Goal: Task Accomplishment & Management: Use online tool/utility

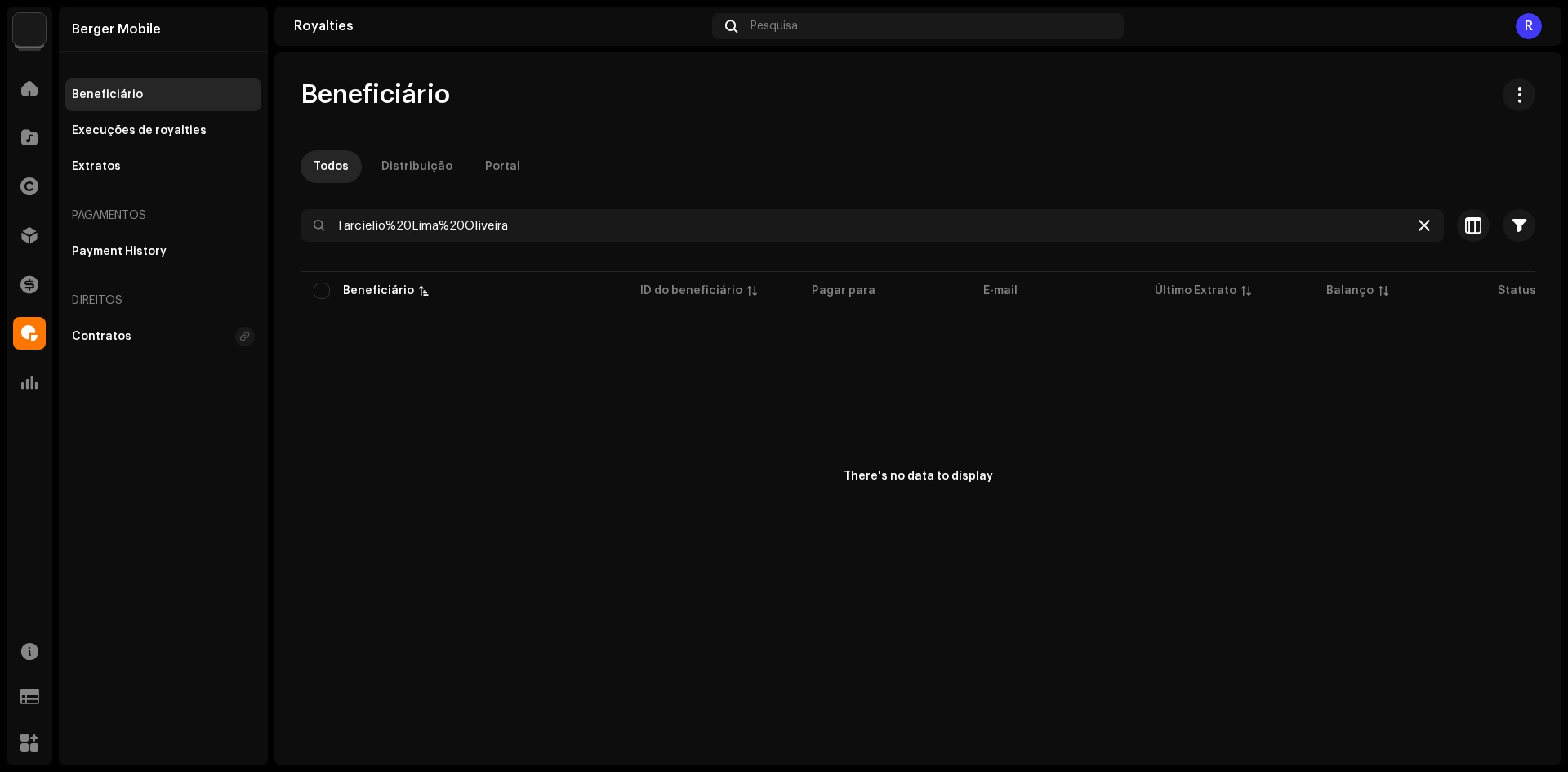
click at [1420, 227] on icon at bounding box center [1424, 225] width 11 height 13
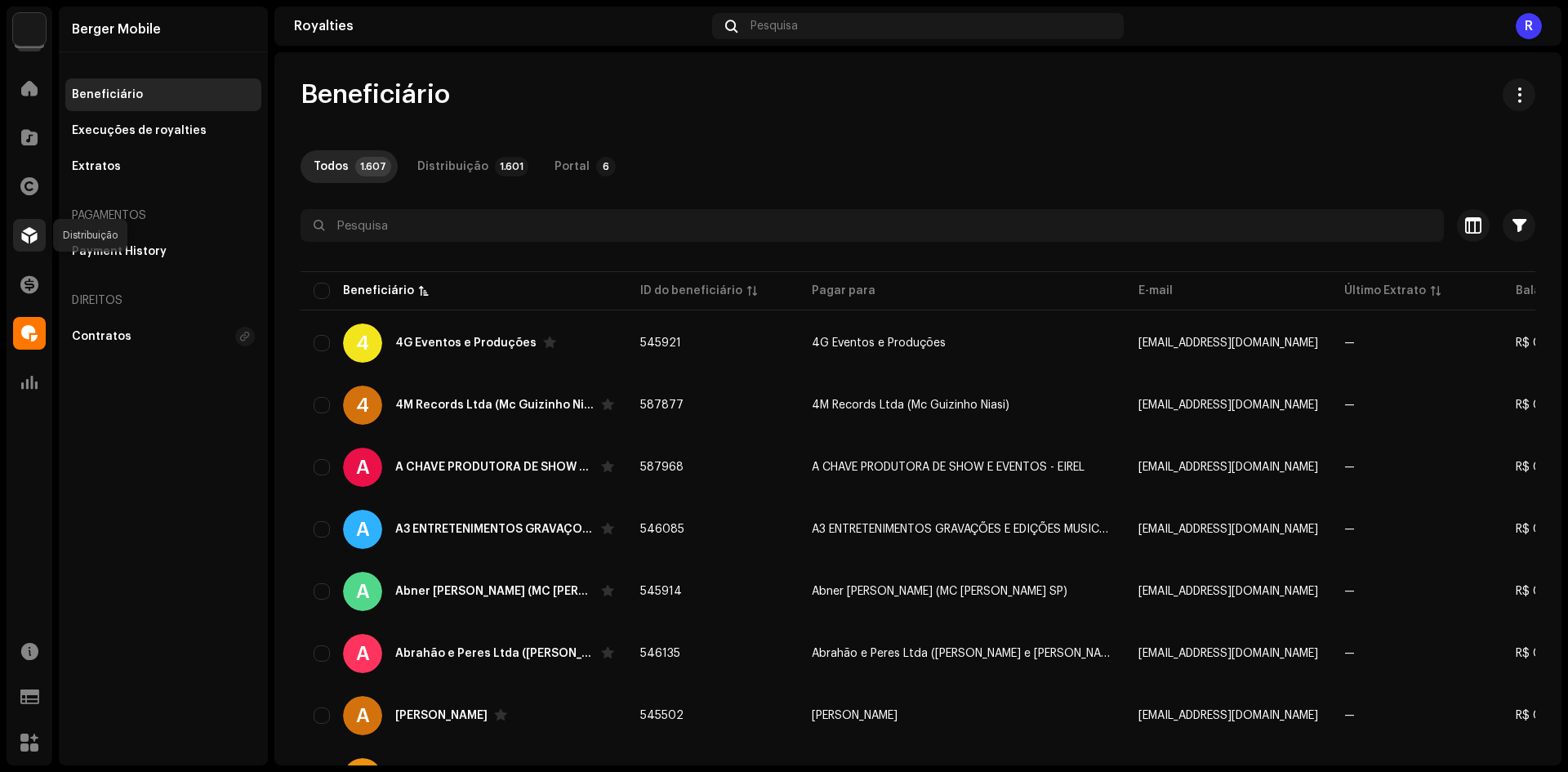
click at [23, 242] on span at bounding box center [29, 235] width 17 height 13
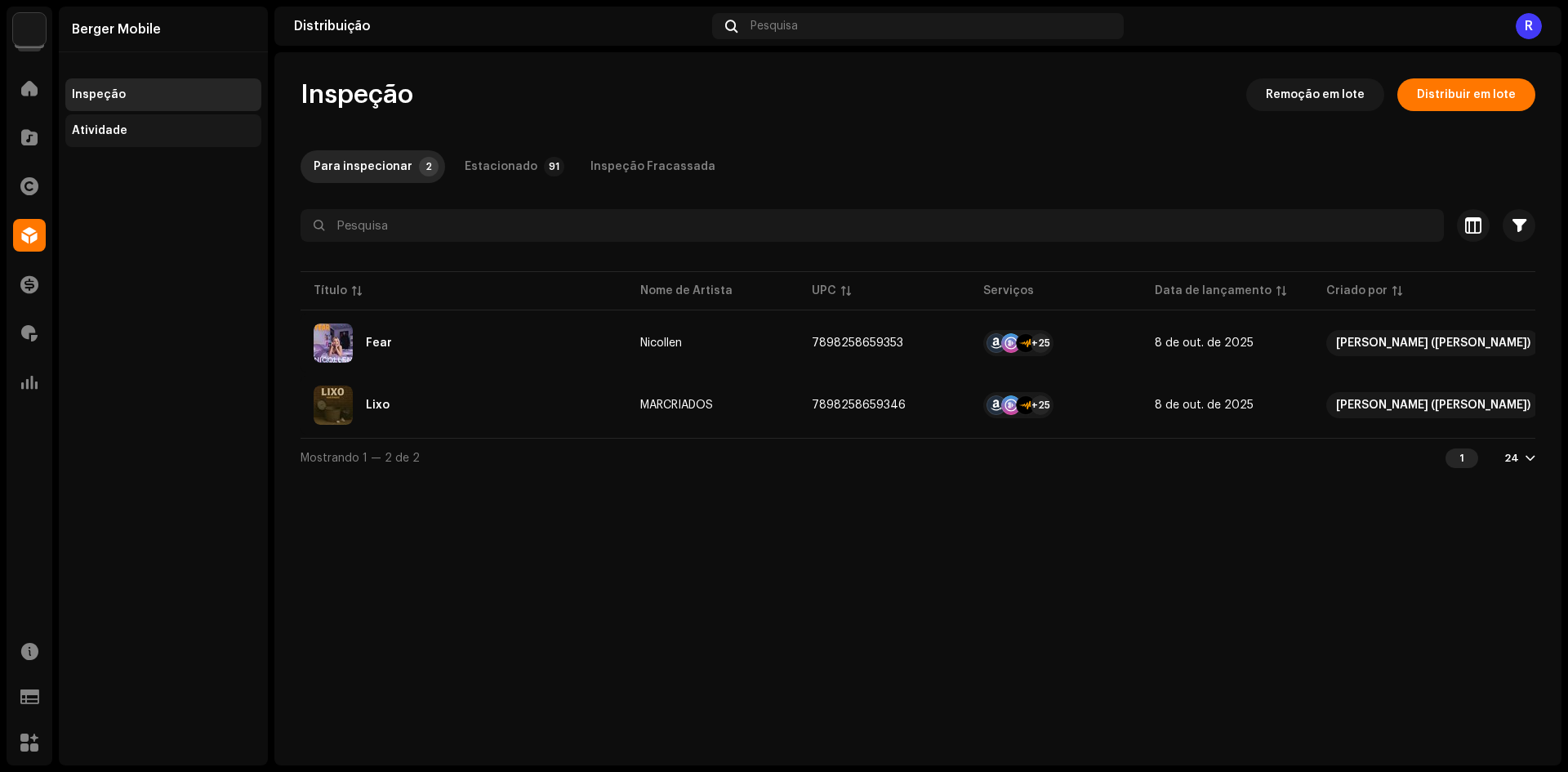
click at [112, 136] on div "Atividade" at bounding box center [100, 130] width 56 height 13
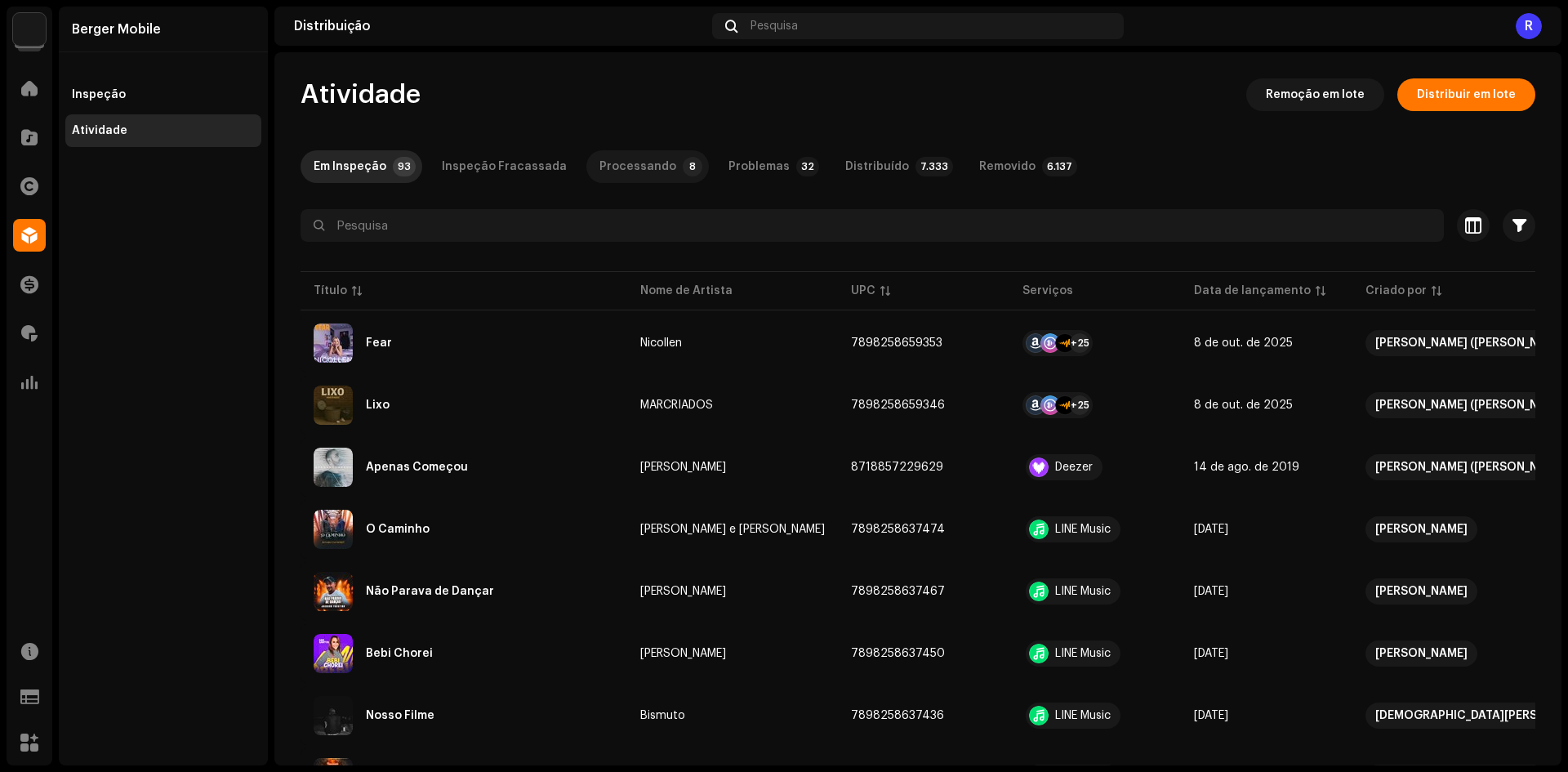
click at [604, 154] on div "Processando" at bounding box center [638, 166] width 77 height 32
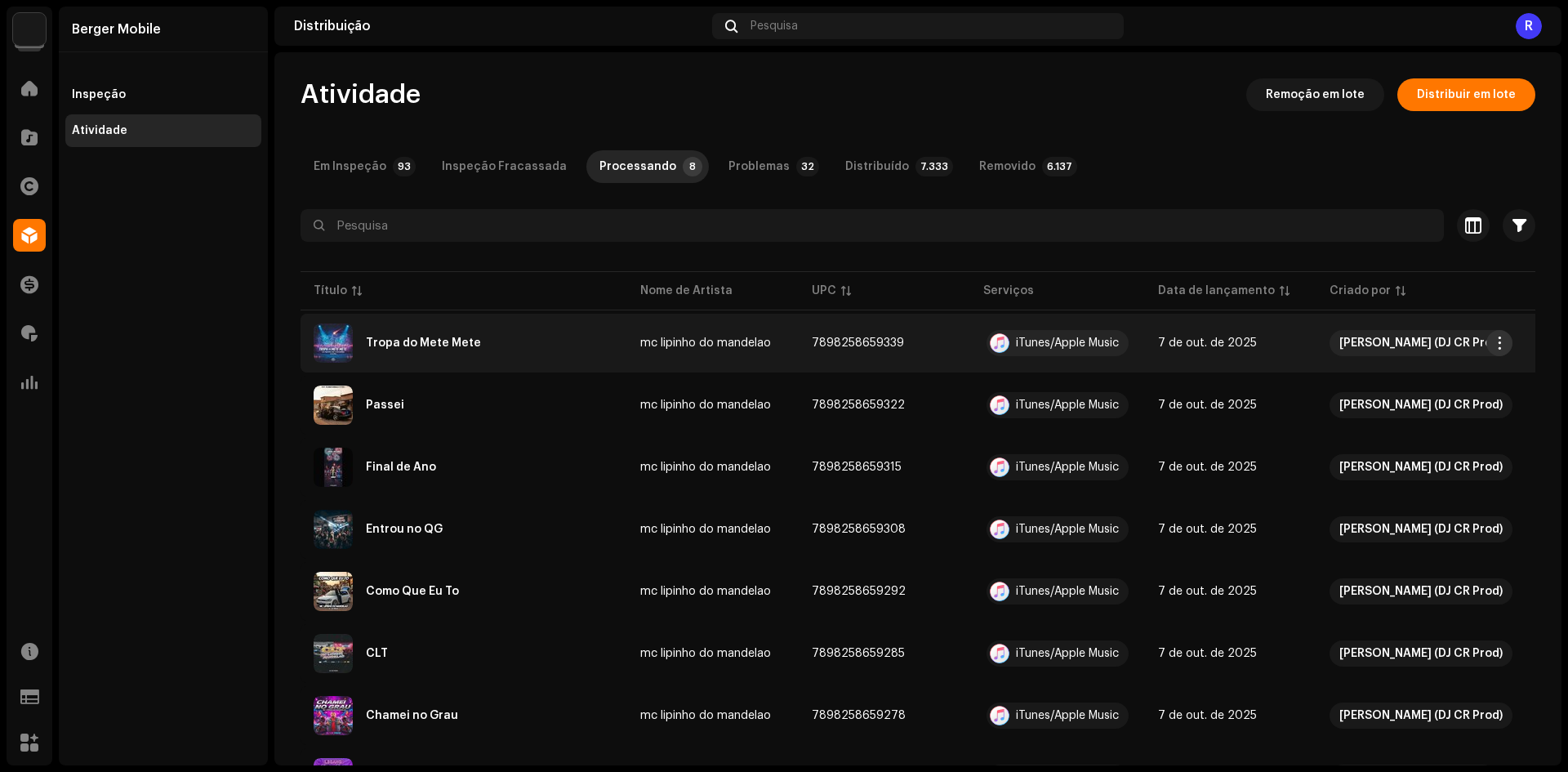
click at [1502, 344] on span "button" at bounding box center [1500, 343] width 12 height 13
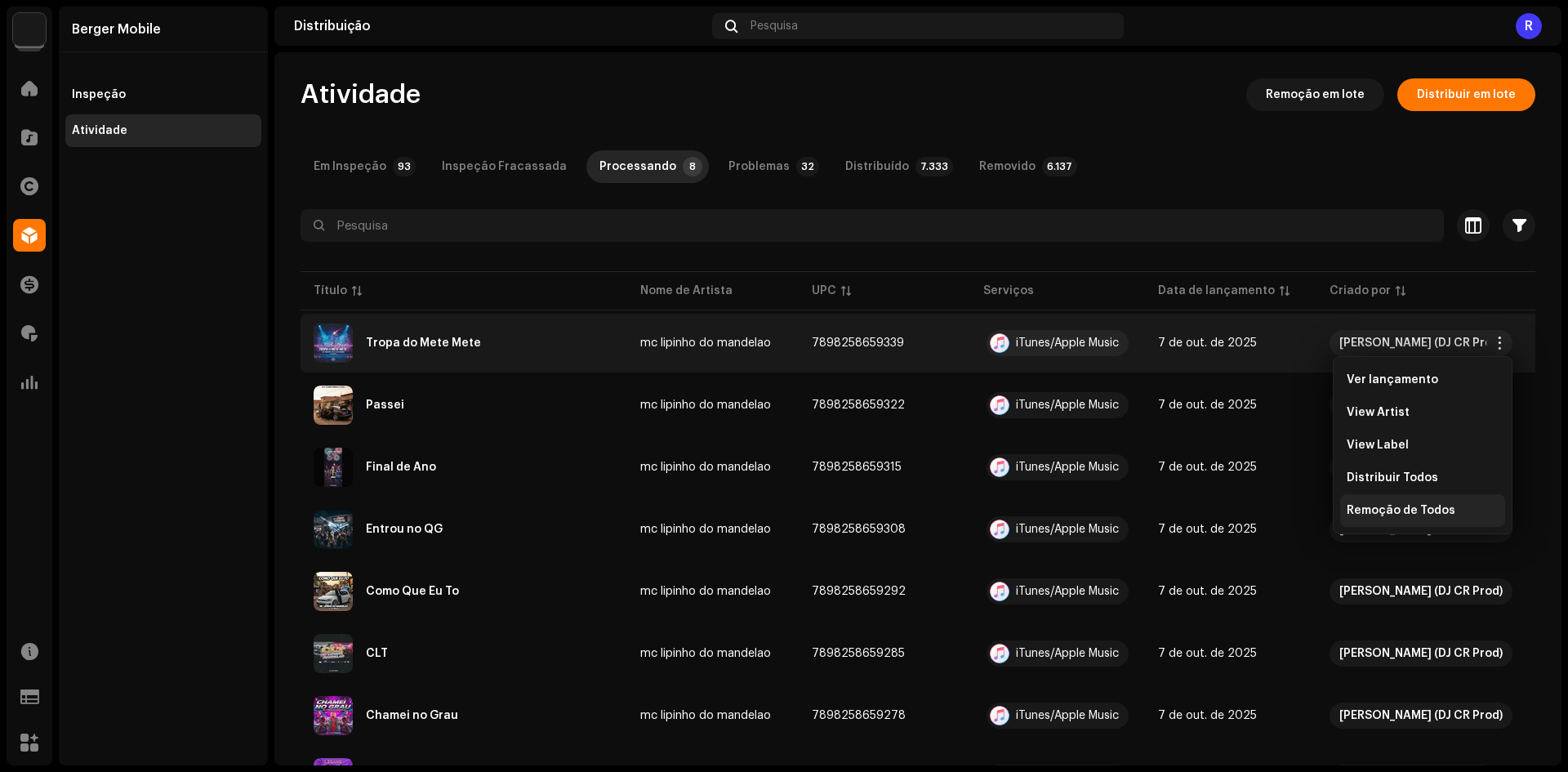
click at [1367, 517] on div "Remoção de Todos" at bounding box center [1422, 510] width 165 height 32
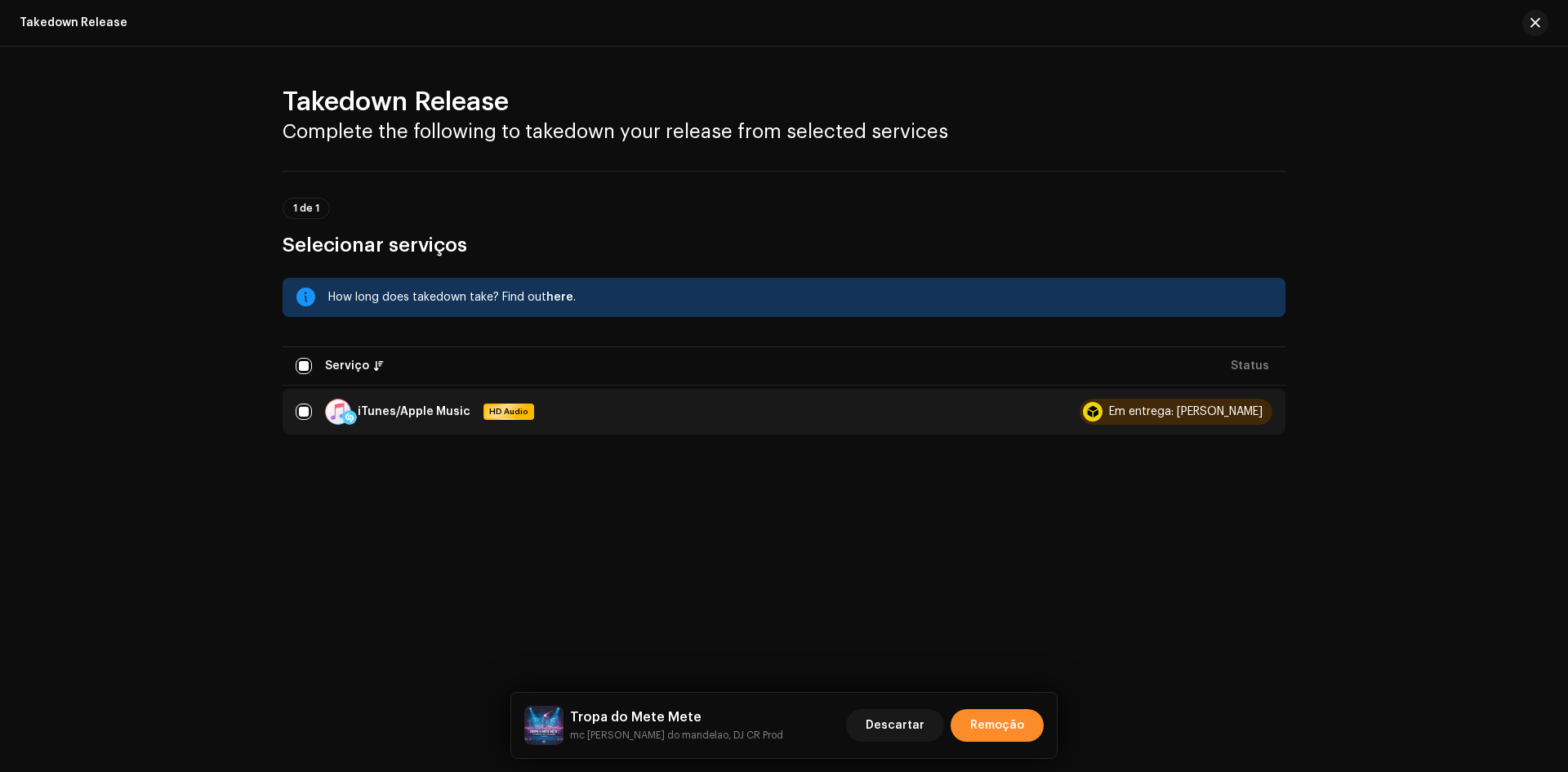
click at [987, 729] on span "Remoção" at bounding box center [997, 725] width 54 height 32
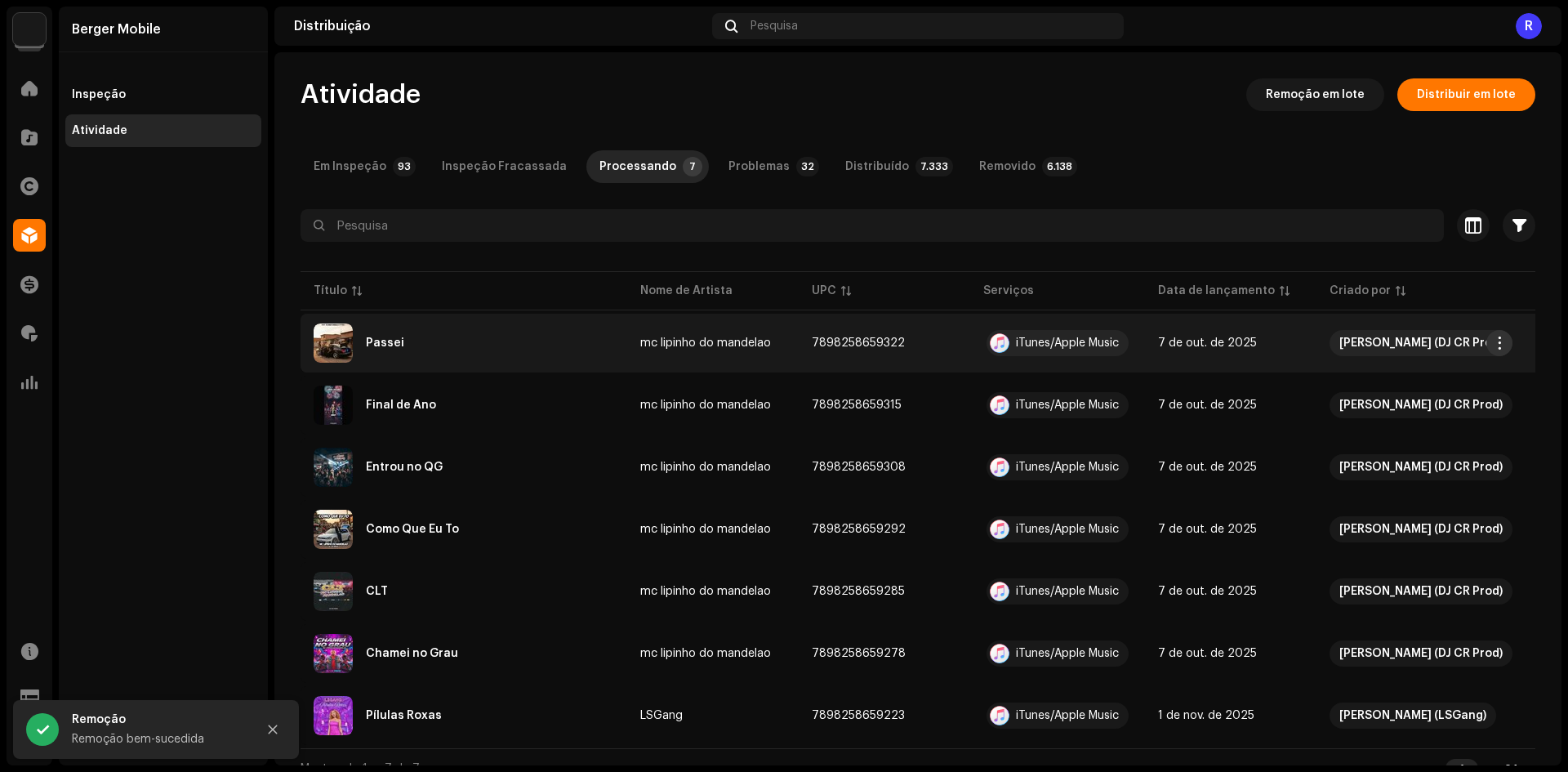
click at [1488, 345] on button "button" at bounding box center [1499, 343] width 26 height 26
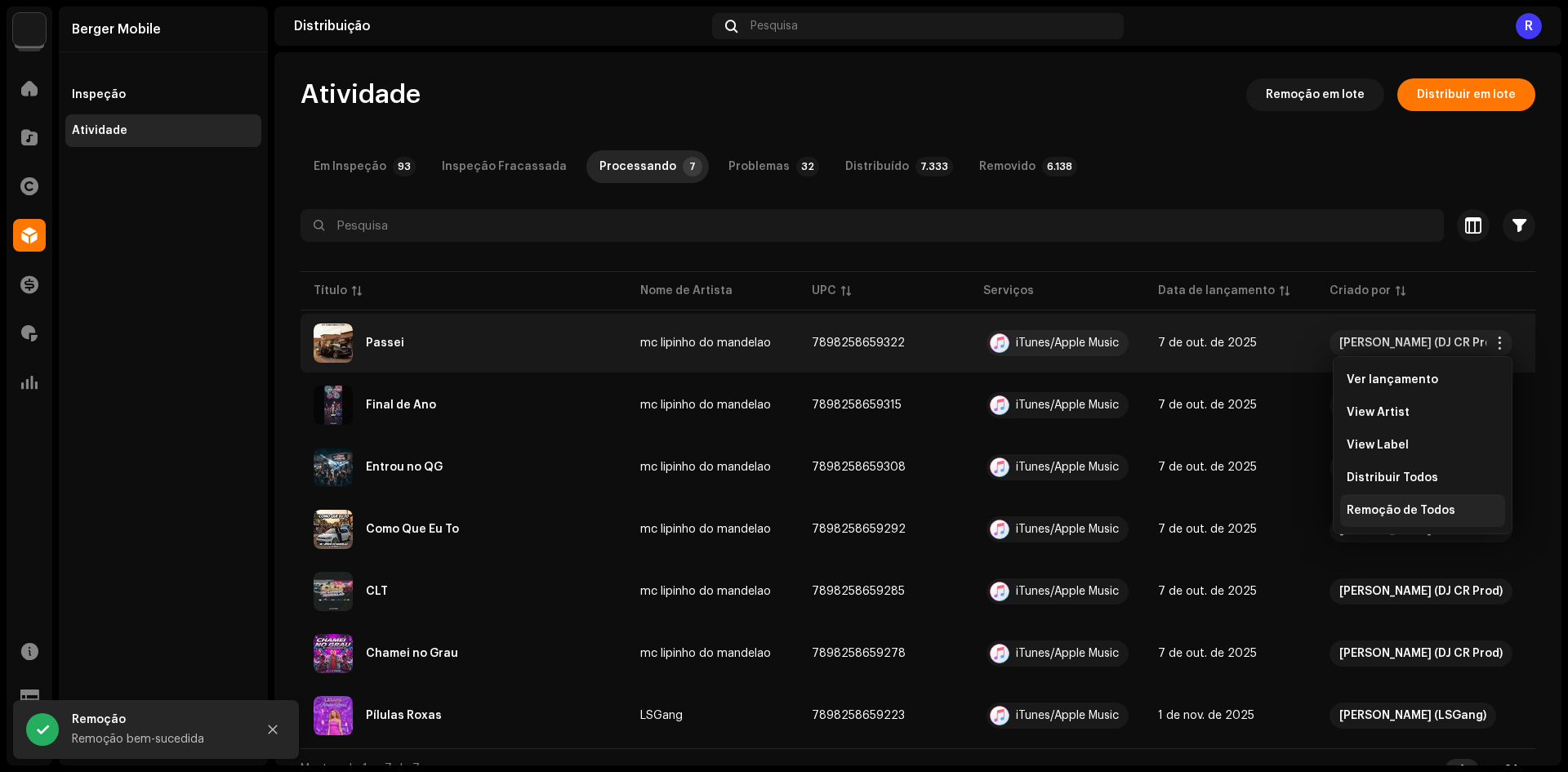
click at [1388, 518] on div "Remoção de Todos" at bounding box center [1422, 510] width 165 height 32
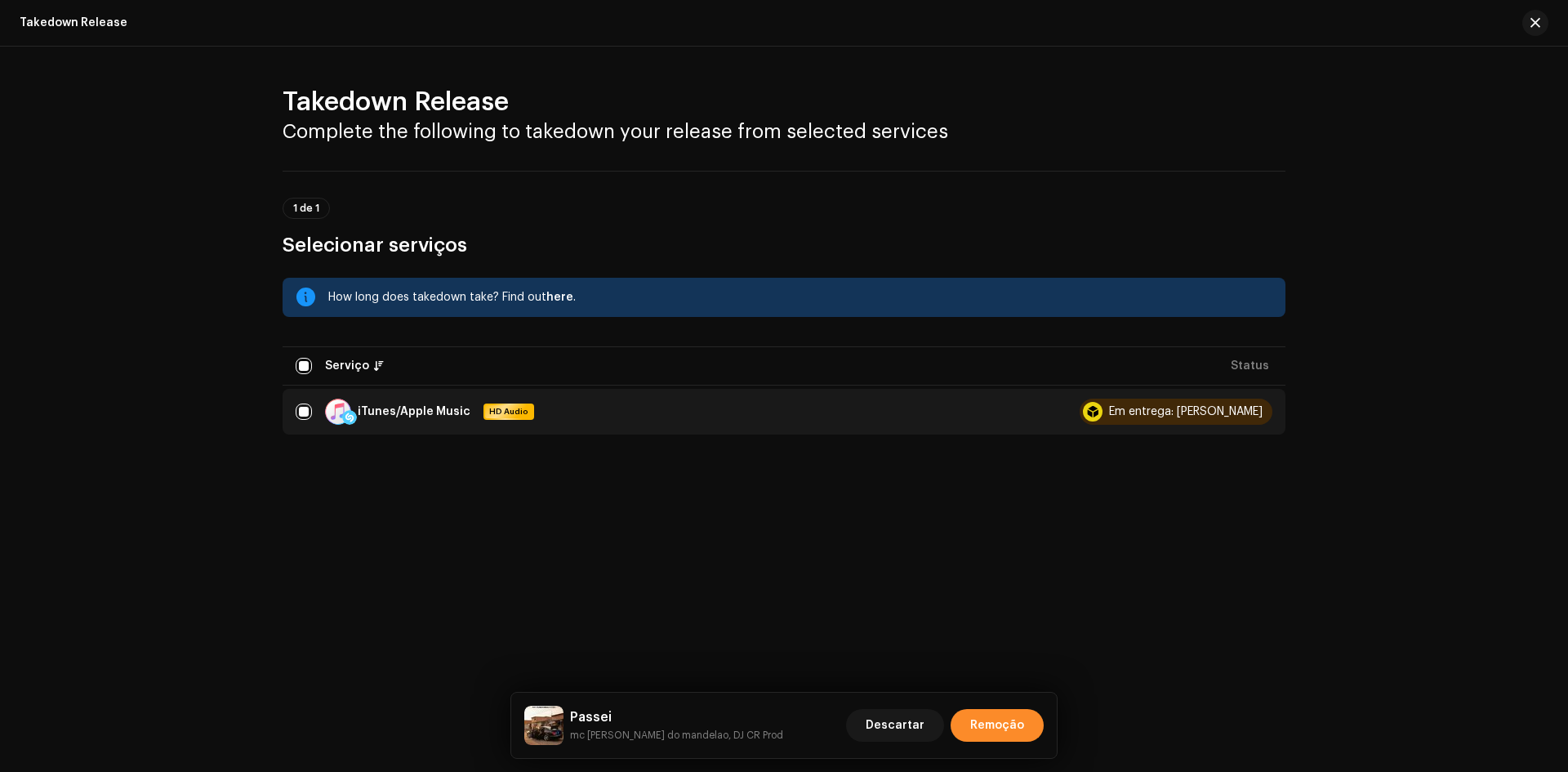
click at [975, 720] on span "Remoção" at bounding box center [997, 725] width 54 height 32
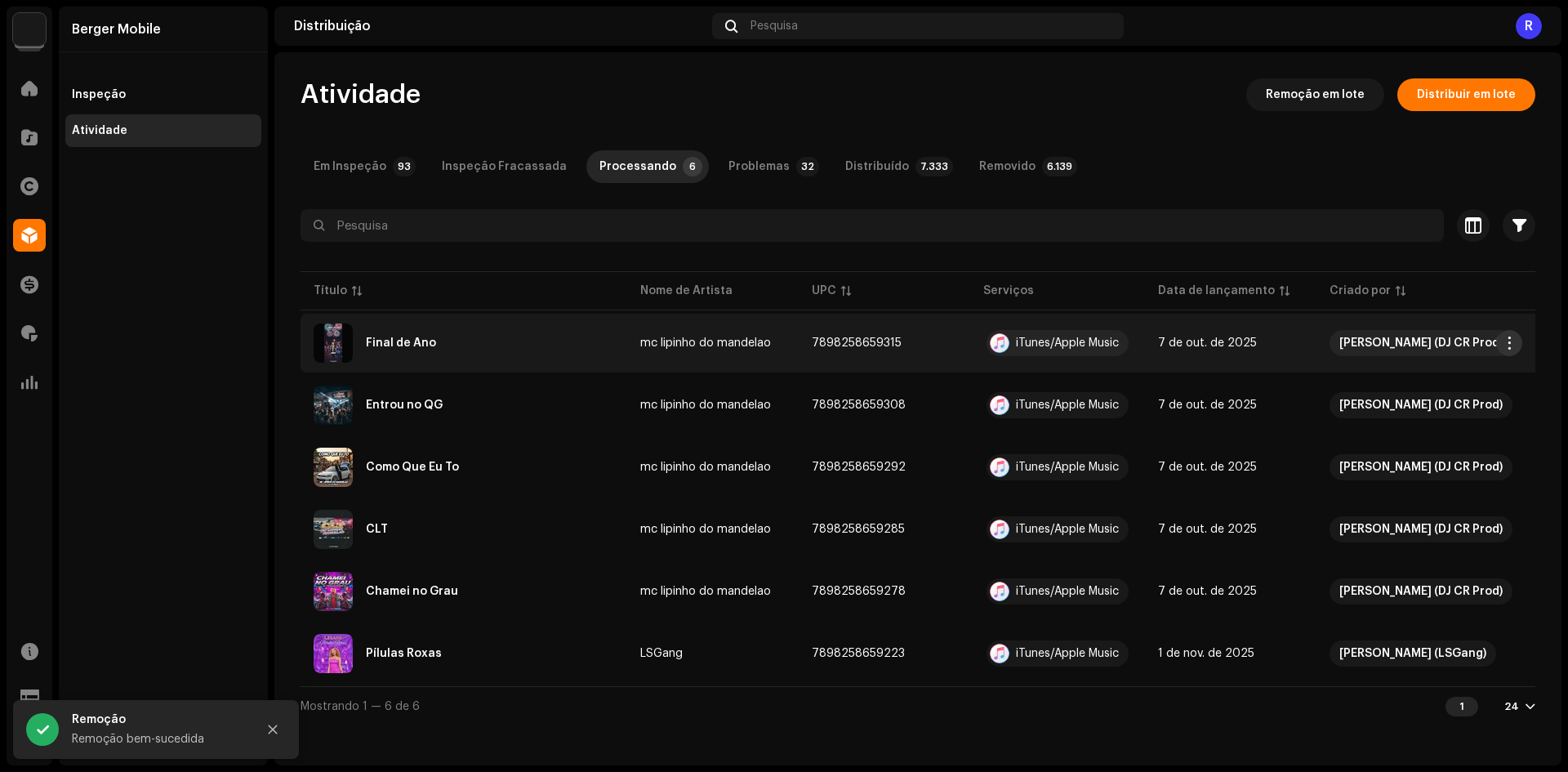
click at [1509, 339] on span "button" at bounding box center [1509, 343] width 12 height 13
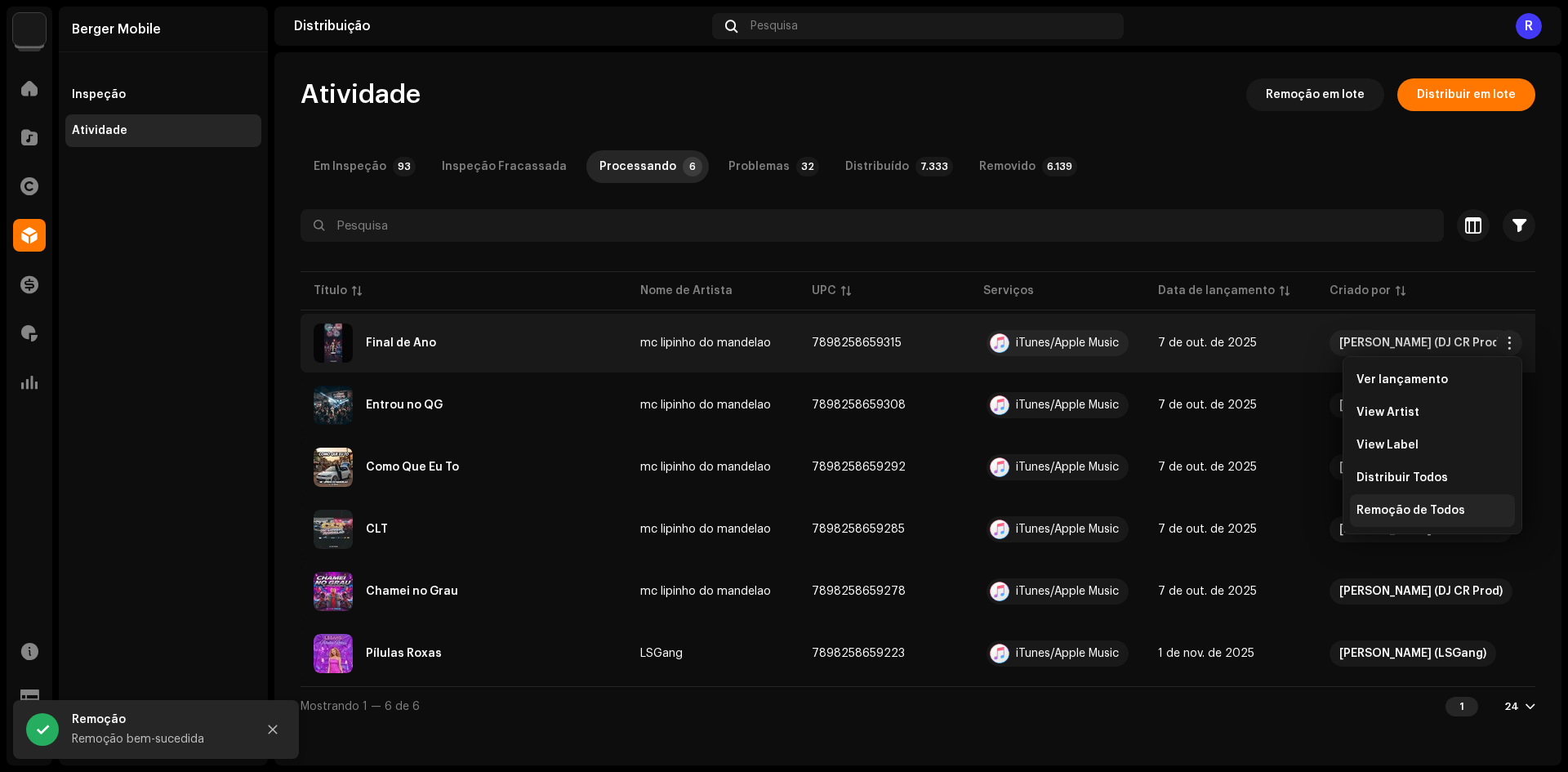
click at [1405, 500] on div "Remoção de Todos" at bounding box center [1432, 510] width 165 height 32
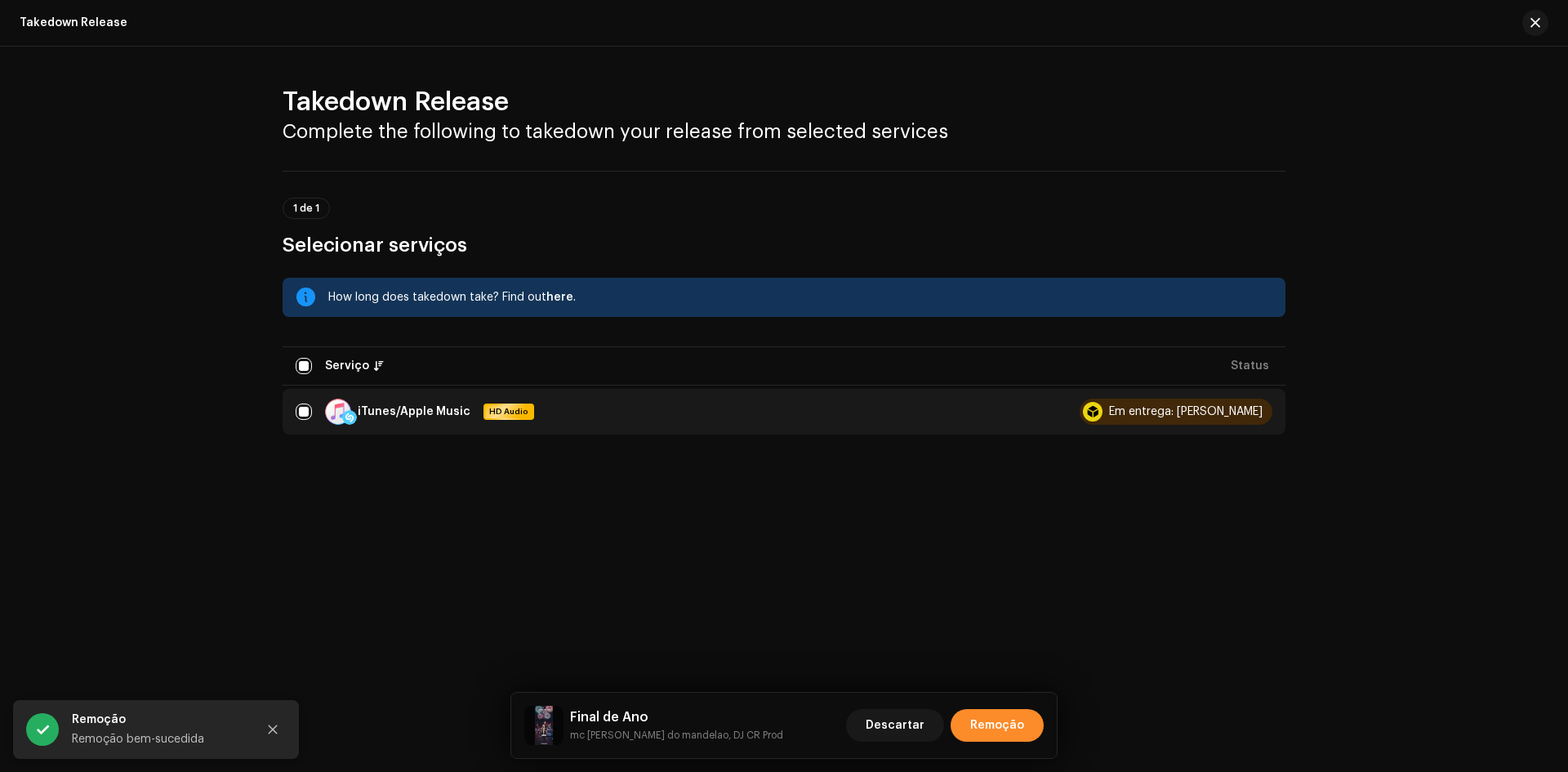
click at [1029, 721] on button "Remoção" at bounding box center [996, 725] width 93 height 32
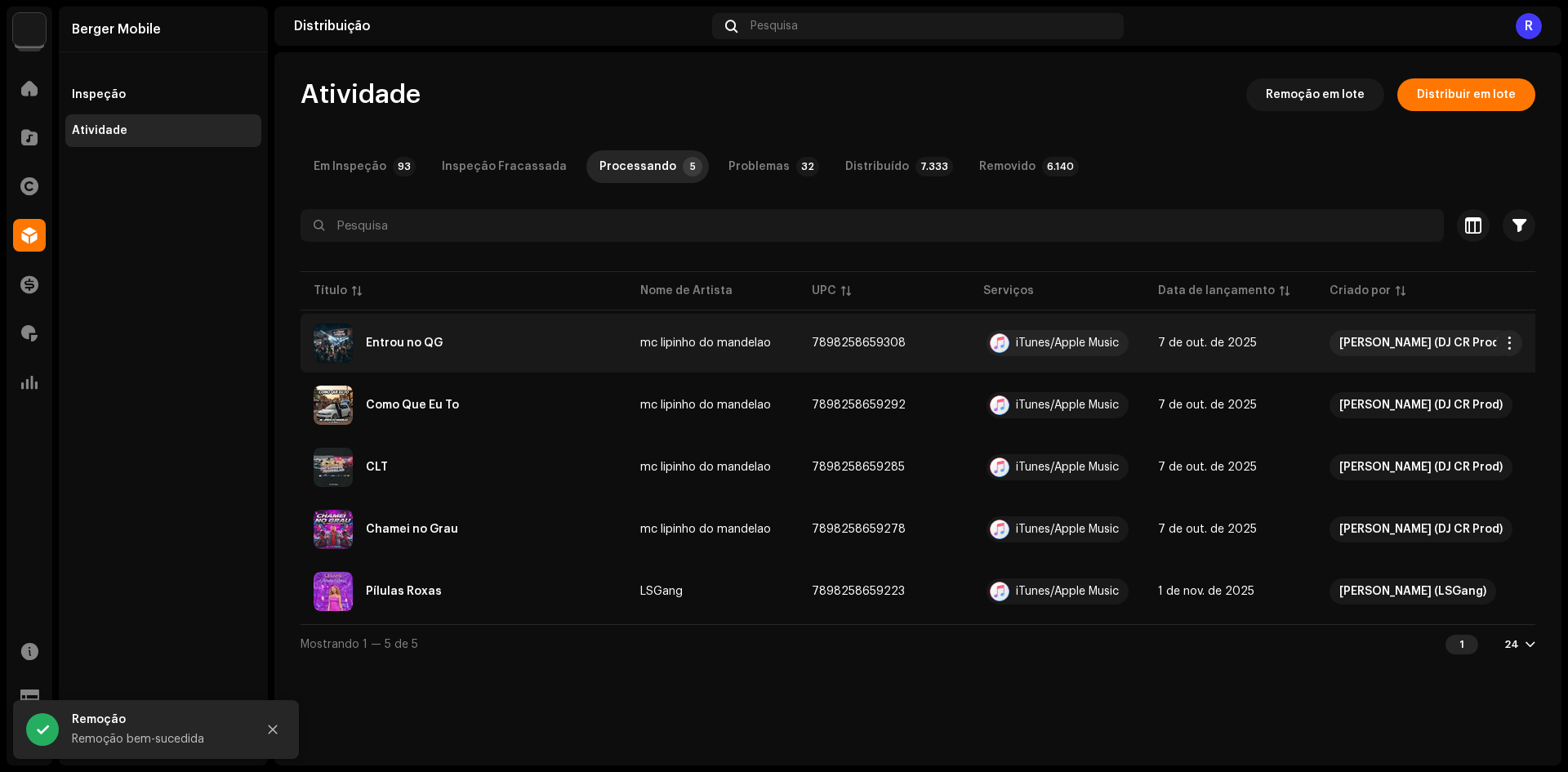
drag, startPoint x: 1501, startPoint y: 347, endPoint x: 1498, endPoint y: 364, distance: 17.3
click at [1502, 346] on button "button" at bounding box center [1509, 343] width 26 height 26
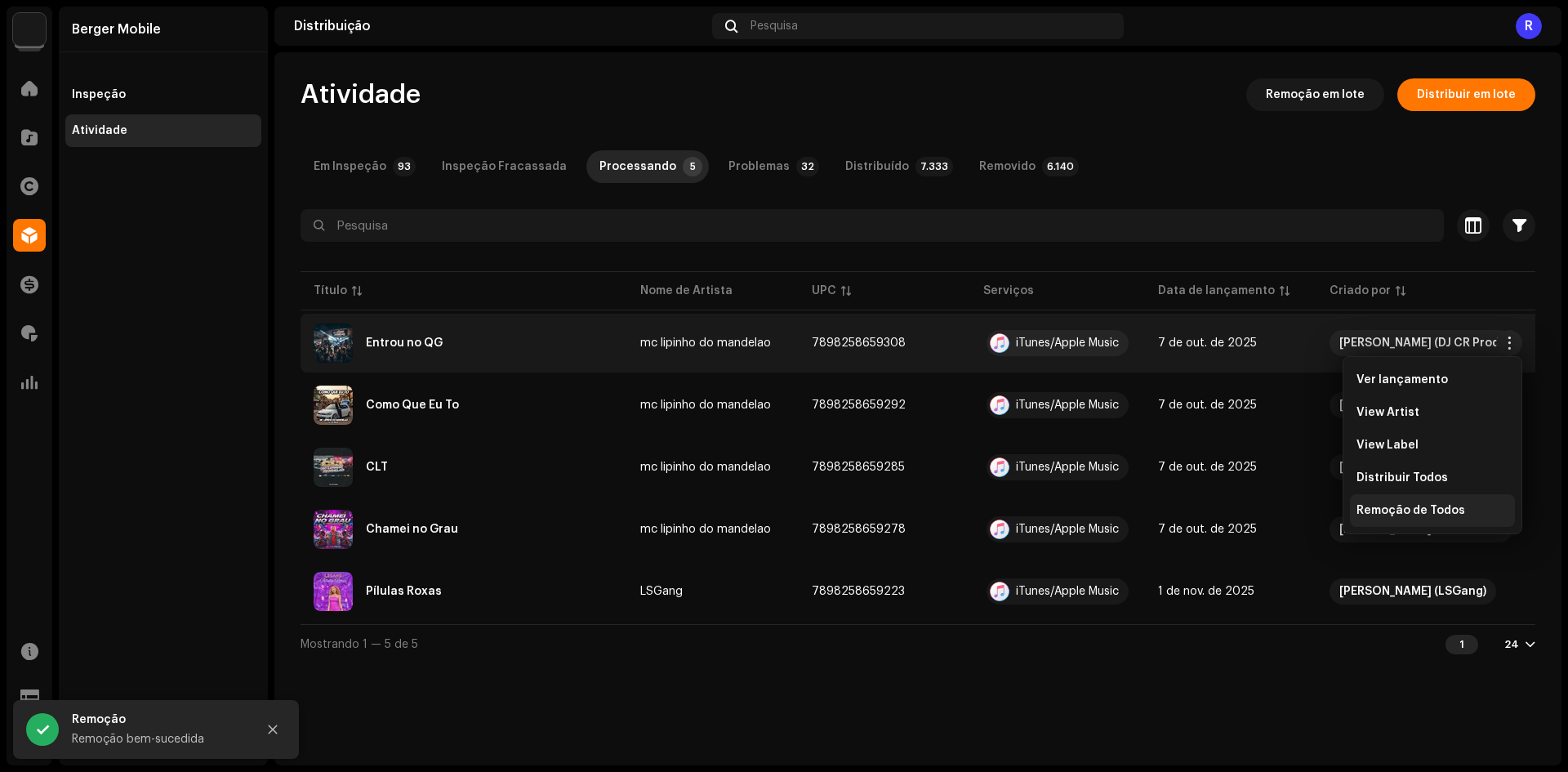
click at [1378, 503] on div "Remoção de Todos" at bounding box center [1432, 510] width 165 height 32
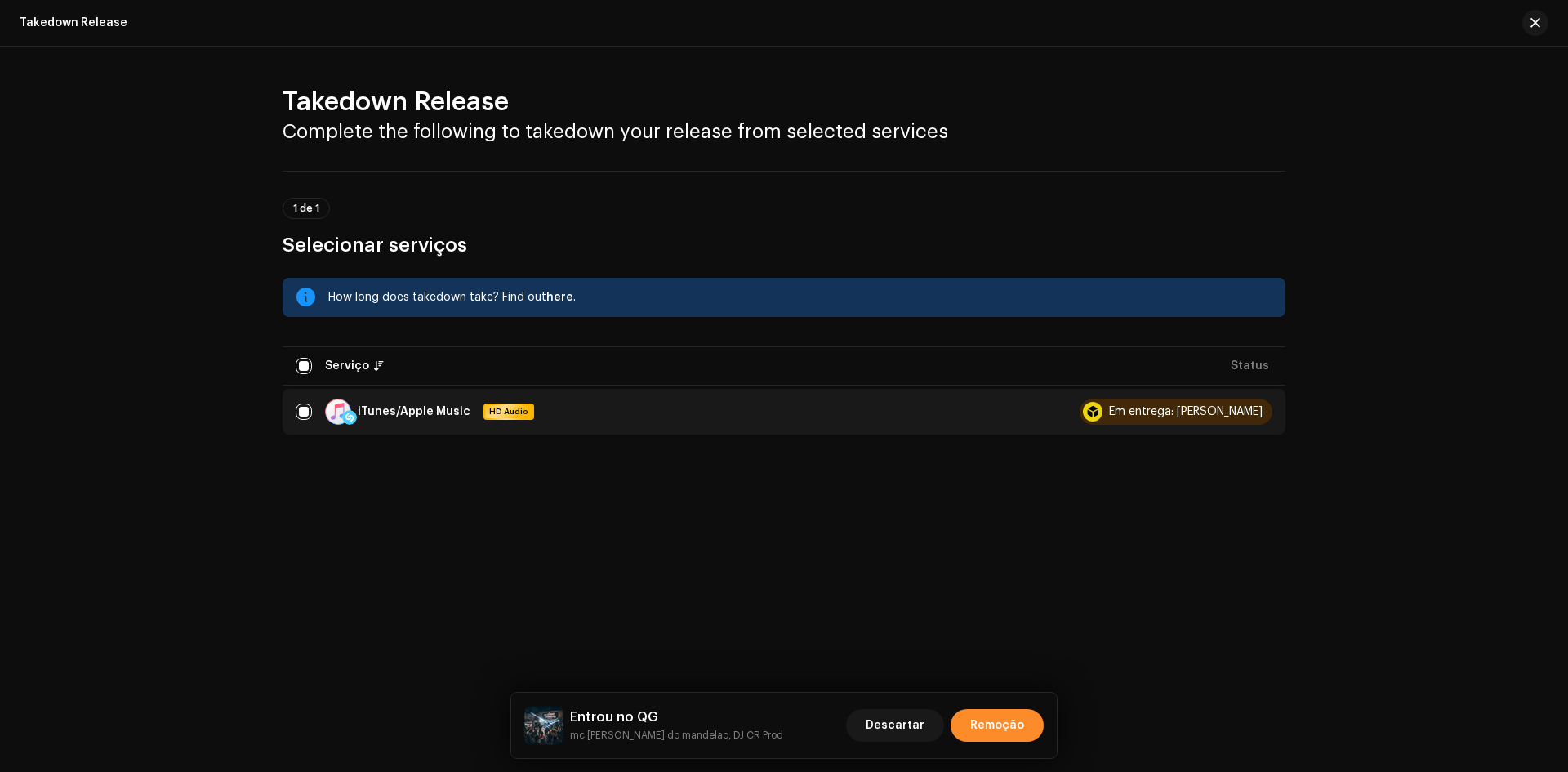
click at [1017, 726] on span "Remoção" at bounding box center [997, 725] width 54 height 32
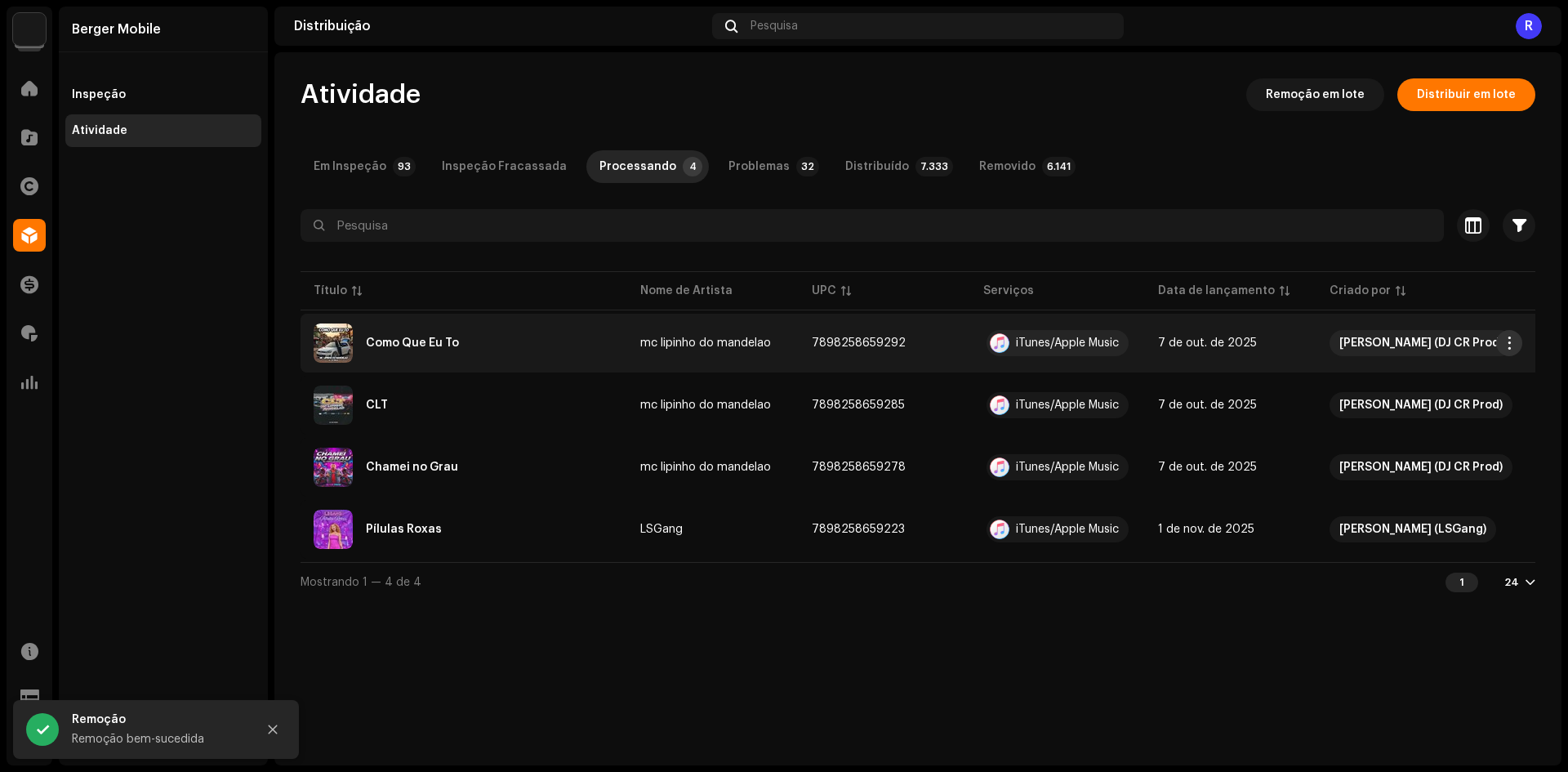
click at [1509, 339] on span "button" at bounding box center [1509, 343] width 12 height 13
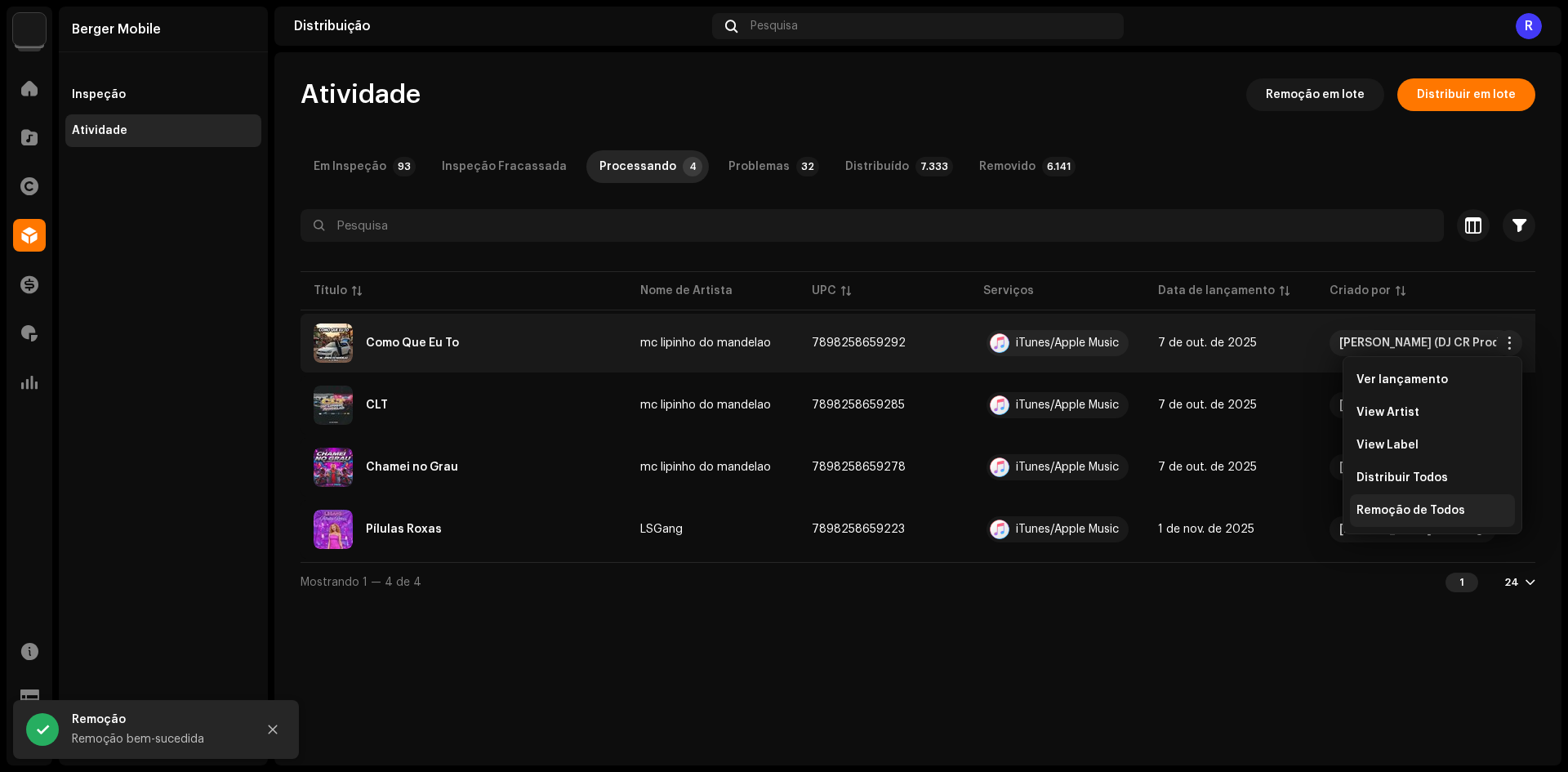
click at [1371, 507] on span "Remoção de Todos" at bounding box center [1411, 510] width 108 height 13
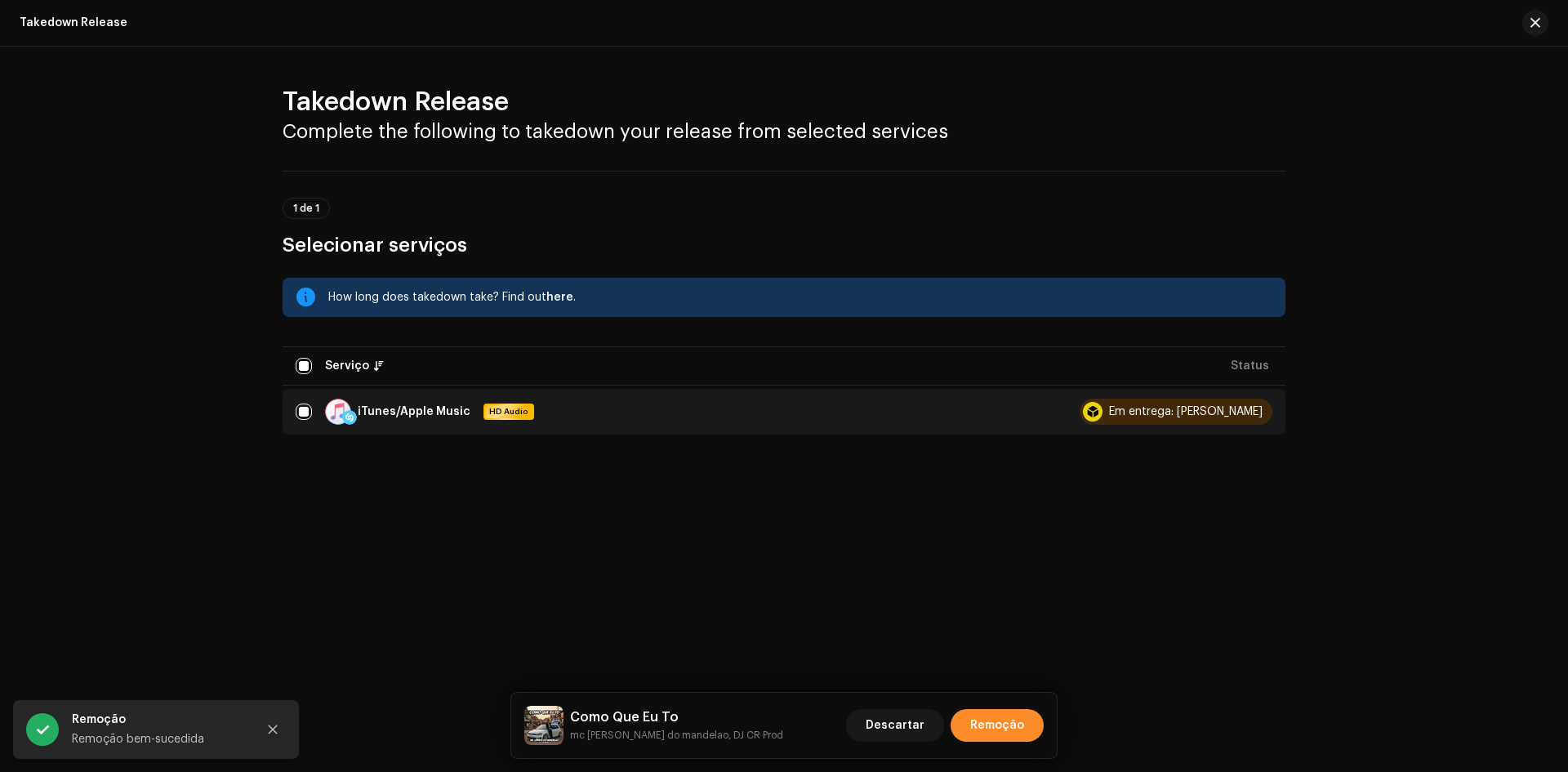
click at [1018, 716] on span "Remoção" at bounding box center [997, 725] width 54 height 32
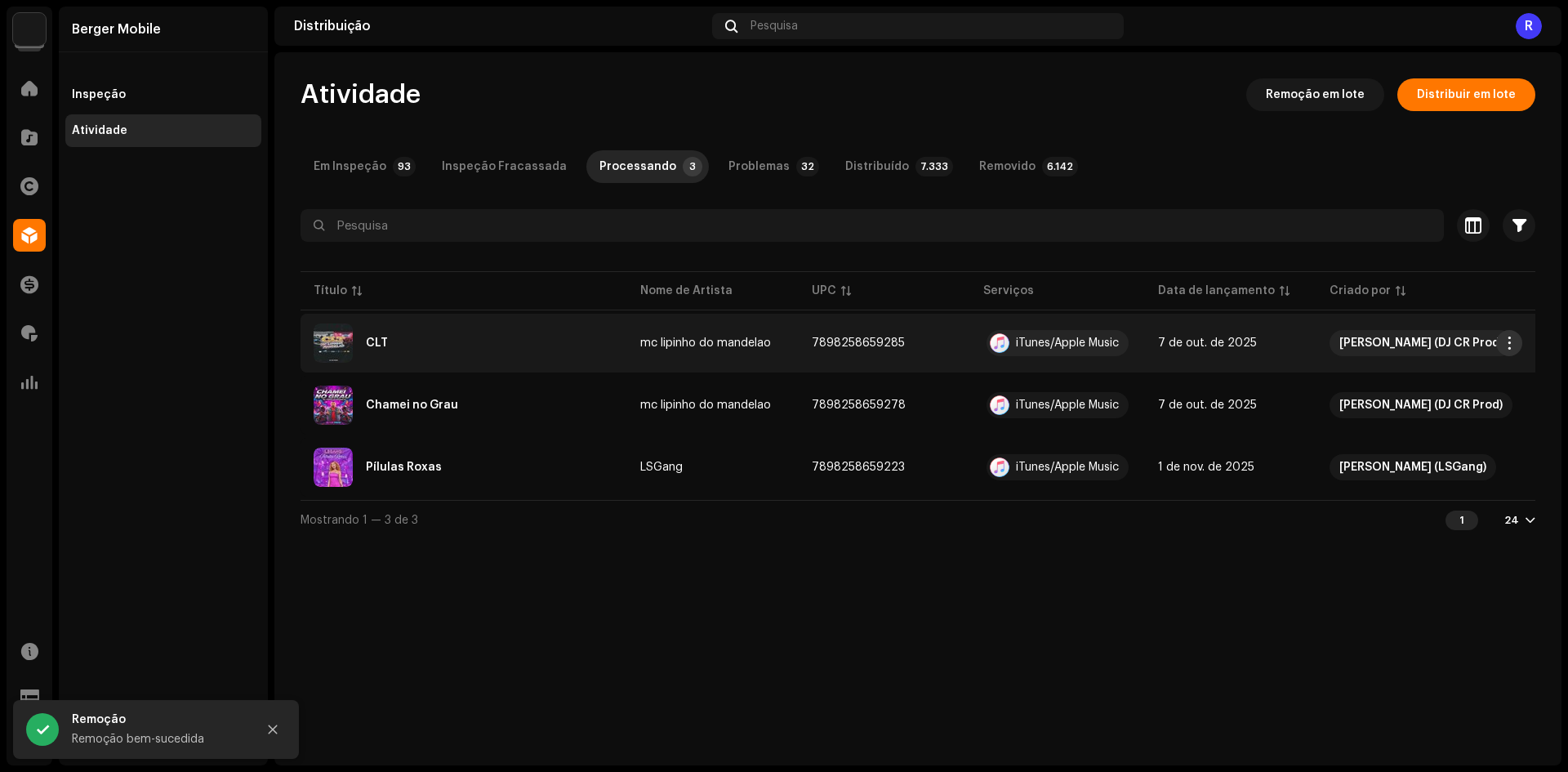
click at [1503, 344] on span "button" at bounding box center [1509, 343] width 12 height 13
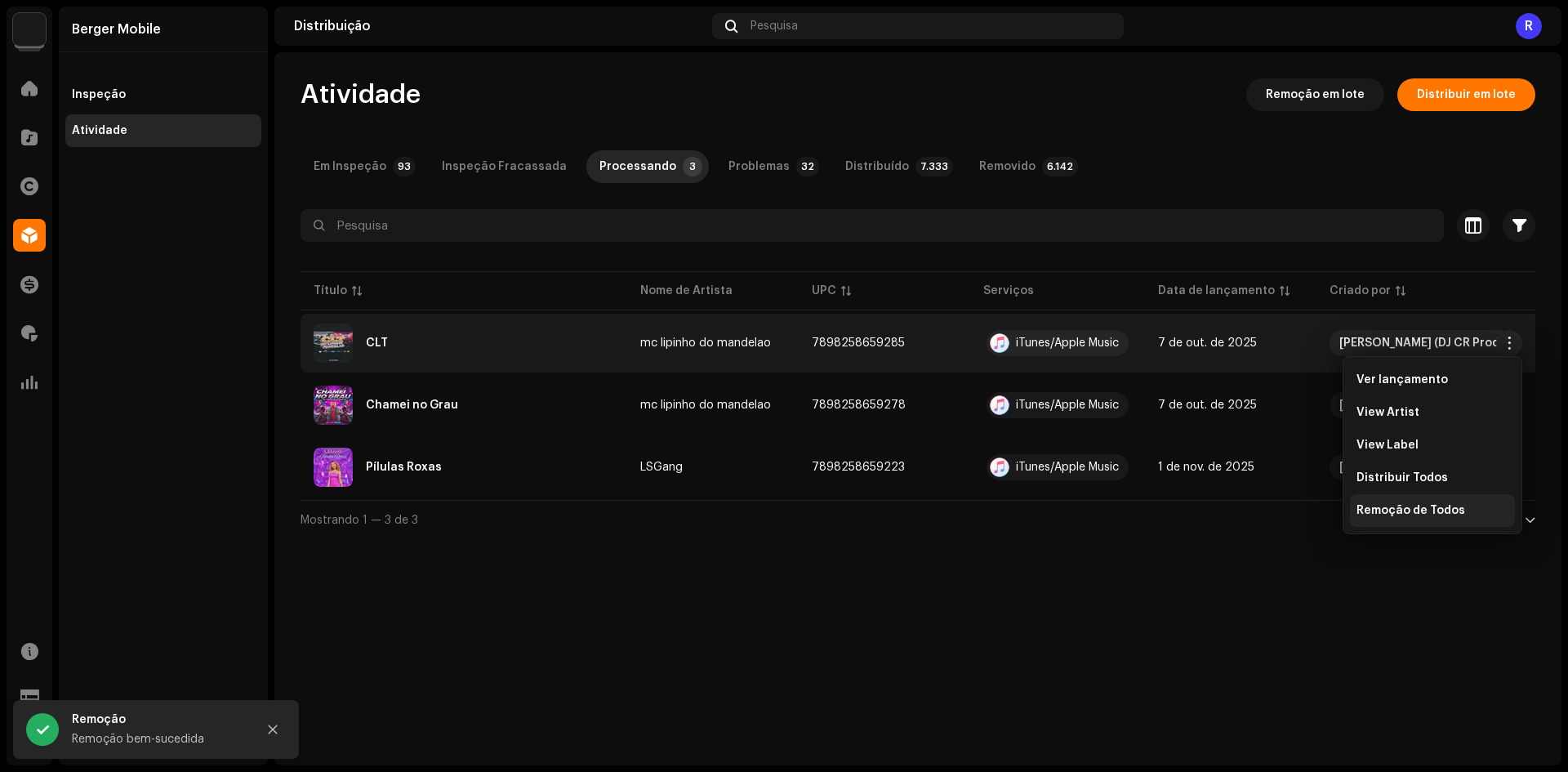
click at [1359, 512] on span "Remoção de Todos" at bounding box center [1411, 510] width 108 height 13
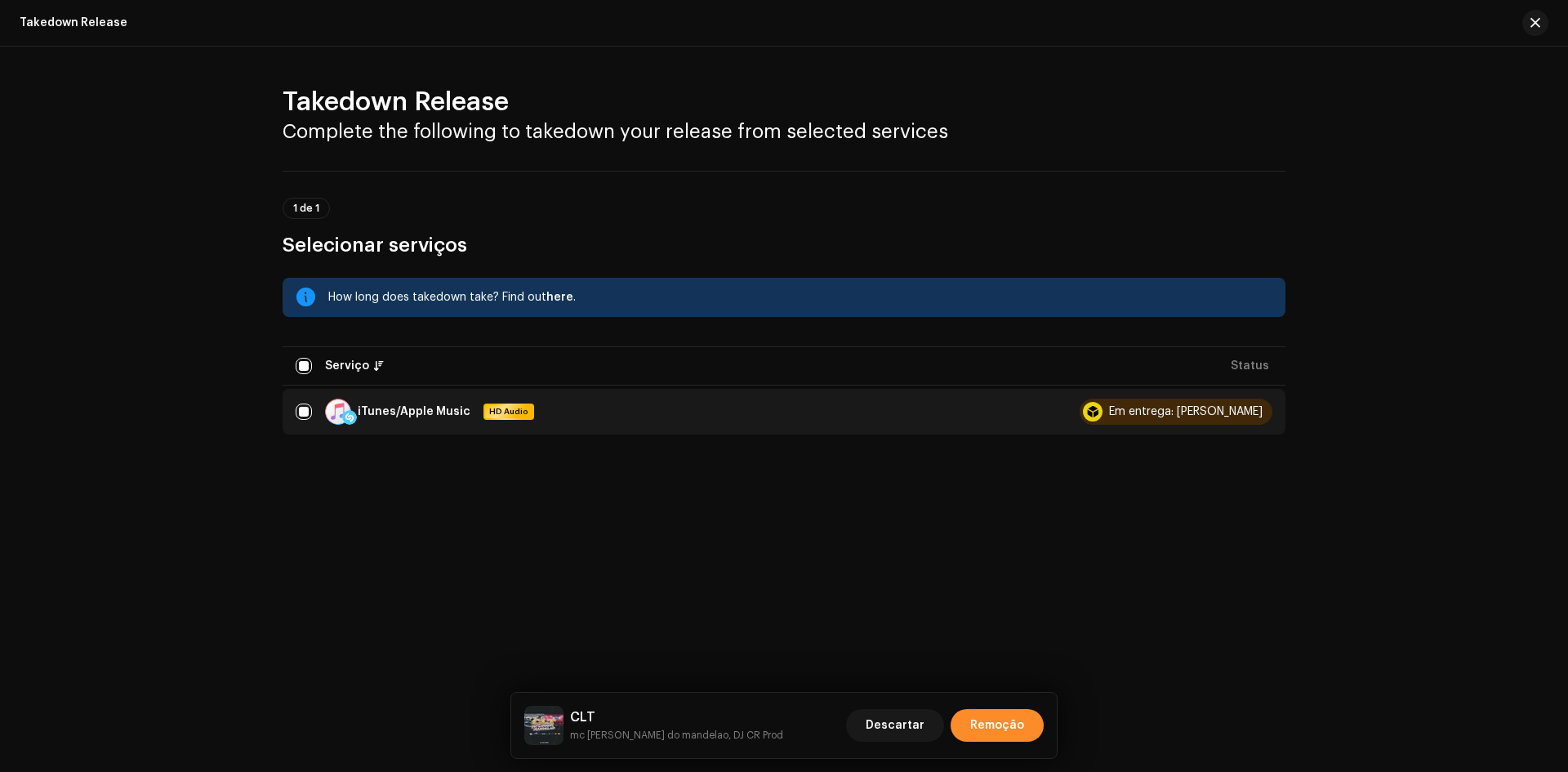
click at [1008, 716] on span "Remoção" at bounding box center [997, 725] width 54 height 32
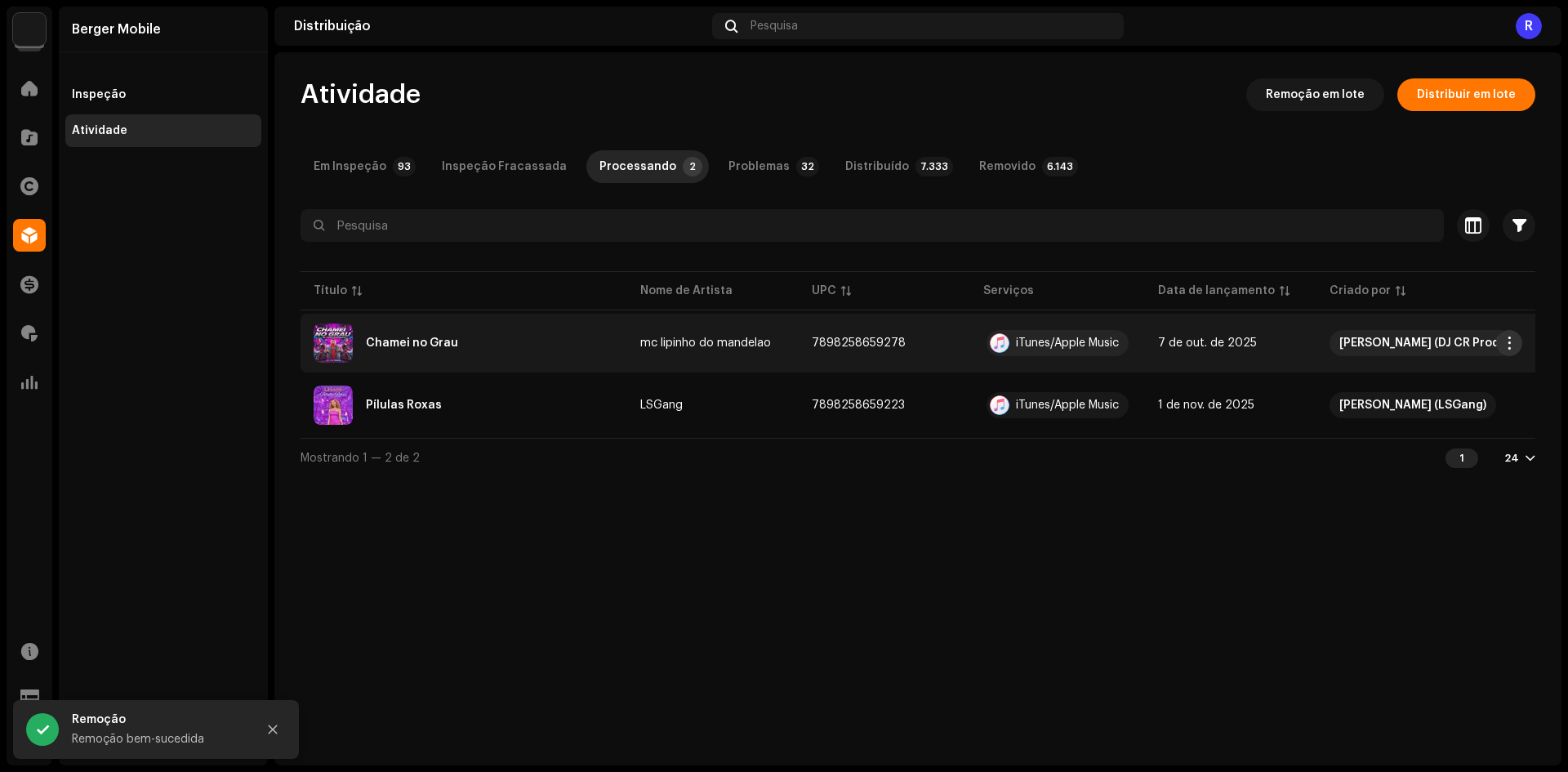
click at [1502, 345] on button "button" at bounding box center [1509, 343] width 26 height 26
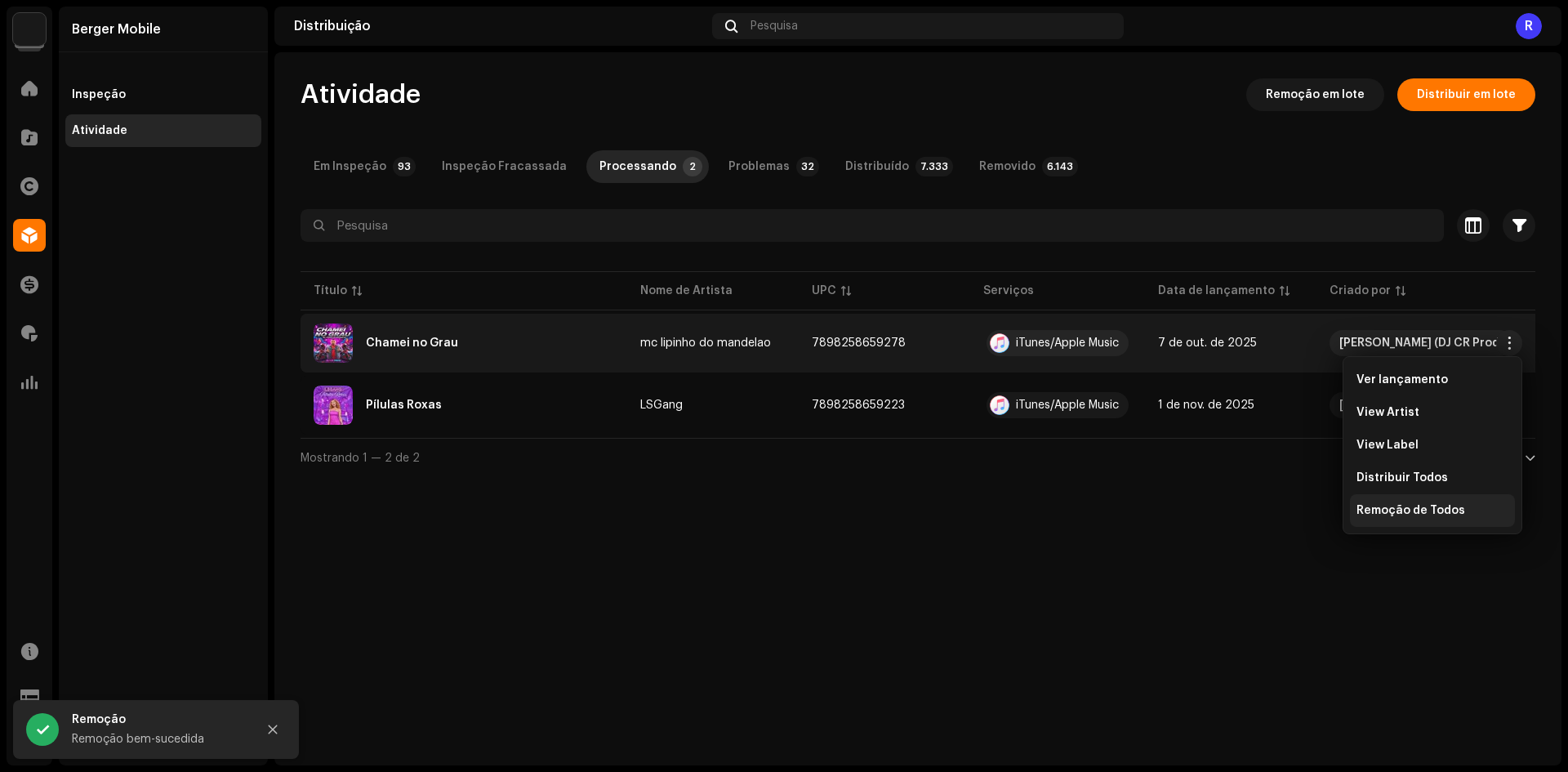
click at [1370, 517] on div "Remoção de Todos" at bounding box center [1432, 510] width 165 height 32
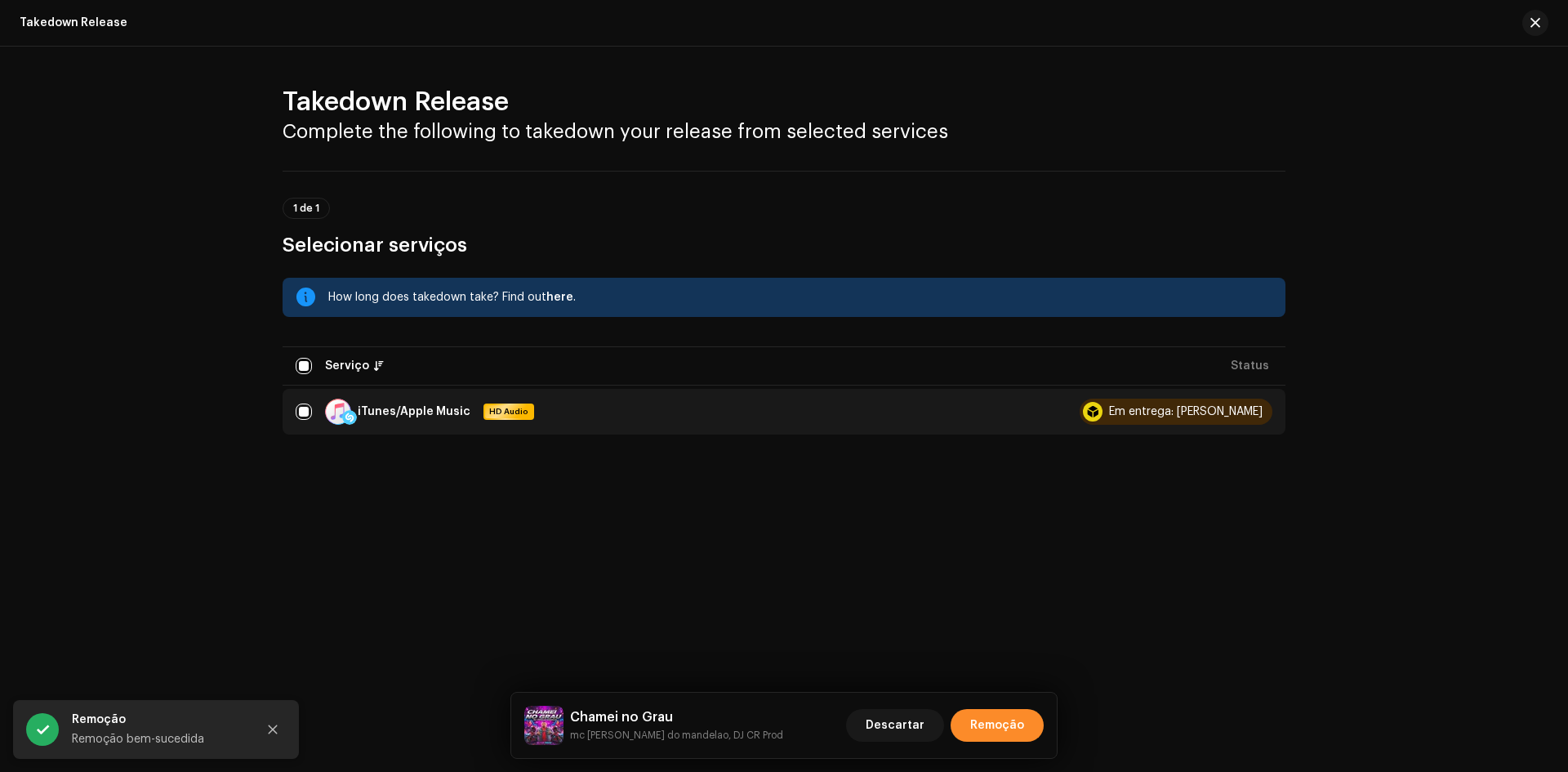
click at [976, 727] on span "Remoção" at bounding box center [997, 725] width 54 height 32
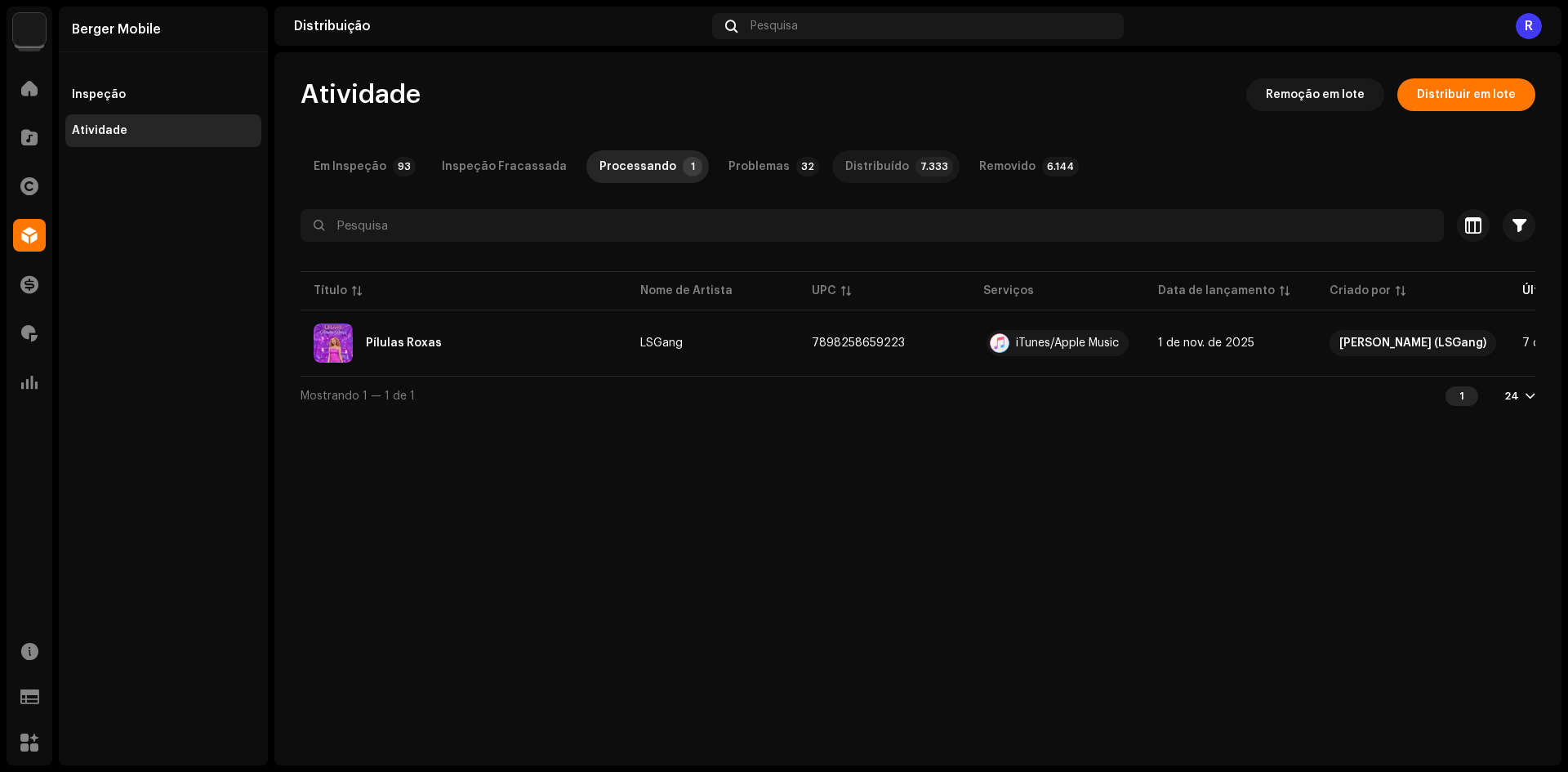
click at [869, 174] on div "Distribuído" at bounding box center [877, 166] width 64 height 32
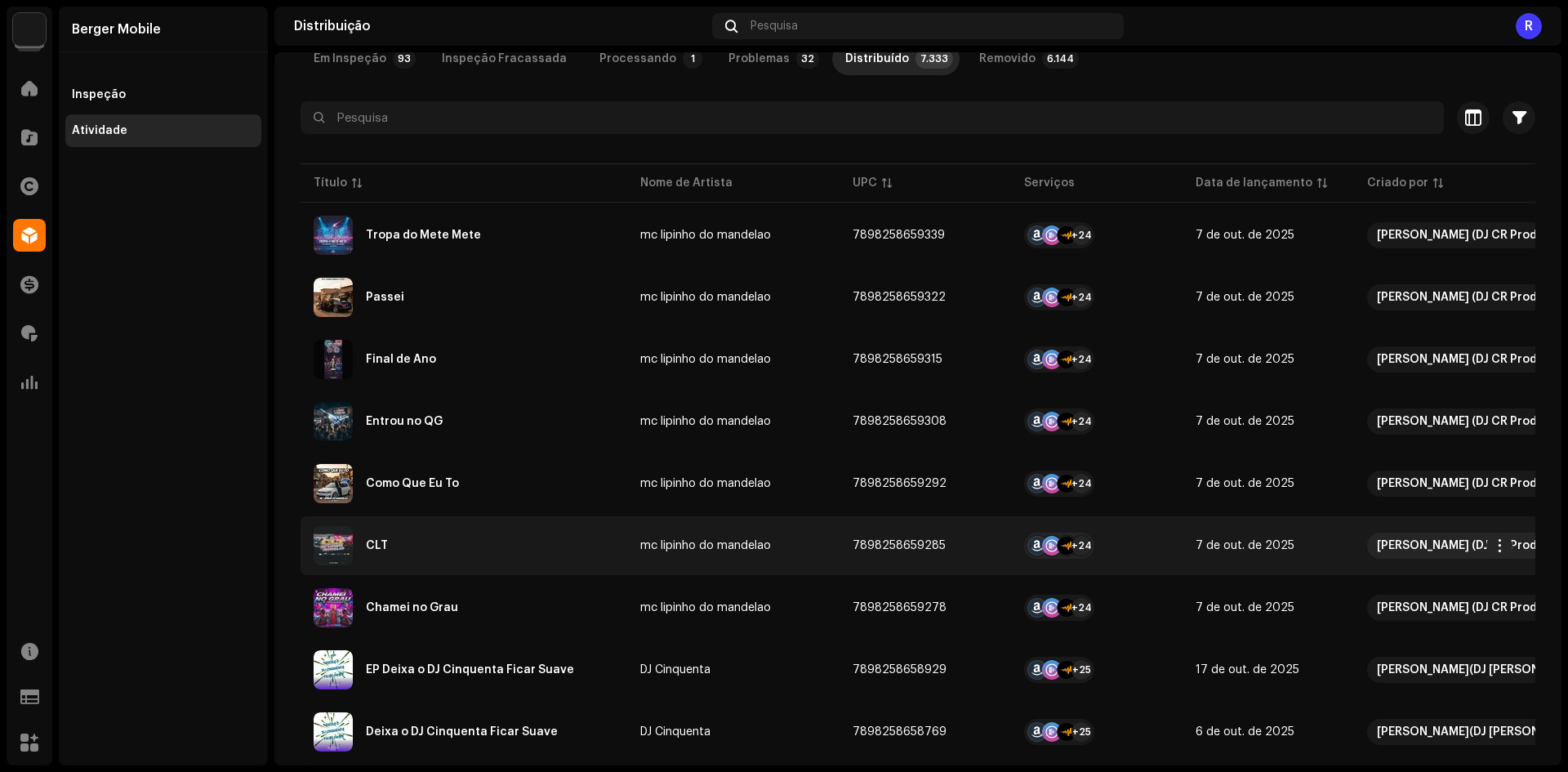
scroll to position [163, 0]
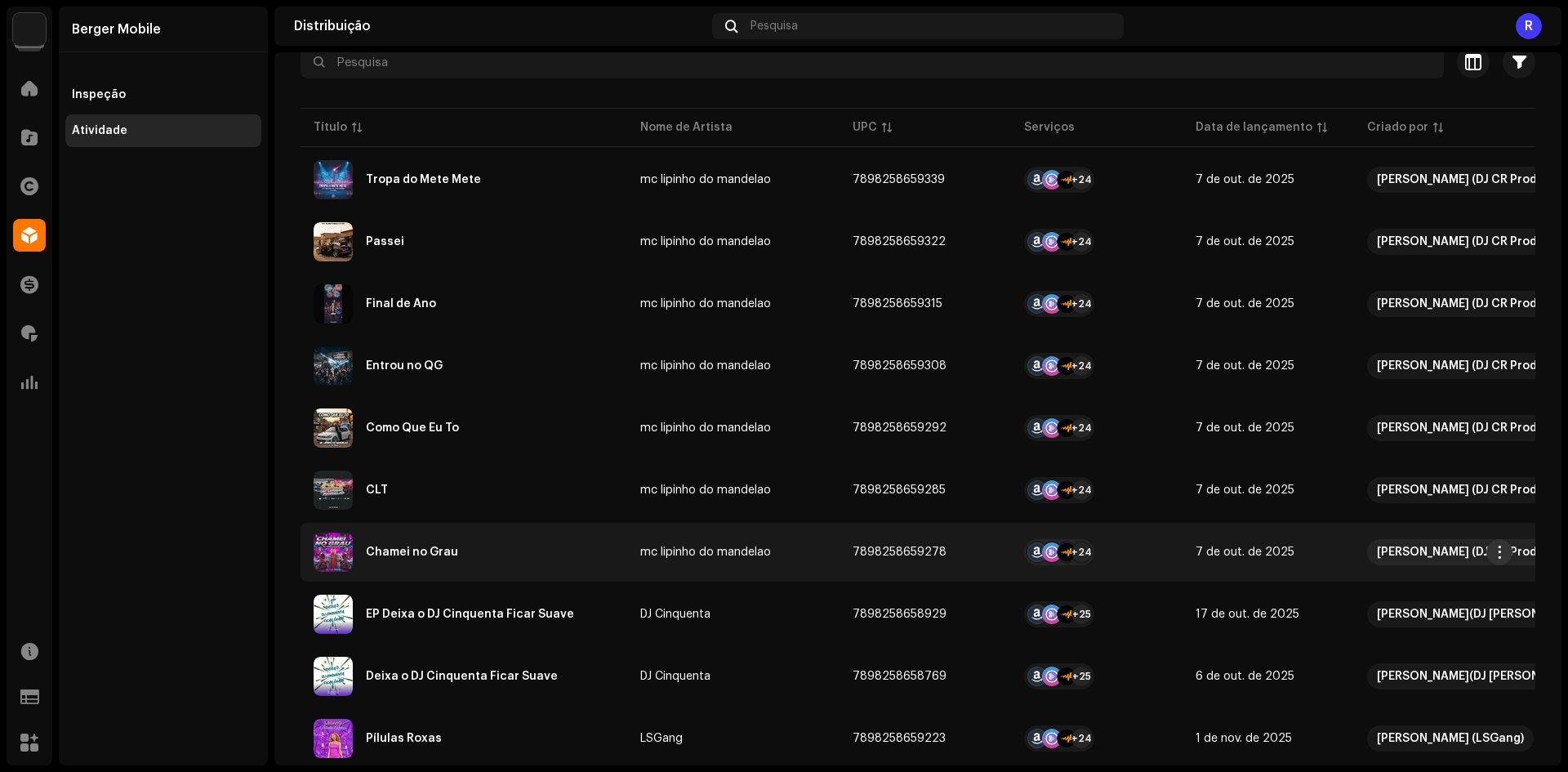
click at [1495, 553] on span "button" at bounding box center [1500, 552] width 12 height 13
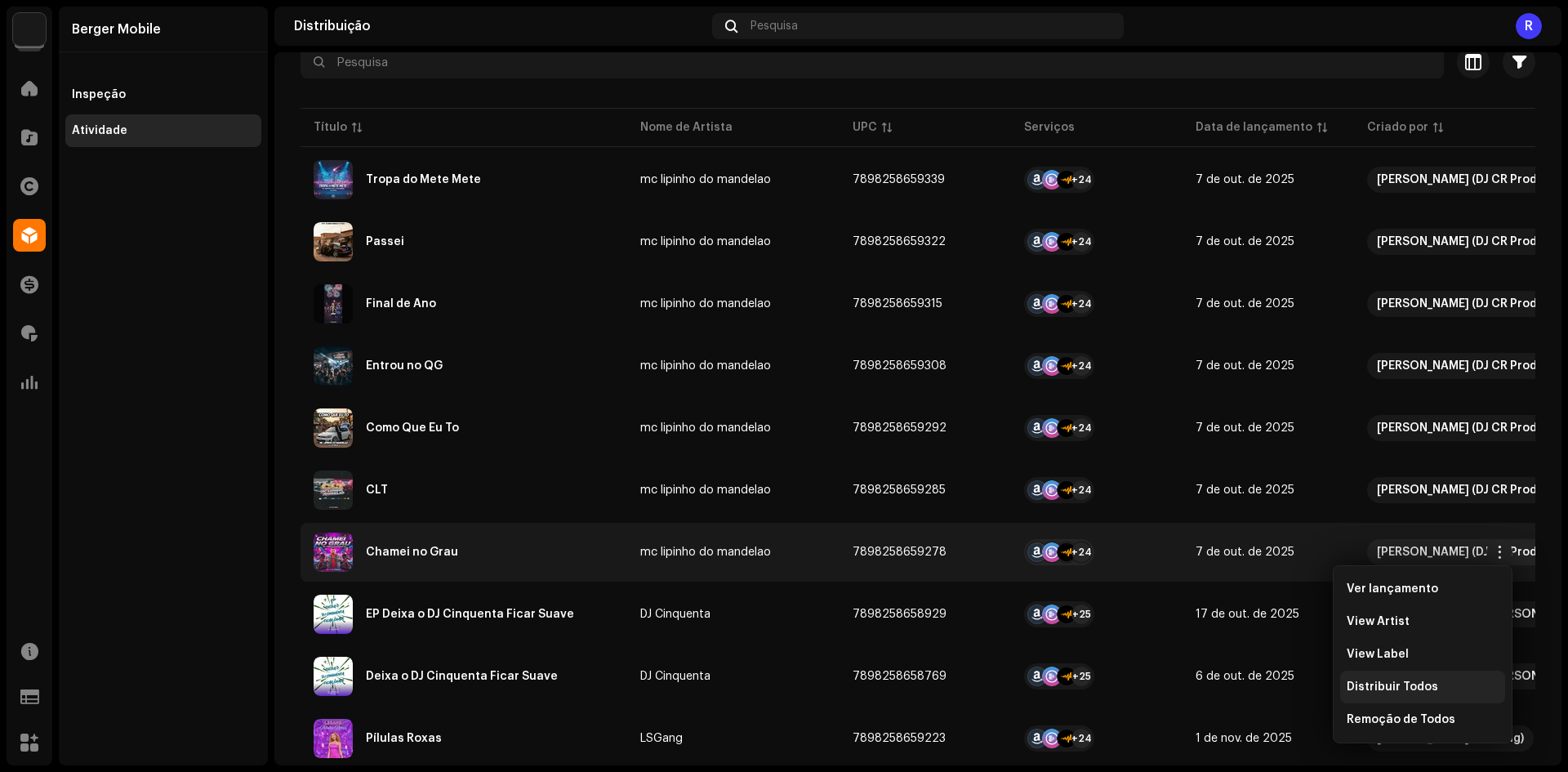
click at [1391, 692] on span "Distribuir Todos" at bounding box center [1391, 686] width 92 height 13
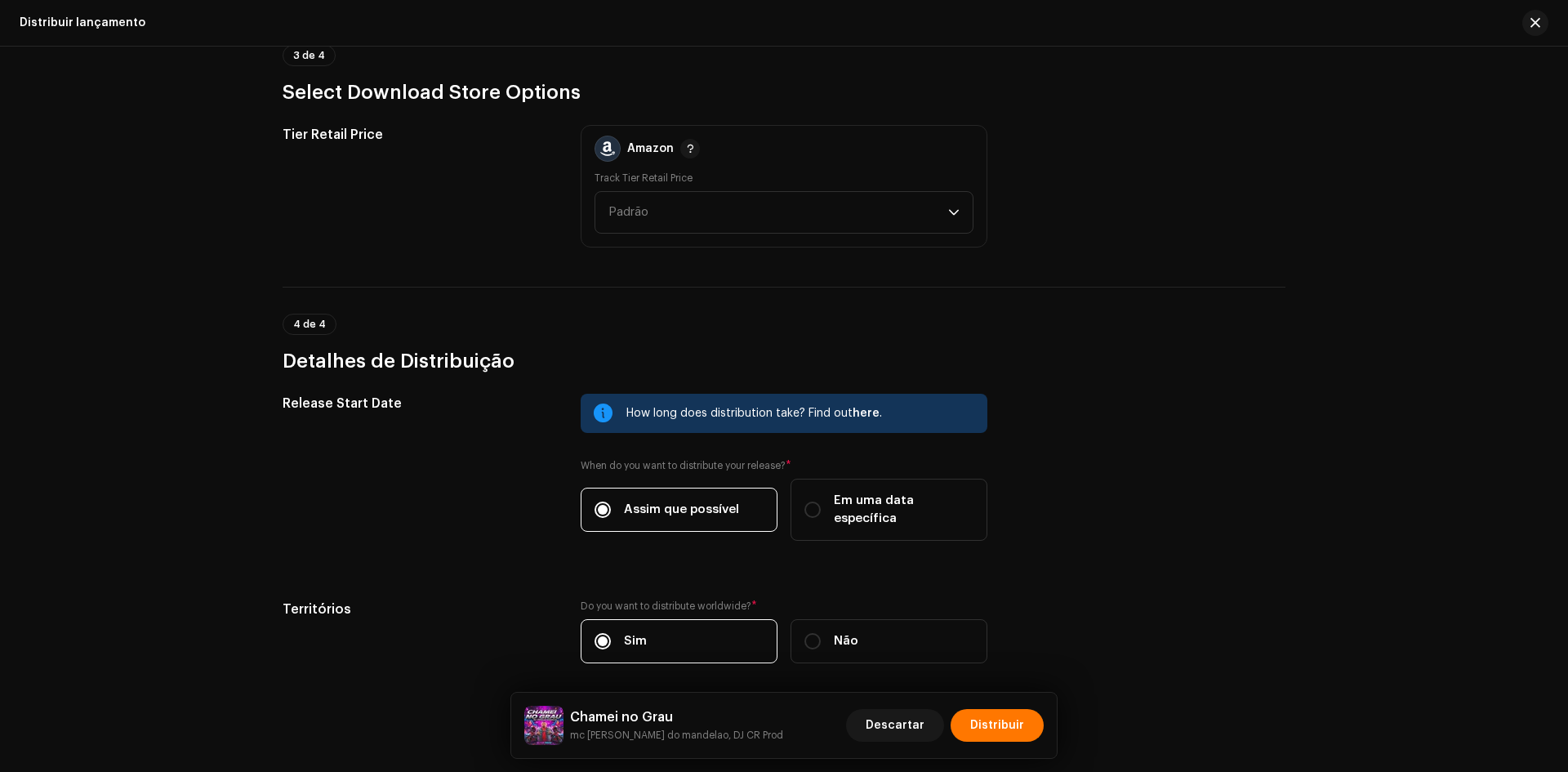
scroll to position [2205, 0]
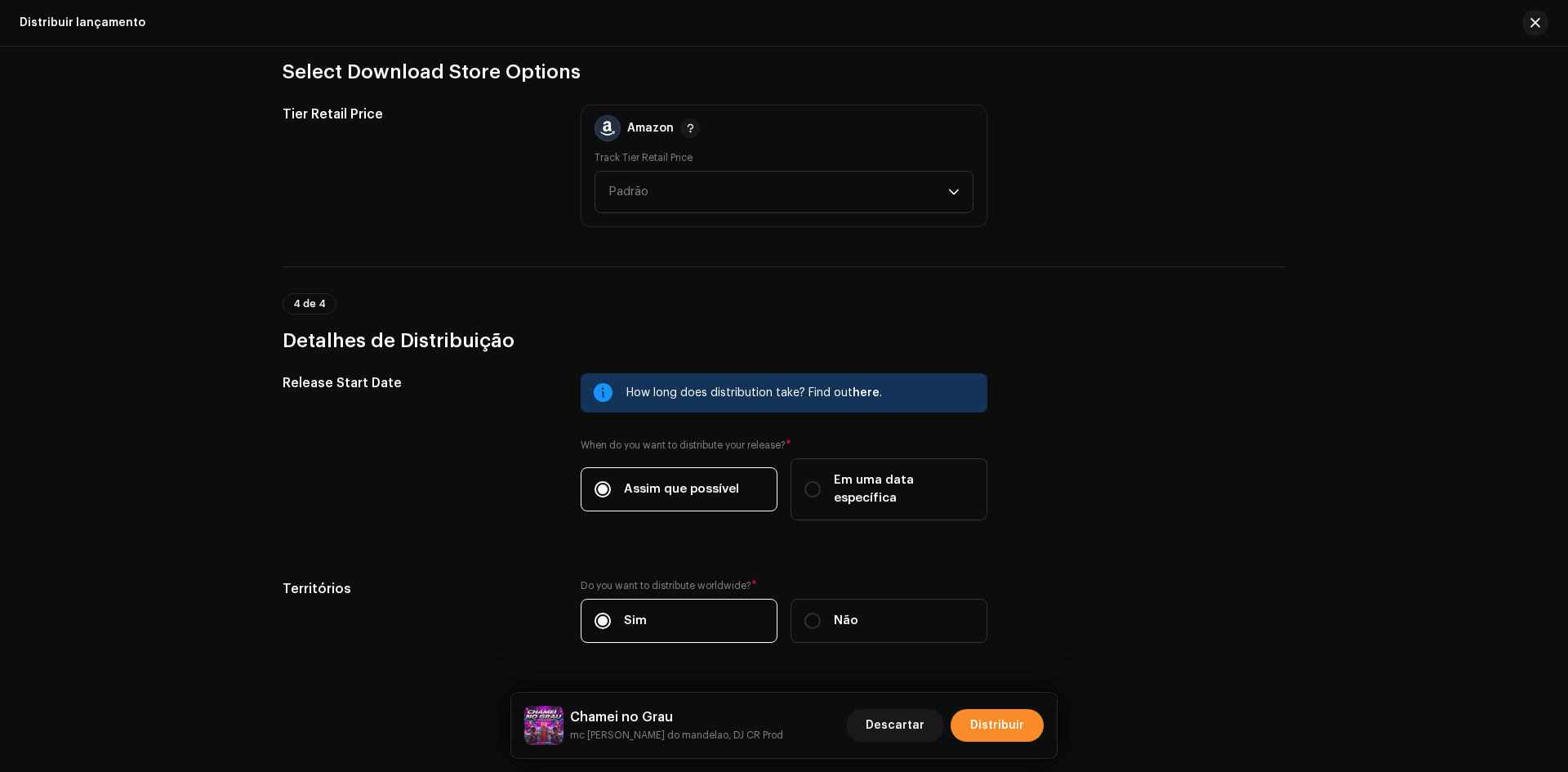
click at [996, 719] on span "Distribuir" at bounding box center [997, 725] width 54 height 32
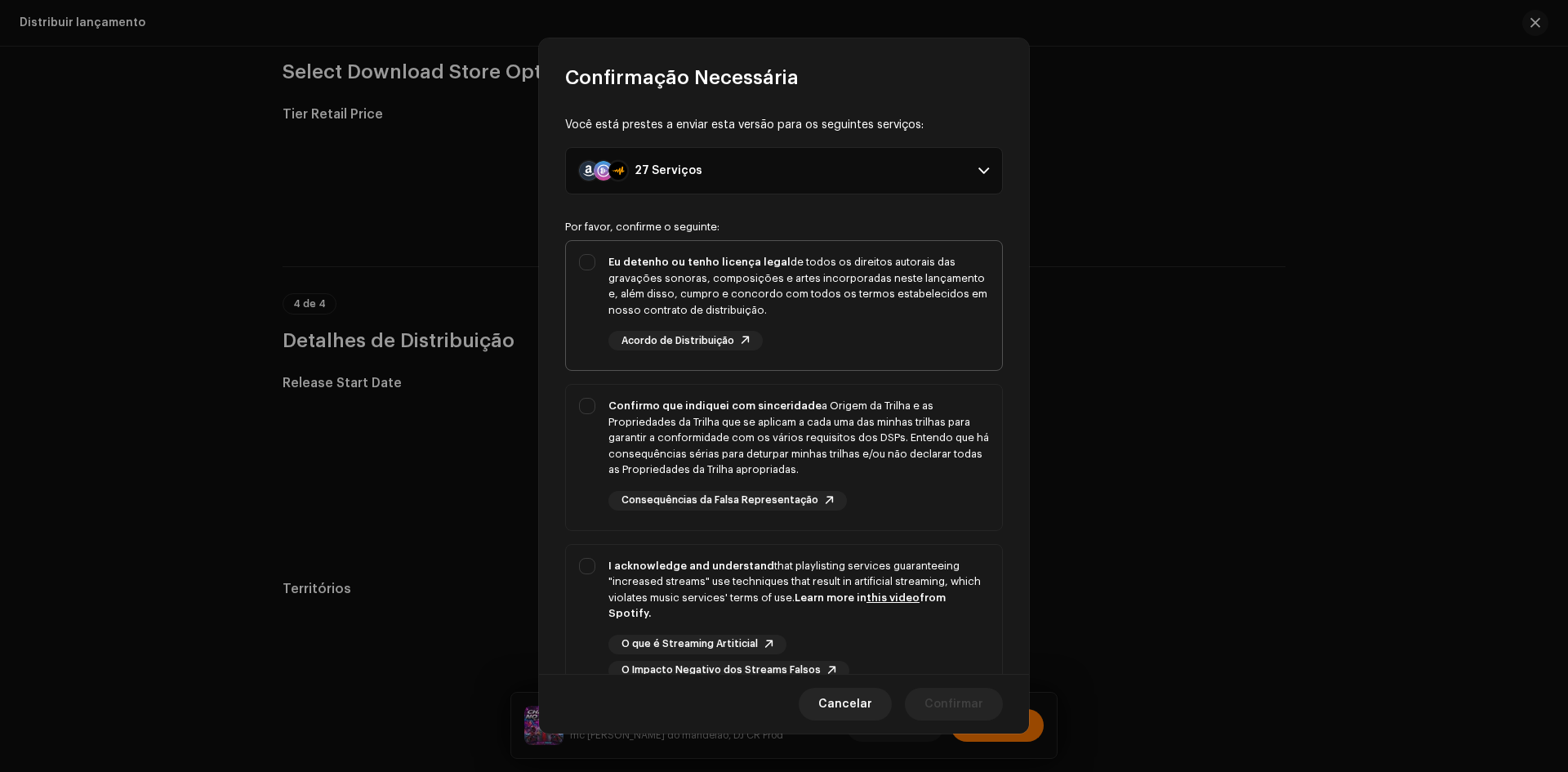
click at [589, 277] on div "Eu detenho ou tenho licença legal de todos os direitos autorais das gravações s…" at bounding box center [783, 303] width 436 height 122
checkbox input "true"
click at [585, 393] on div "Confirmo que indiquei com sinceridade a Origem da Trilha e as Propriedades da T…" at bounding box center [783, 454] width 436 height 139
checkbox input "true"
click at [579, 595] on div "I acknowledge and understand that playlisting services guaranteeing "increased …" at bounding box center [783, 619] width 436 height 149
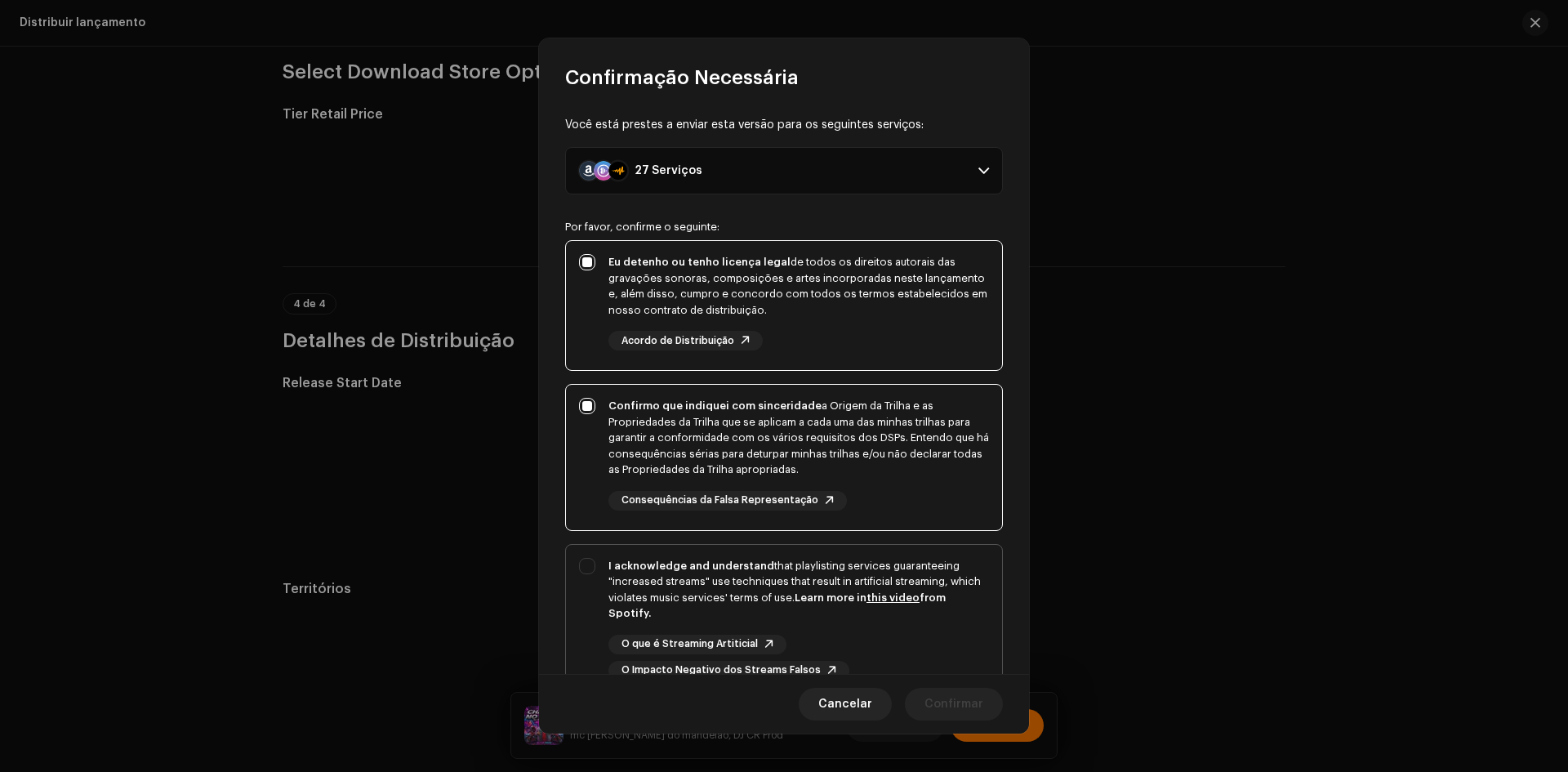
checkbox input "true"
click at [978, 704] on span "Confirmar" at bounding box center [953, 704] width 59 height 32
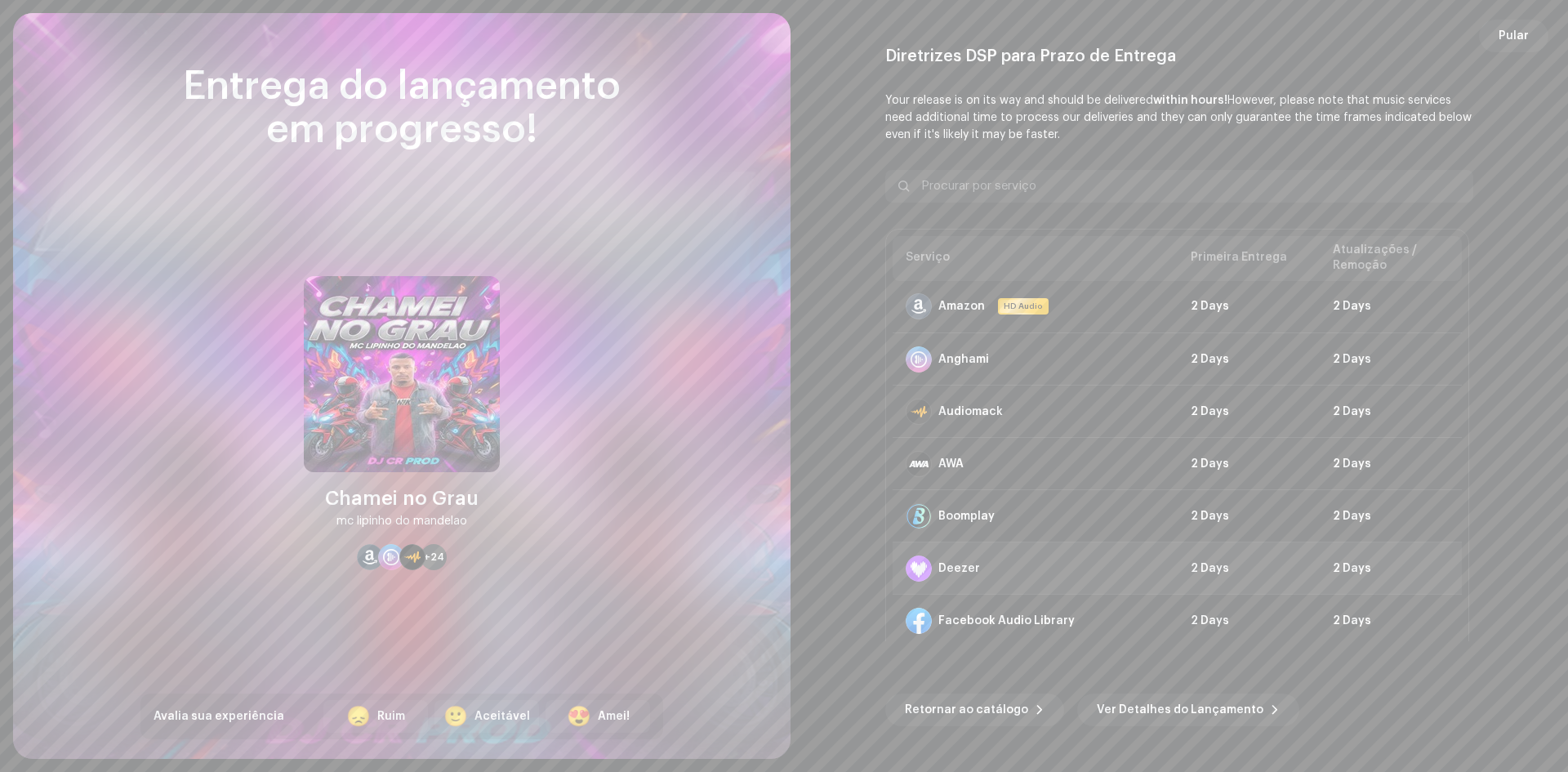
scroll to position [0, 0]
click at [969, 714] on span "Retornar ao catálogo" at bounding box center [966, 709] width 123 height 32
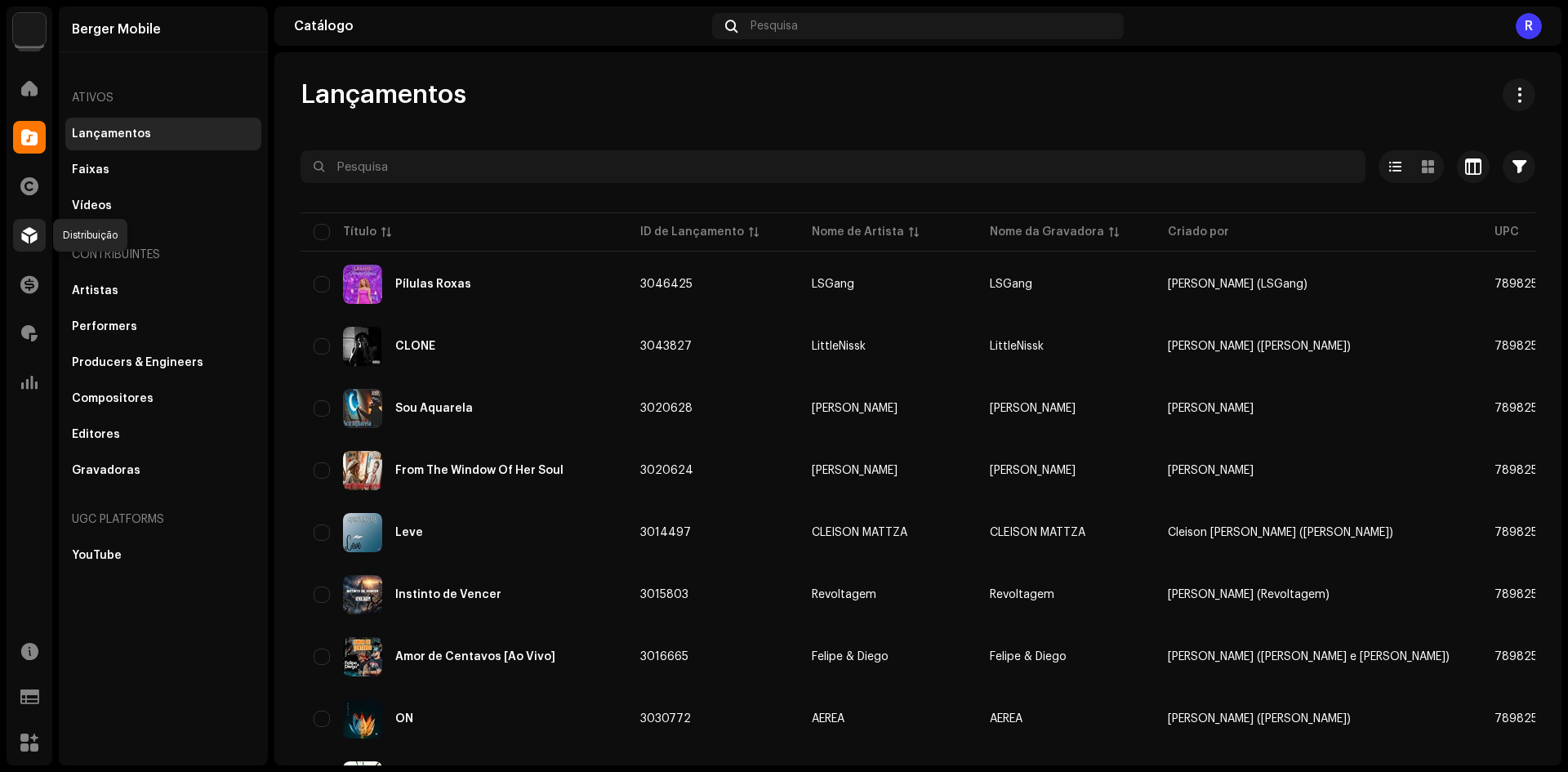
click at [23, 240] on span at bounding box center [29, 235] width 17 height 13
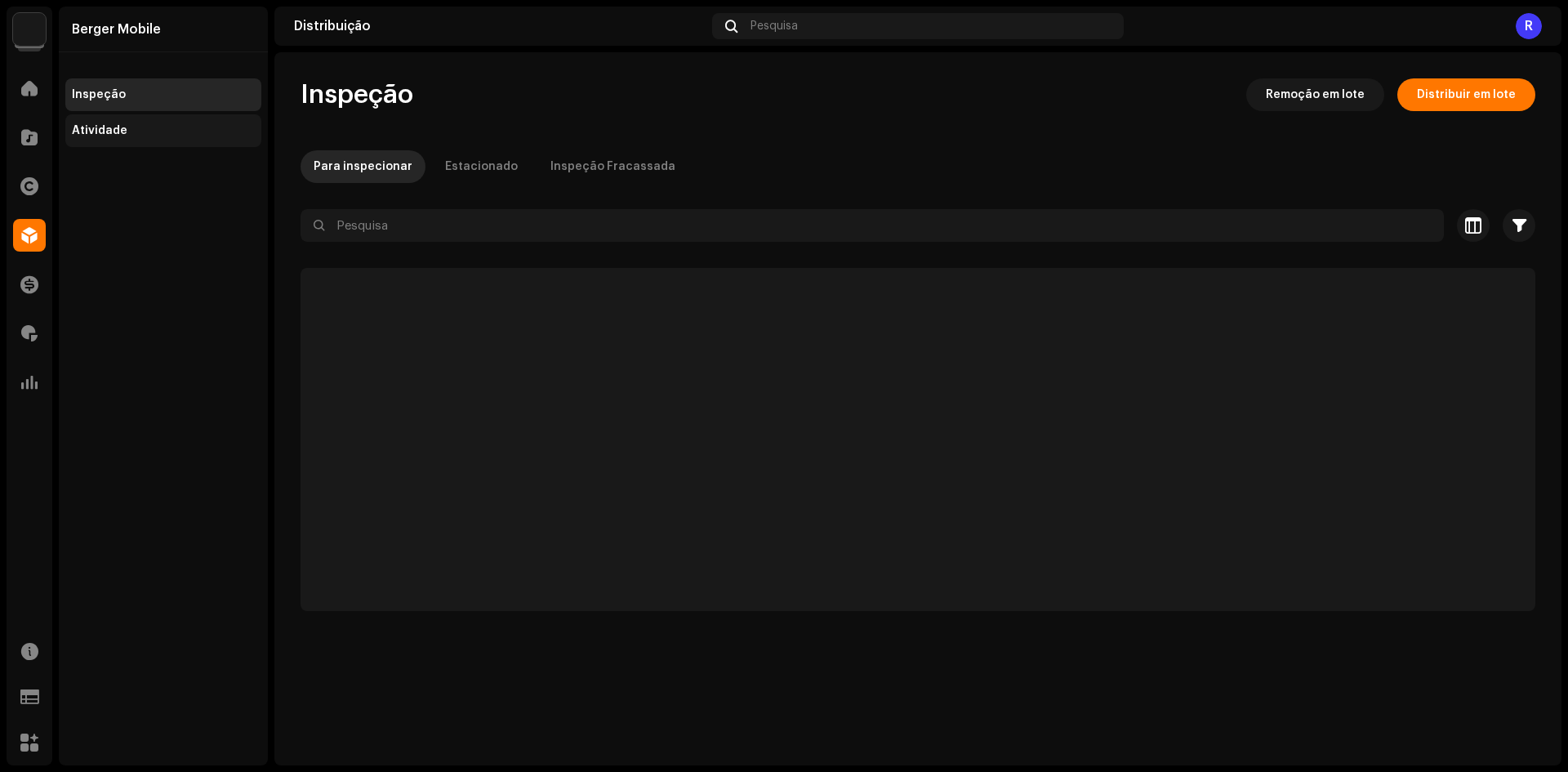
click at [77, 138] on div "Atividade" at bounding box center [163, 130] width 196 height 32
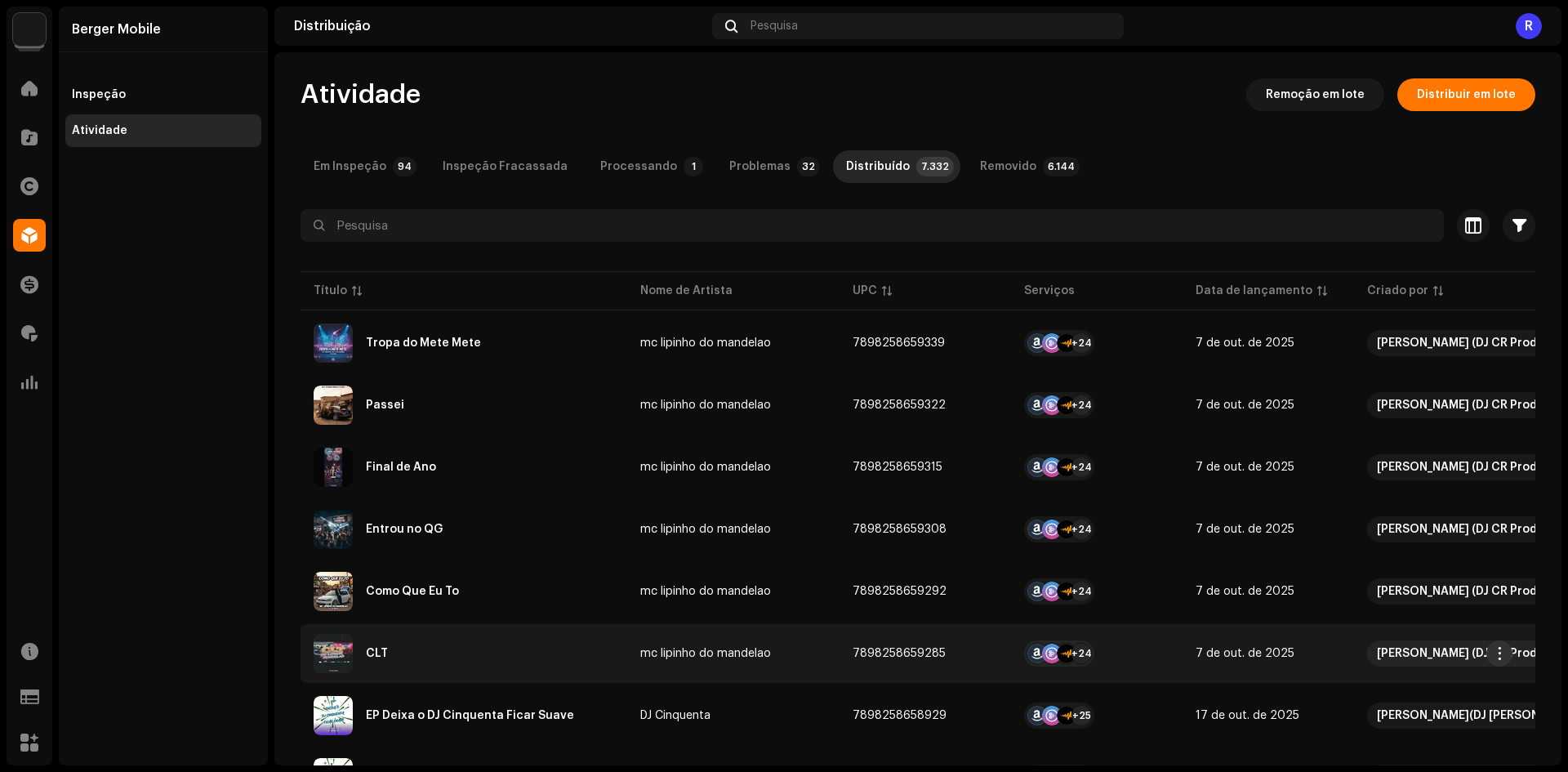
click at [1500, 649] on span "button" at bounding box center [1500, 653] width 12 height 13
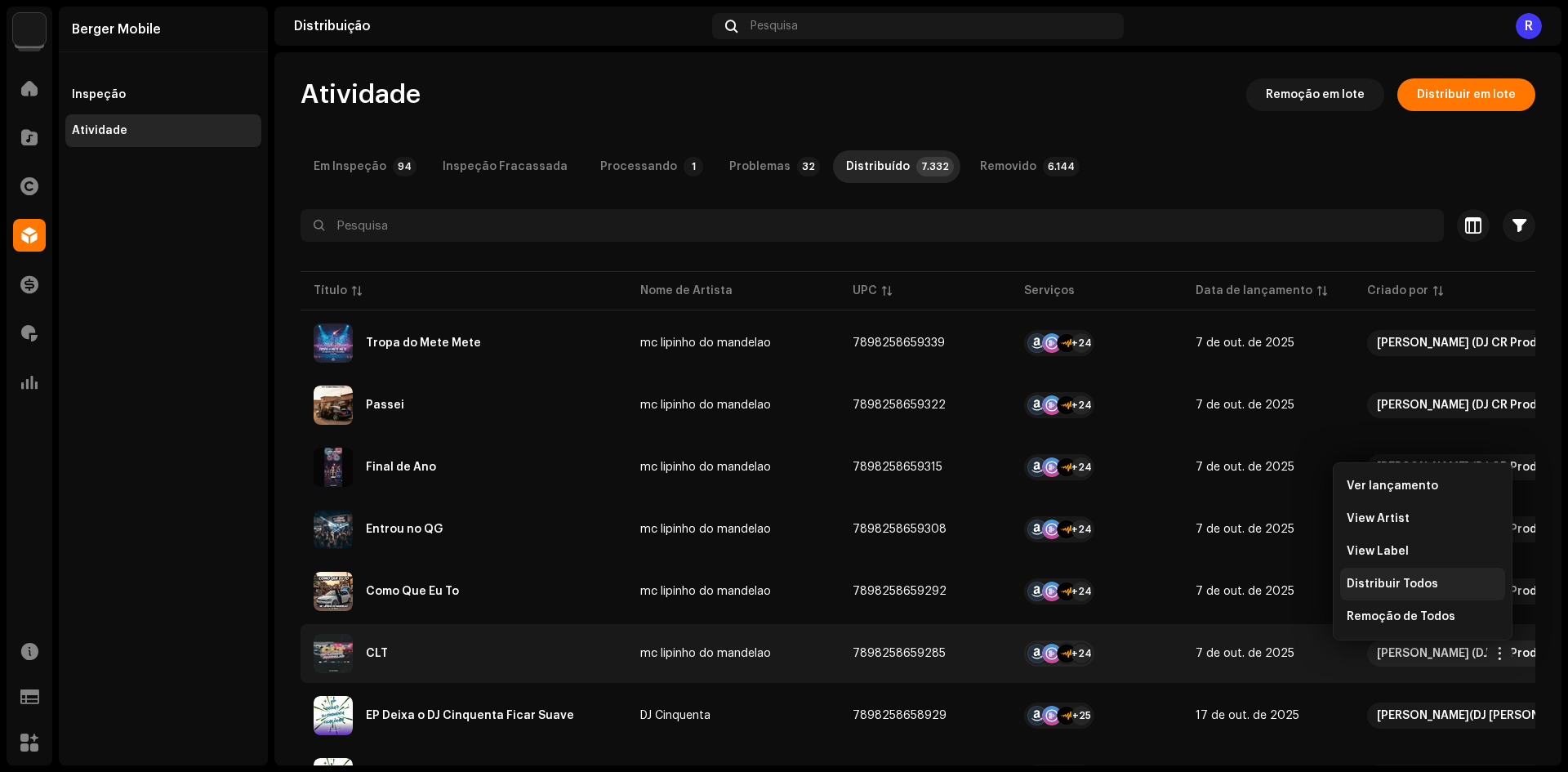
click at [1405, 581] on span "Distribuir Todos" at bounding box center [1391, 583] width 92 height 13
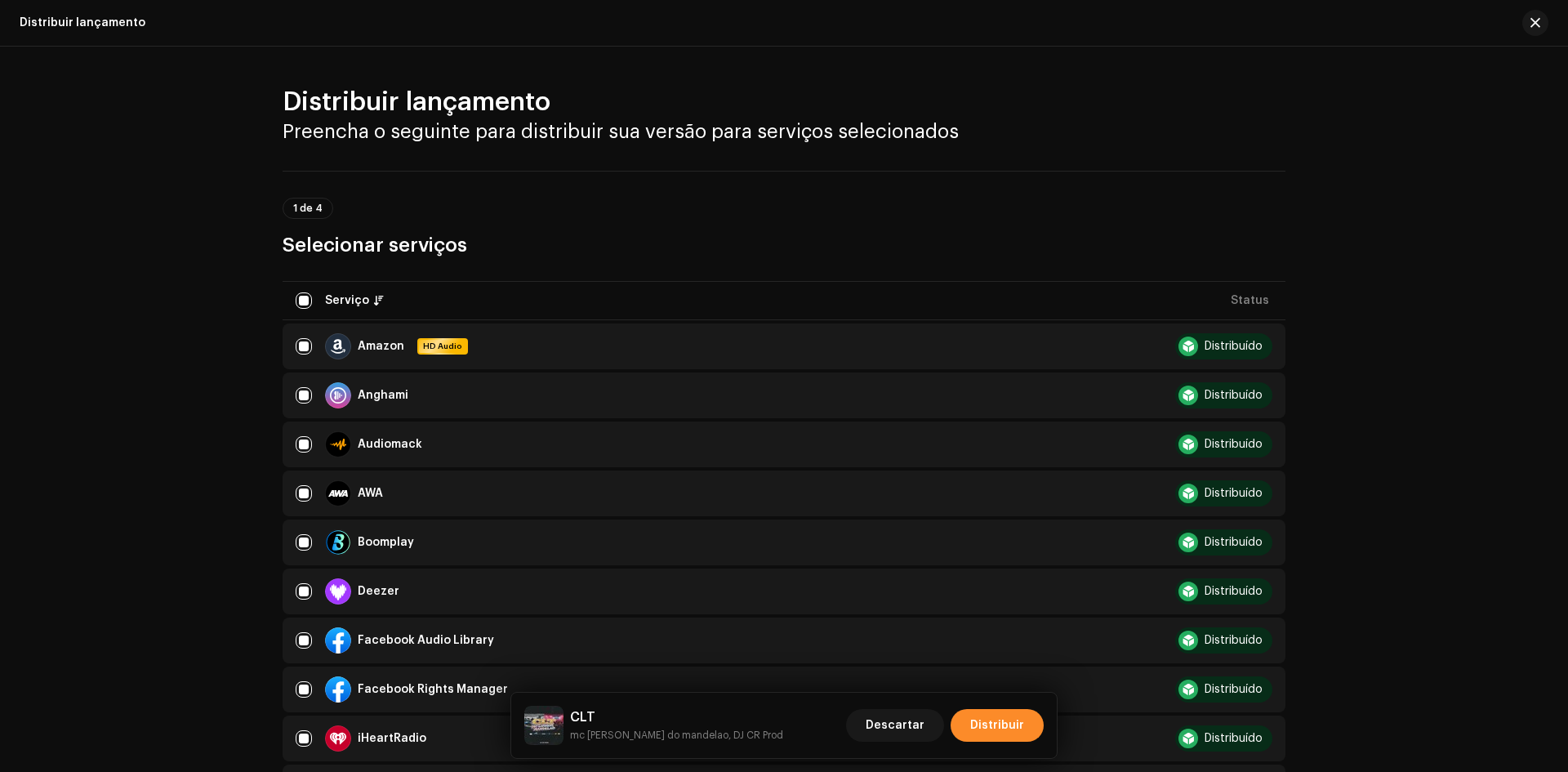
click at [982, 728] on span "Distribuir" at bounding box center [997, 725] width 54 height 32
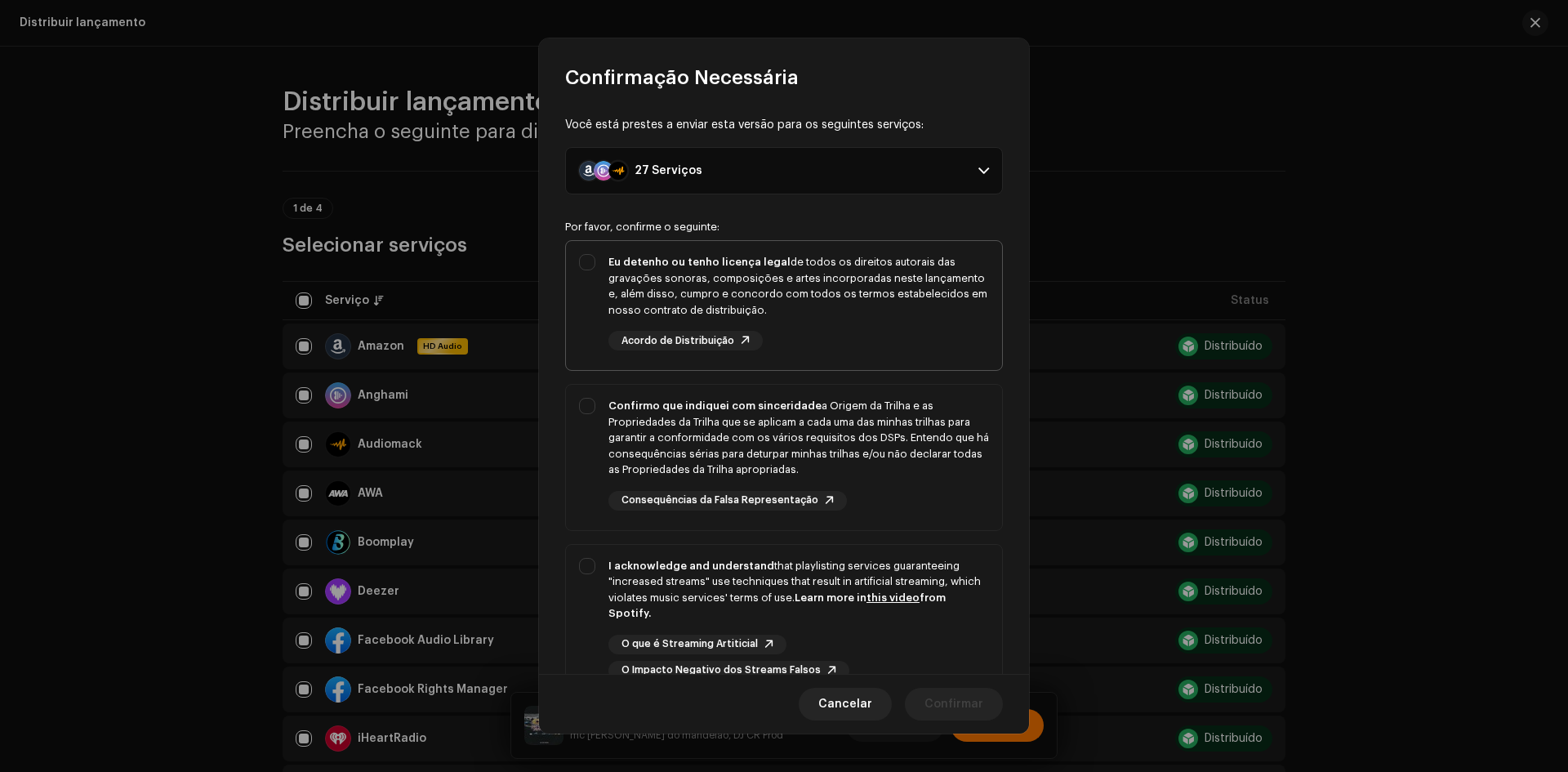
click at [572, 322] on div "Eu detenho ou tenho licença legal de todos os direitos autorais das gravações s…" at bounding box center [783, 303] width 436 height 122
checkbox input "true"
drag, startPoint x: 593, startPoint y: 414, endPoint x: 589, endPoint y: 469, distance: 55.1
click at [593, 415] on div "Confirmo que indiquei com sinceridade a Origem da Trilha e as Propriedades da T…" at bounding box center [783, 454] width 436 height 139
checkbox input "true"
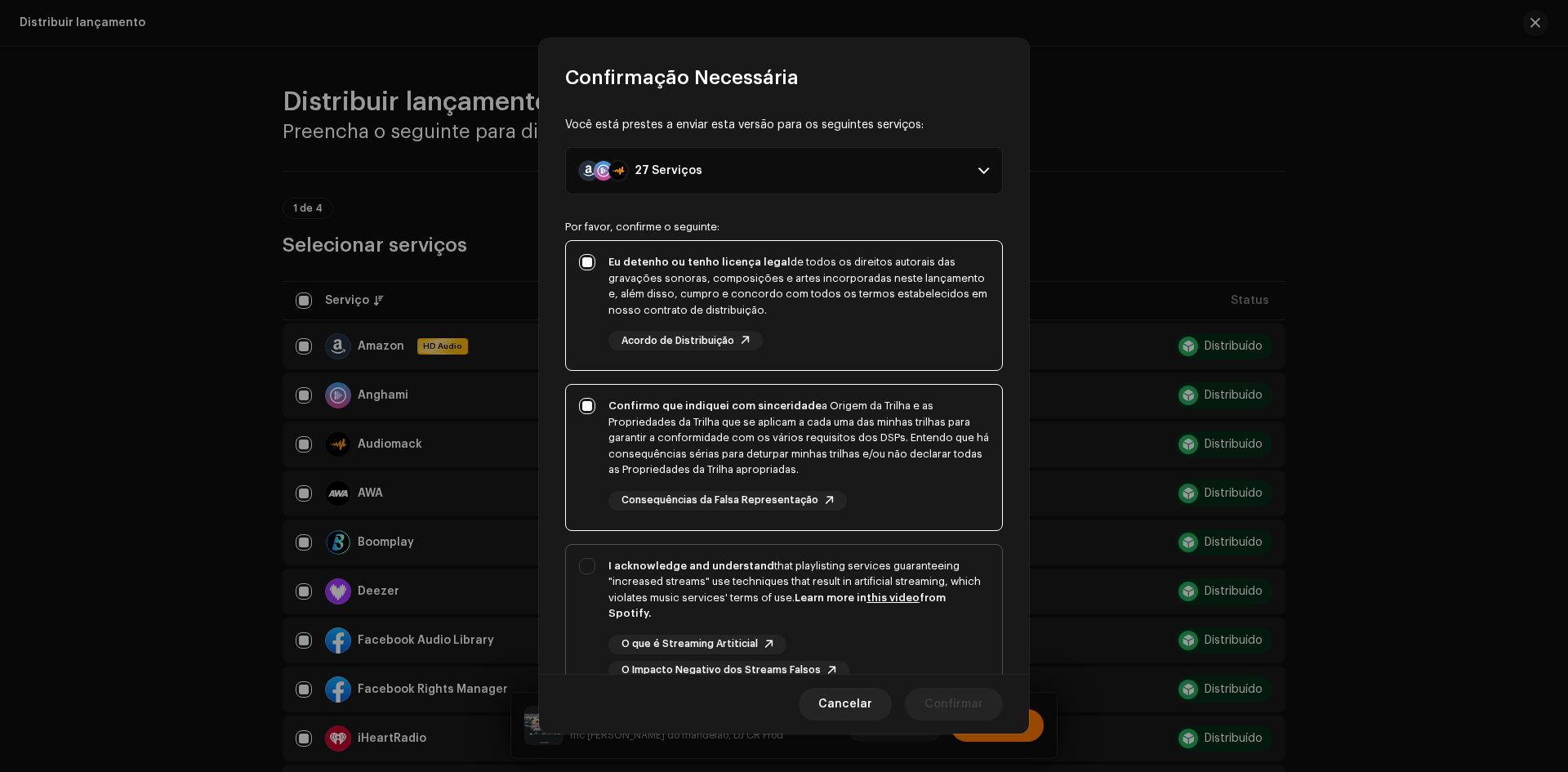
click at [579, 604] on div "I acknowledge and understand that playlisting services guaranteeing "increased …" at bounding box center [783, 619] width 436 height 149
checkbox input "true"
click at [970, 713] on span "Confirmar" at bounding box center [953, 704] width 59 height 32
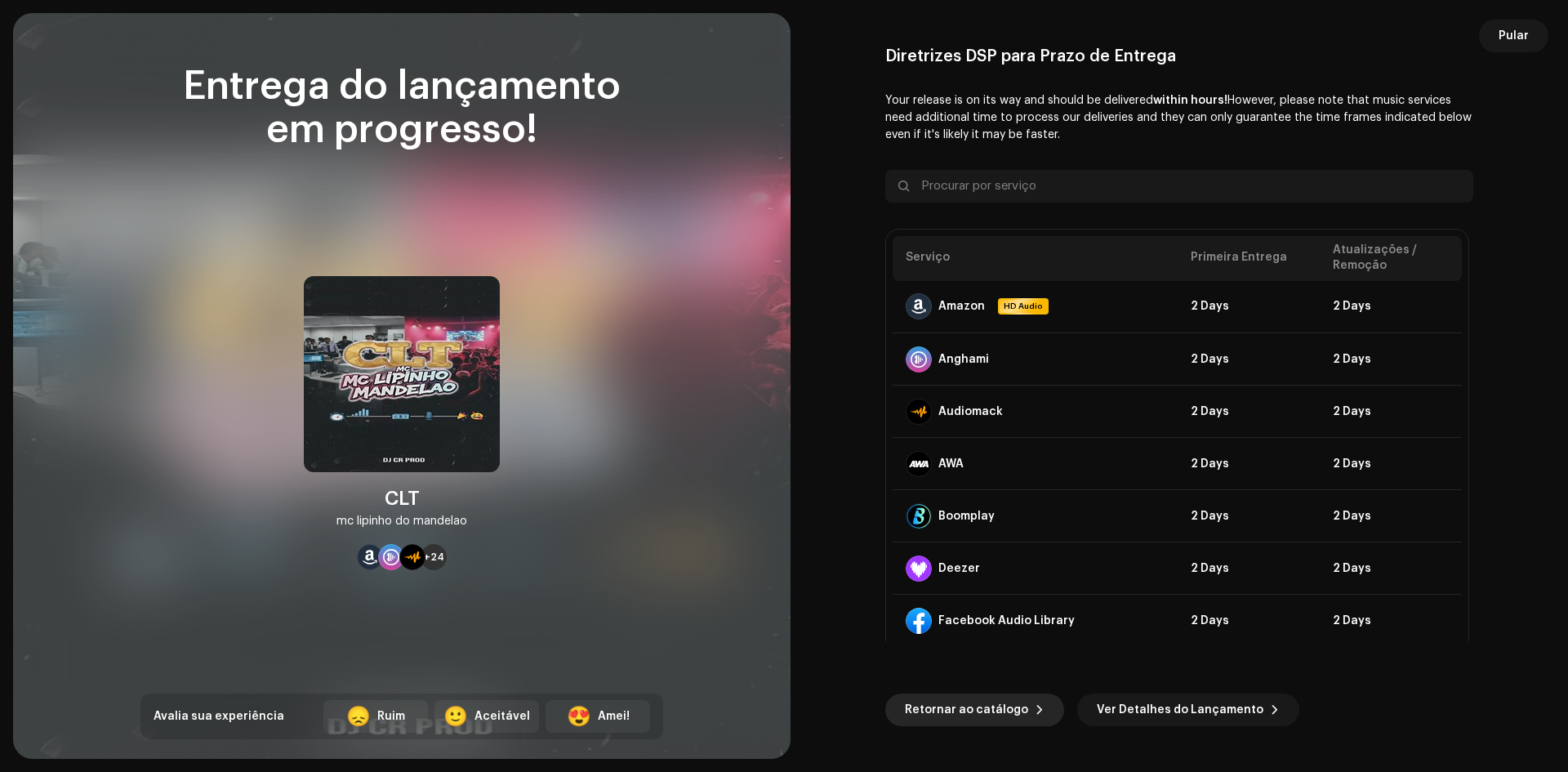
click at [961, 720] on span "Retornar ao catálogo" at bounding box center [966, 709] width 123 height 32
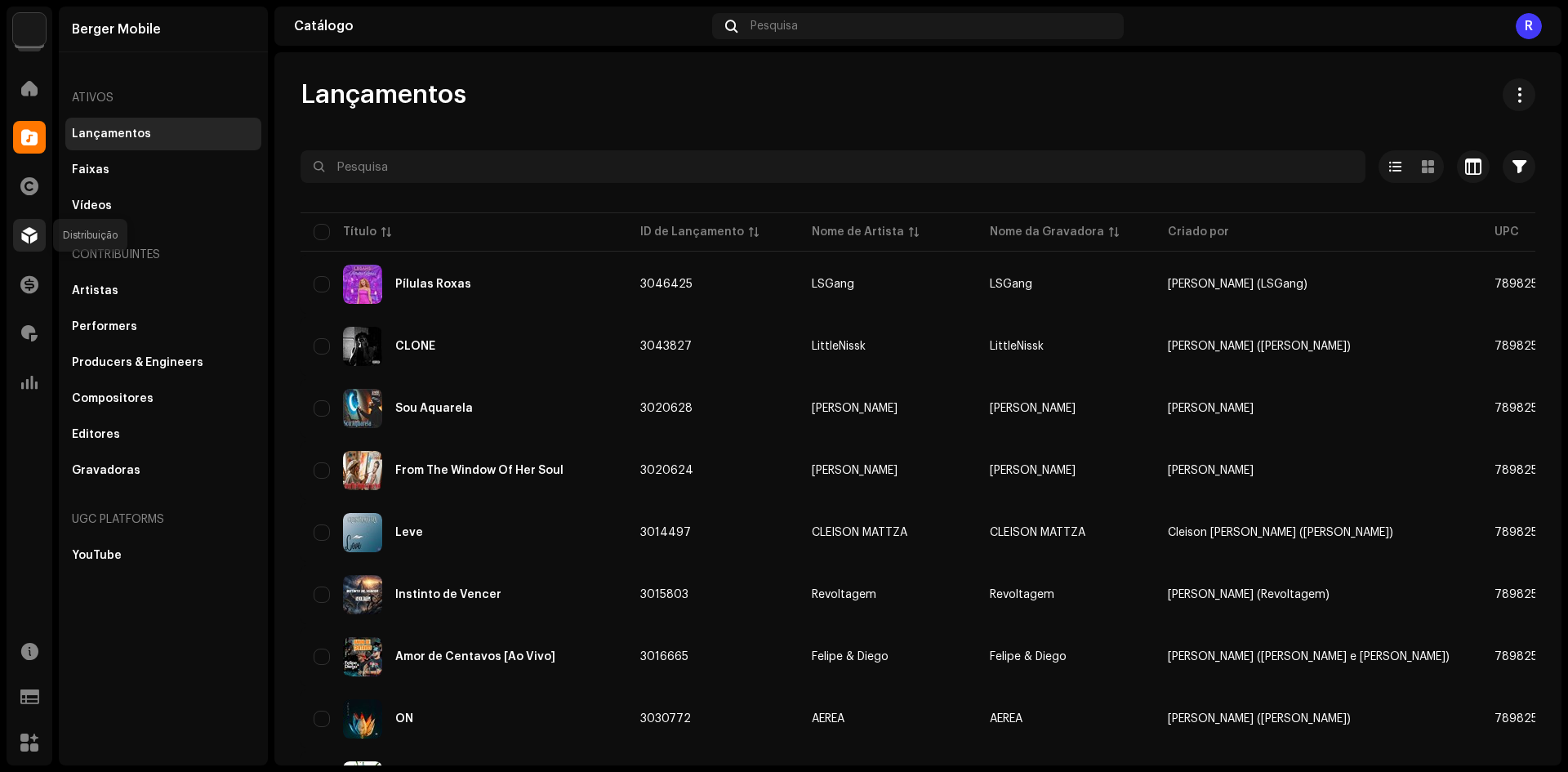
click at [27, 242] on span at bounding box center [29, 235] width 17 height 13
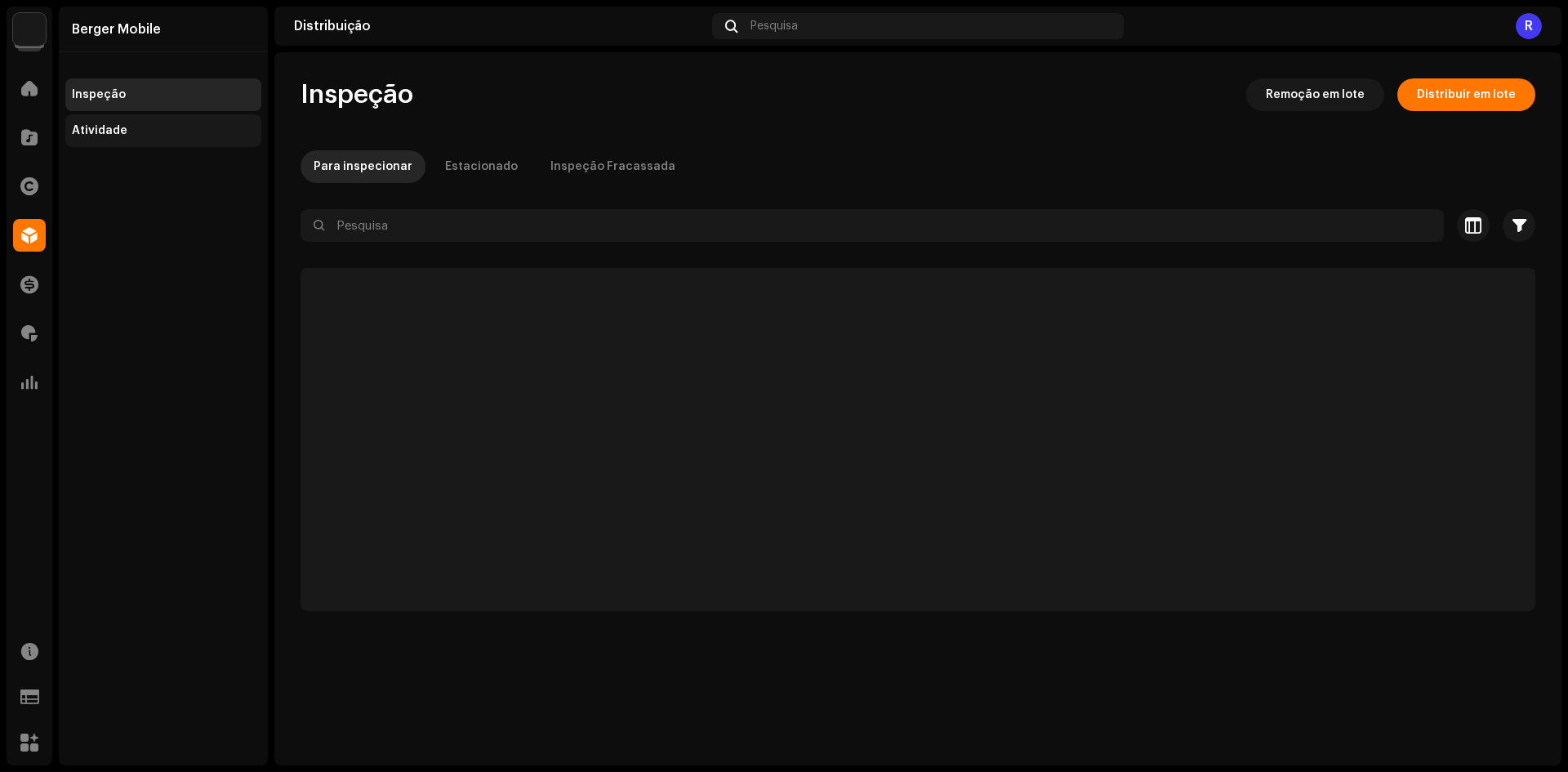
click at [118, 130] on div "Atividade" at bounding box center [100, 130] width 56 height 13
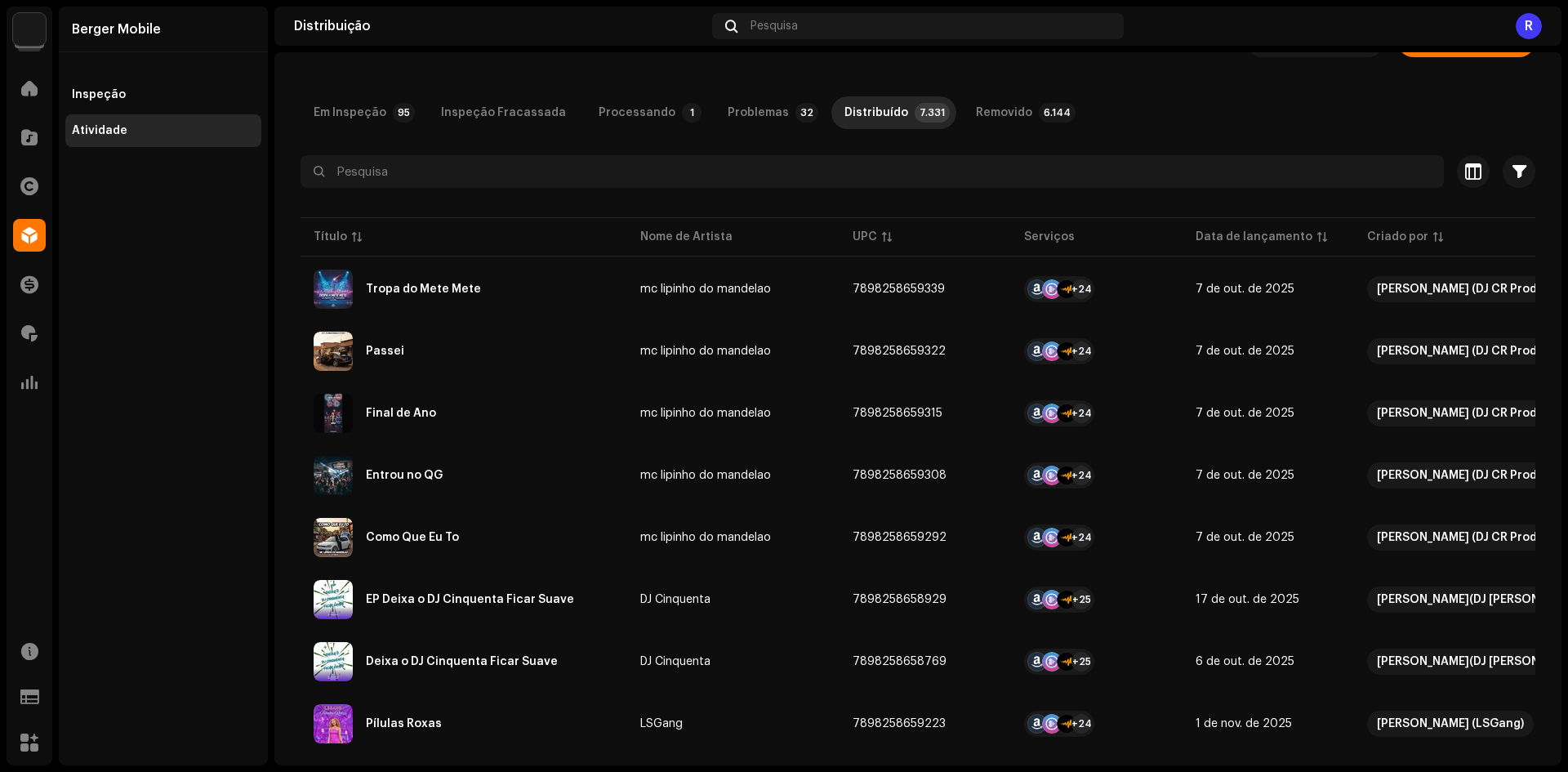
scroll to position [81, 0]
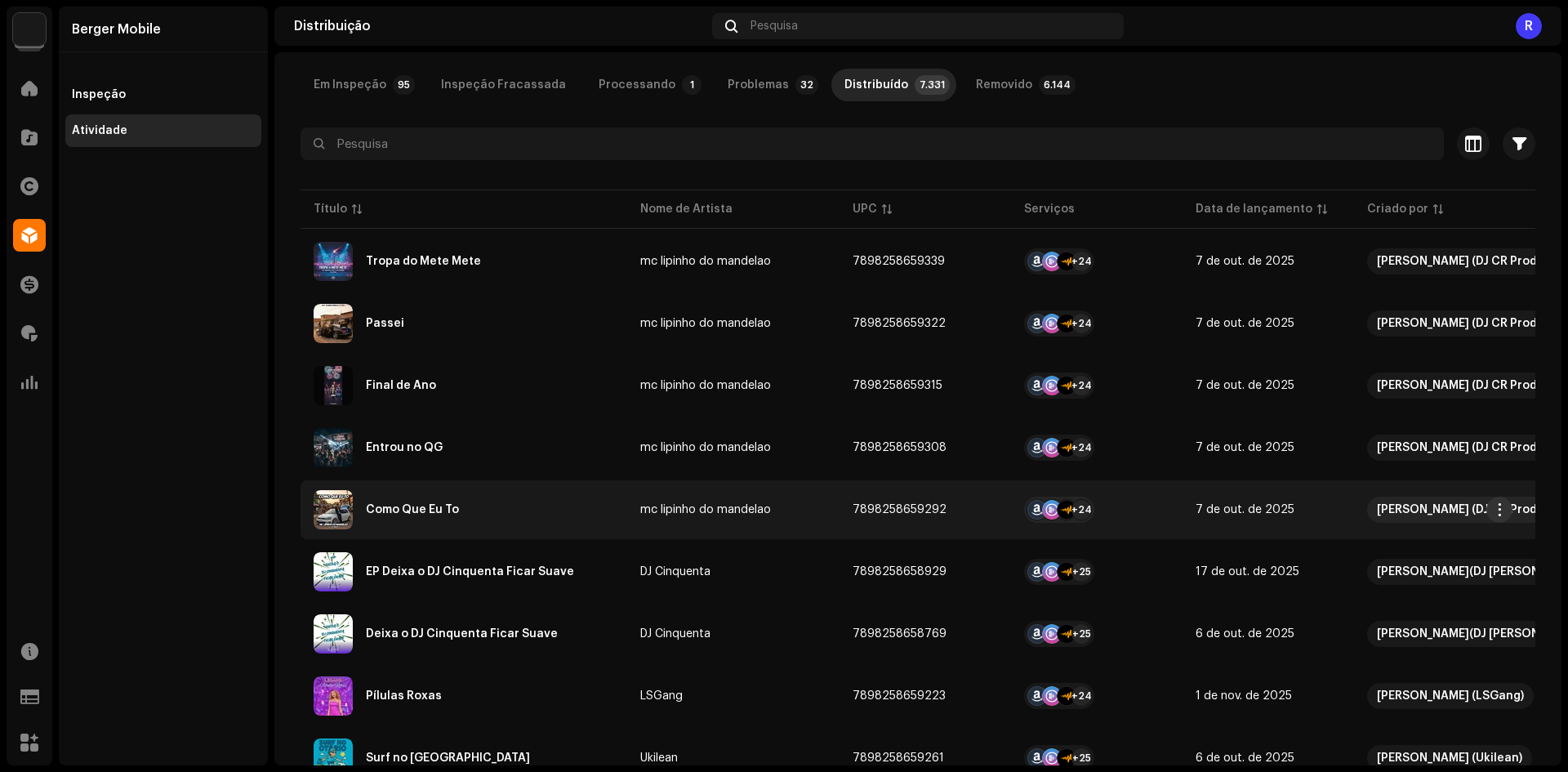
click at [1495, 506] on span "button" at bounding box center [1500, 509] width 12 height 13
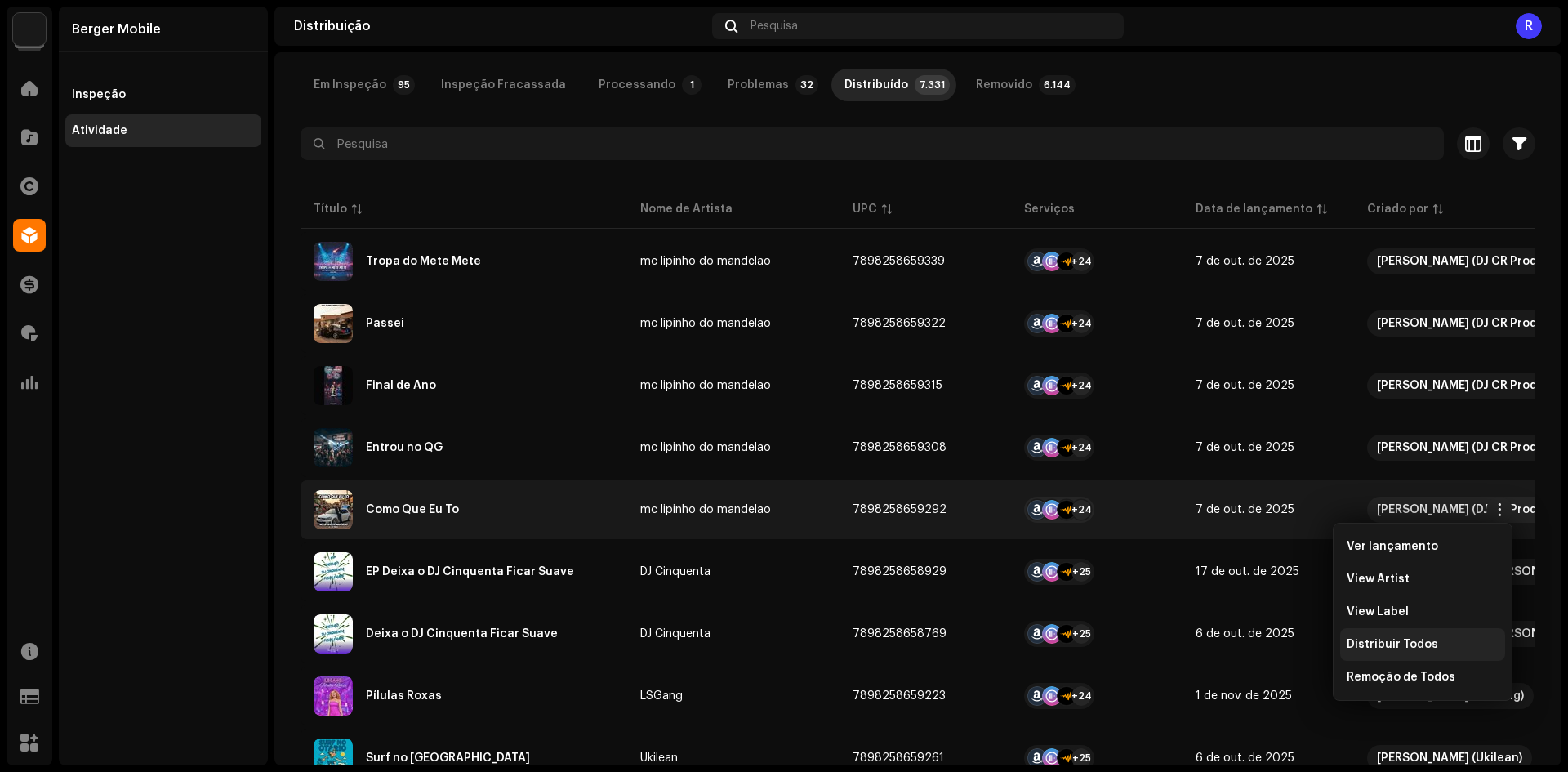
click at [1391, 647] on span "Distribuir Todos" at bounding box center [1391, 644] width 92 height 13
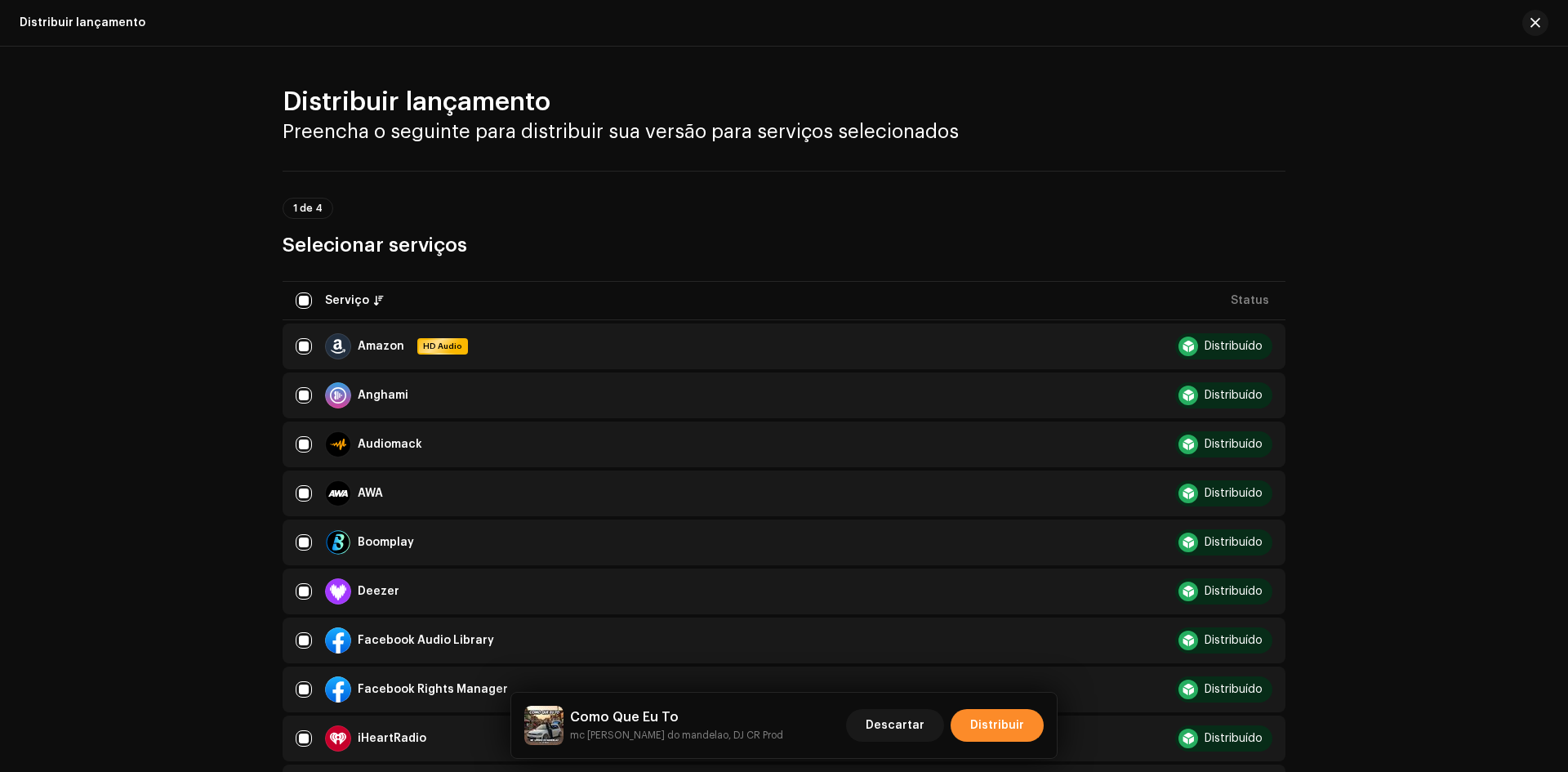
click at [1004, 729] on span "Distribuir" at bounding box center [997, 725] width 54 height 32
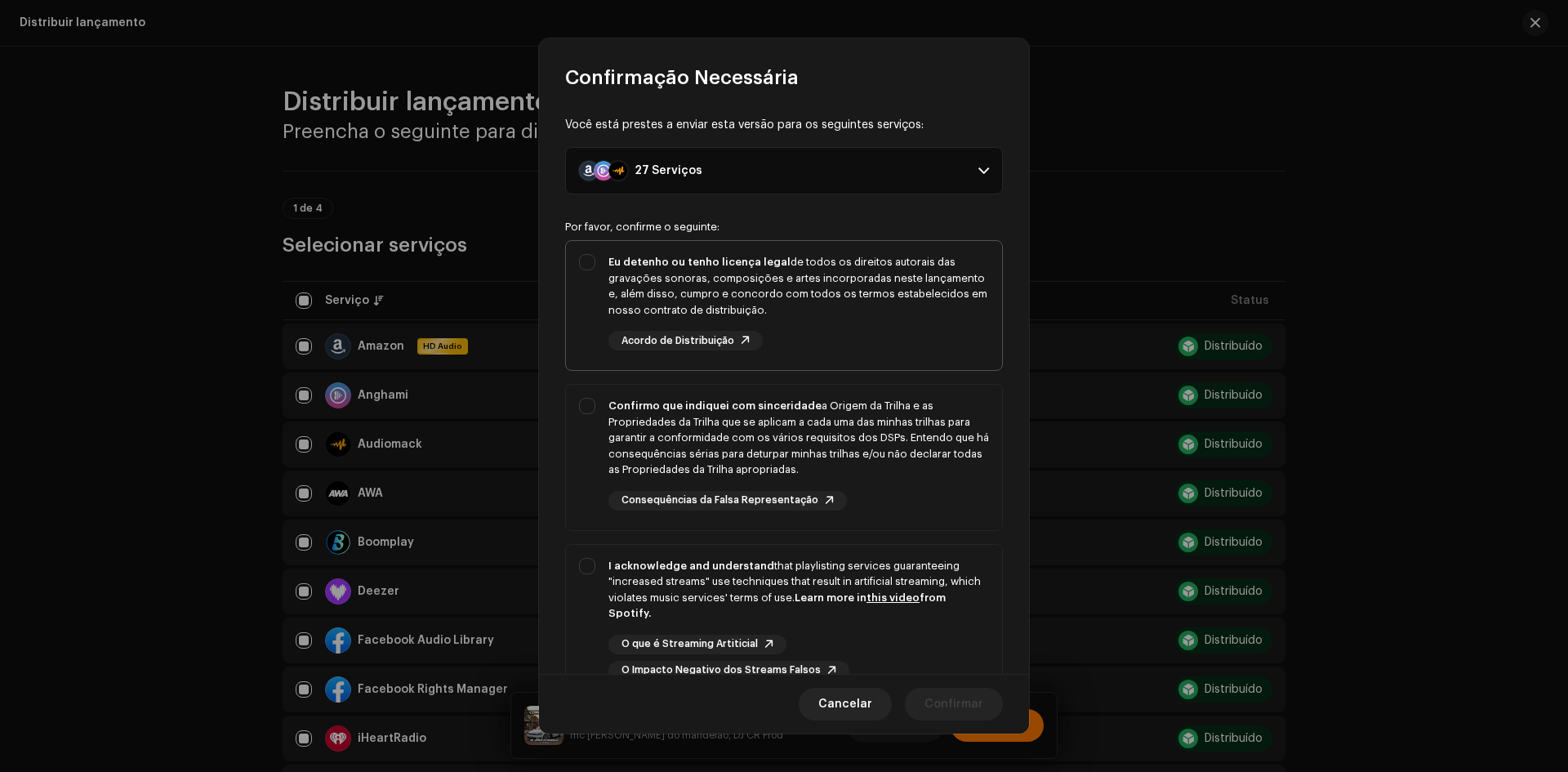
click at [587, 278] on div "Eu detenho ou tenho licença legal de todos os direitos autorais das gravações s…" at bounding box center [783, 303] width 436 height 122
checkbox input "true"
click at [587, 524] on span "Confirmo que indiquei com sinceridade a Origem da Trilha e as Propriedades da T…" at bounding box center [783, 457] width 436 height 145
checkbox input "true"
click at [582, 601] on div "I acknowledge and understand that playlisting services guaranteeing "increased …" at bounding box center [783, 619] width 436 height 149
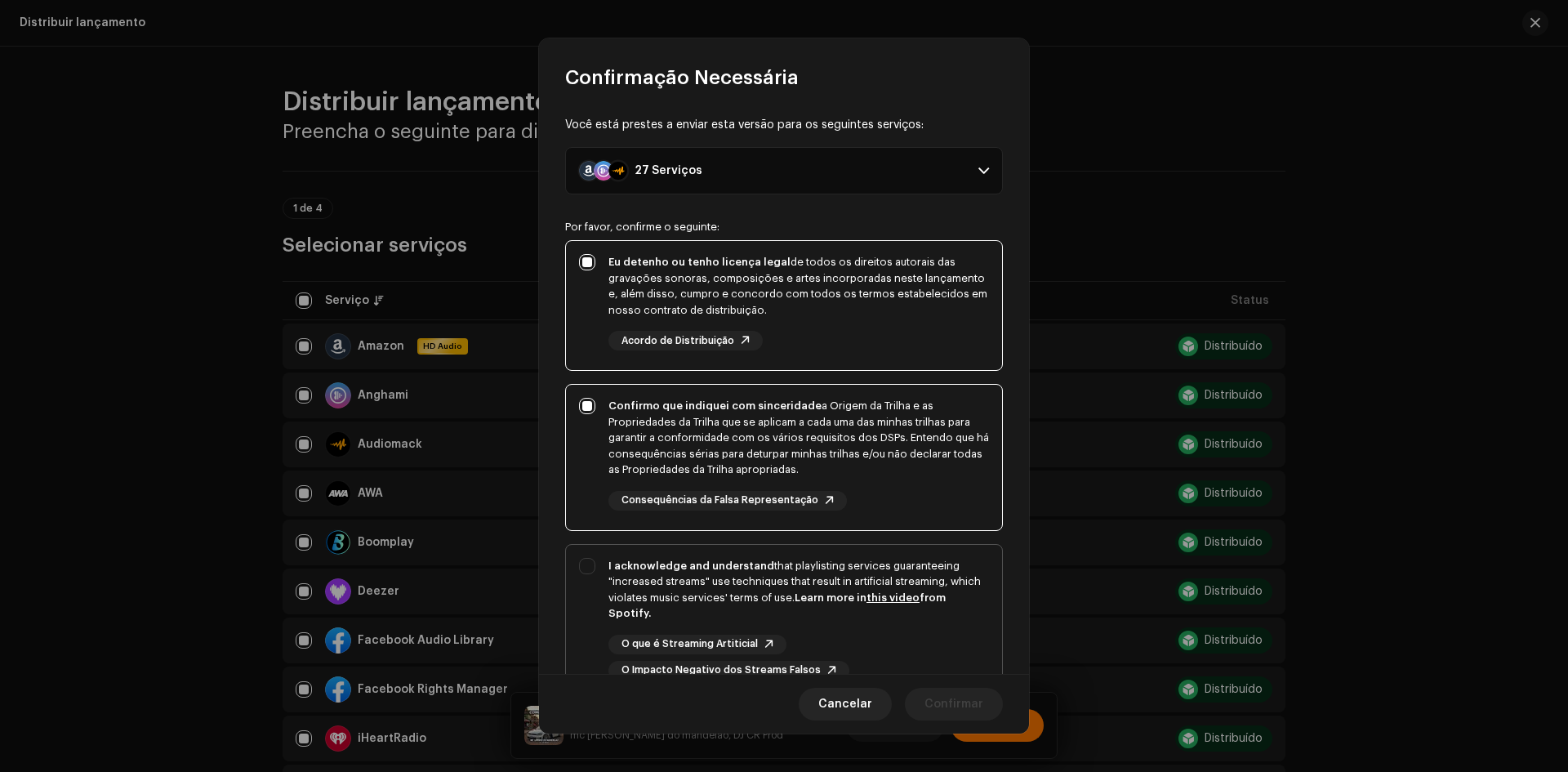
checkbox input "true"
click at [918, 703] on button "Confirmar" at bounding box center [954, 704] width 98 height 32
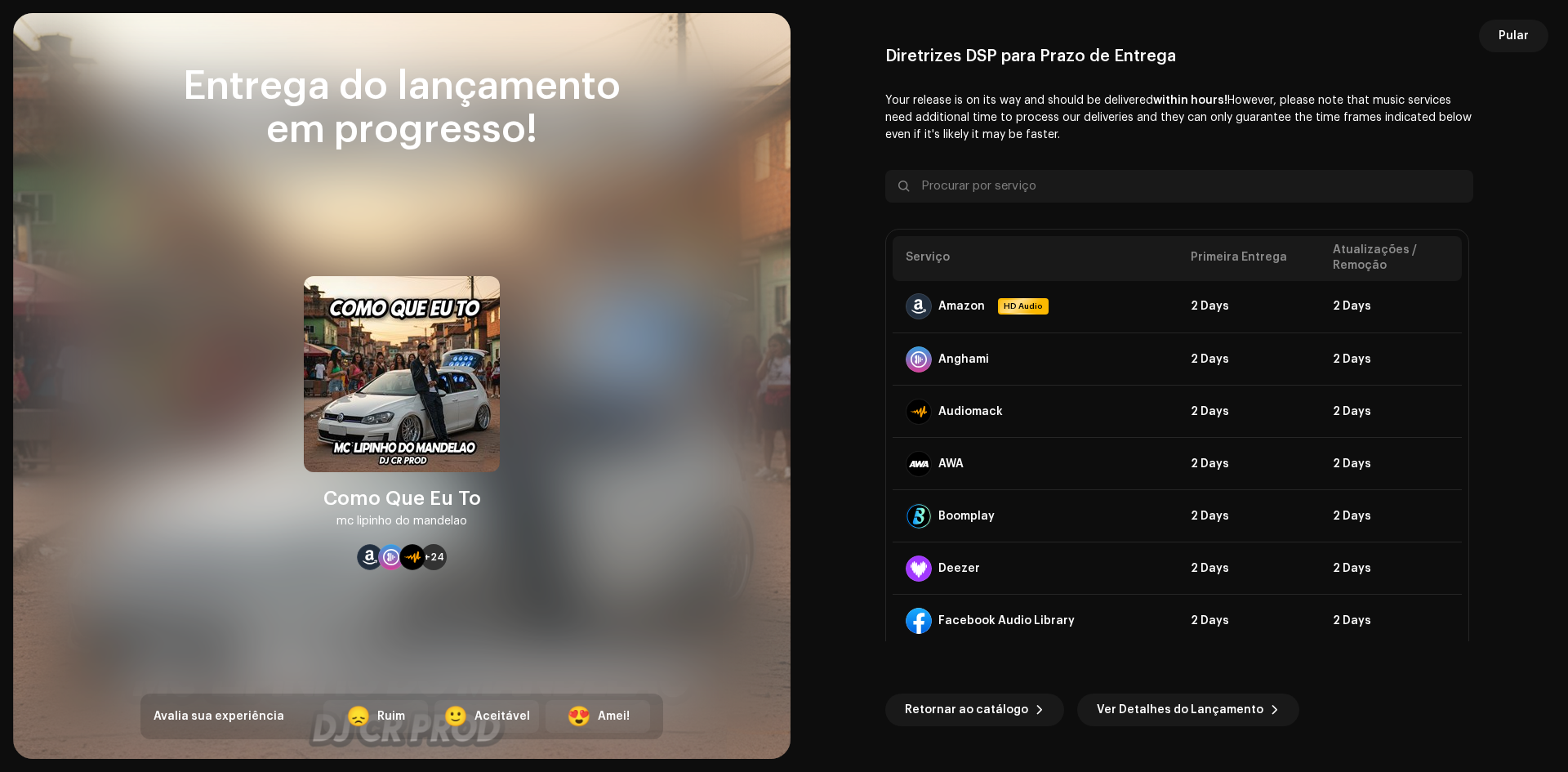
scroll to position [0, 0]
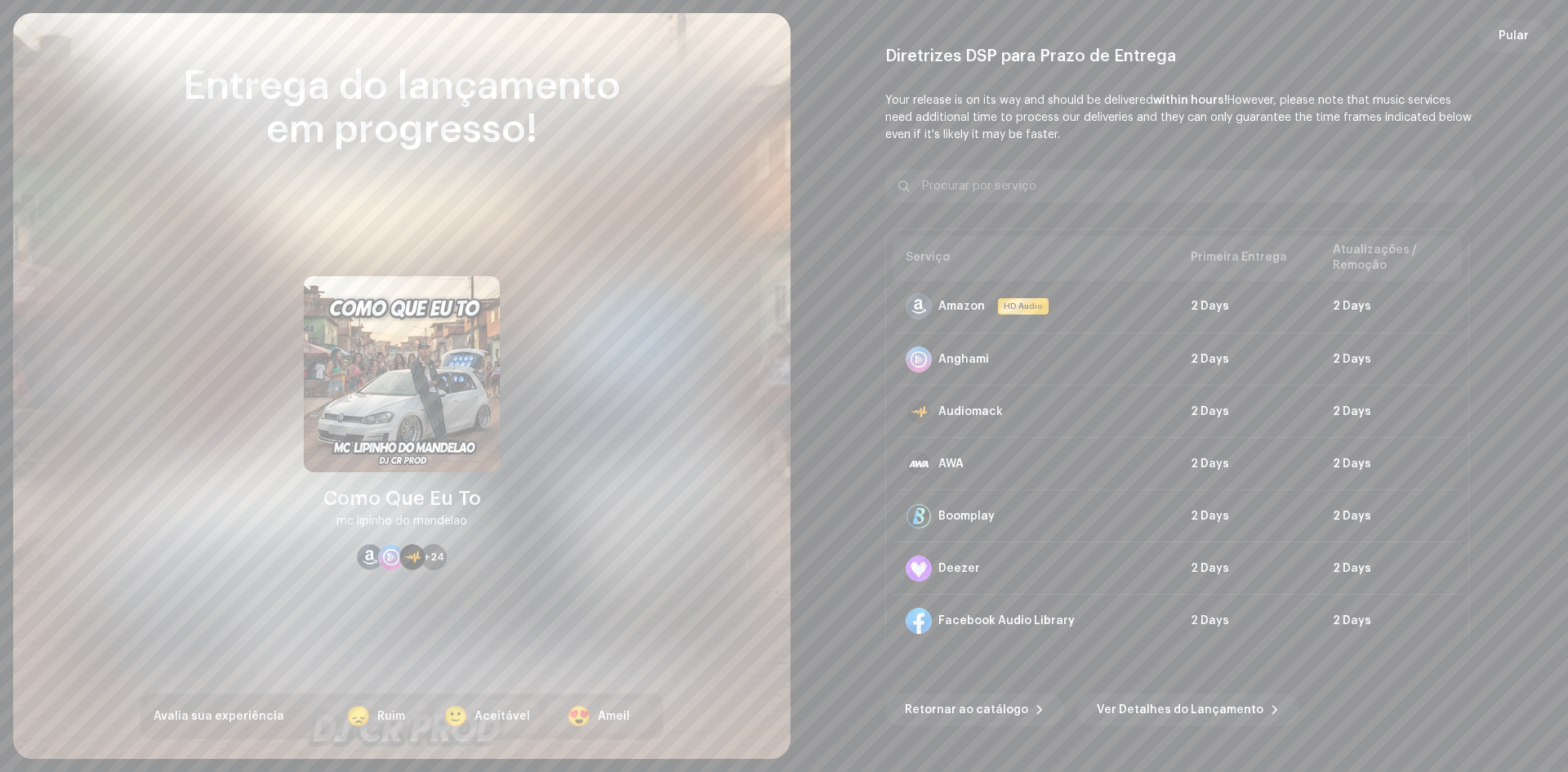
click at [963, 718] on span "Retornar ao catálogo" at bounding box center [966, 709] width 123 height 32
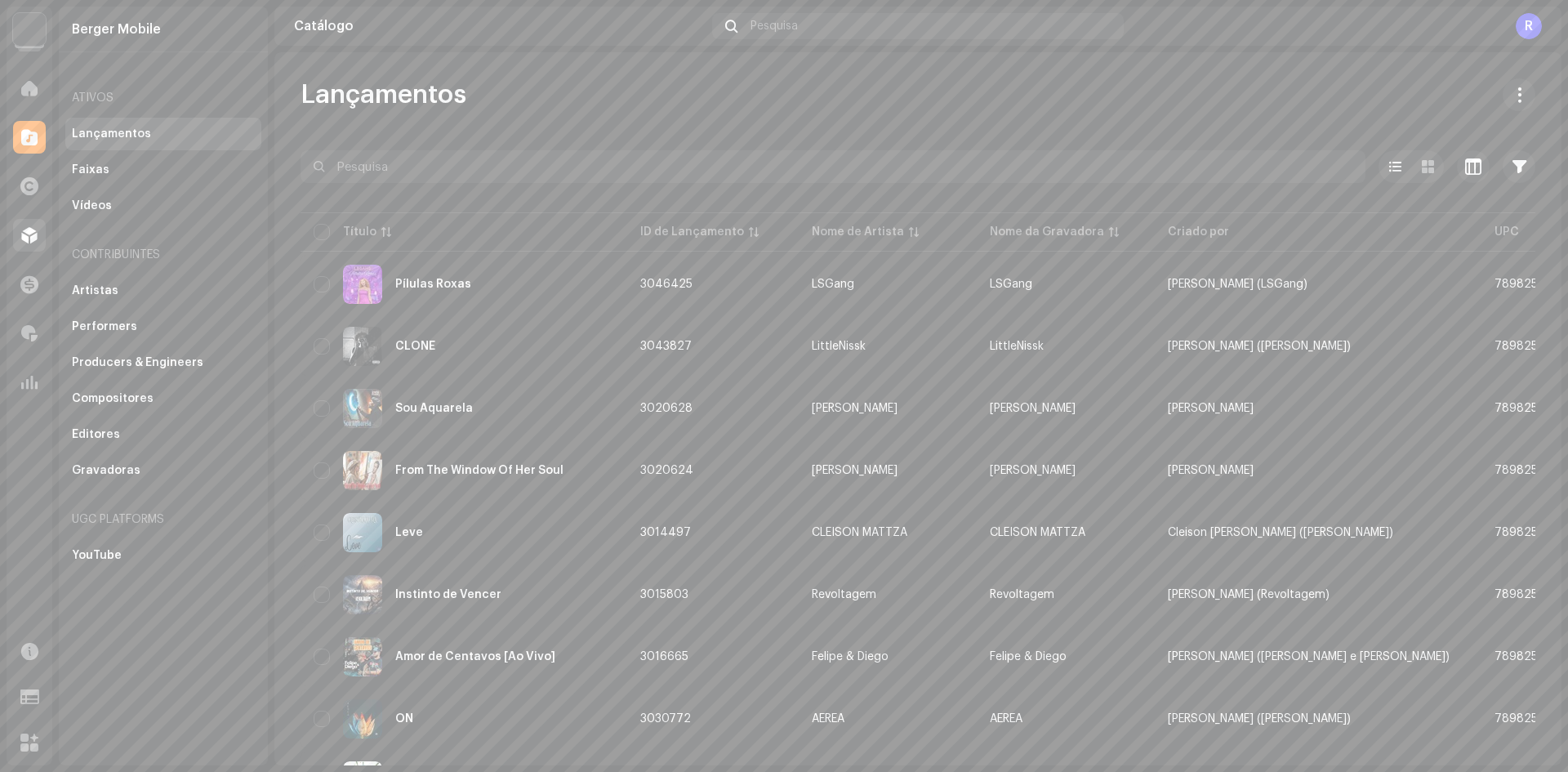
click at [30, 237] on span at bounding box center [29, 235] width 17 height 13
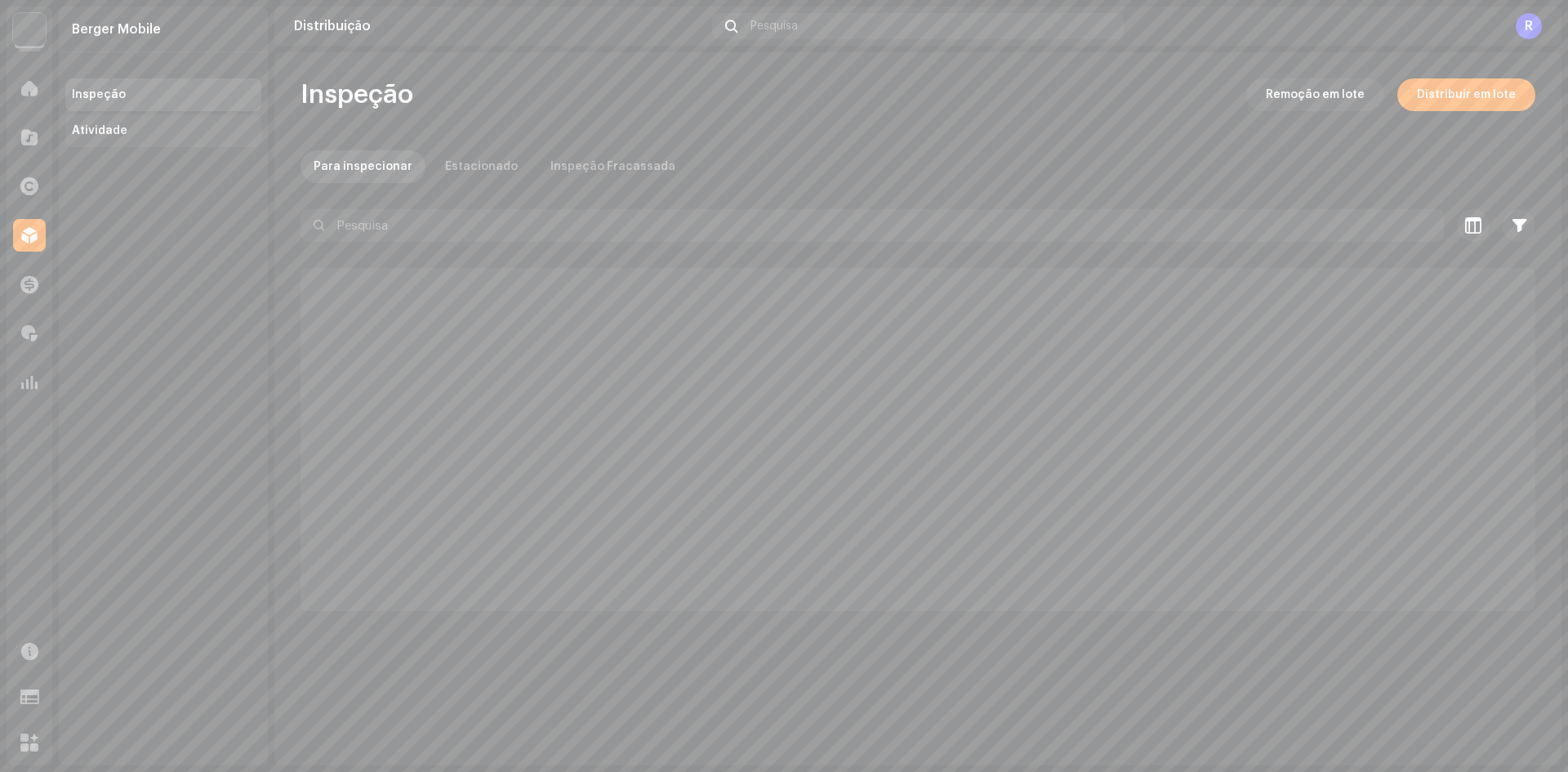
click at [121, 129] on div "Atividade" at bounding box center [100, 130] width 56 height 13
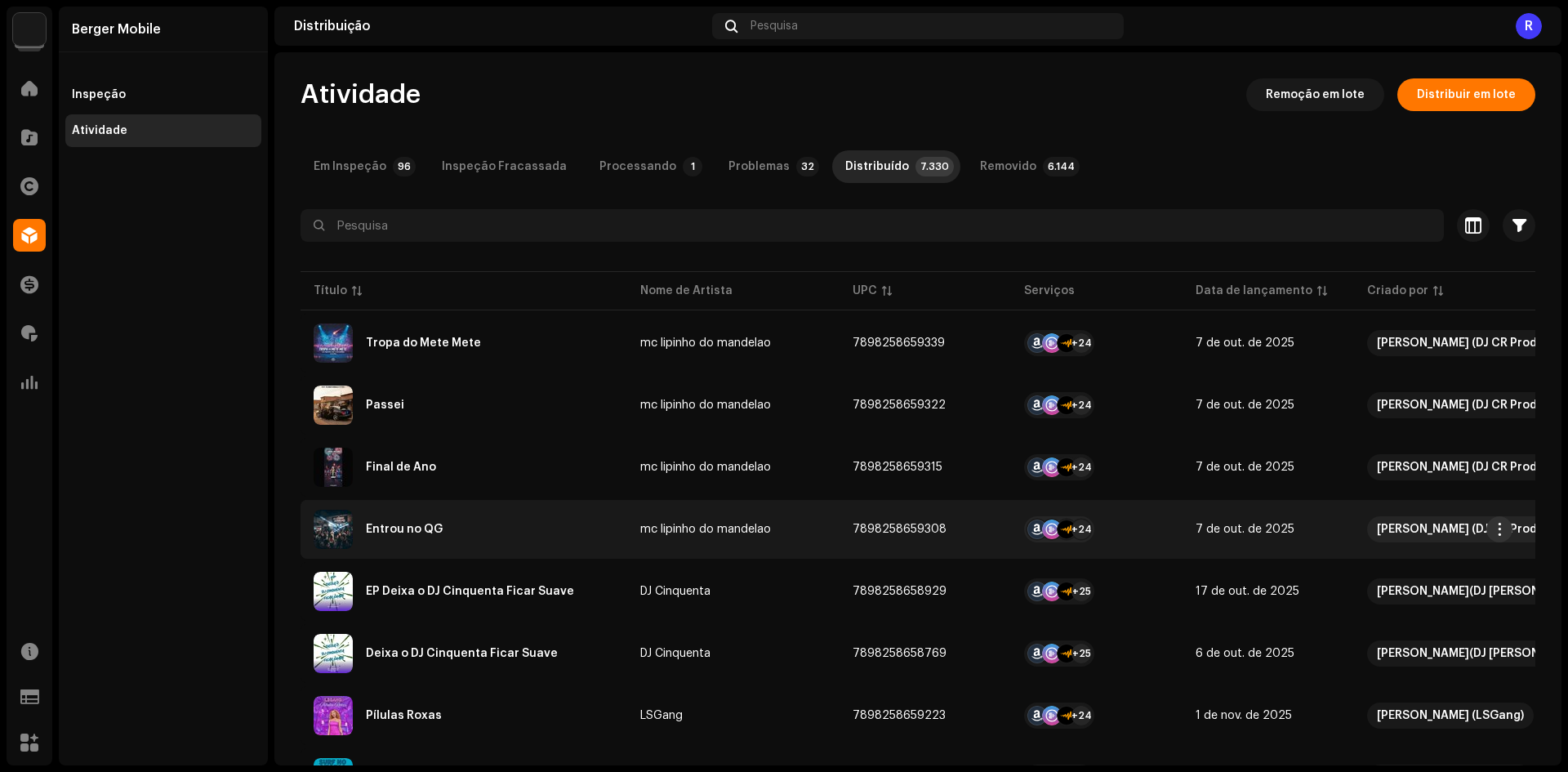
click at [1495, 528] on span "button" at bounding box center [1500, 529] width 12 height 13
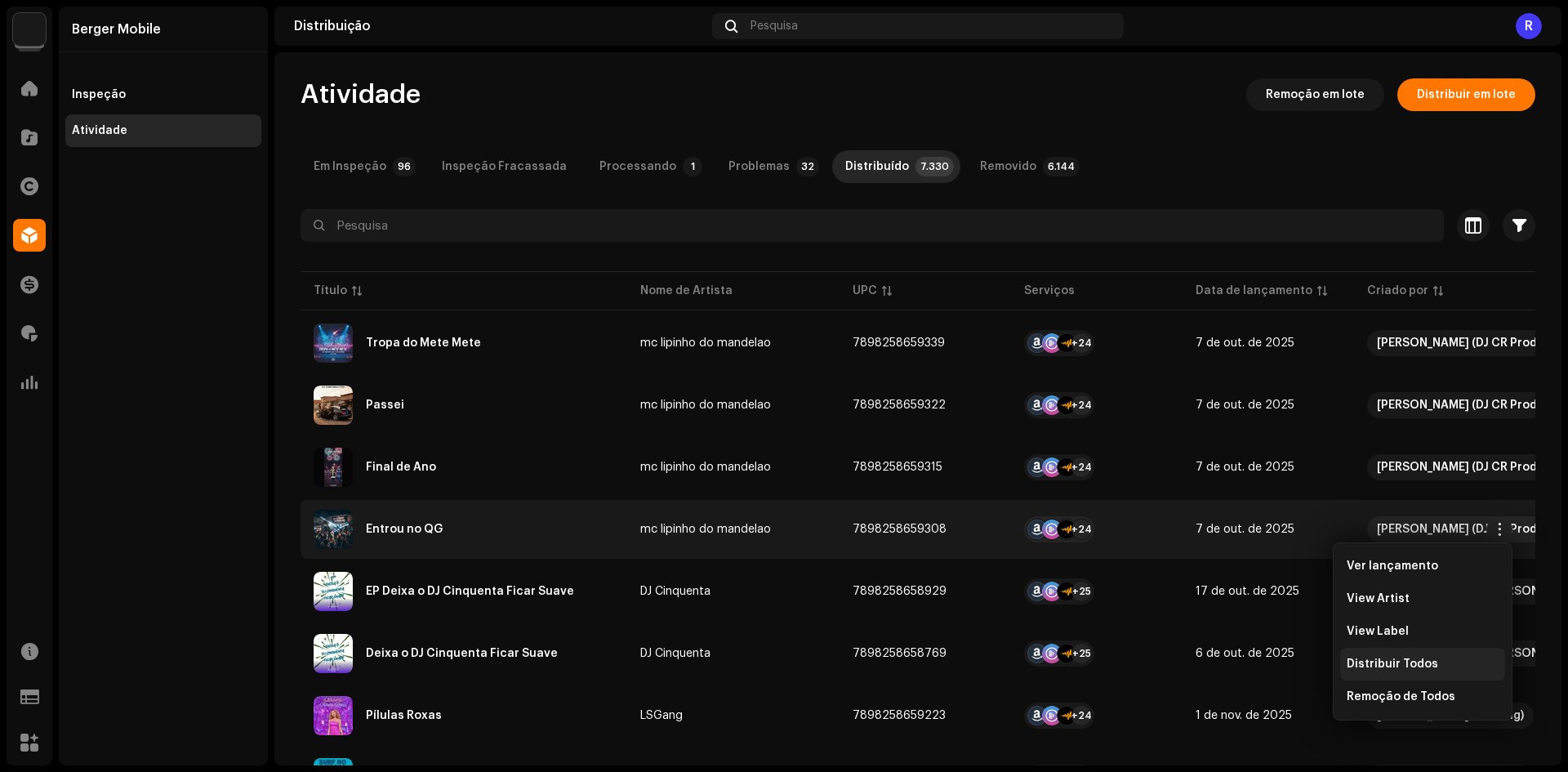
click at [1384, 670] on span "Distribuir Todos" at bounding box center [1391, 664] width 92 height 13
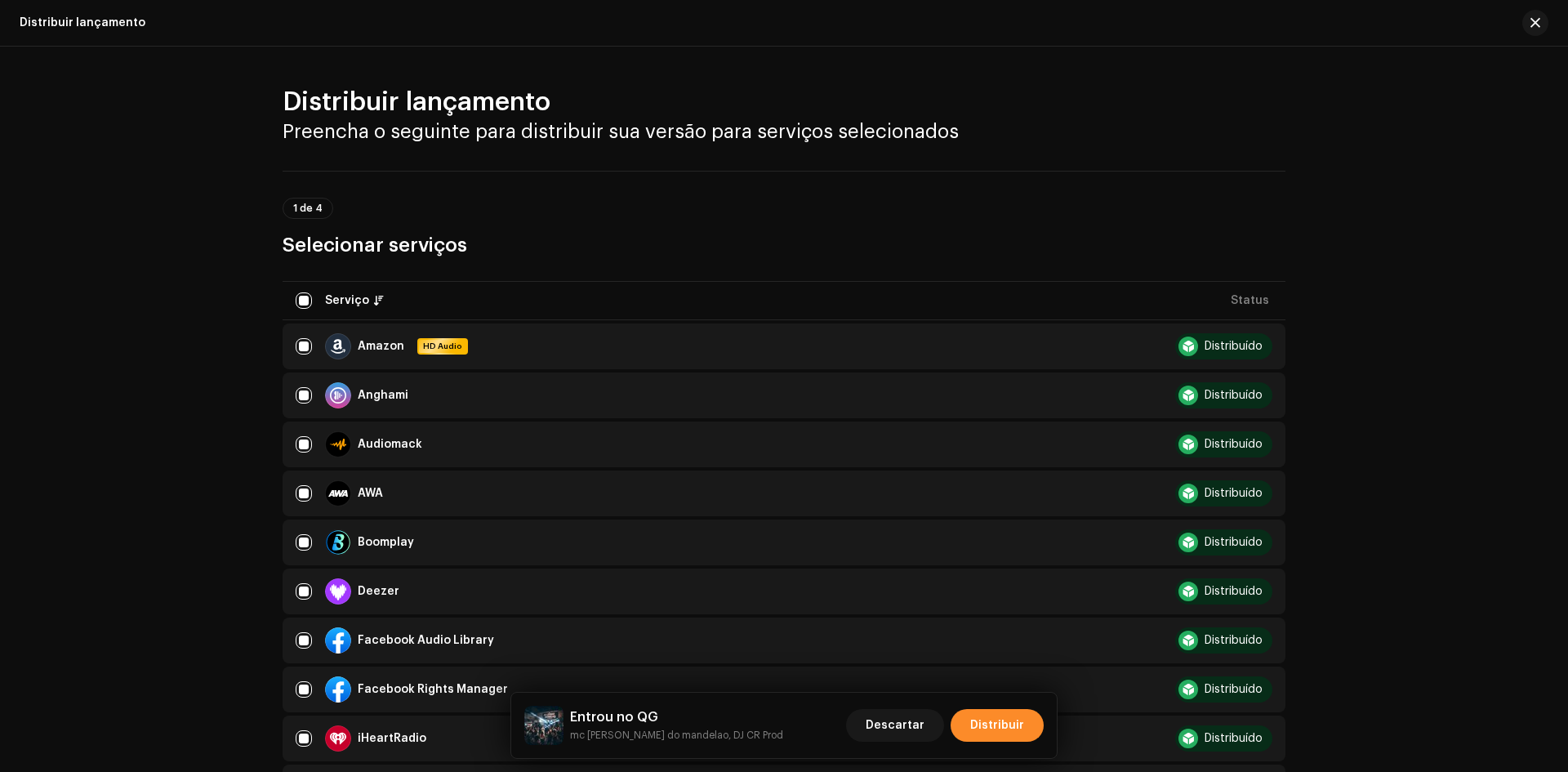
click at [1007, 722] on span "Distribuir" at bounding box center [997, 725] width 54 height 32
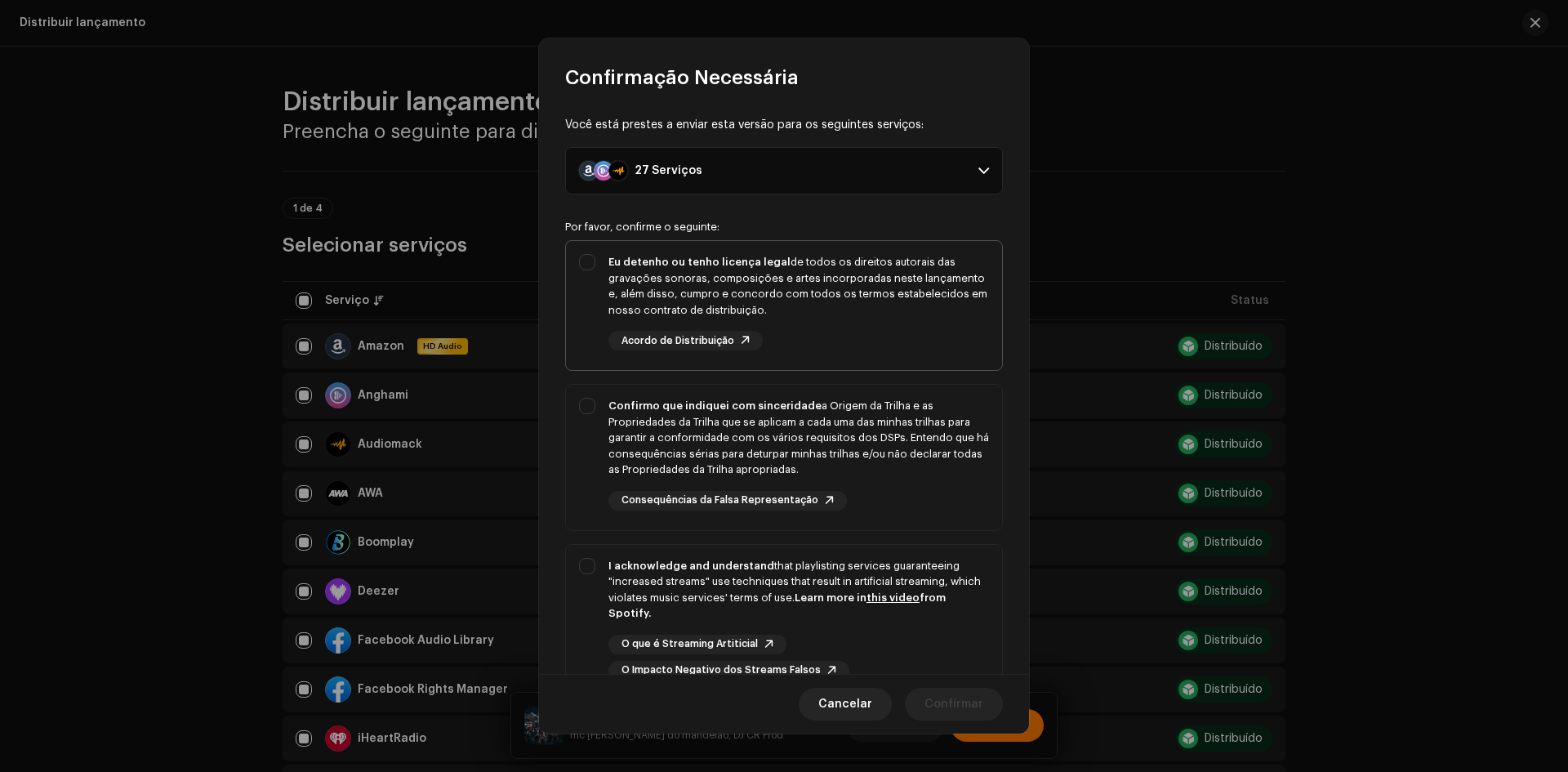
click at [572, 299] on div "Eu detenho ou tenho licença legal de todos os direitos autorais das gravações s…" at bounding box center [783, 303] width 436 height 122
checkbox input "true"
click at [576, 416] on div "Confirmo que indiquei com sinceridade a Origem da Trilha e as Propriedades da T…" at bounding box center [783, 454] width 436 height 139
checkbox input "true"
click at [594, 568] on div "I acknowledge and understand that playlisting services guaranteeing "increased …" at bounding box center [783, 619] width 436 height 149
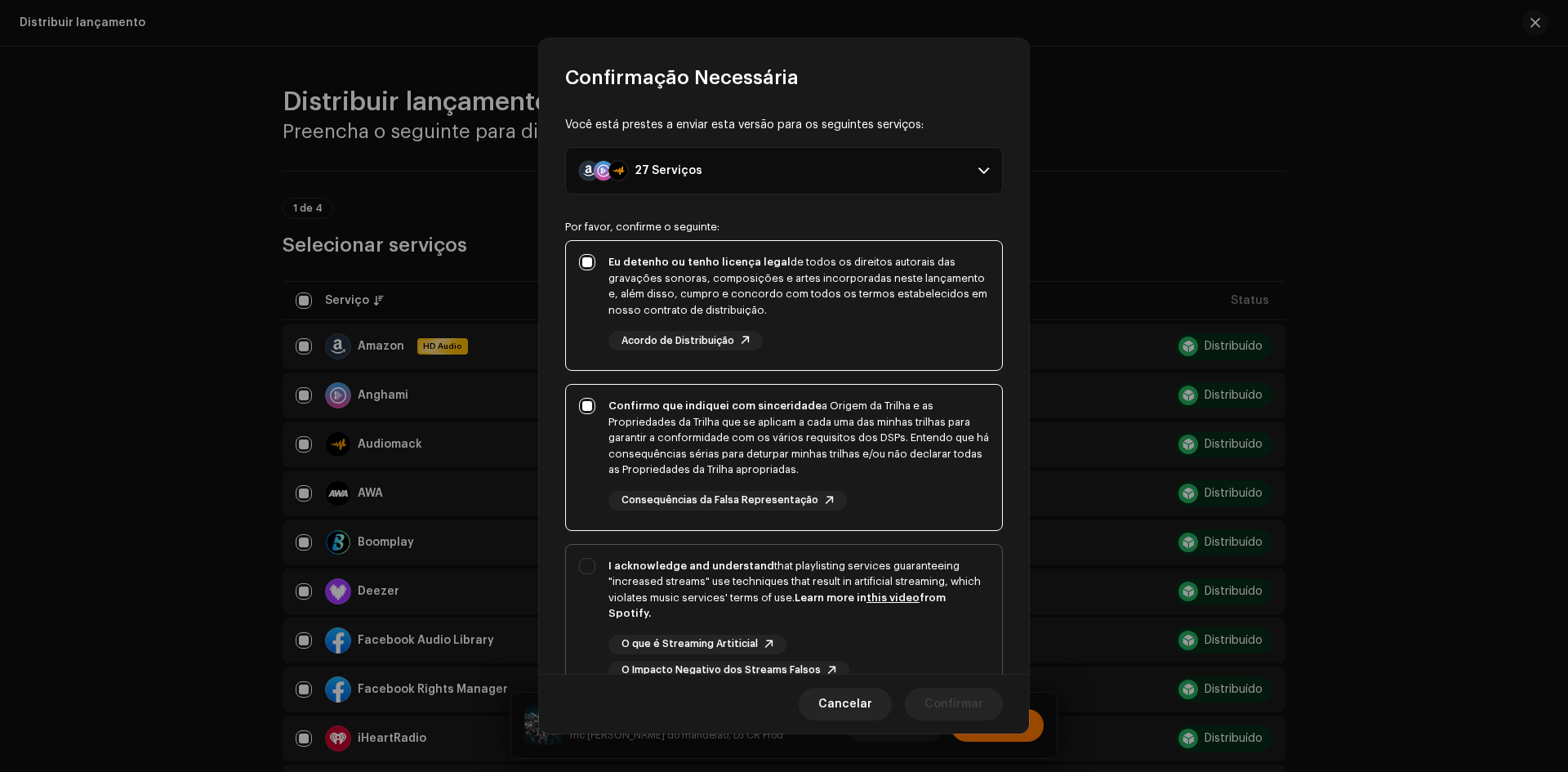
checkbox input "true"
click at [931, 703] on span "Confirmar" at bounding box center [953, 704] width 59 height 32
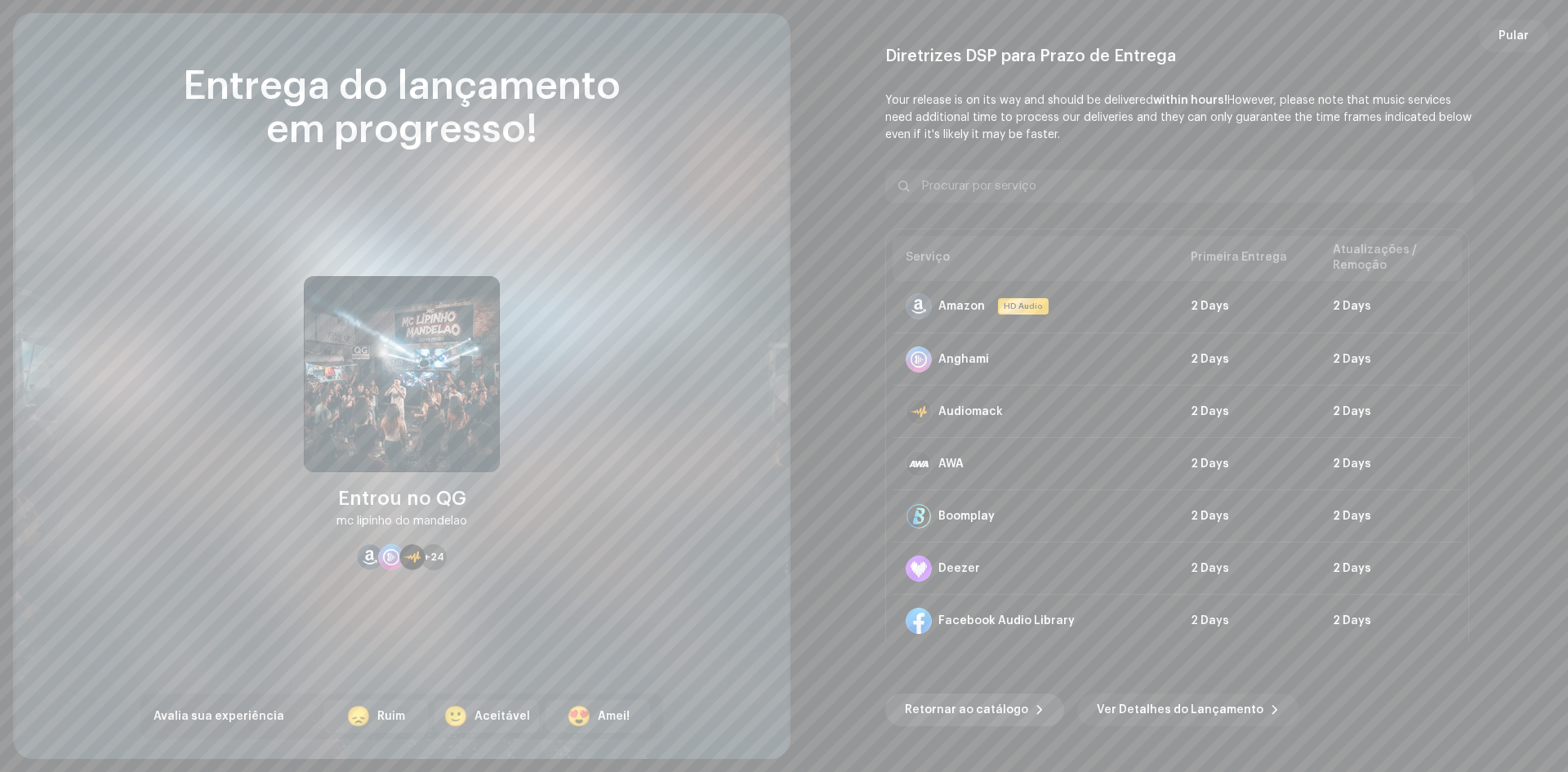
click at [1009, 713] on span "Retornar ao catálogo" at bounding box center [966, 709] width 123 height 32
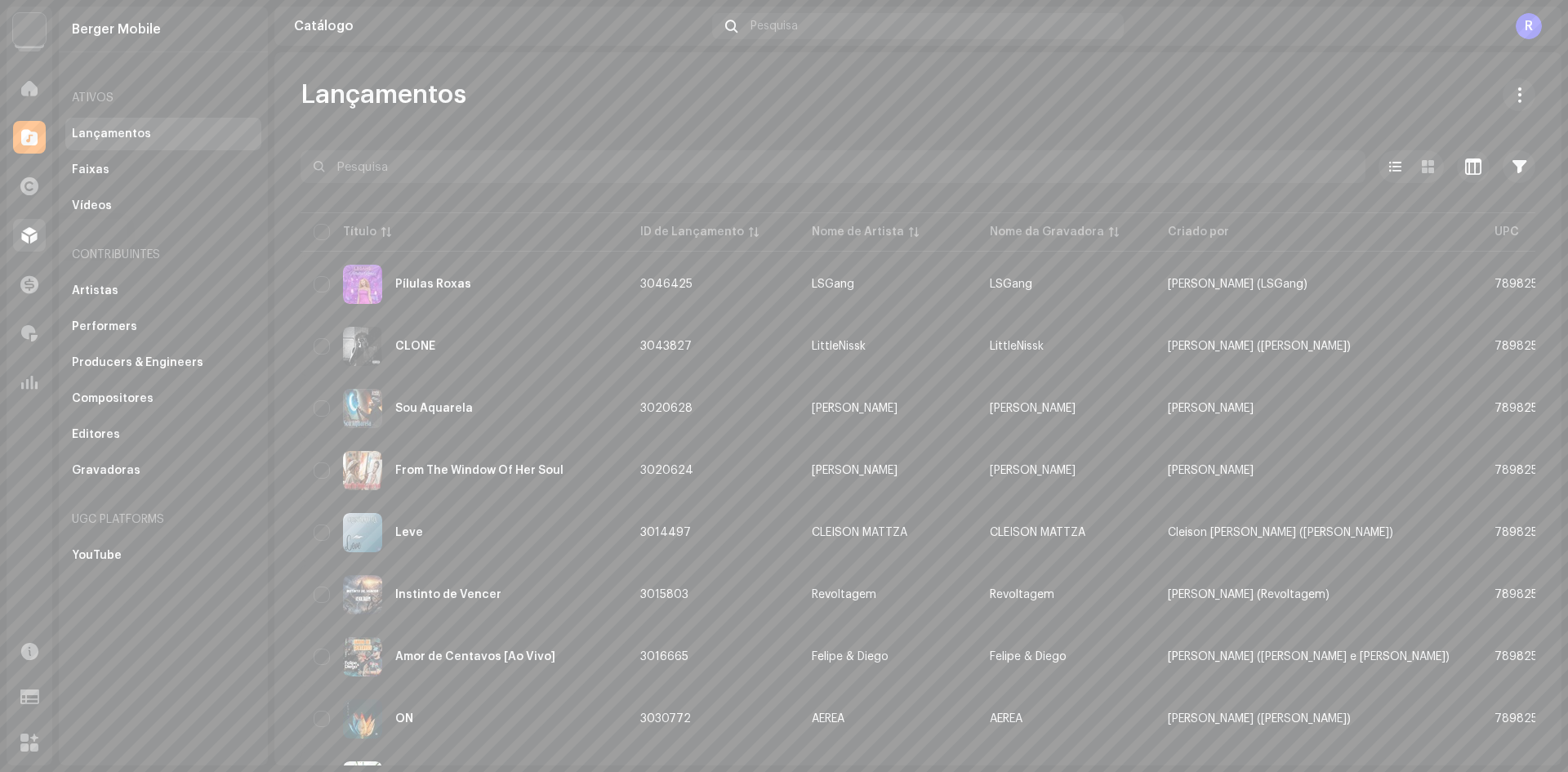
click at [35, 247] on div at bounding box center [29, 234] width 32 height 32
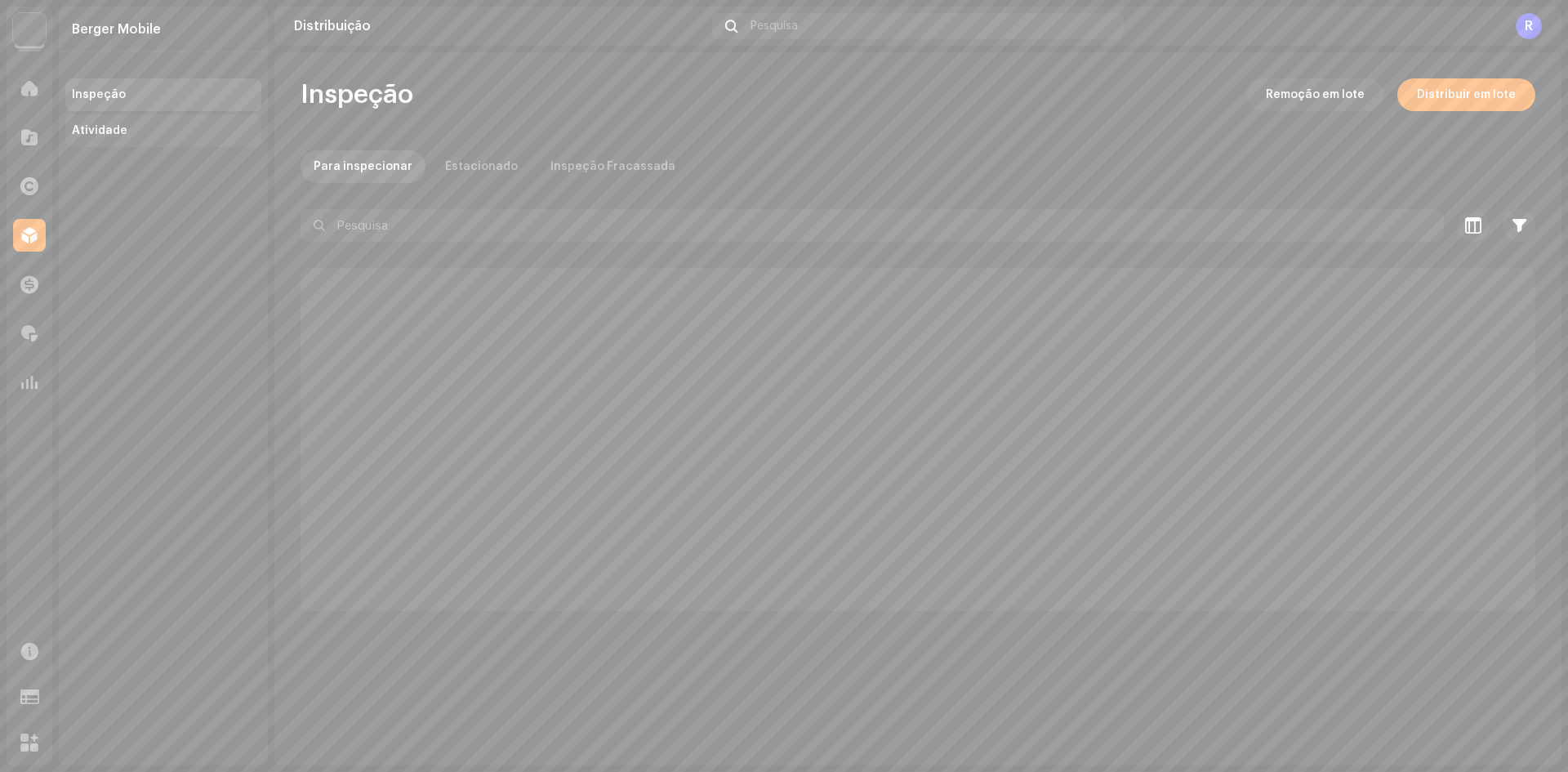
click at [137, 129] on div "Atividade" at bounding box center [163, 130] width 183 height 13
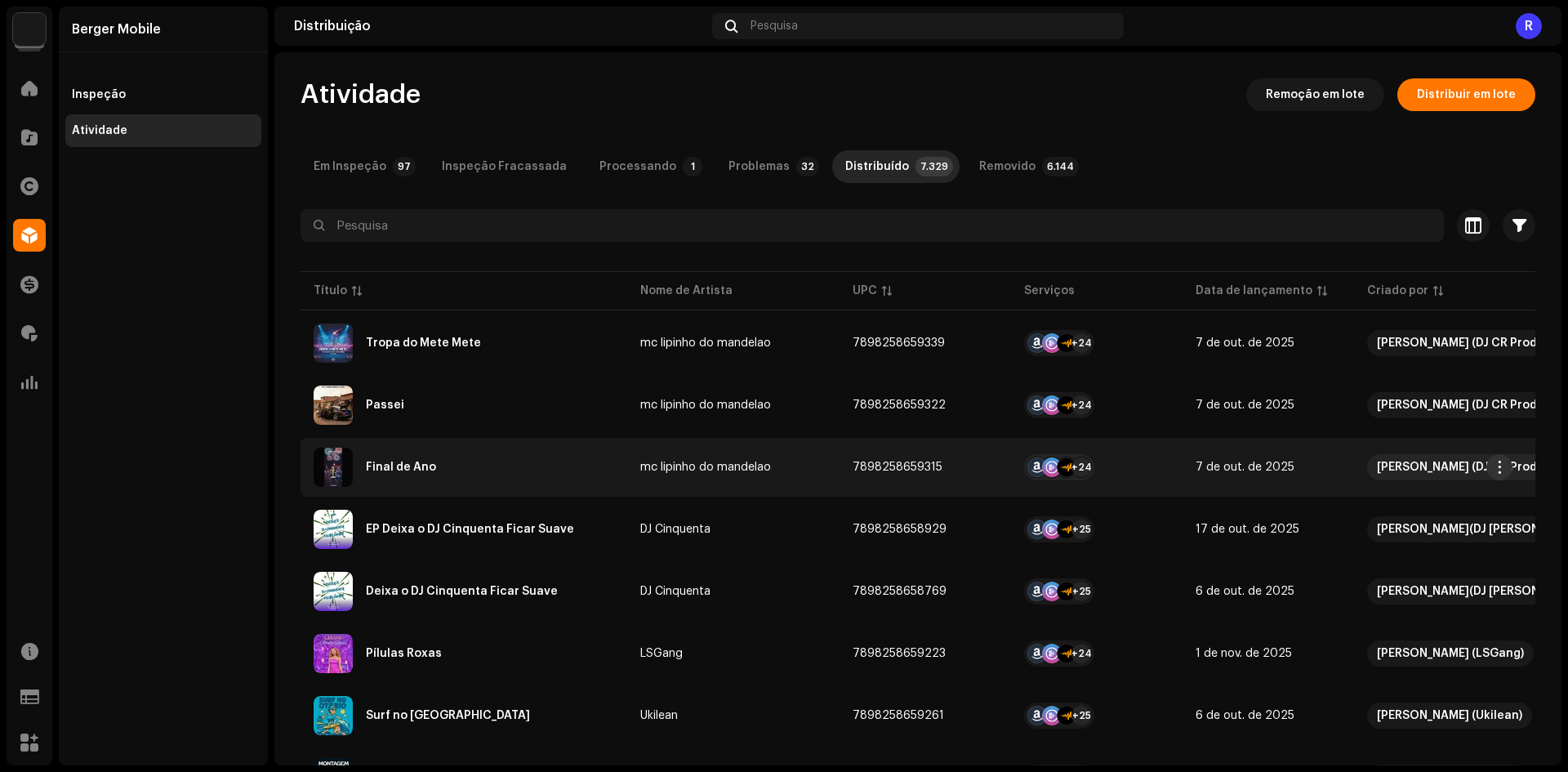
click at [1501, 463] on span "button" at bounding box center [1500, 467] width 12 height 13
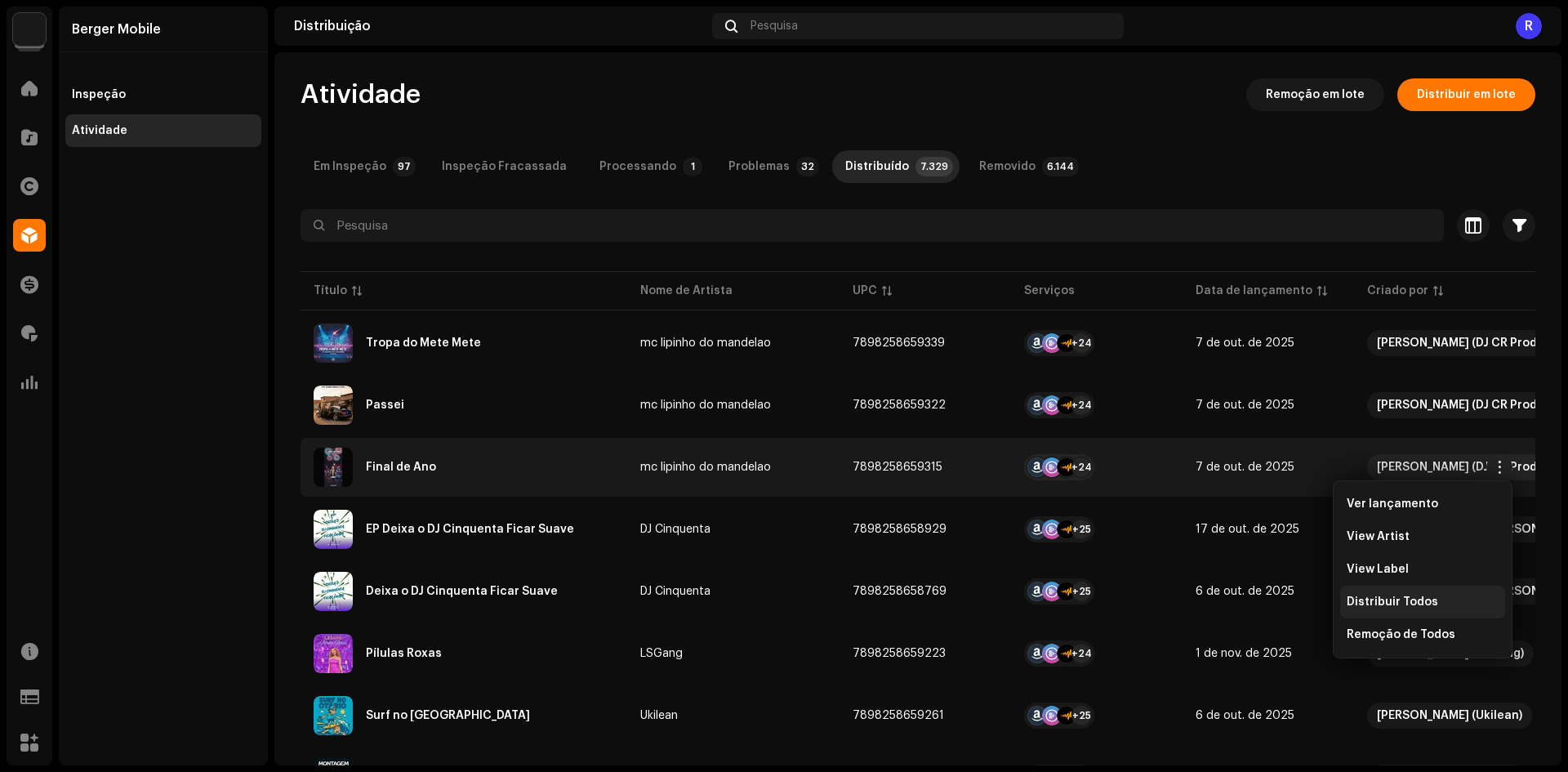
click at [1401, 604] on span "Distribuir Todos" at bounding box center [1391, 602] width 92 height 13
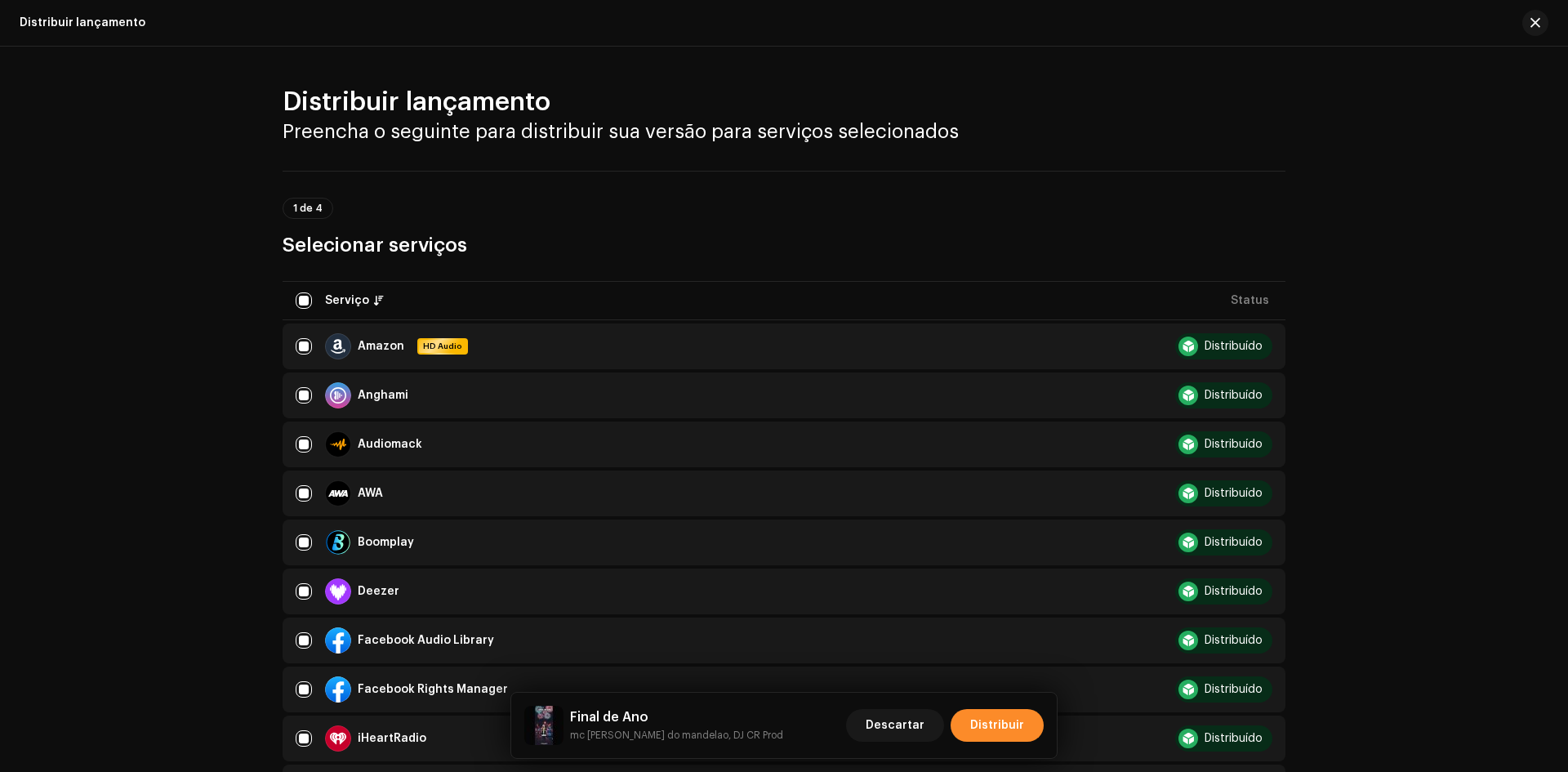
click at [1006, 733] on span "Distribuir" at bounding box center [997, 725] width 54 height 32
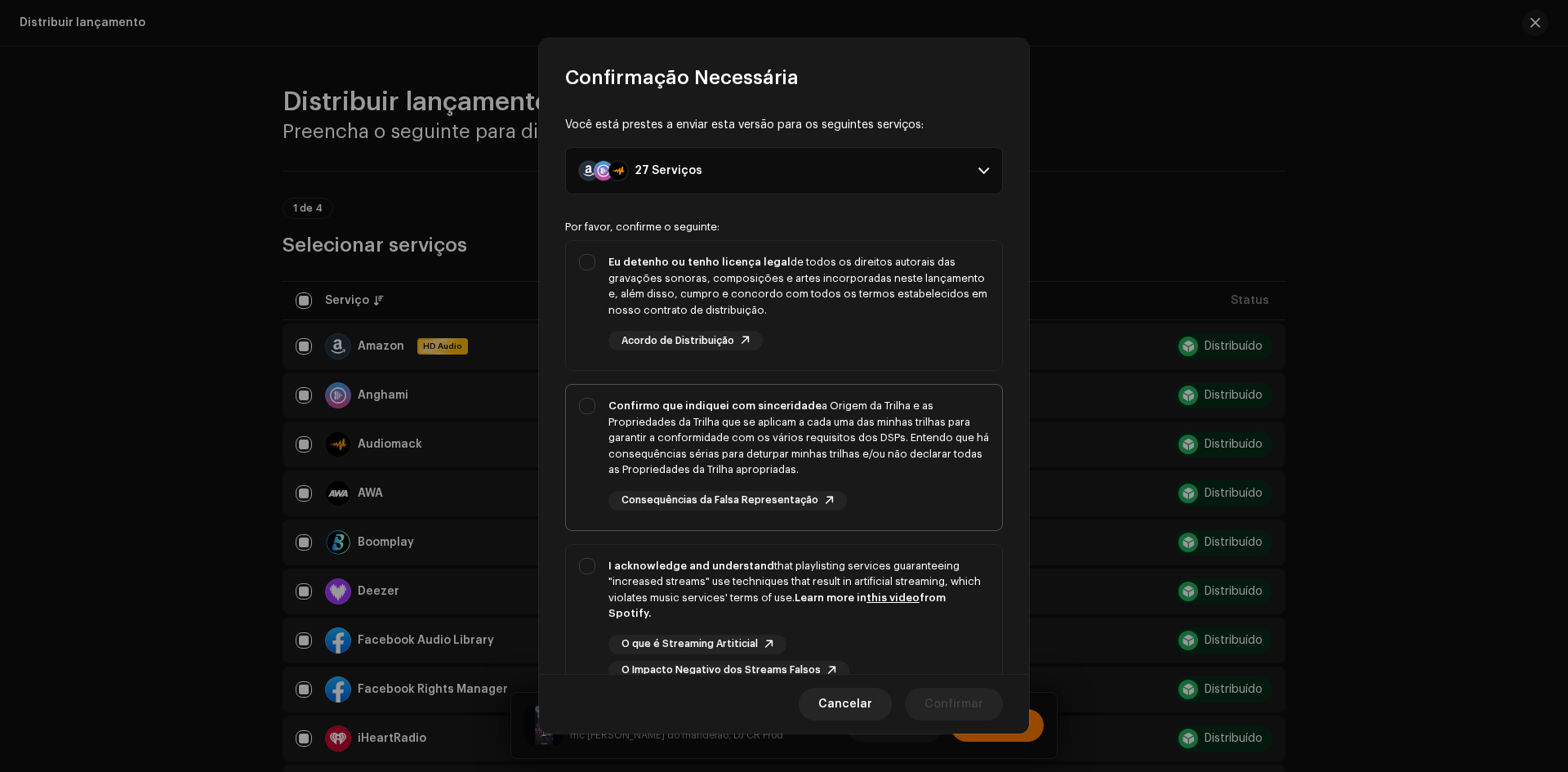
click at [596, 337] on div "Eu detenho ou tenho licença legal de todos os direitos autorais das gravações s…" at bounding box center [783, 303] width 436 height 122
checkbox input "true"
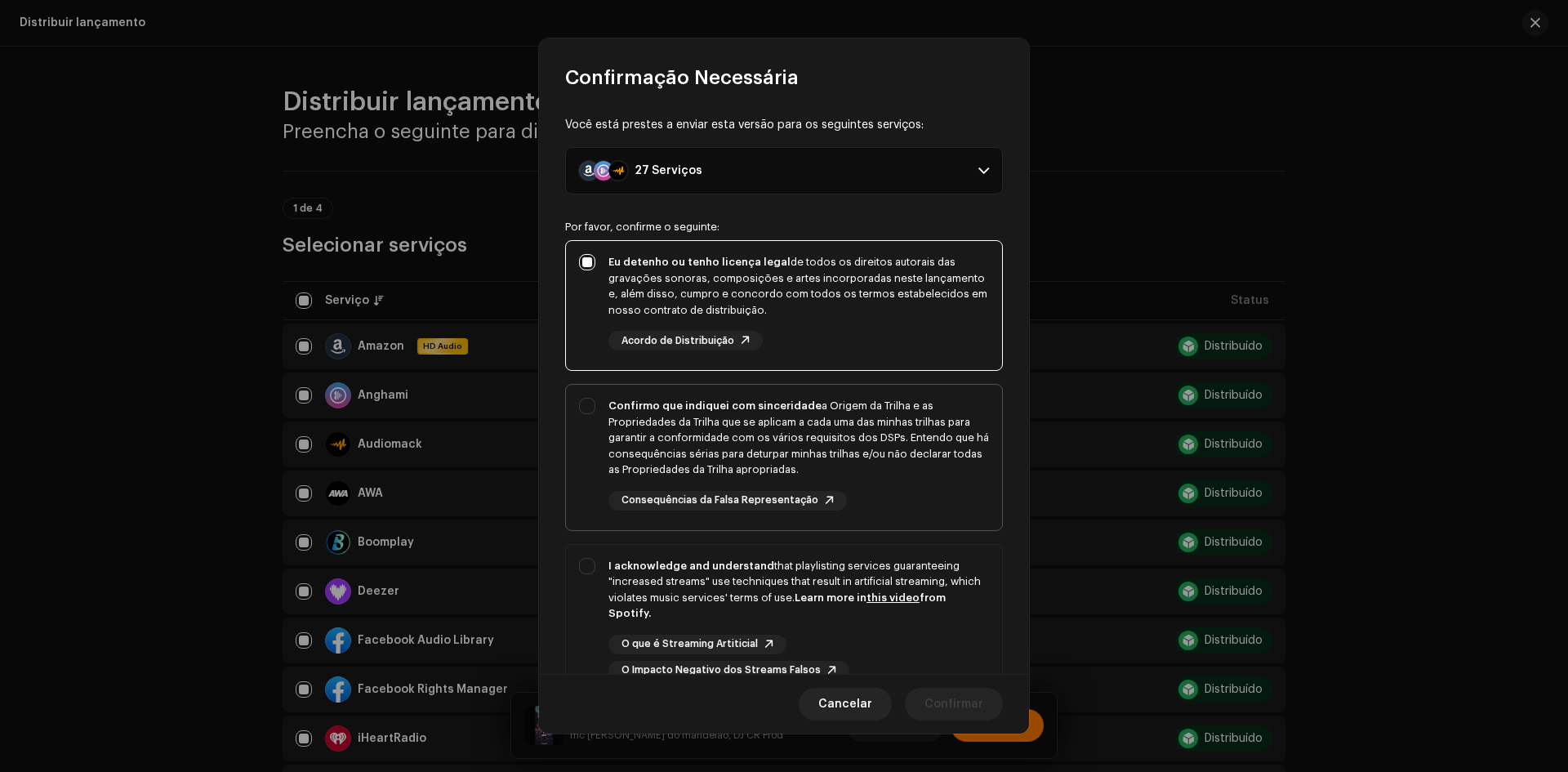
click at [588, 420] on div "Confirmo que indiquei com sinceridade a Origem da Trilha e as Propriedades da T…" at bounding box center [783, 454] width 436 height 139
checkbox input "true"
click at [564, 629] on div "Você está prestes a enviar esta versão para os seguintes serviços: 27 Serviços …" at bounding box center [784, 382] width 490 height 583
click at [577, 621] on div "I acknowledge and understand that playlisting services guaranteeing "increased …" at bounding box center [783, 619] width 436 height 149
checkbox input "true"
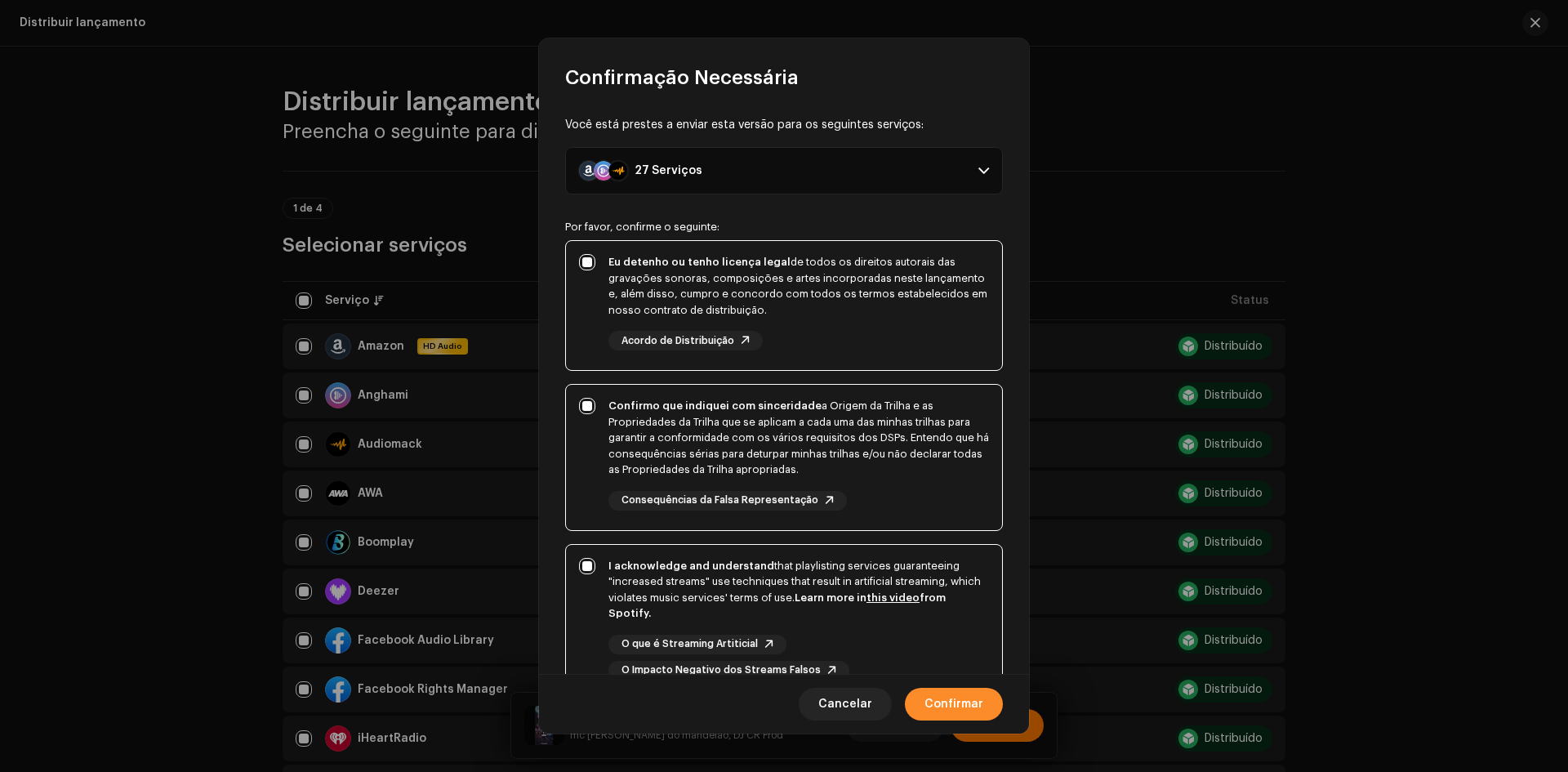
click at [970, 707] on span "Confirmar" at bounding box center [953, 704] width 59 height 32
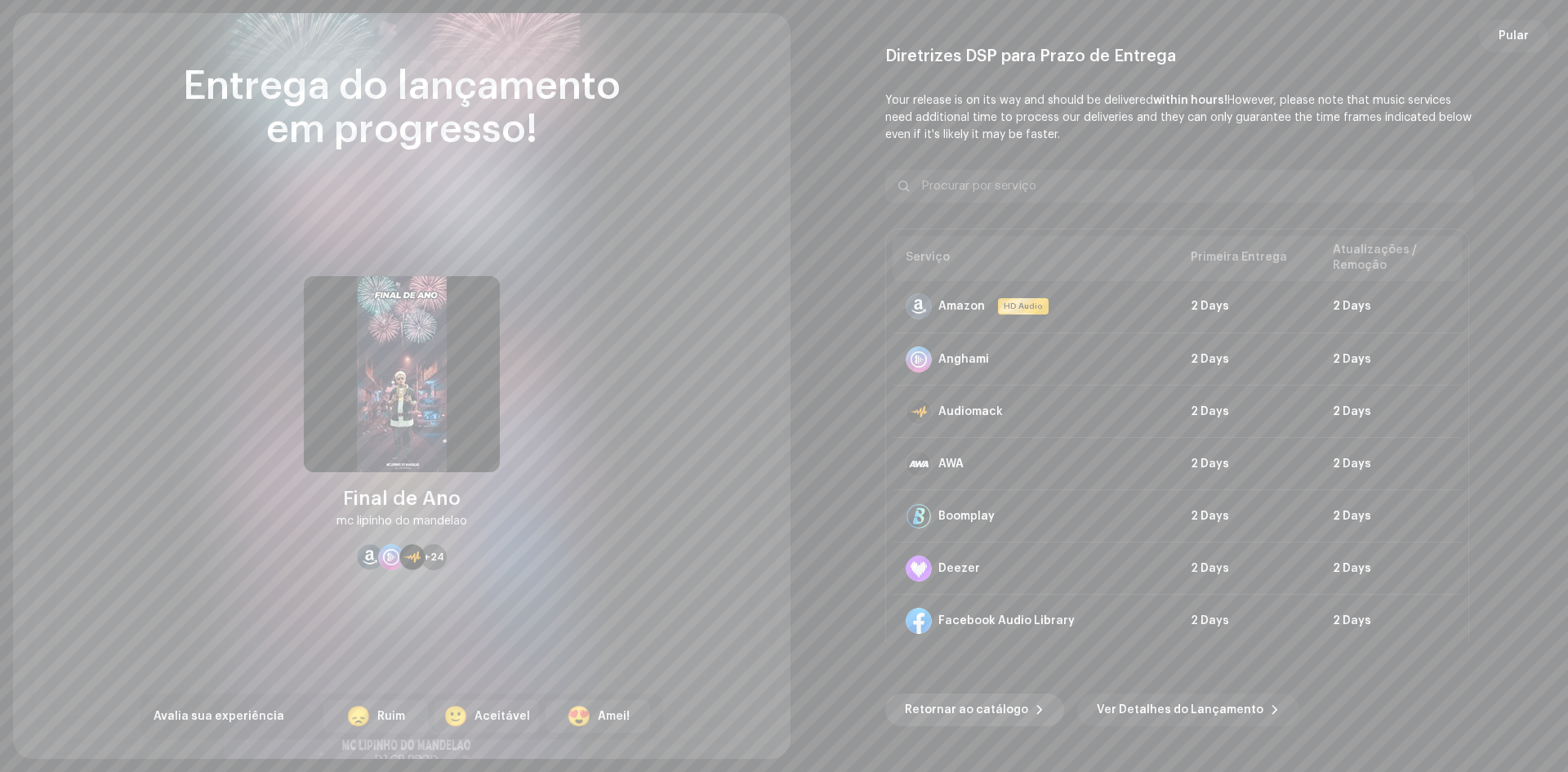
click at [1035, 709] on span at bounding box center [1039, 709] width 10 height 13
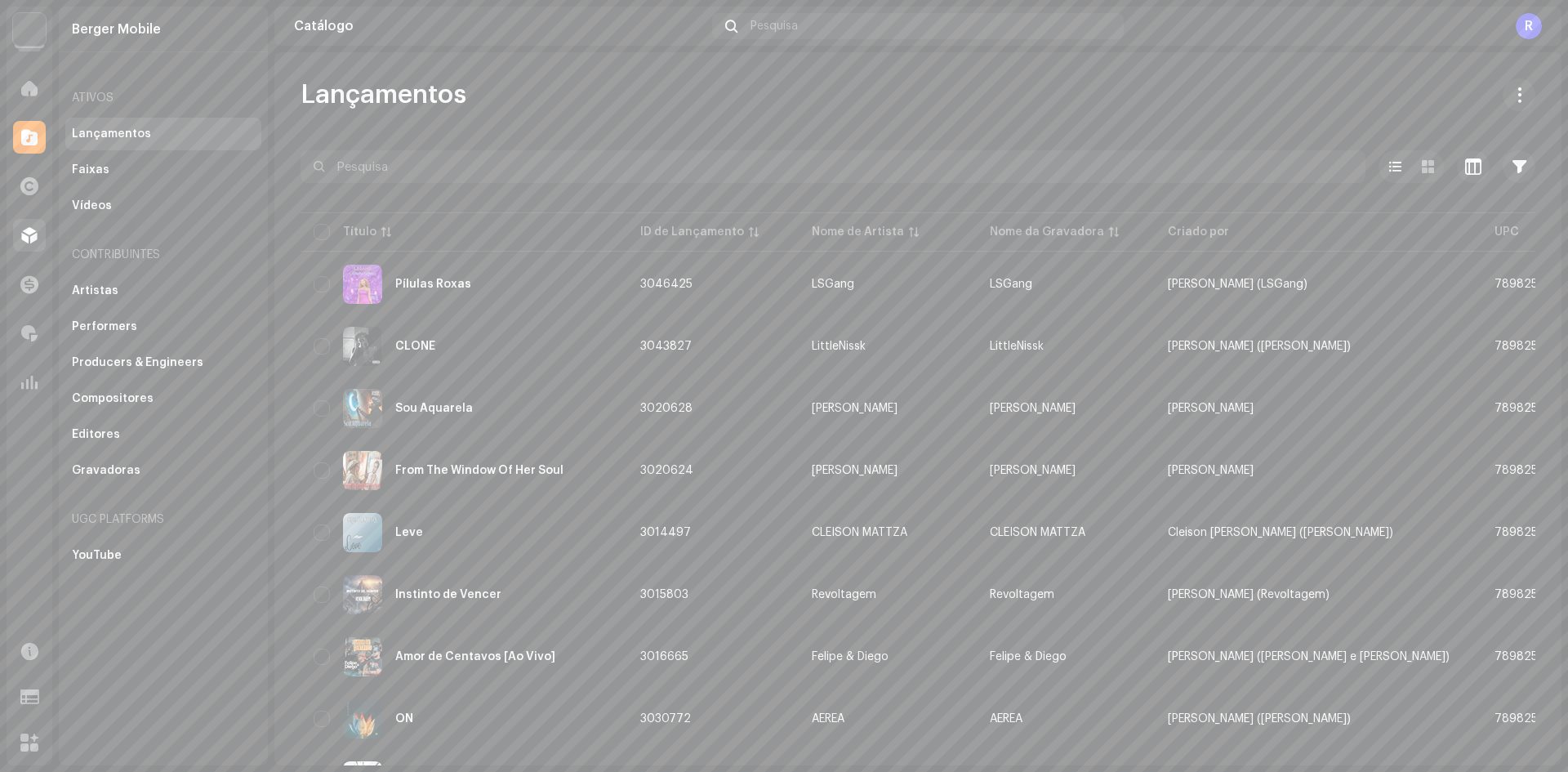
click at [23, 231] on span at bounding box center [29, 235] width 17 height 13
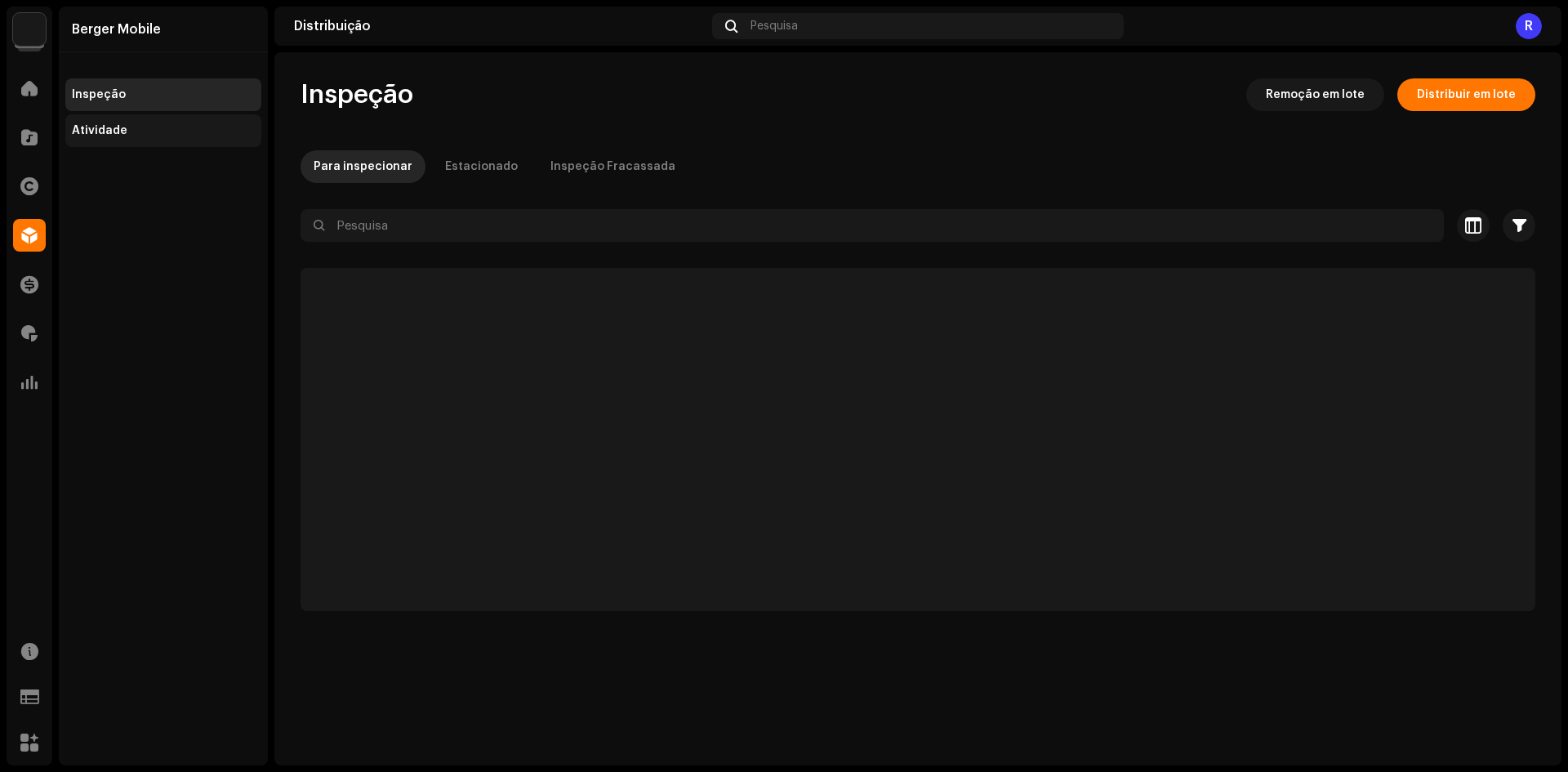
click at [108, 133] on div "Atividade" at bounding box center [100, 130] width 56 height 13
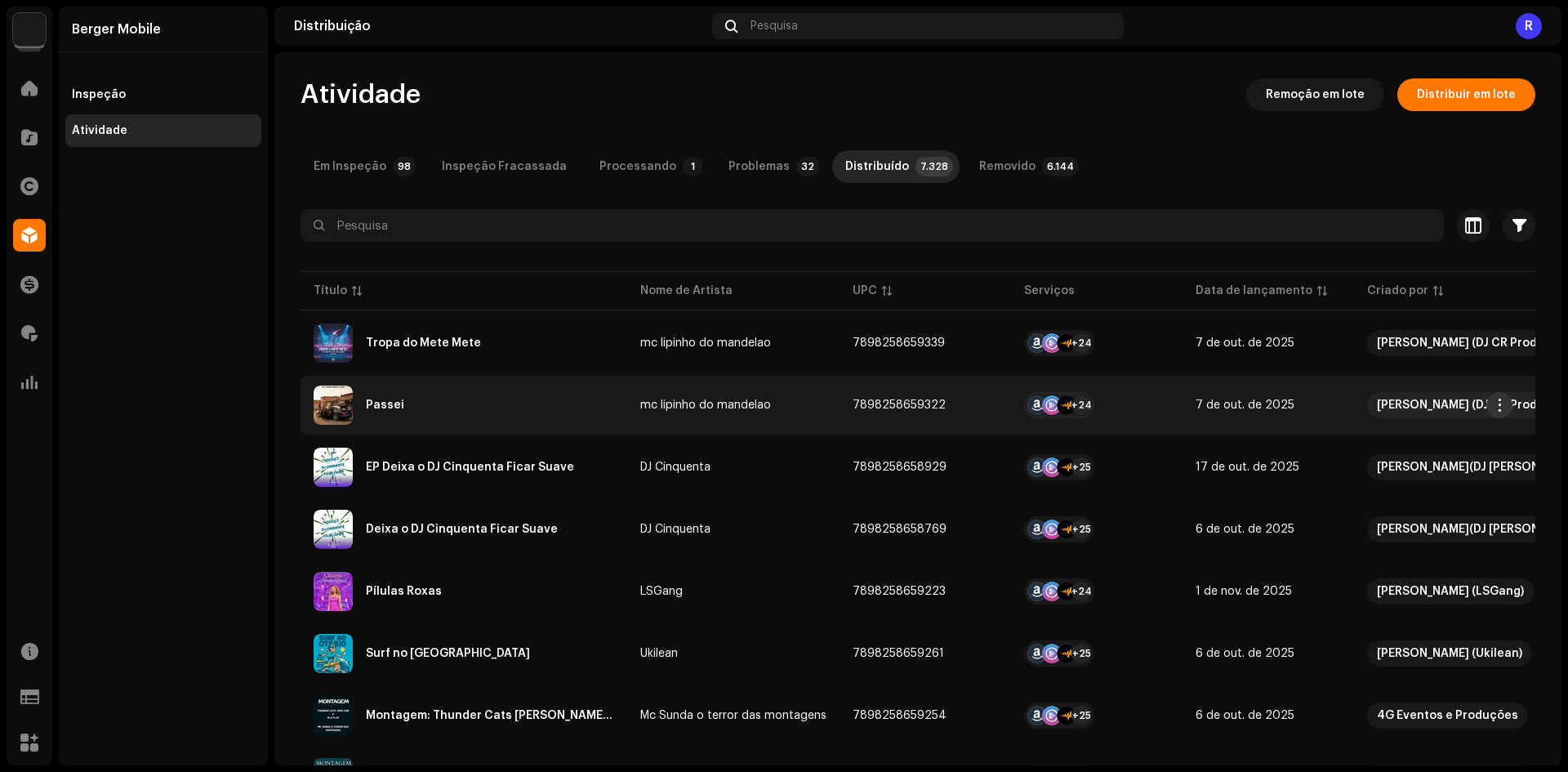
click at [1498, 414] on button "button" at bounding box center [1499, 405] width 26 height 26
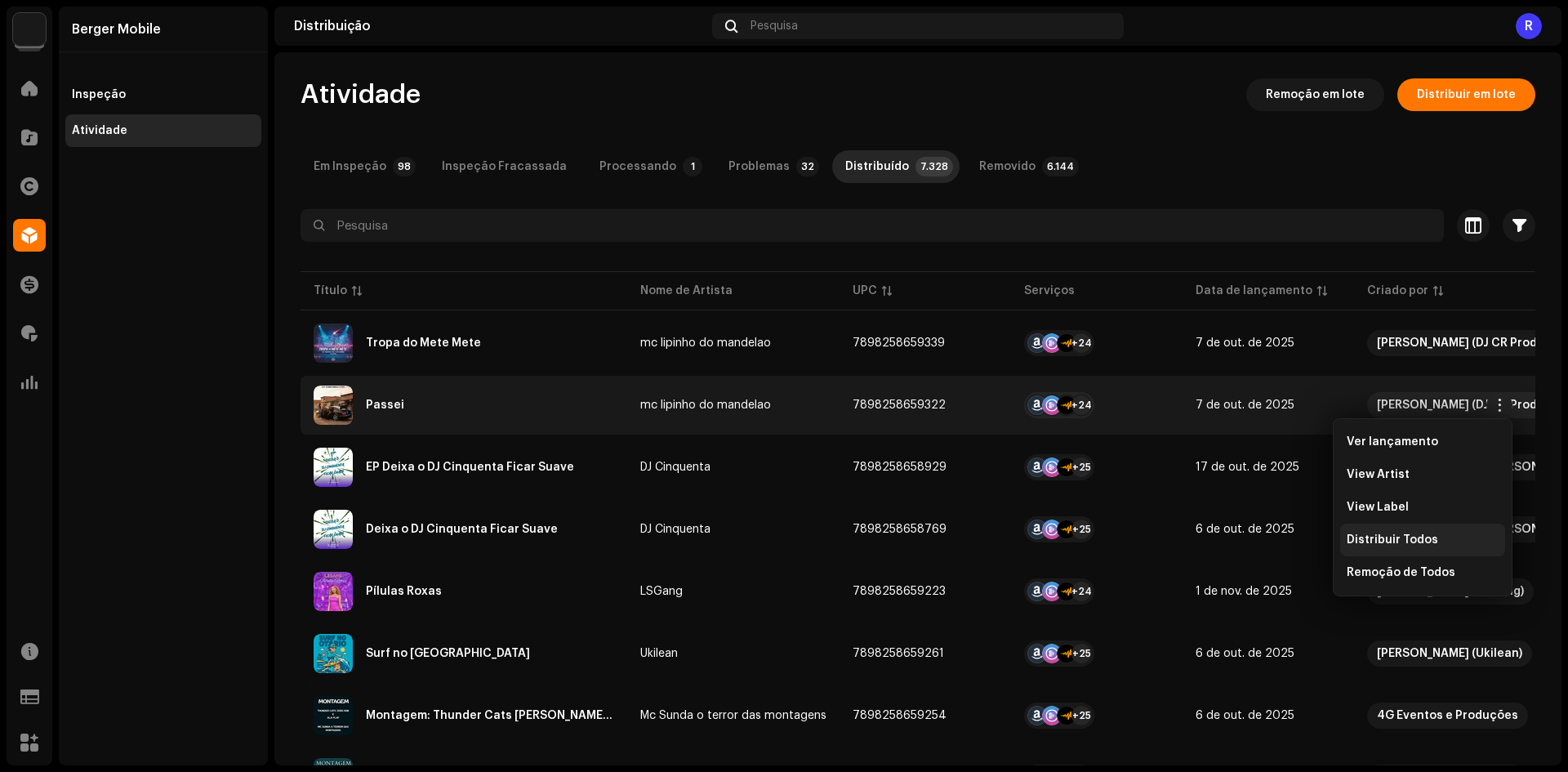
click at [1397, 542] on span "Distribuir Todos" at bounding box center [1391, 539] width 92 height 13
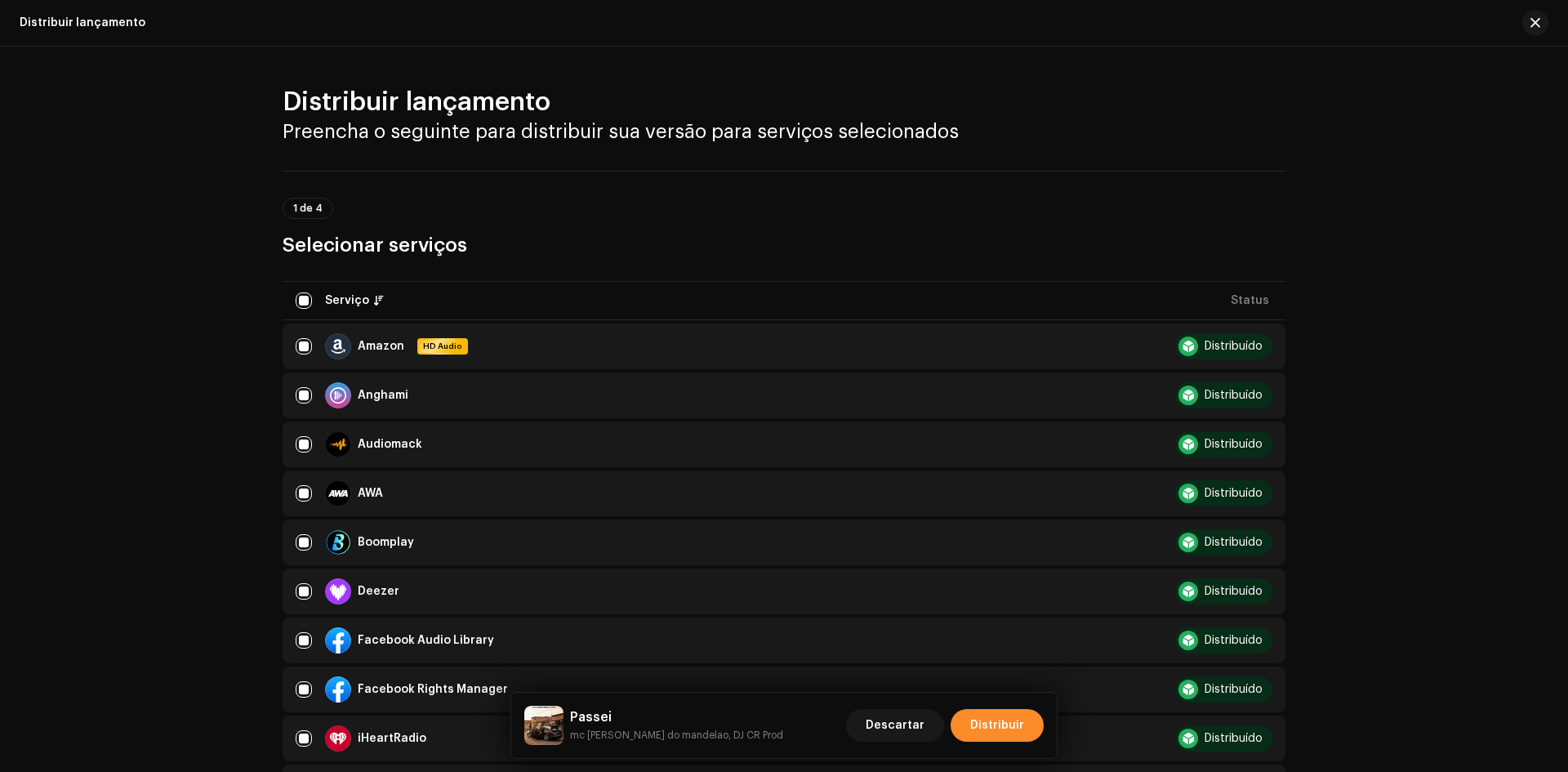
click at [1015, 712] on span "Distribuir" at bounding box center [997, 725] width 54 height 32
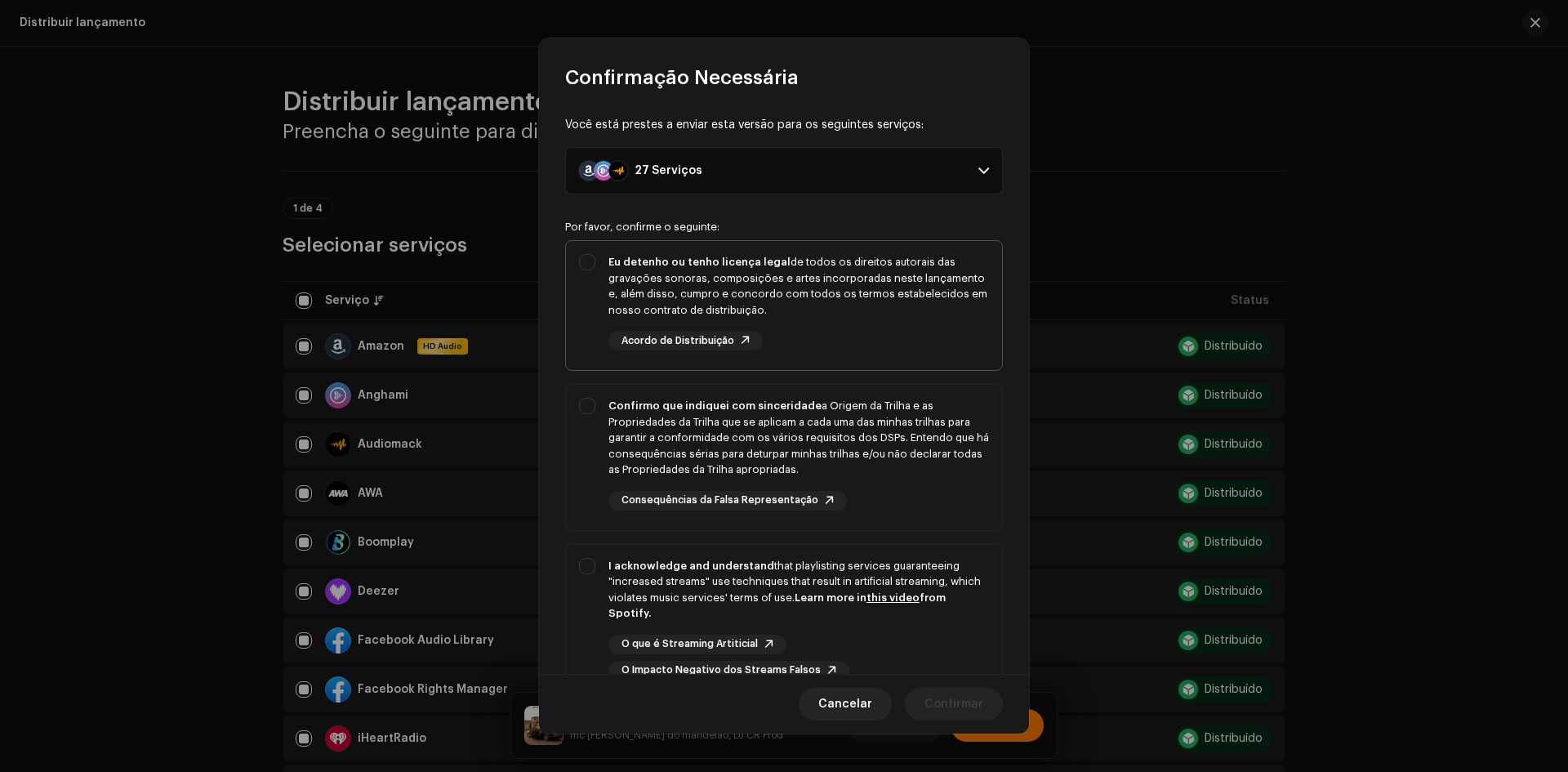
click at [582, 265] on div "Eu detenho ou tenho licença legal de todos os direitos autorais das gravações s…" at bounding box center [783, 303] width 436 height 122
checkbox input "true"
click at [574, 497] on div "Confirmo que indiquei com sinceridade a Origem da Trilha e as Propriedades da T…" at bounding box center [783, 454] width 436 height 139
checkbox input "true"
click at [573, 552] on div "I acknowledge and understand that playlisting services guaranteeing "increased …" at bounding box center [783, 619] width 436 height 149
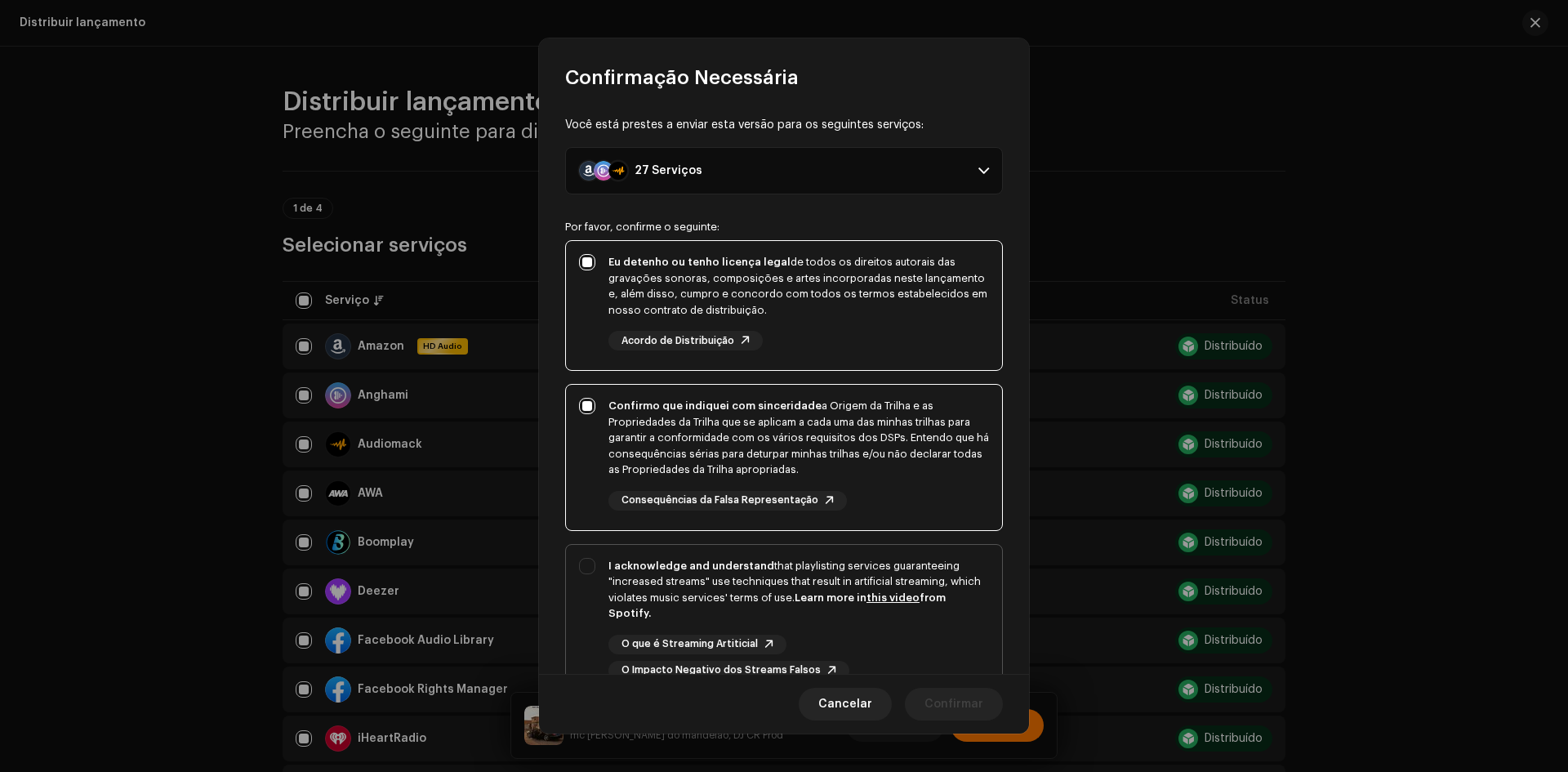
checkbox input "true"
click at [965, 689] on span "Confirmar" at bounding box center [953, 704] width 59 height 32
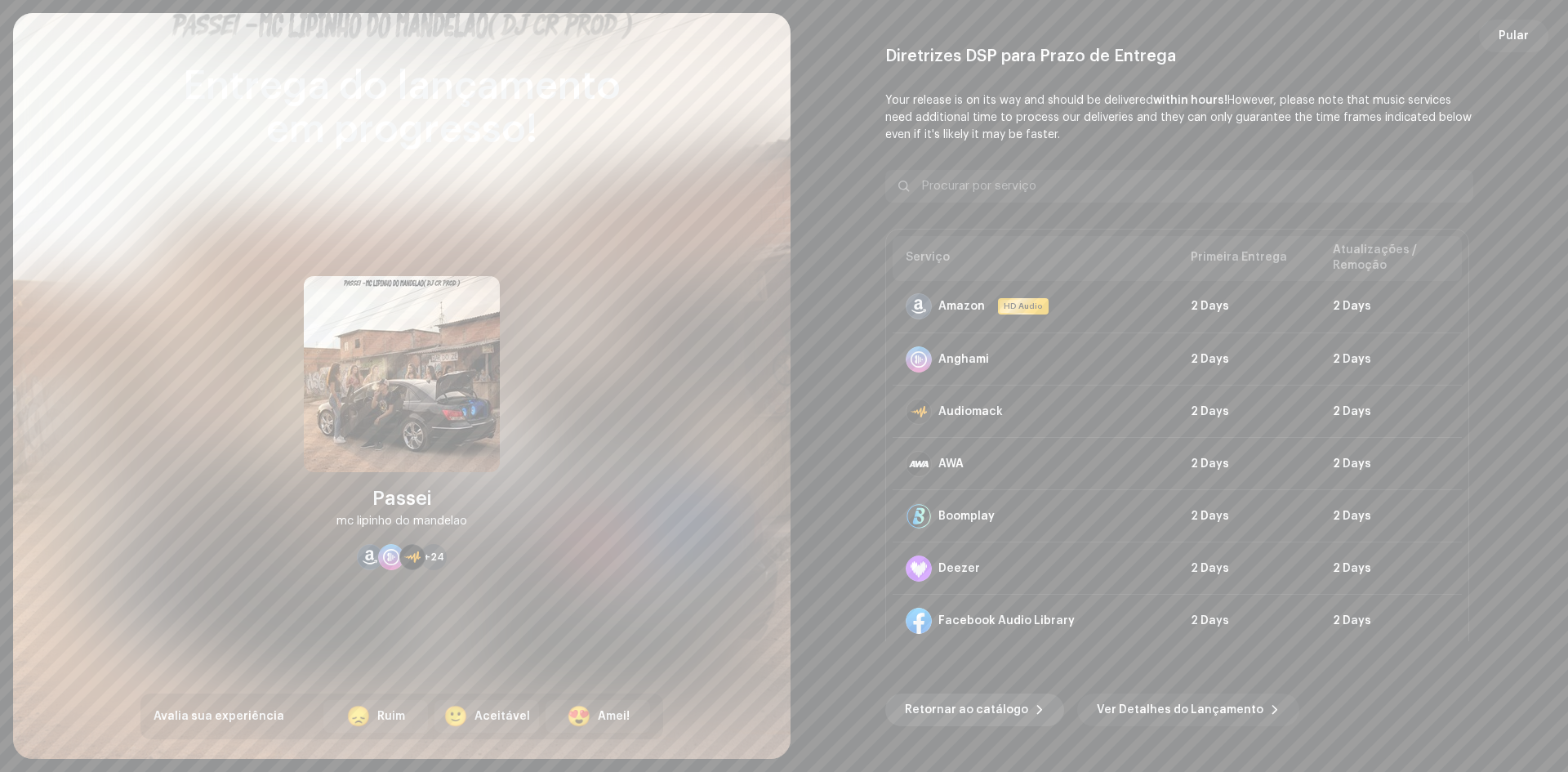
click at [1001, 699] on span "Retornar ao catálogo" at bounding box center [966, 709] width 123 height 32
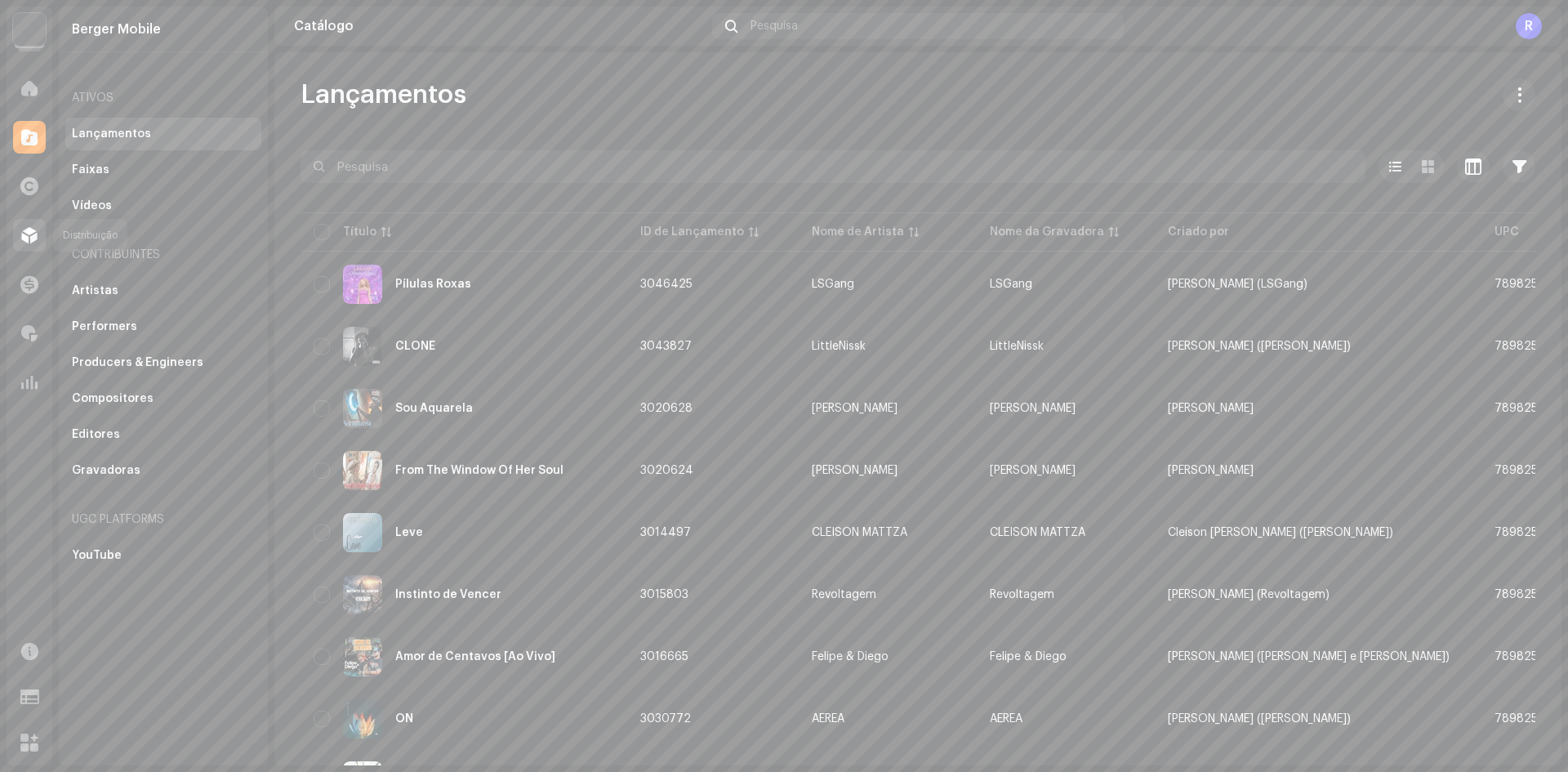
click at [30, 232] on span at bounding box center [29, 235] width 17 height 13
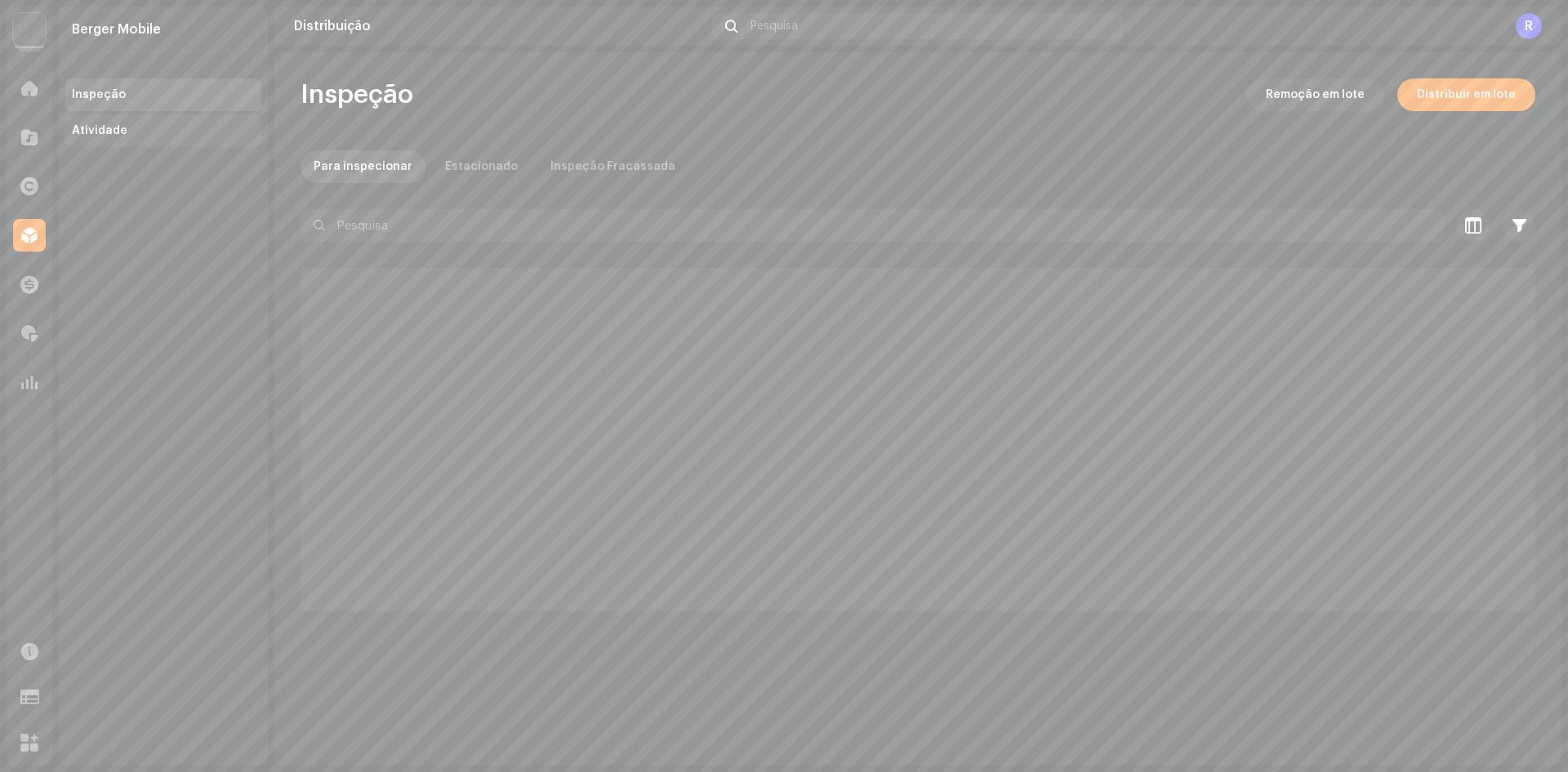
click at [103, 135] on div "Atividade" at bounding box center [100, 130] width 56 height 13
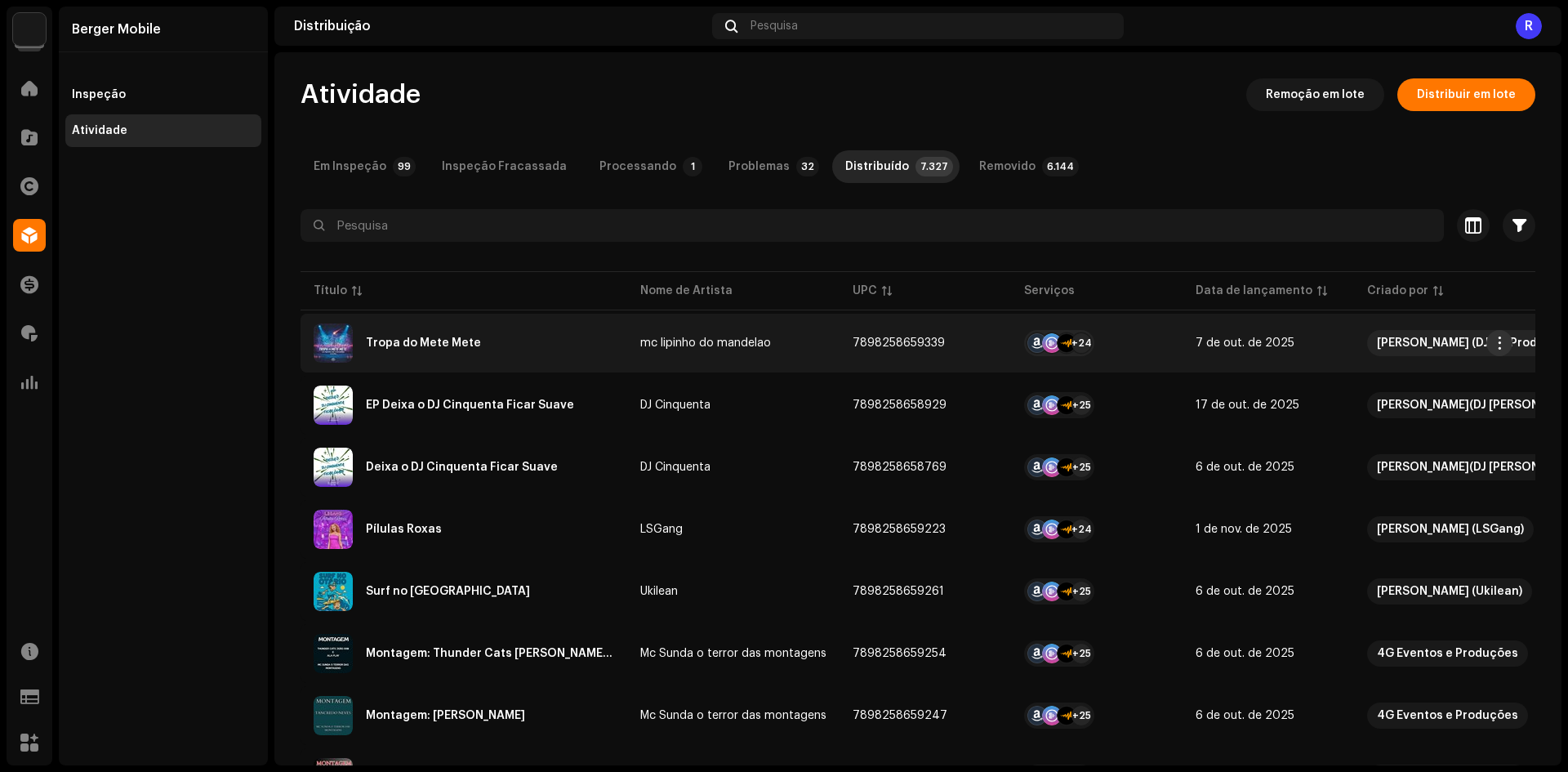
click at [1498, 344] on span "button" at bounding box center [1500, 343] width 12 height 13
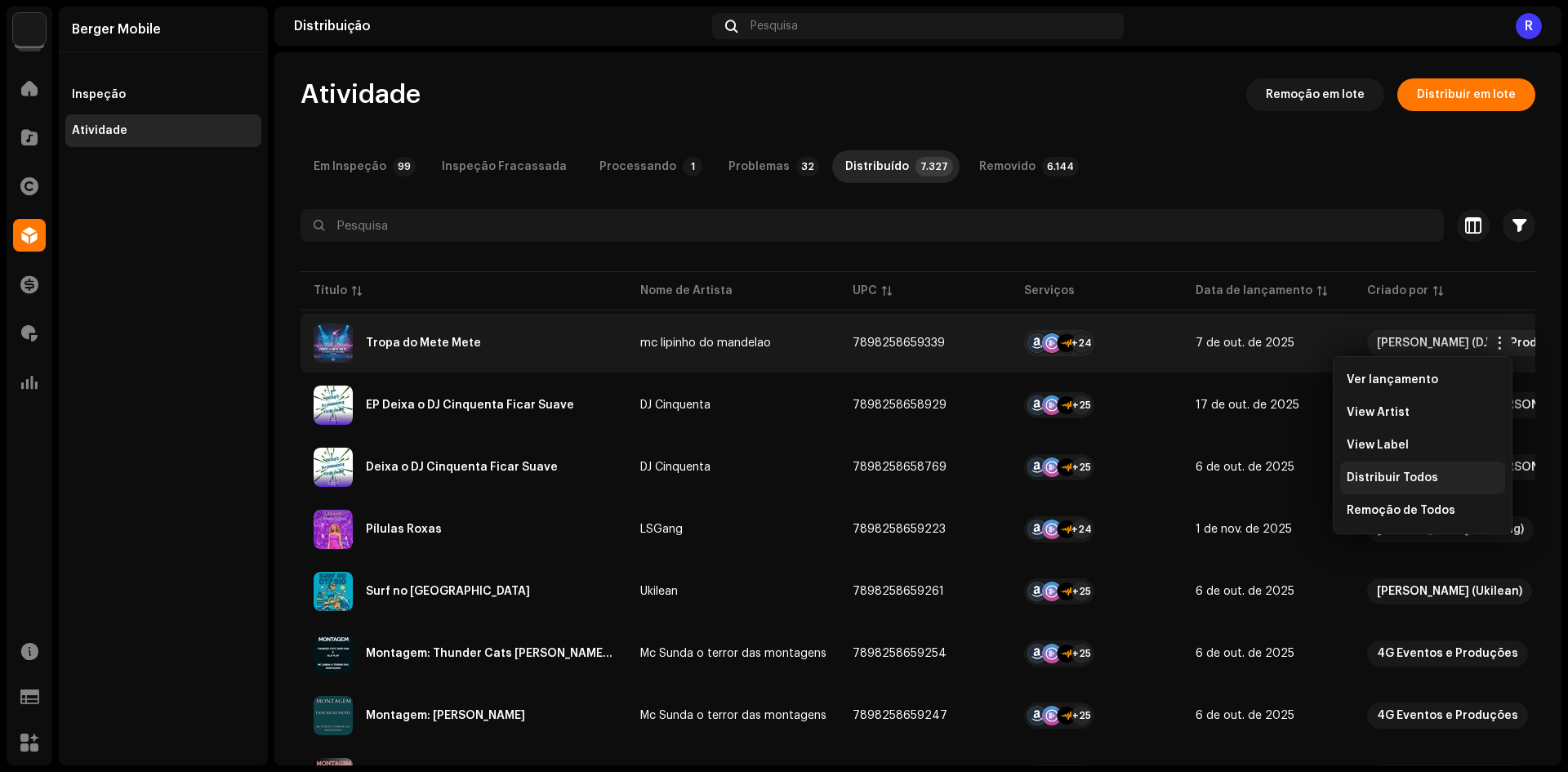
click at [1389, 478] on span "Distribuir Todos" at bounding box center [1391, 477] width 92 height 13
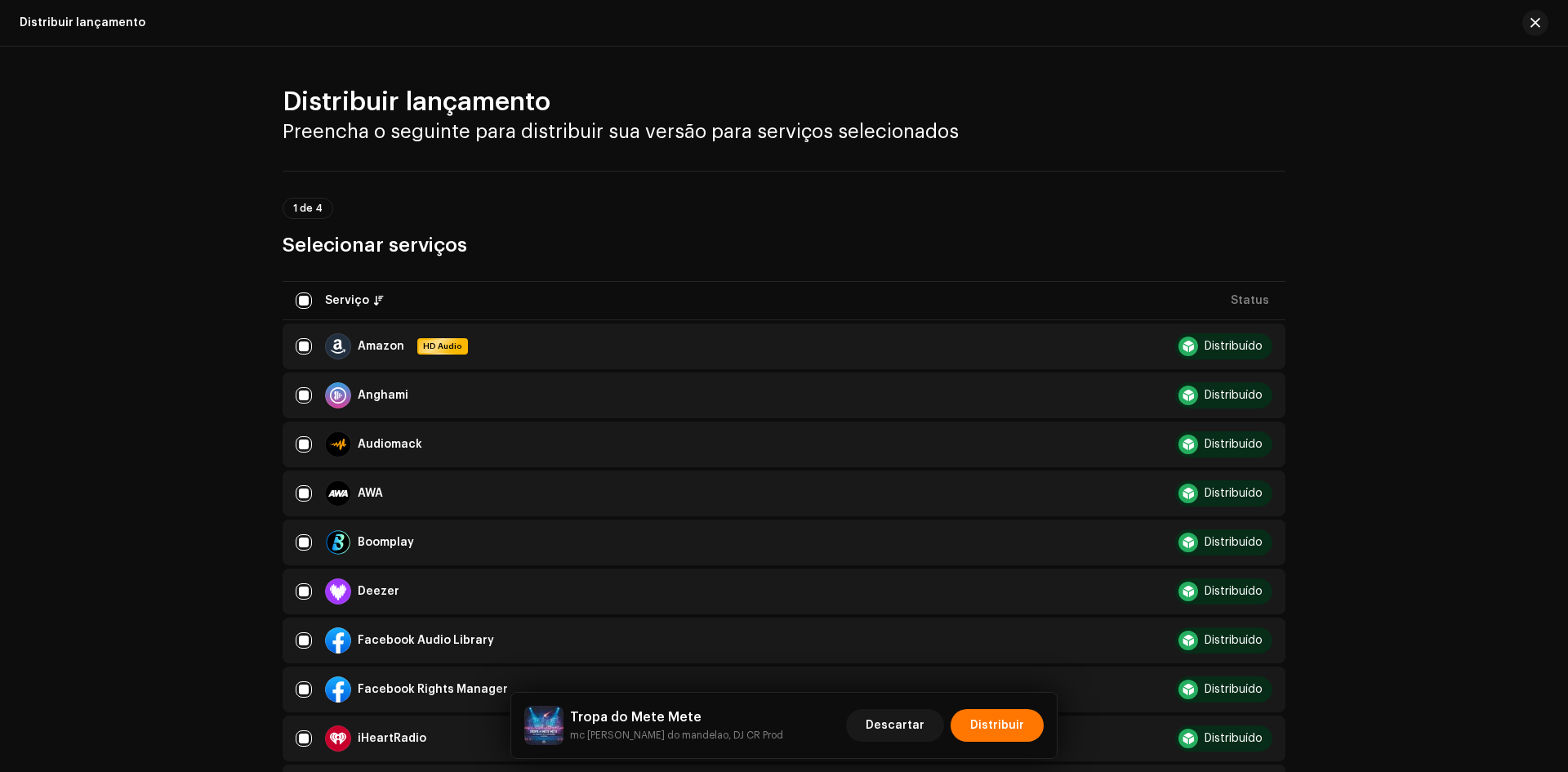
click at [1006, 699] on div "Tropa do Mete Mete mc lipinho do mandelao, DJ CR Prod Descartar Distribuir" at bounding box center [784, 725] width 545 height 66
click at [990, 727] on span "Distribuir" at bounding box center [997, 725] width 54 height 32
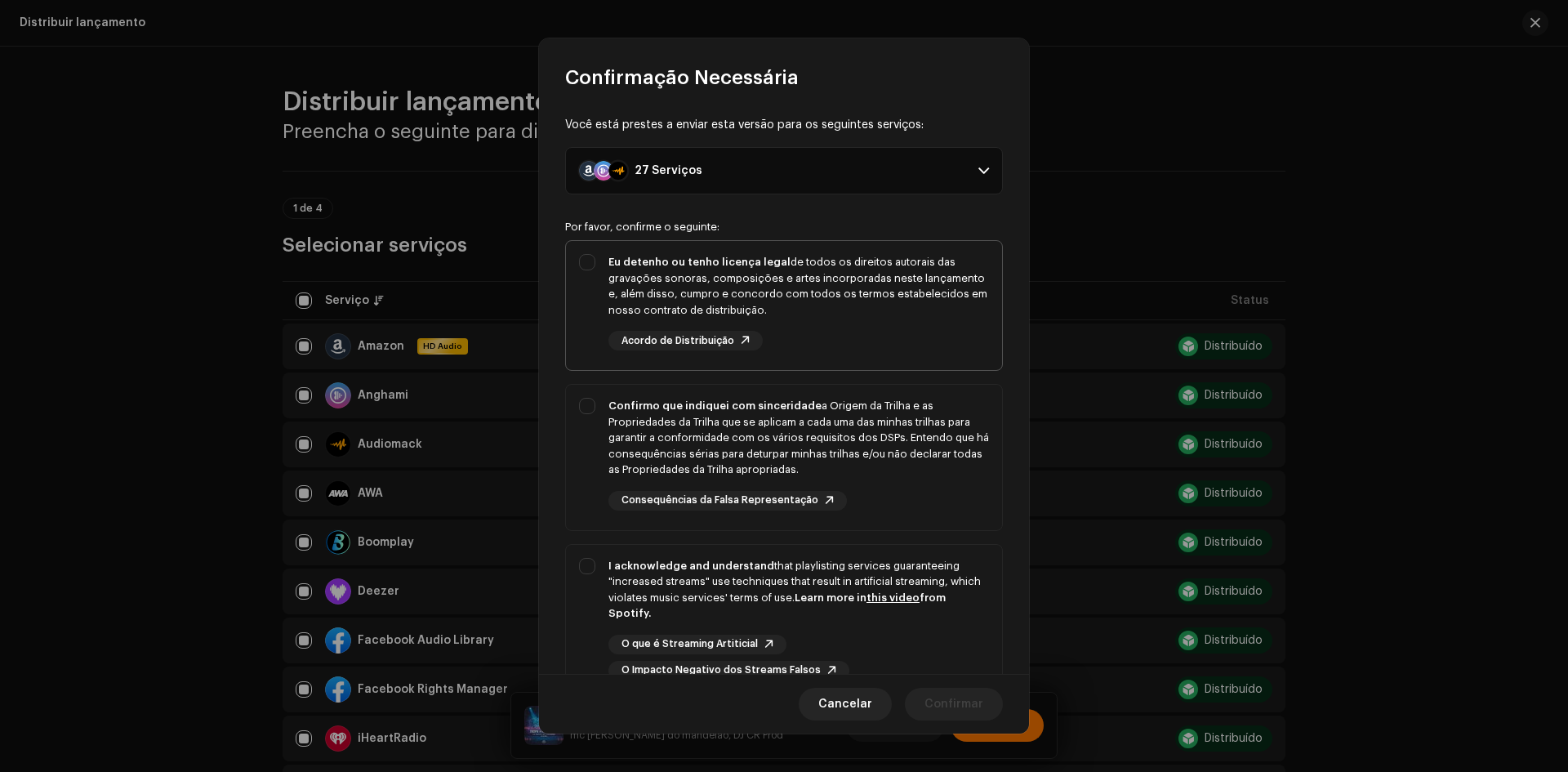
click at [588, 287] on div "Eu detenho ou tenho licença legal de todos os direitos autorais das gravações s…" at bounding box center [783, 303] width 436 height 122
checkbox input "true"
click at [574, 413] on div "Confirmo que indiquei com sinceridade a Origem da Trilha e as Propriedades da T…" at bounding box center [783, 454] width 436 height 139
checkbox input "true"
click at [563, 610] on div "Você está prestes a enviar esta versão para os seguintes serviços: 27 Serviços …" at bounding box center [784, 382] width 490 height 583
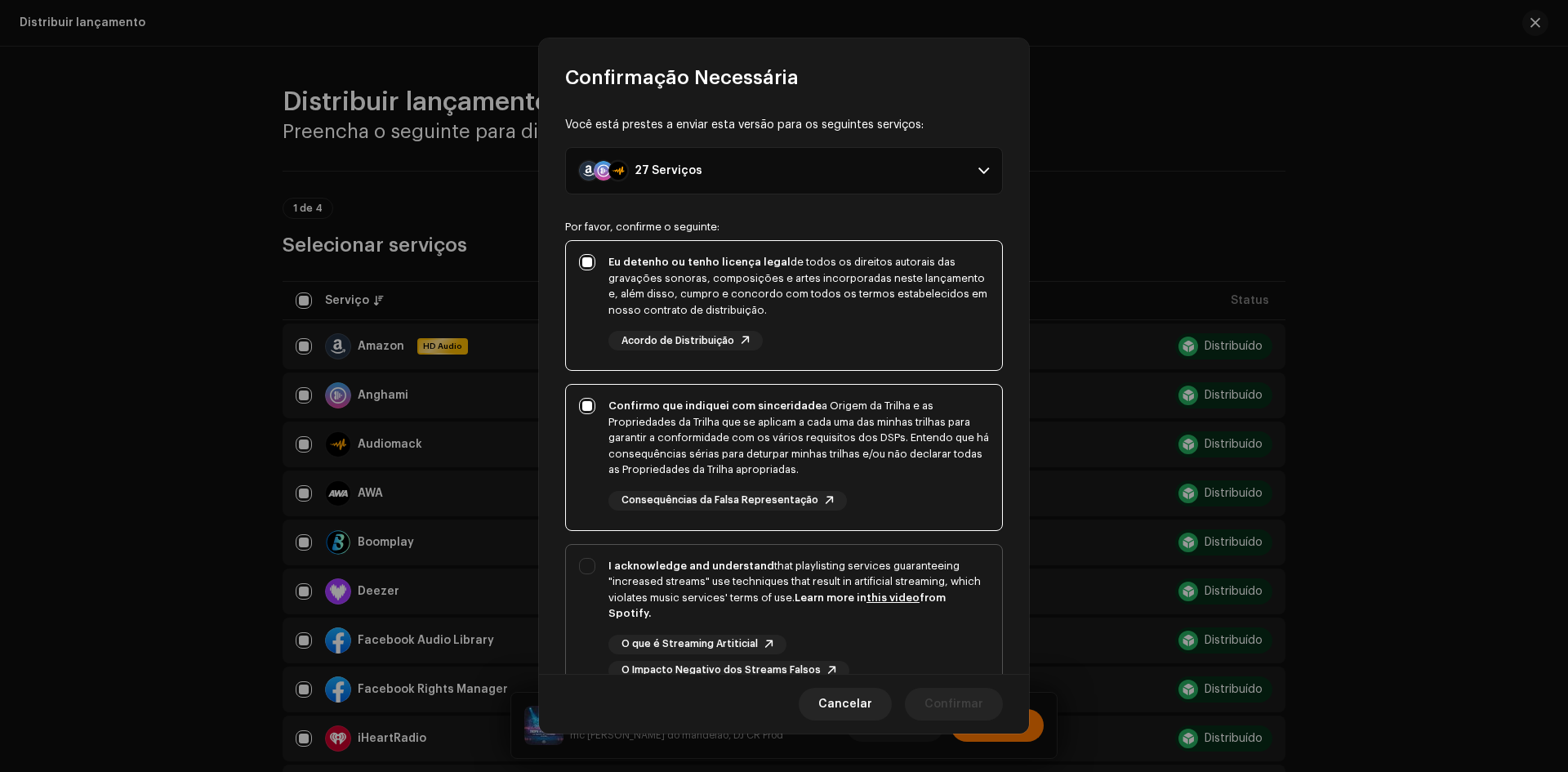
click at [599, 580] on div "I acknowledge and understand that playlisting services guaranteeing "increased …" at bounding box center [783, 619] width 436 height 149
checkbox input "true"
click at [983, 699] on button "Confirmar" at bounding box center [954, 704] width 98 height 32
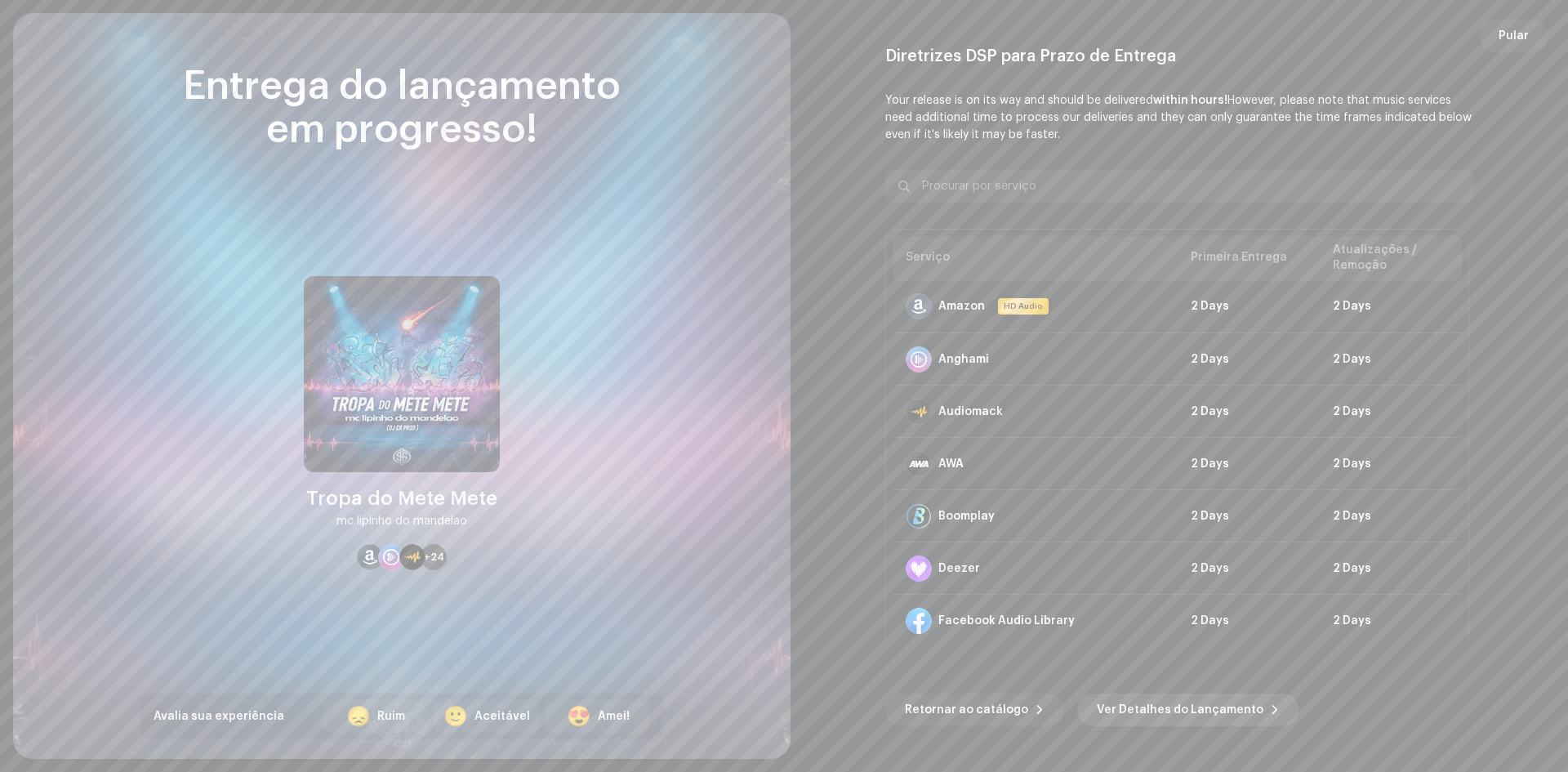
click at [1219, 715] on span "Ver Detalhes do Lançamento" at bounding box center [1180, 709] width 167 height 32
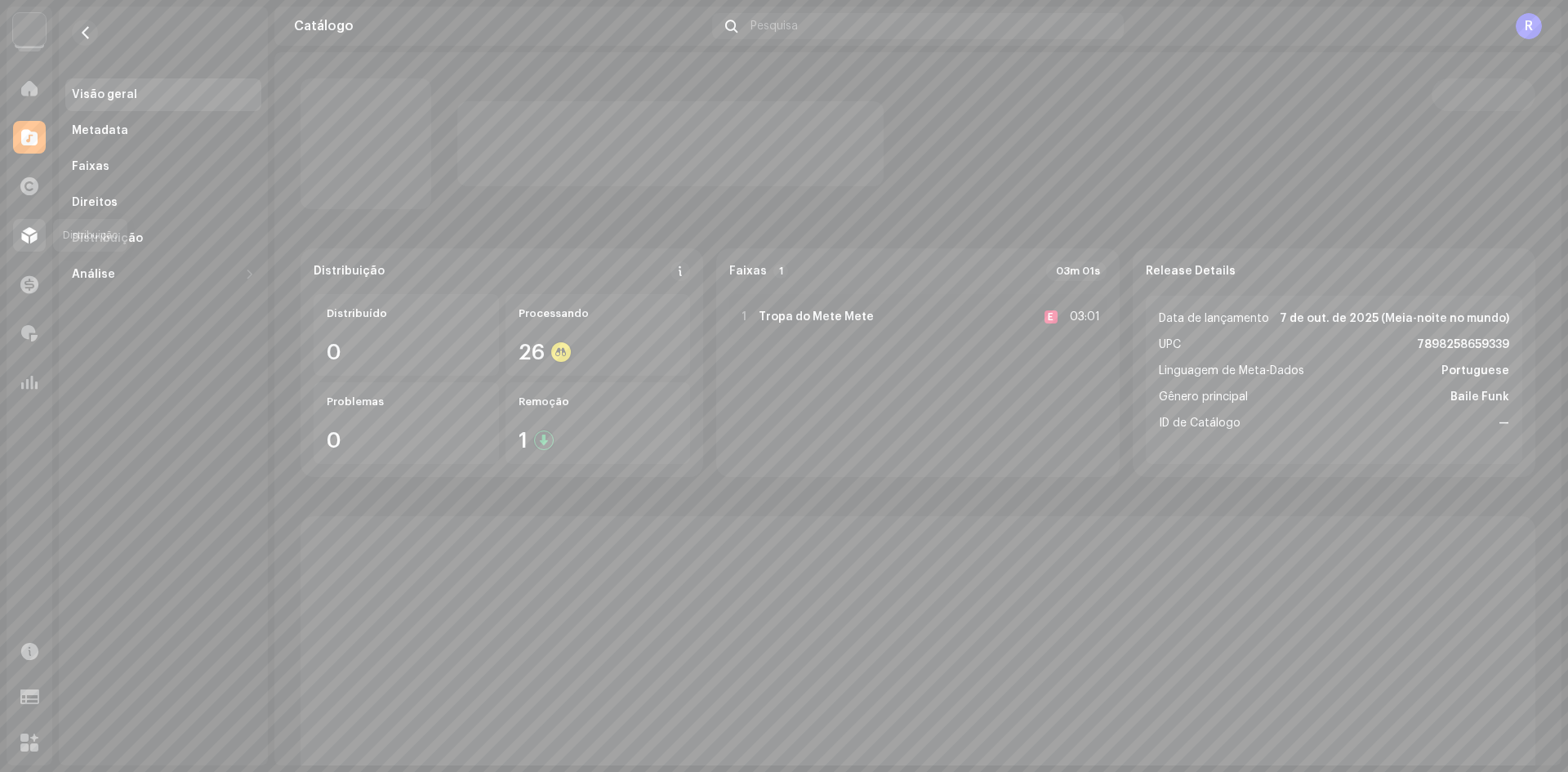
click at [31, 239] on span at bounding box center [29, 235] width 17 height 13
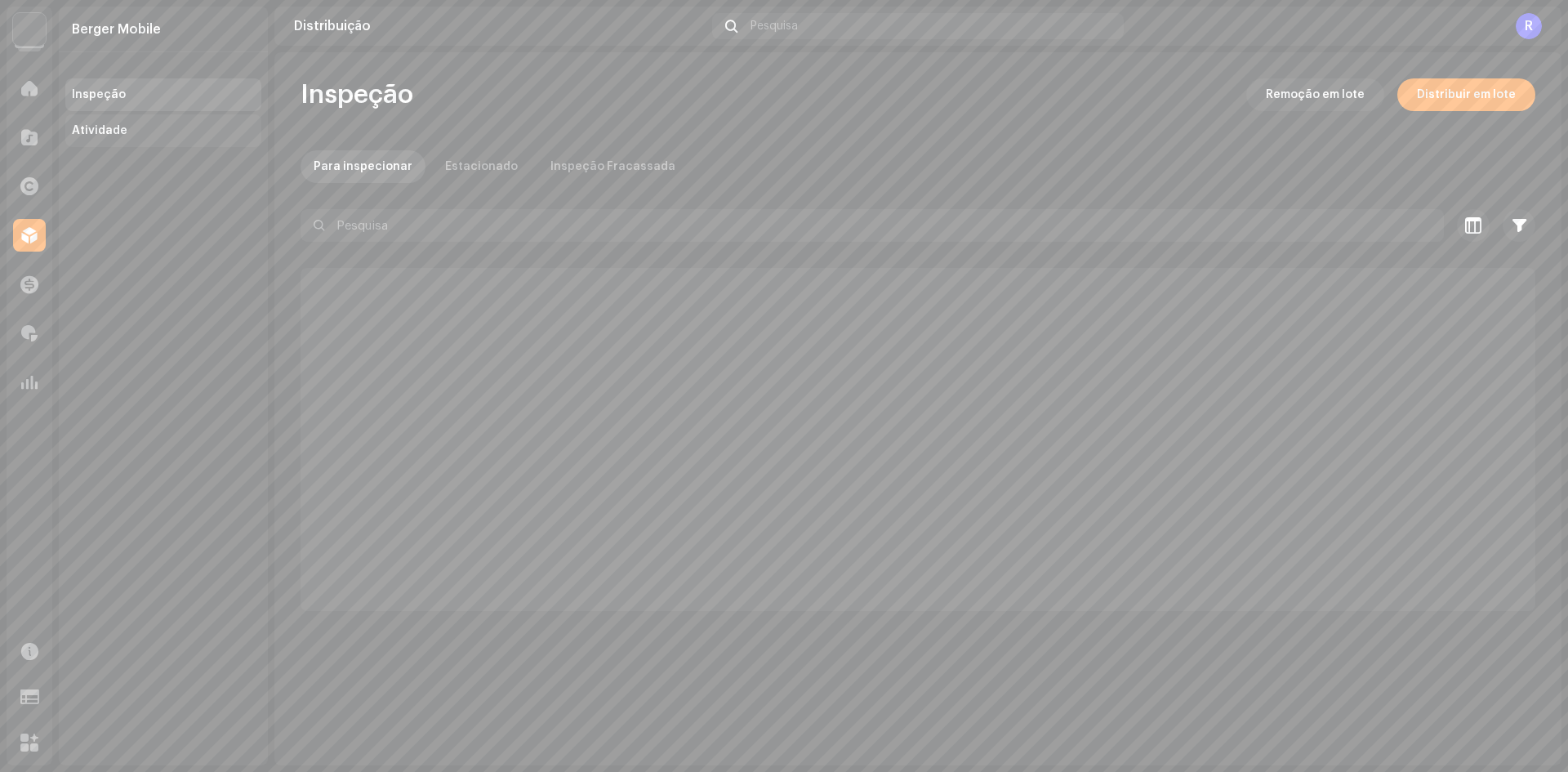
click at [112, 125] on div "Atividade" at bounding box center [100, 130] width 56 height 13
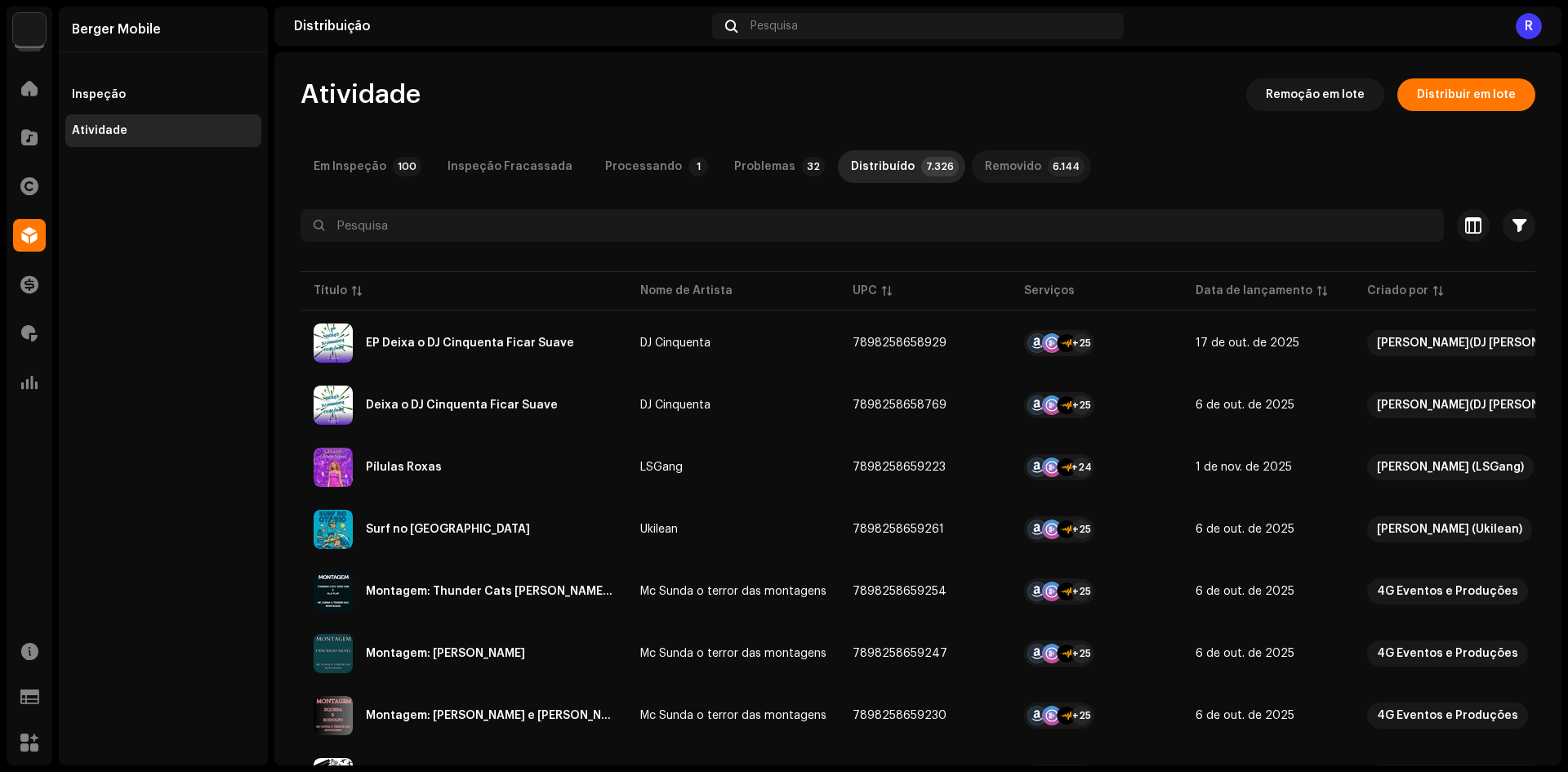
click at [989, 157] on div "Removido" at bounding box center [1013, 166] width 56 height 32
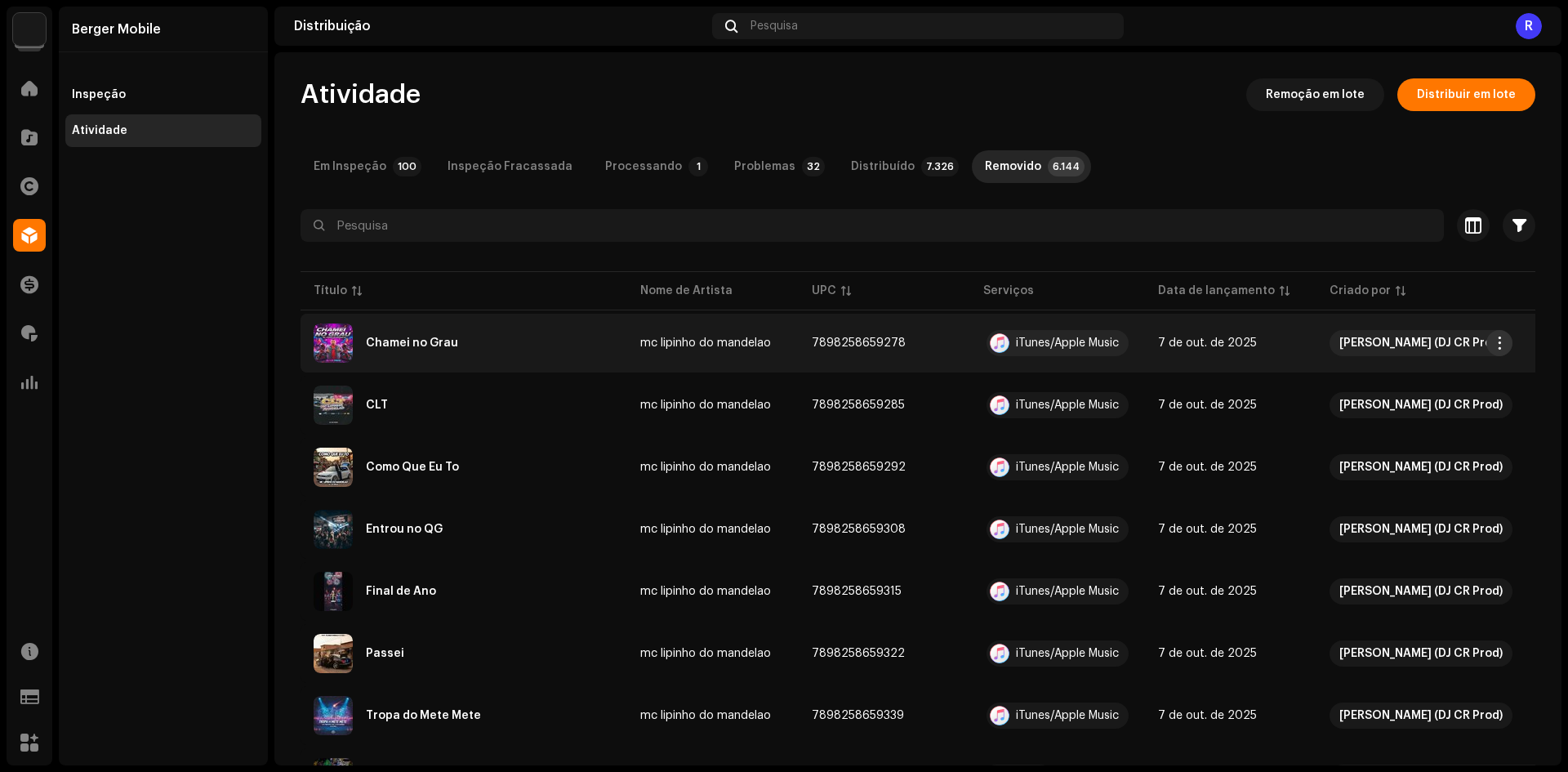
click at [1502, 337] on span "button" at bounding box center [1500, 343] width 12 height 13
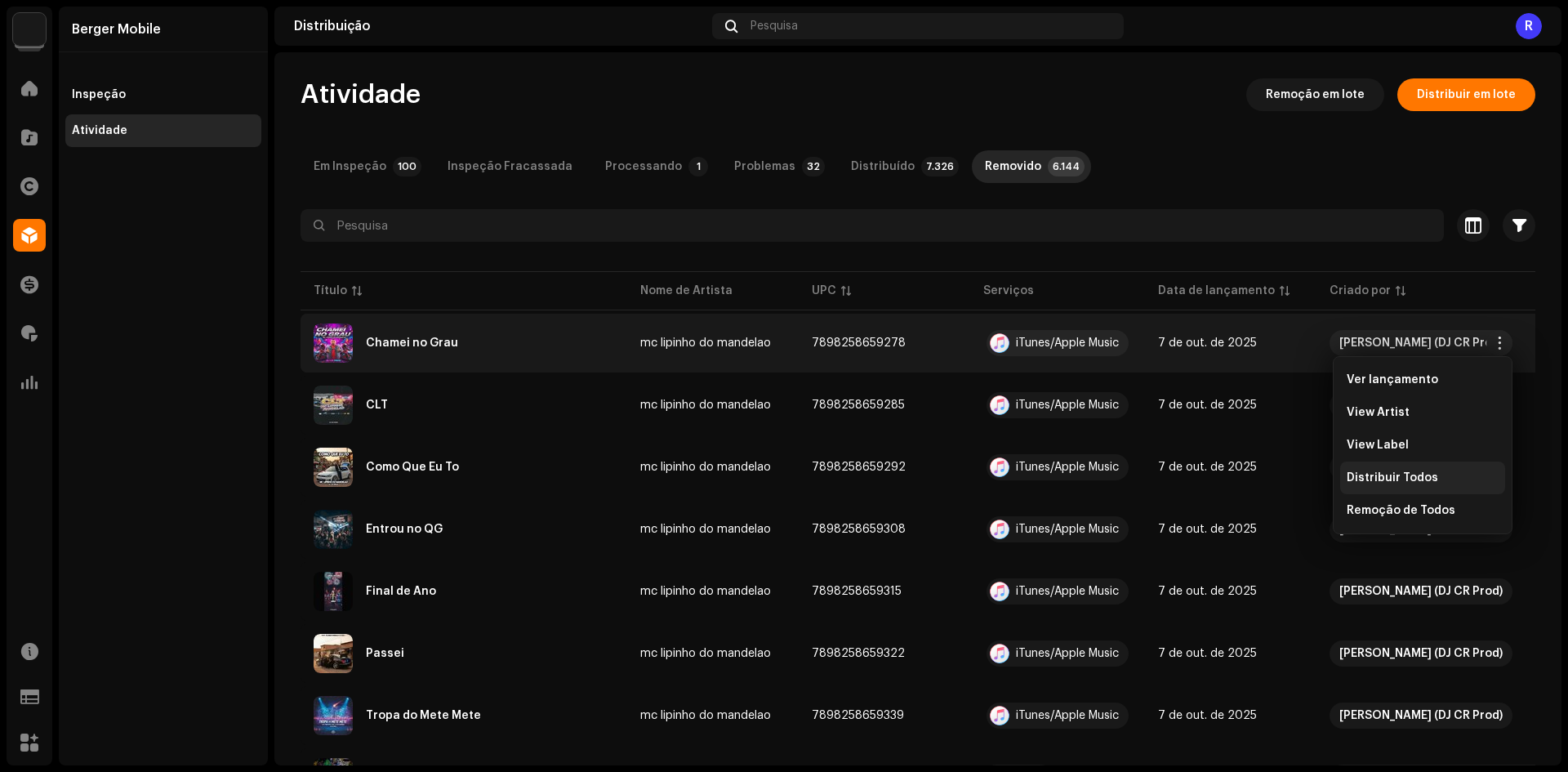
click at [1412, 481] on span "Distribuir Todos" at bounding box center [1391, 477] width 92 height 13
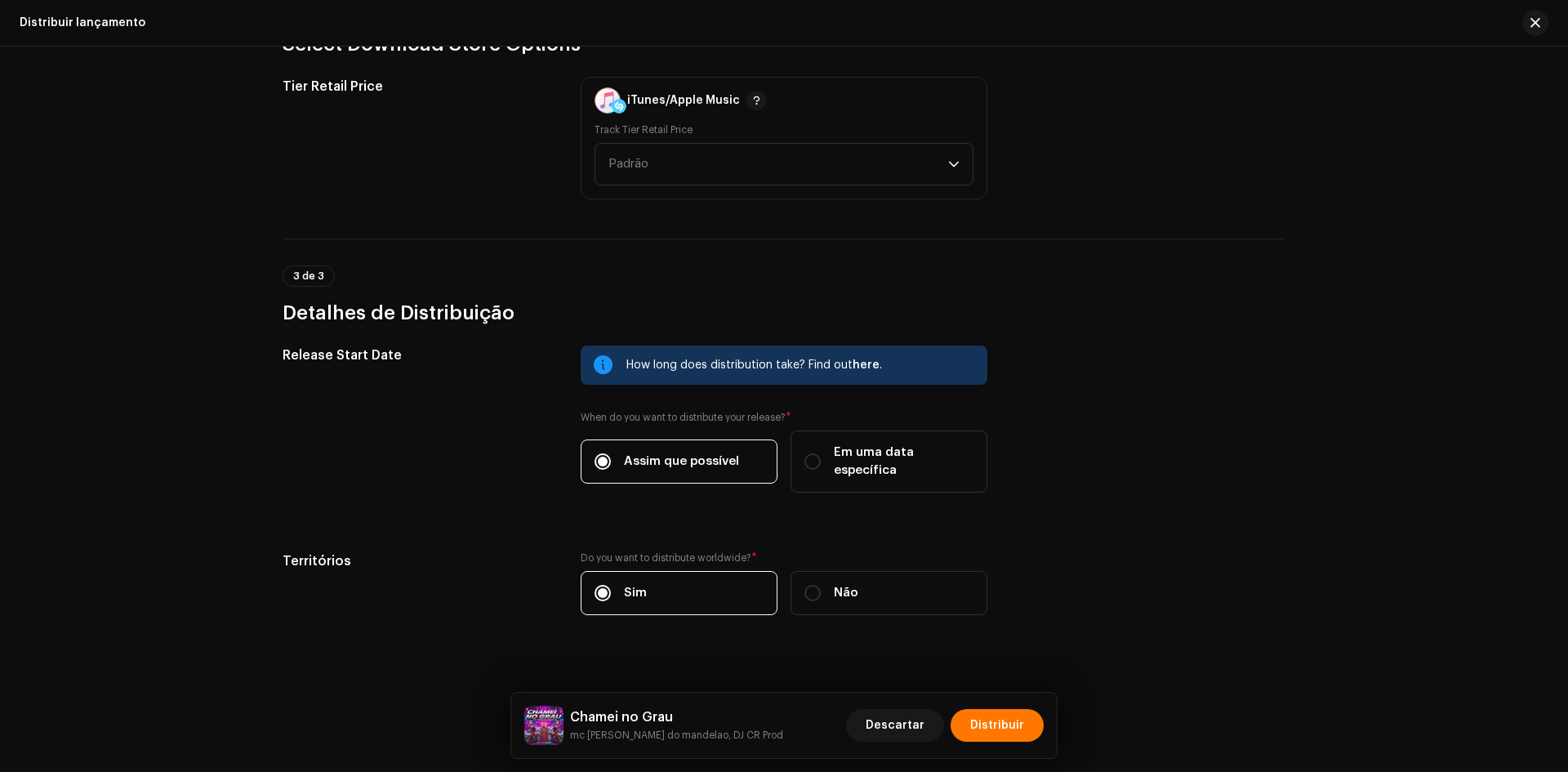
scroll to position [443, 0]
click at [989, 699] on div "Chamei no Grau mc lipinho do mandelao, DJ CR Prod Descartar Distribuir" at bounding box center [784, 725] width 545 height 66
click at [988, 711] on span "Distribuir" at bounding box center [997, 725] width 54 height 32
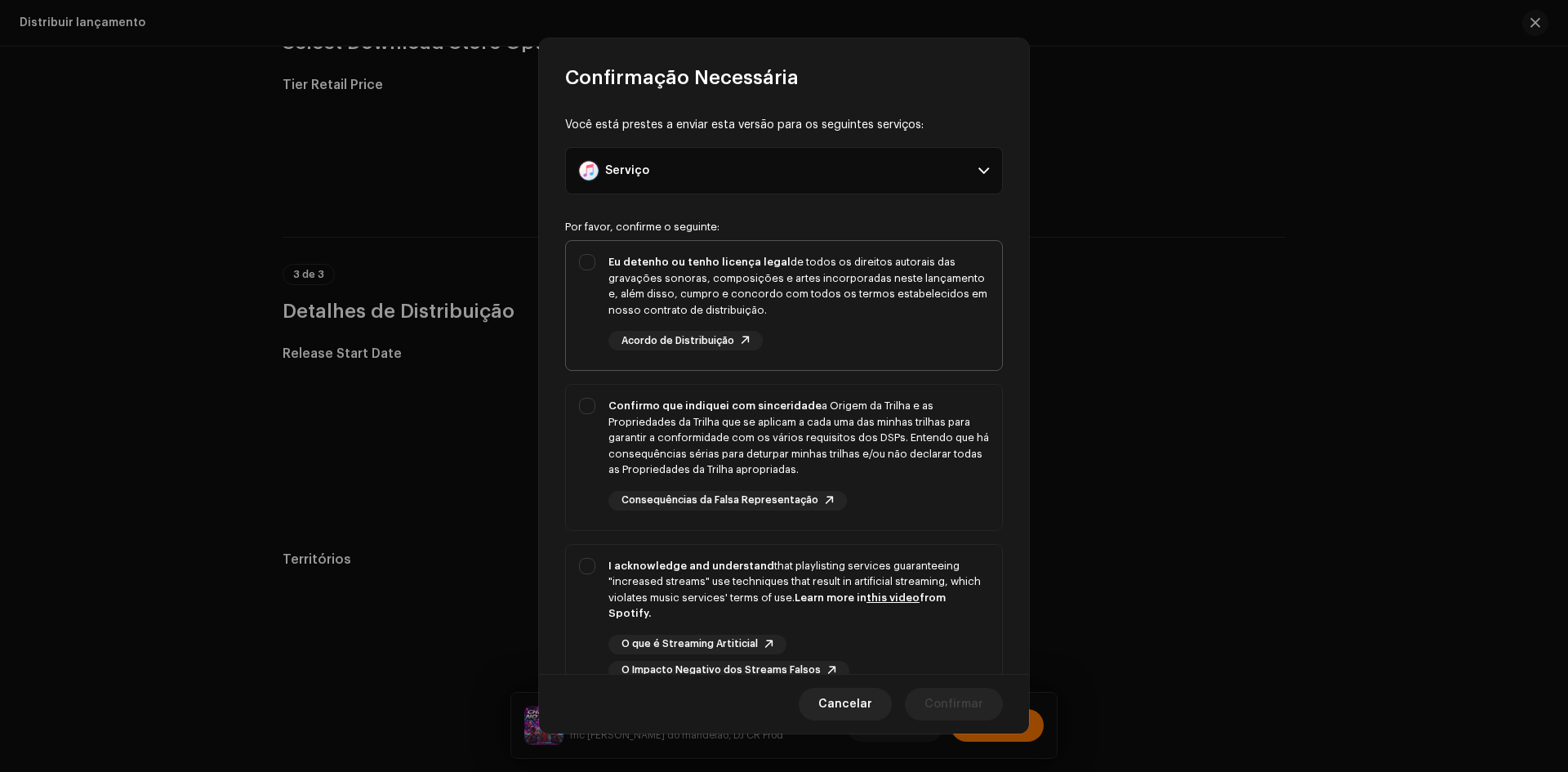
click at [593, 285] on div "Eu detenho ou tenho licença legal de todos os direitos autorais das gravações s…" at bounding box center [783, 303] width 436 height 122
checkbox input "true"
drag, startPoint x: 598, startPoint y: 435, endPoint x: 586, endPoint y: 604, distance: 169.4
click at [598, 437] on div "Confirmo que indiquei com sinceridade a Origem da Trilha e as Propriedades da T…" at bounding box center [783, 454] width 436 height 139
checkbox input "true"
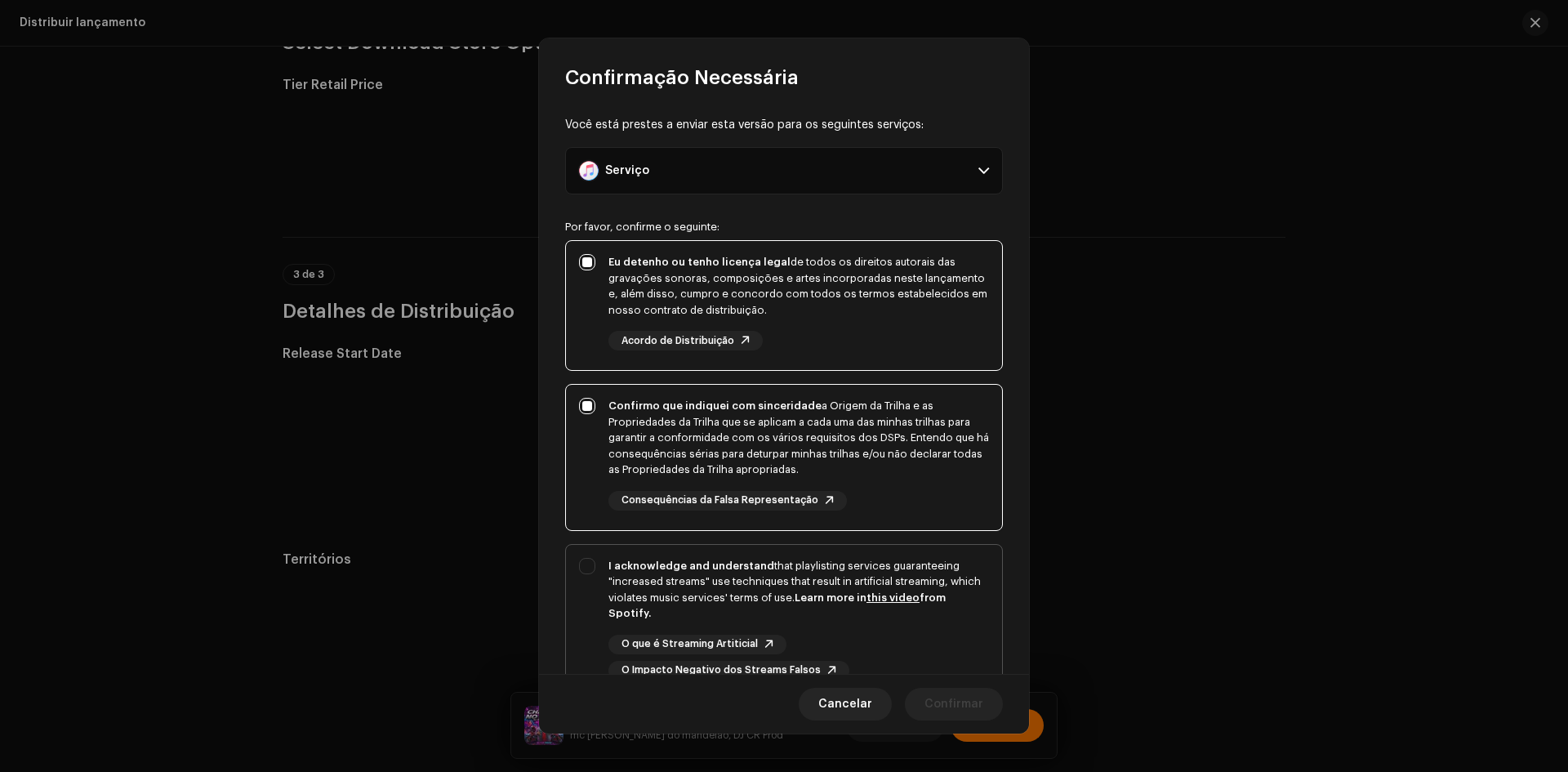
click at [586, 611] on div "I acknowledge and understand that playlisting services guaranteeing "increased …" at bounding box center [783, 619] width 436 height 149
checkbox input "true"
click at [961, 699] on span "Confirmar" at bounding box center [953, 704] width 59 height 32
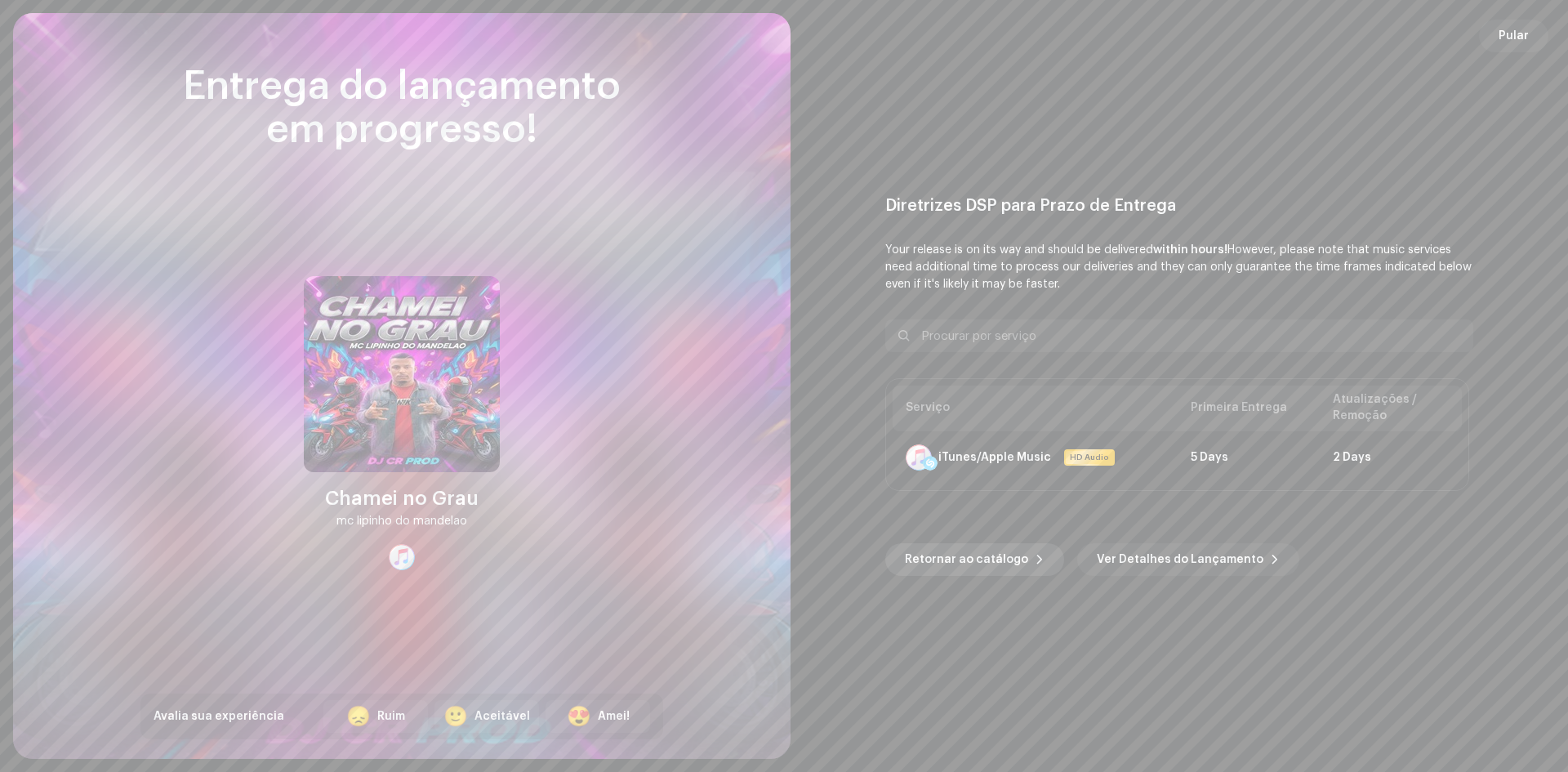
click at [993, 559] on span "Retornar ao catálogo" at bounding box center [966, 559] width 123 height 32
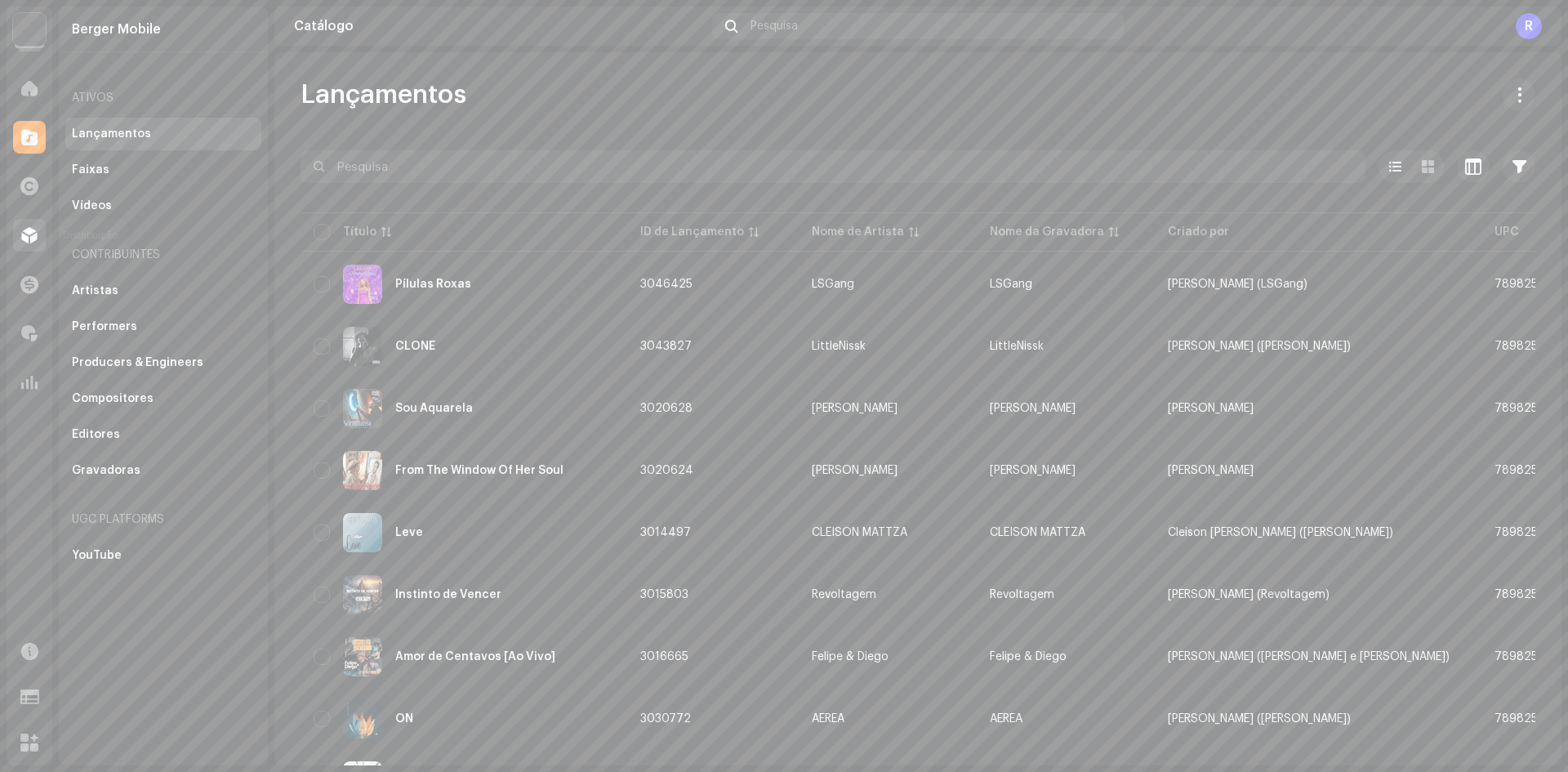
click at [24, 237] on span at bounding box center [29, 235] width 17 height 13
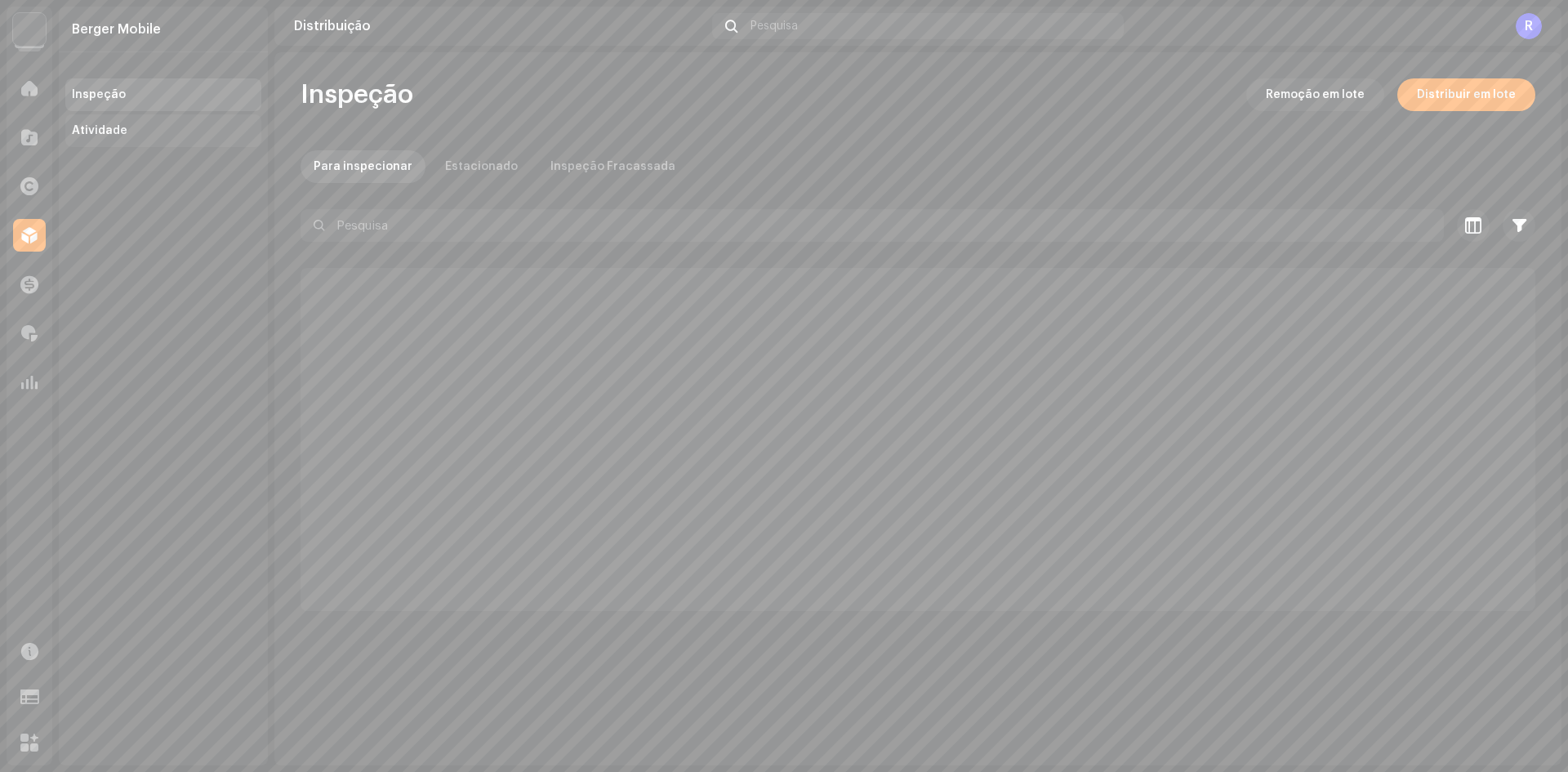
click at [121, 130] on div "Atividade" at bounding box center [100, 130] width 56 height 13
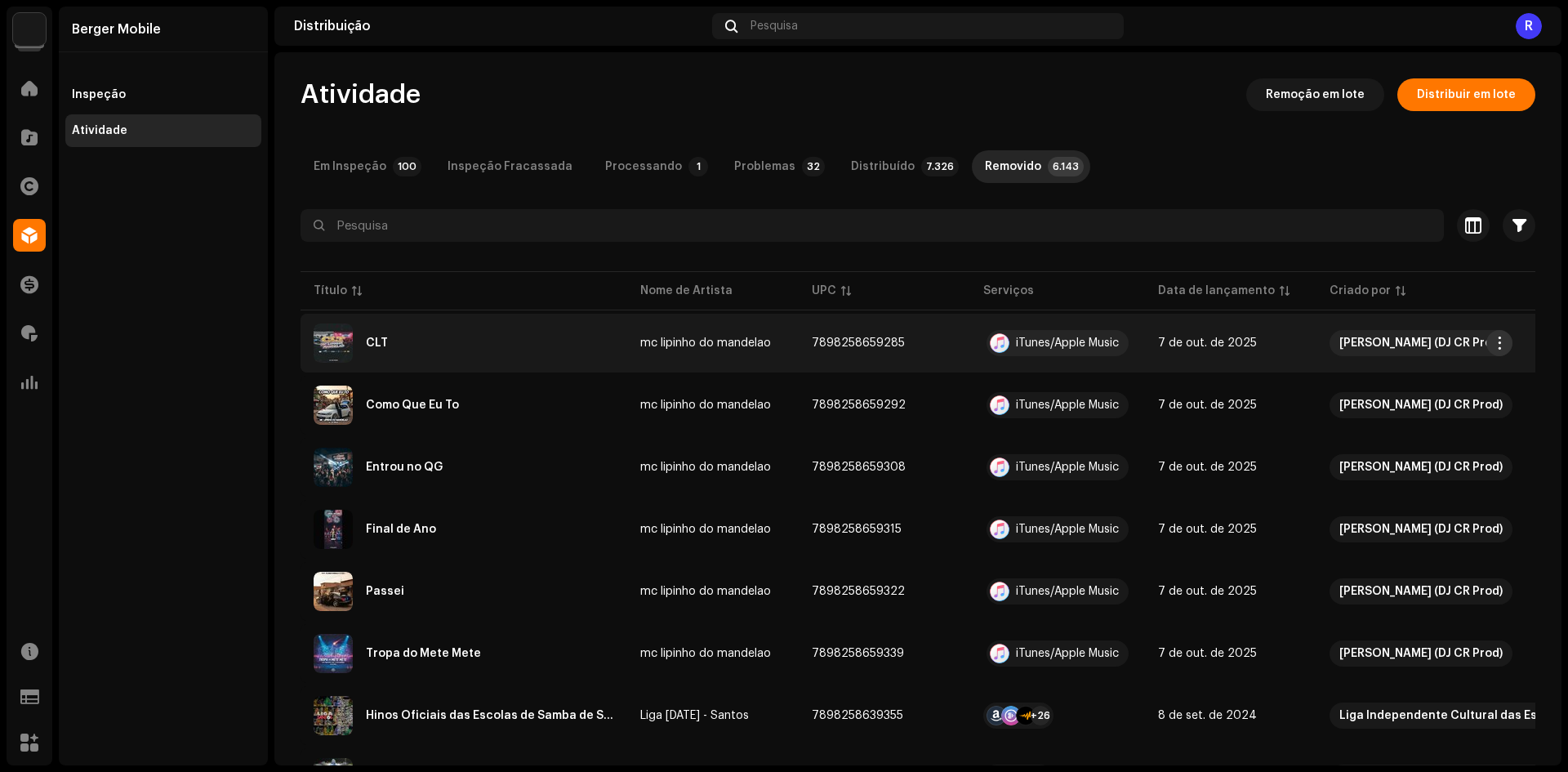
click at [1499, 344] on span "button" at bounding box center [1500, 343] width 12 height 13
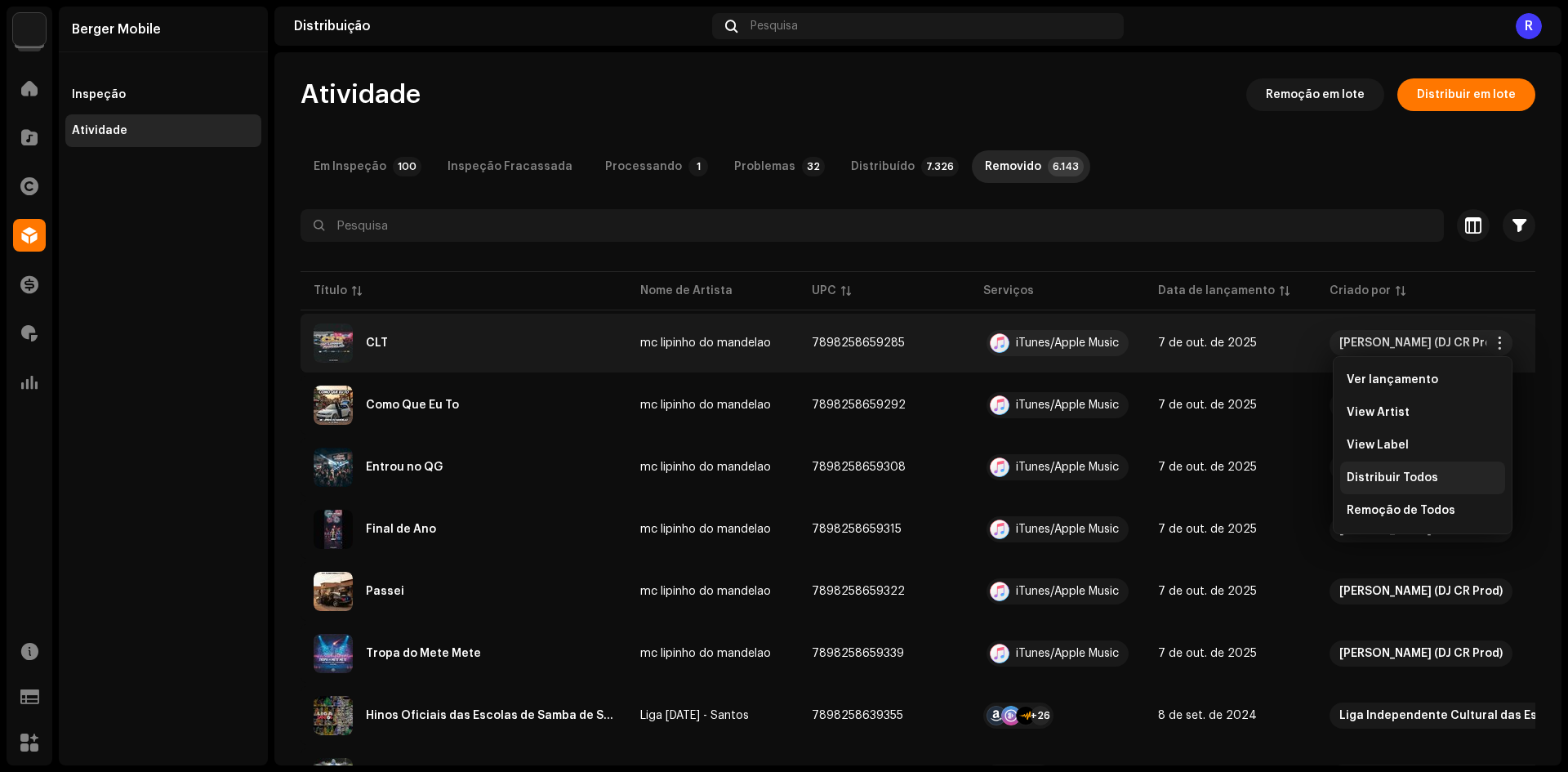
click at [1376, 477] on span "Distribuir Todos" at bounding box center [1391, 477] width 92 height 13
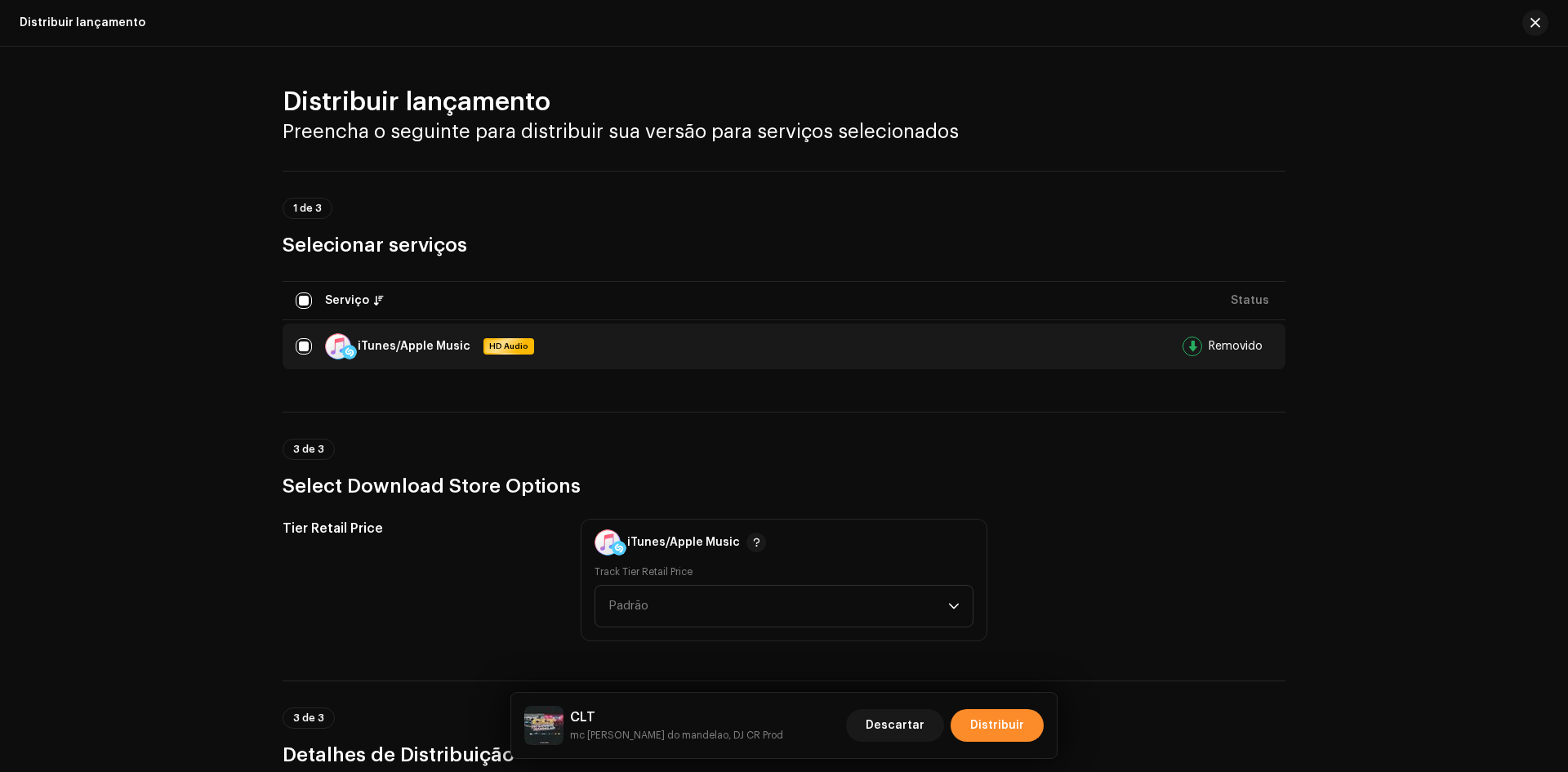
click at [1032, 720] on button "Distribuir" at bounding box center [996, 725] width 93 height 32
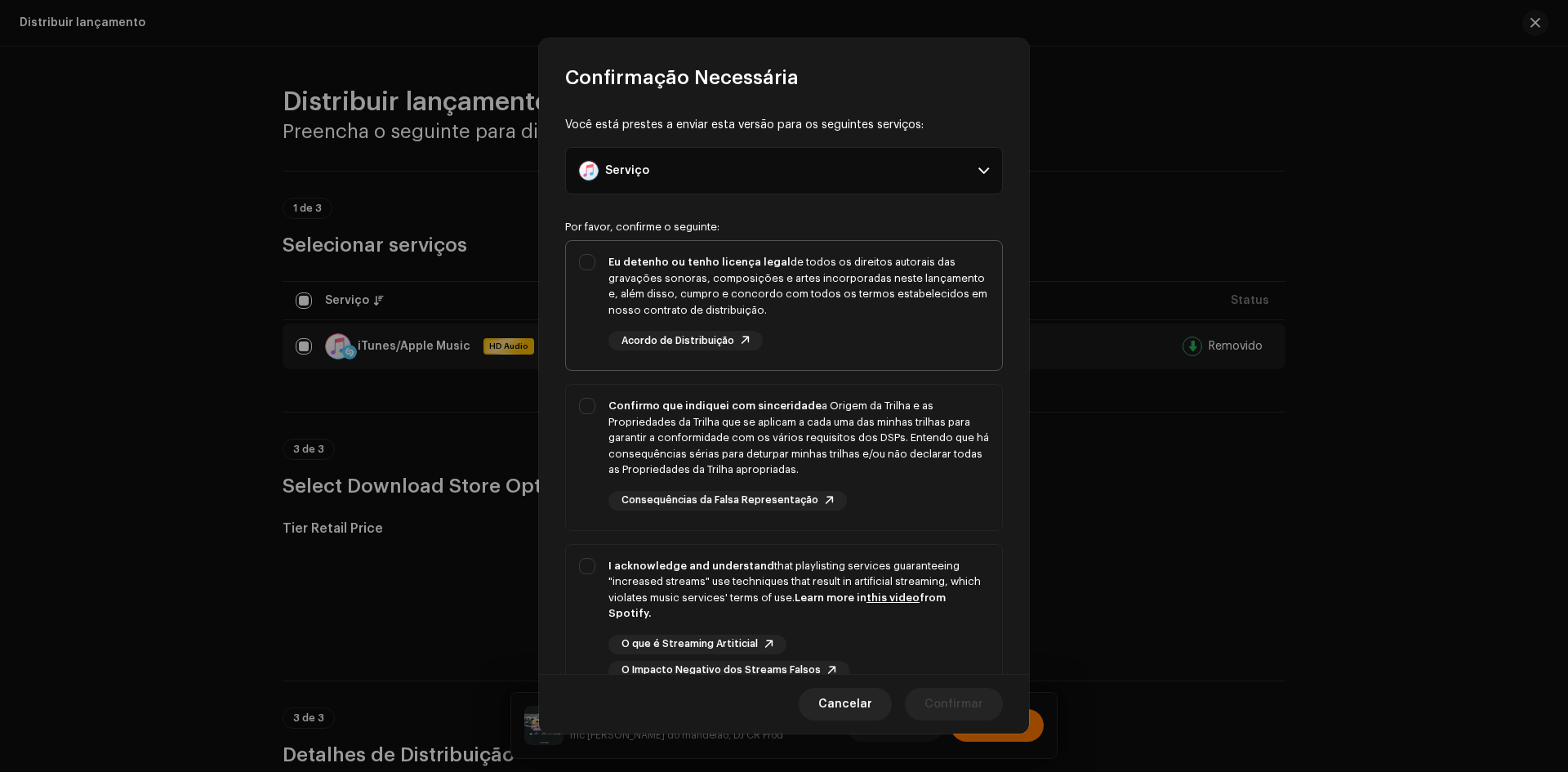
click at [589, 296] on div "Eu detenho ou tenho licença legal de todos os direitos autorais das gravações s…" at bounding box center [783, 303] width 436 height 122
checkbox input "true"
click at [586, 392] on div "Confirmo que indiquei com sinceridade a Origem da Trilha e as Propriedades da T…" at bounding box center [783, 454] width 436 height 139
checkbox input "true"
click at [590, 572] on div "I acknowledge and understand that playlisting services guaranteeing "increased …" at bounding box center [783, 619] width 436 height 149
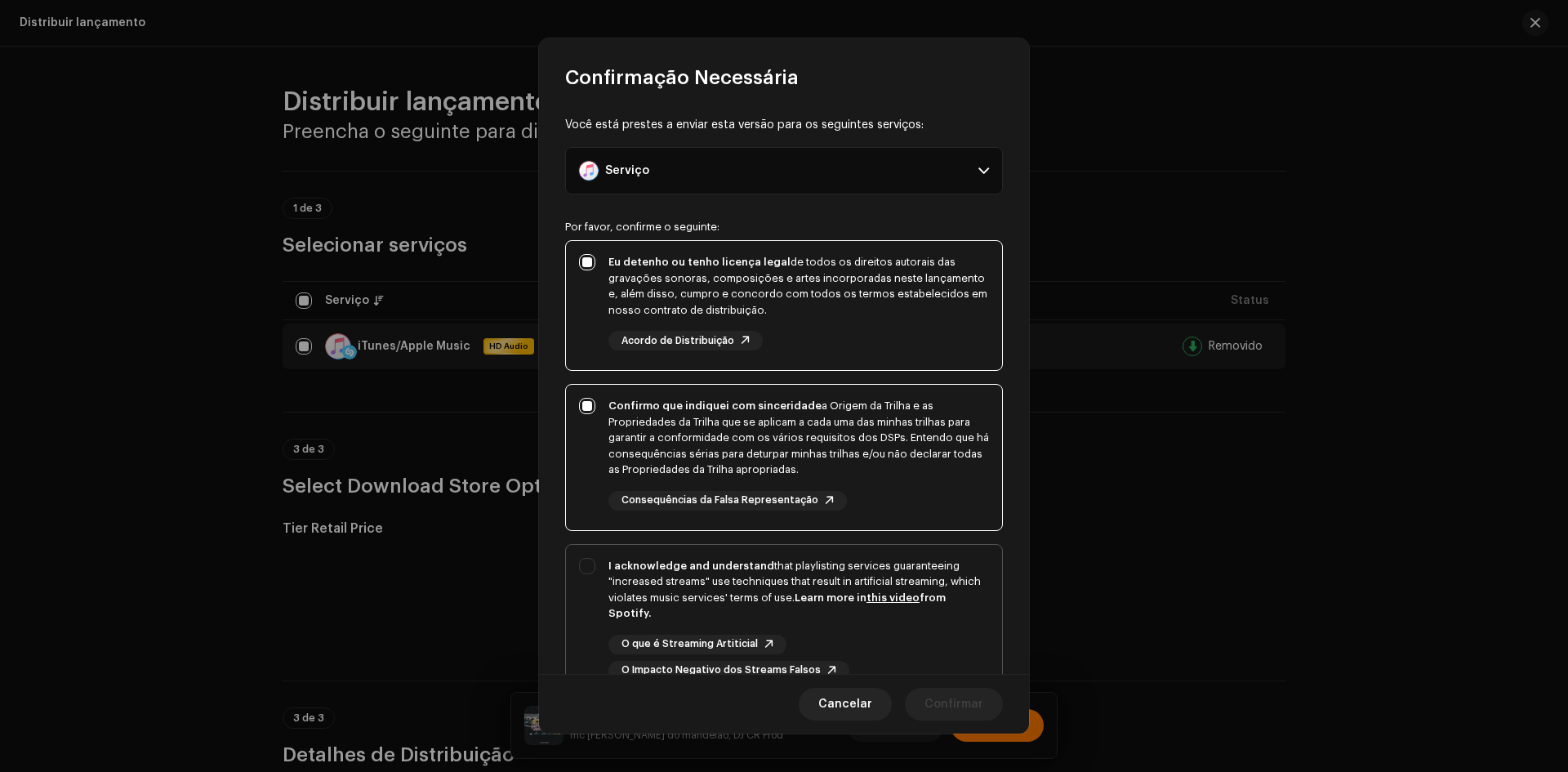
checkbox input "true"
click at [935, 697] on span "Confirmar" at bounding box center [953, 704] width 59 height 32
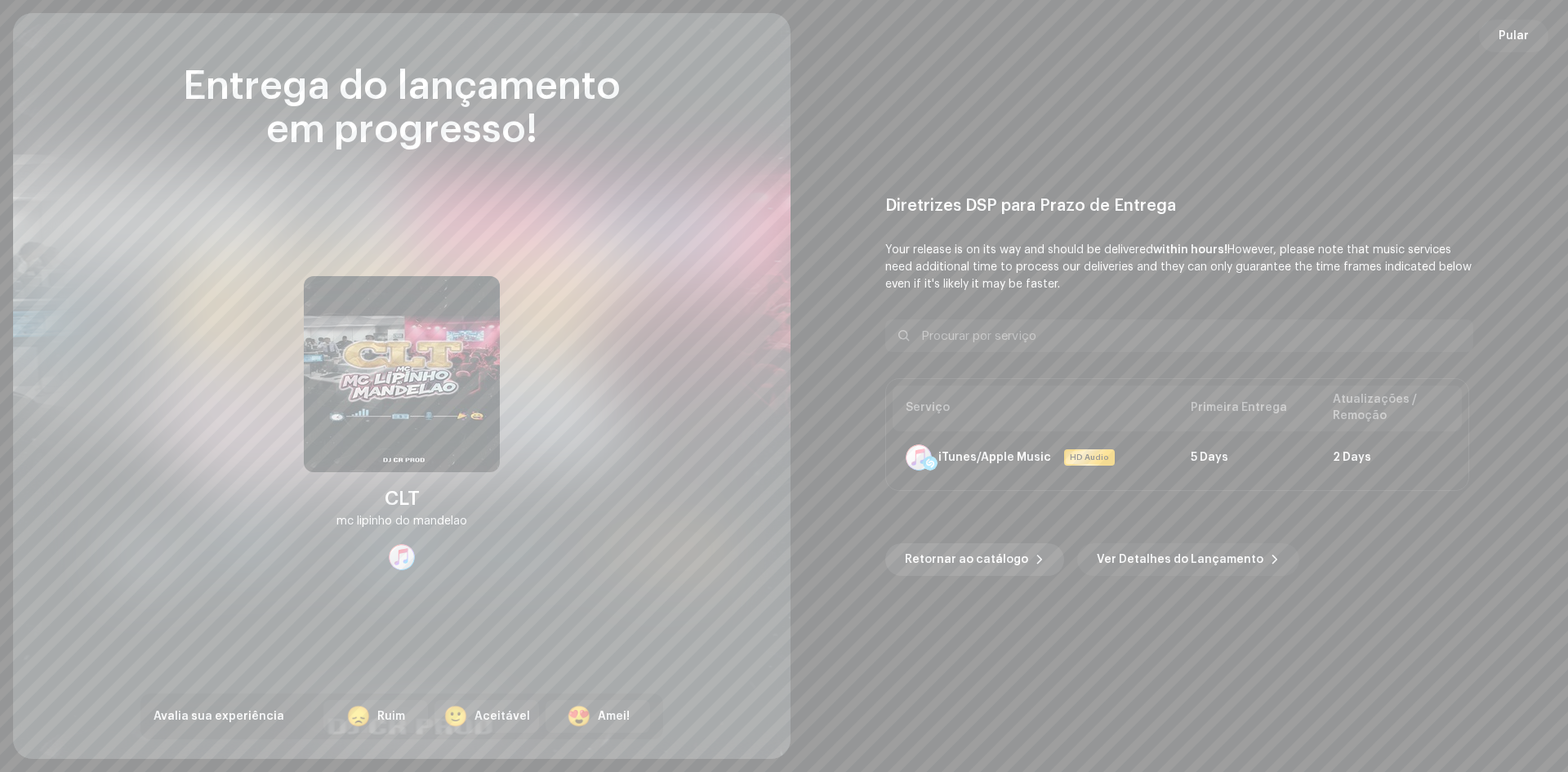
click at [937, 558] on span "Retornar ao catálogo" at bounding box center [966, 559] width 123 height 32
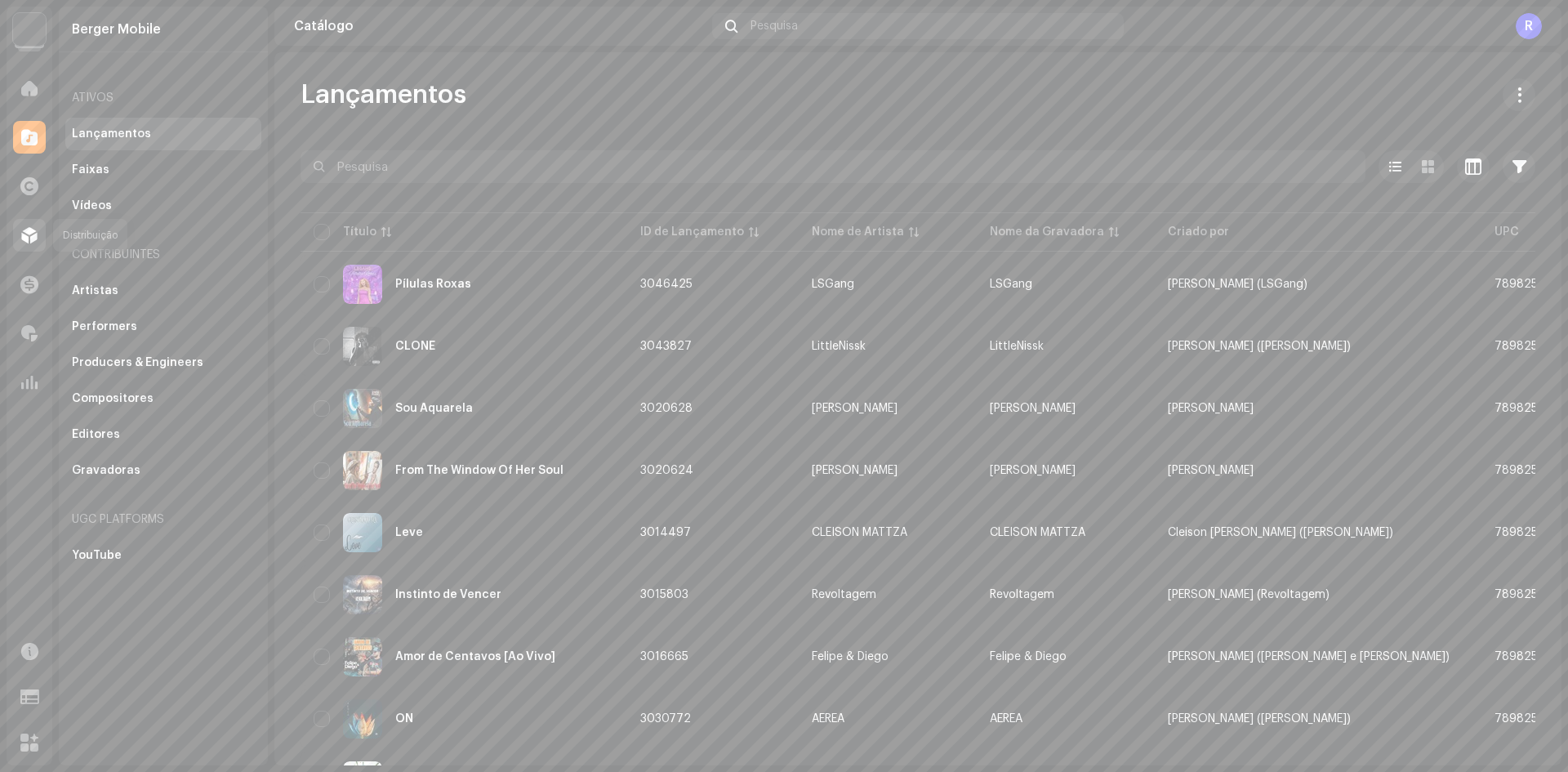
click at [28, 247] on div at bounding box center [29, 234] width 32 height 32
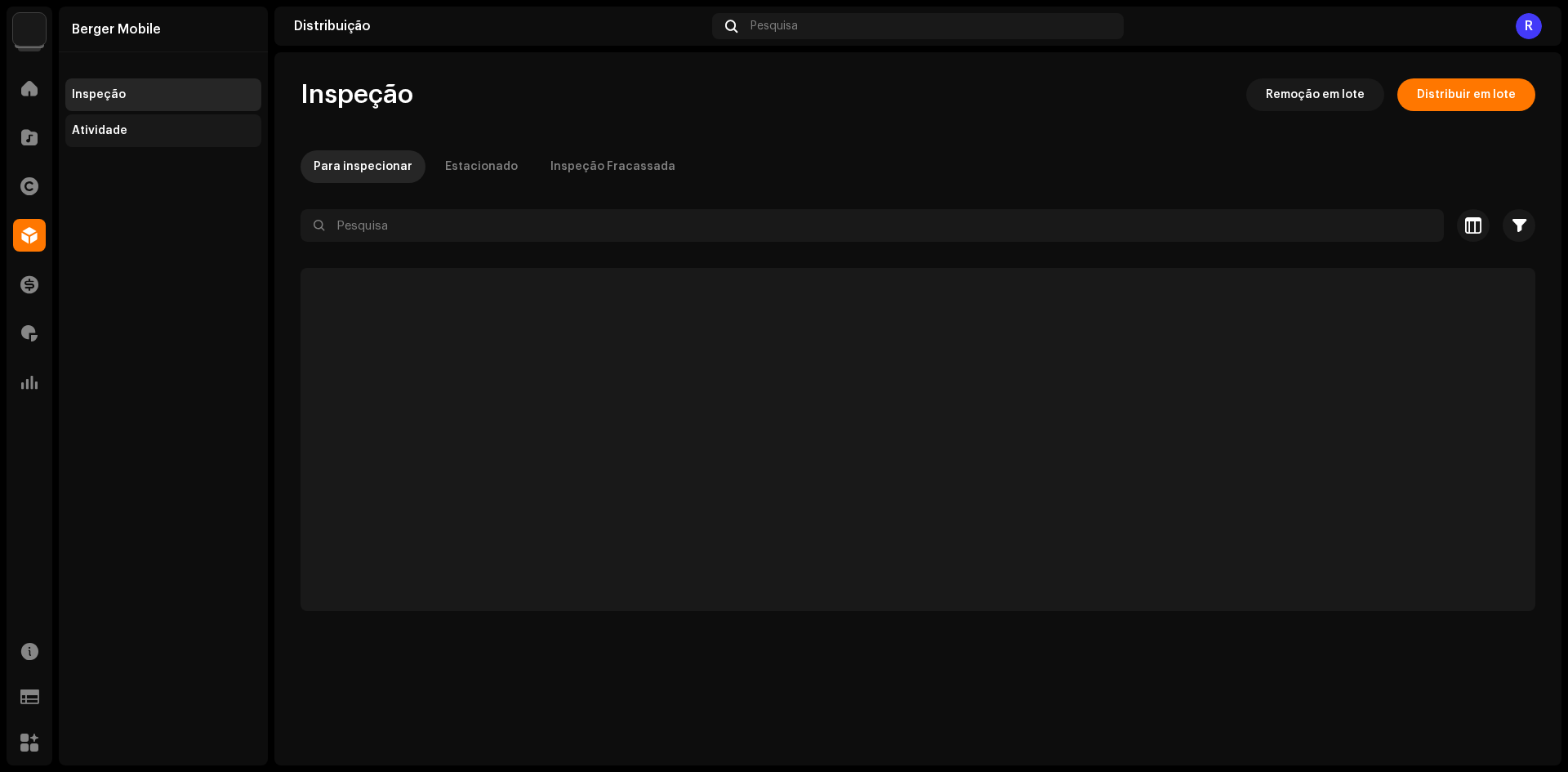
click at [96, 136] on div "Atividade" at bounding box center [100, 130] width 56 height 13
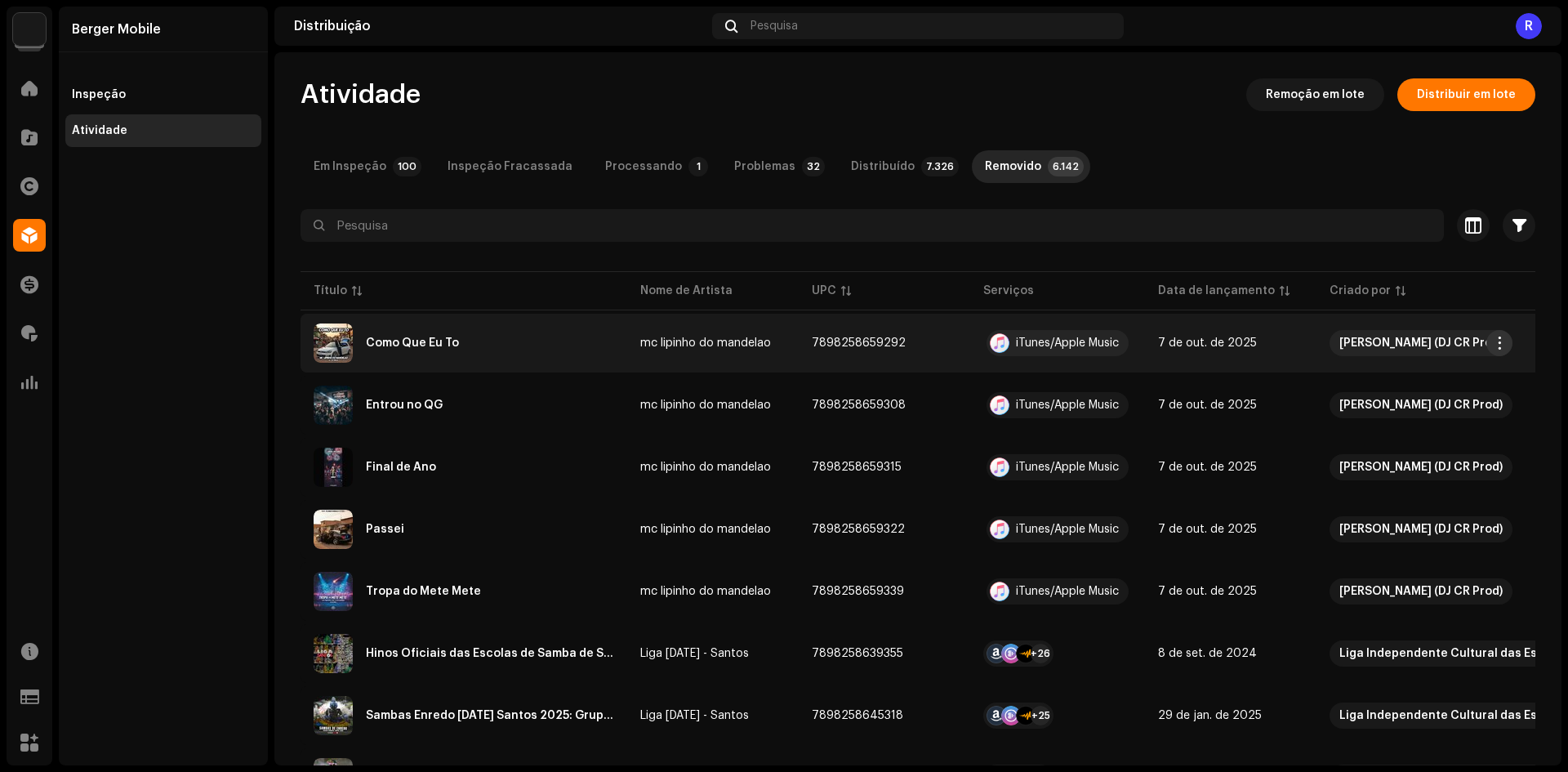
click at [1499, 338] on span "button" at bounding box center [1500, 343] width 12 height 13
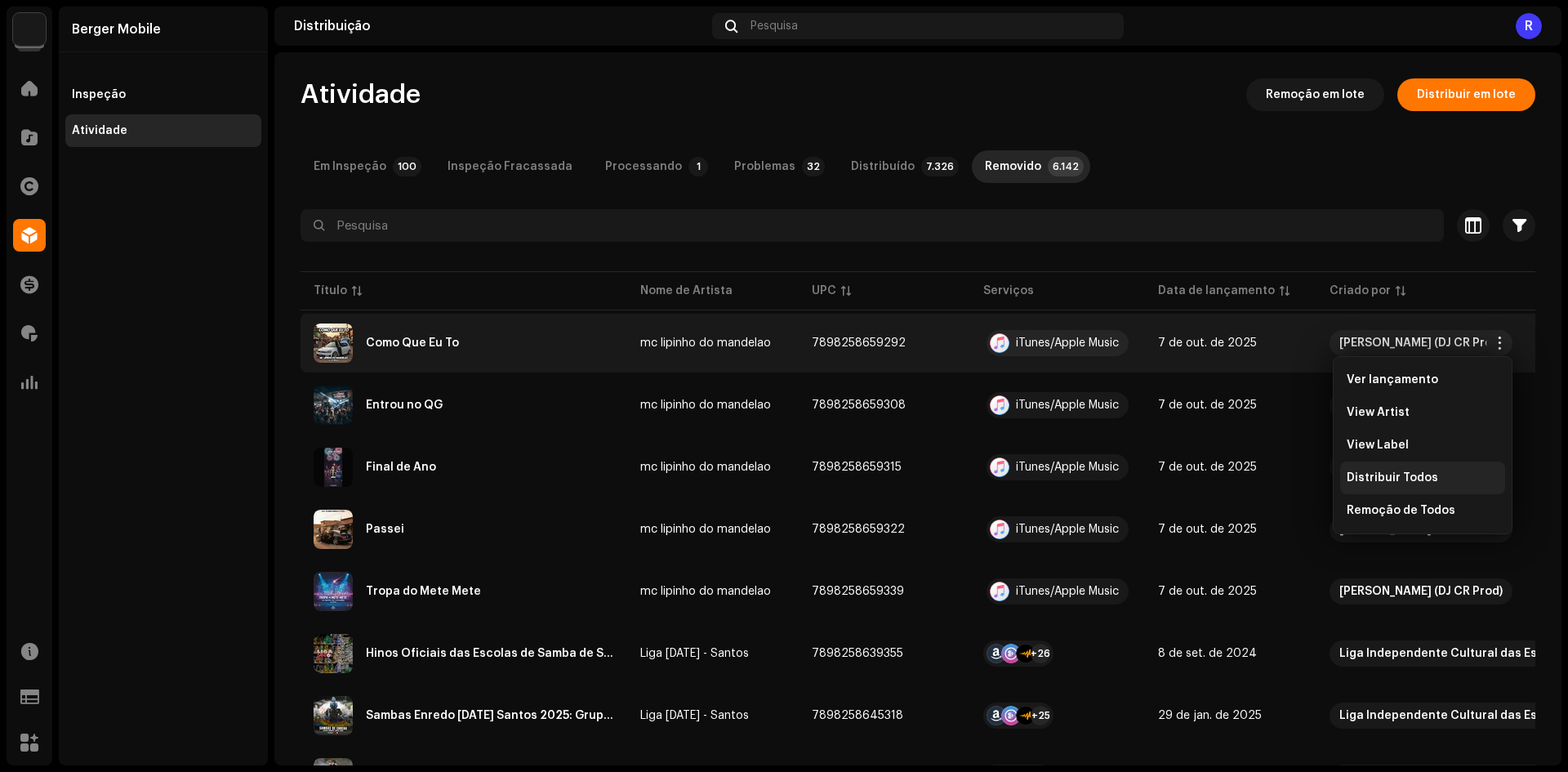
click at [1397, 471] on span "Distribuir Todos" at bounding box center [1391, 477] width 92 height 13
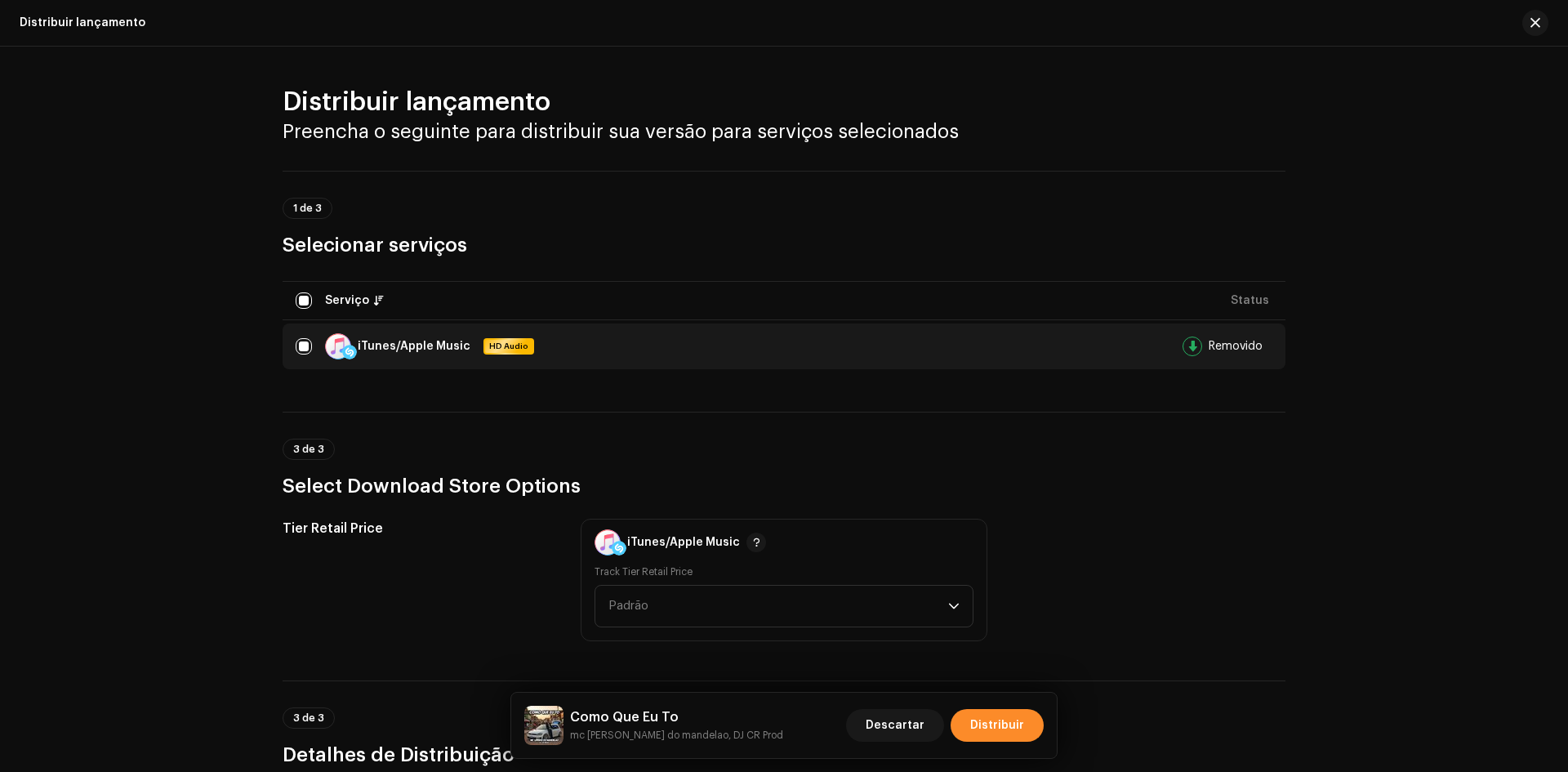
click at [982, 729] on span "Distribuir" at bounding box center [997, 725] width 54 height 32
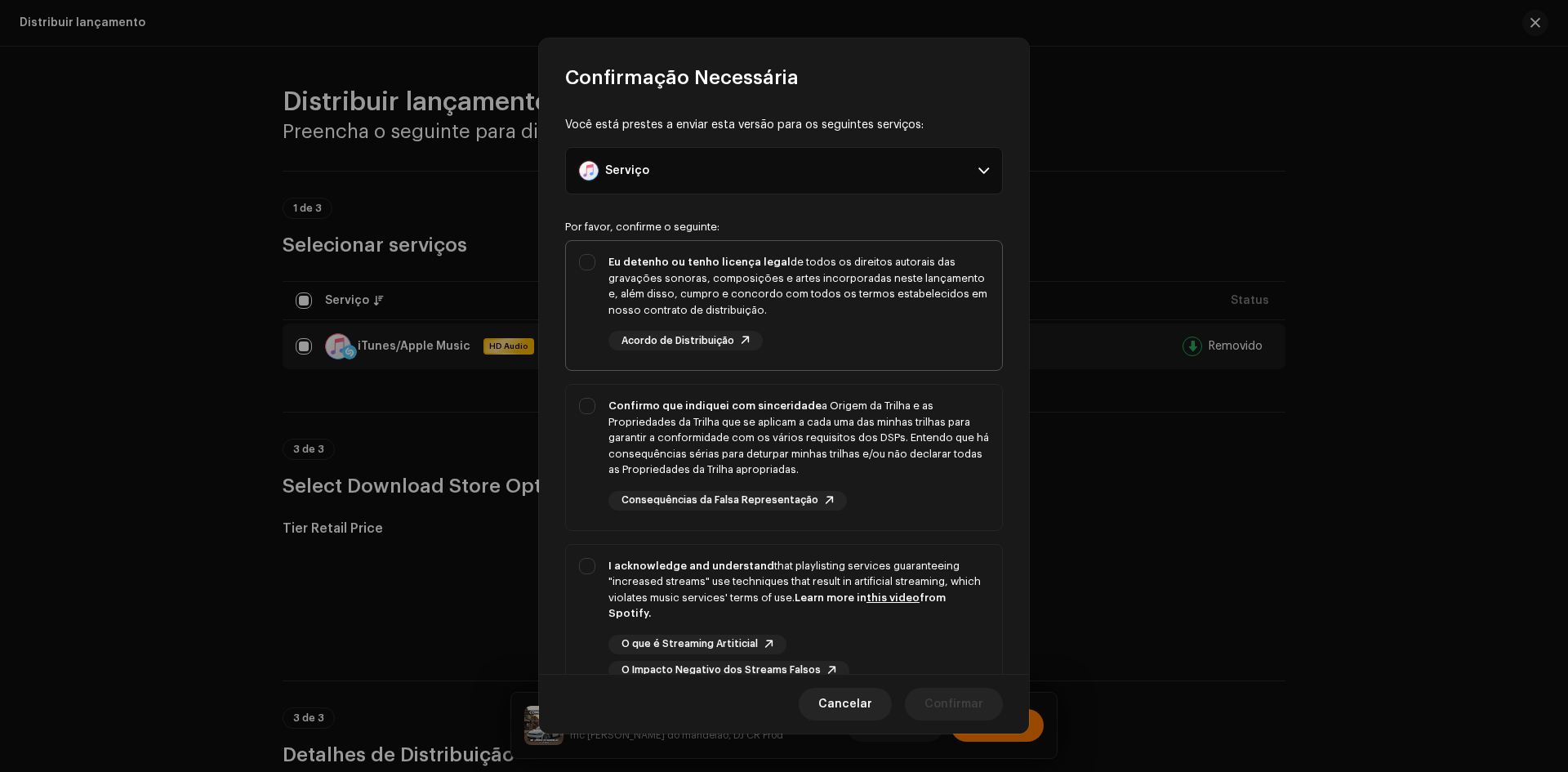
click at [592, 316] on div "Eu detenho ou tenho licença legal de todos os direitos autorais das gravações s…" at bounding box center [783, 303] width 436 height 122
checkbox input "true"
click at [603, 428] on div "Confirmo que indiquei com sinceridade a Origem da Trilha e as Propriedades da T…" at bounding box center [783, 454] width 436 height 139
checkbox input "true"
click at [567, 664] on div "I acknowledge and understand that playlisting services guaranteeing "increased …" at bounding box center [783, 619] width 436 height 149
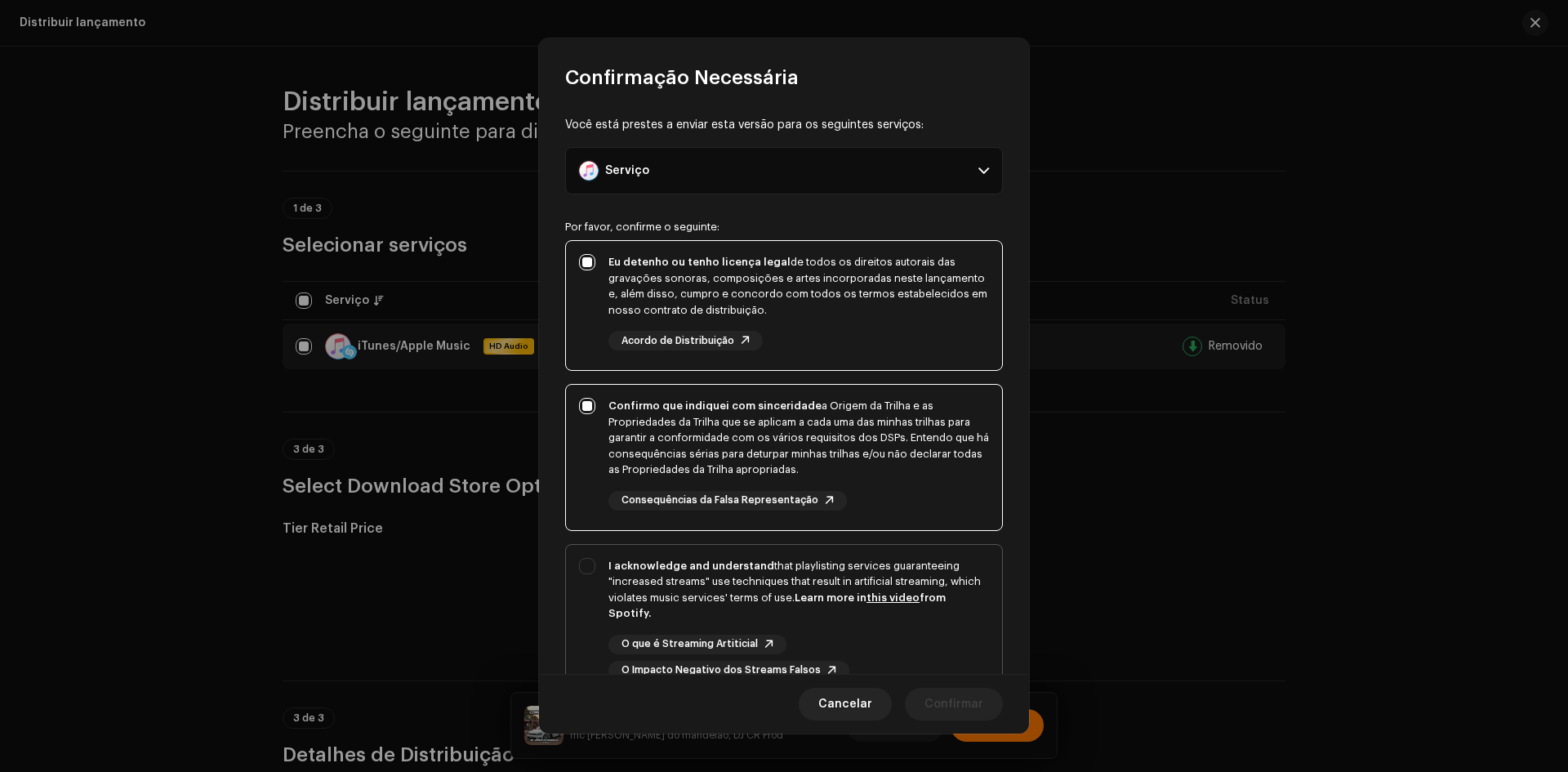
checkbox input "true"
click at [959, 701] on span "Confirmar" at bounding box center [953, 704] width 59 height 32
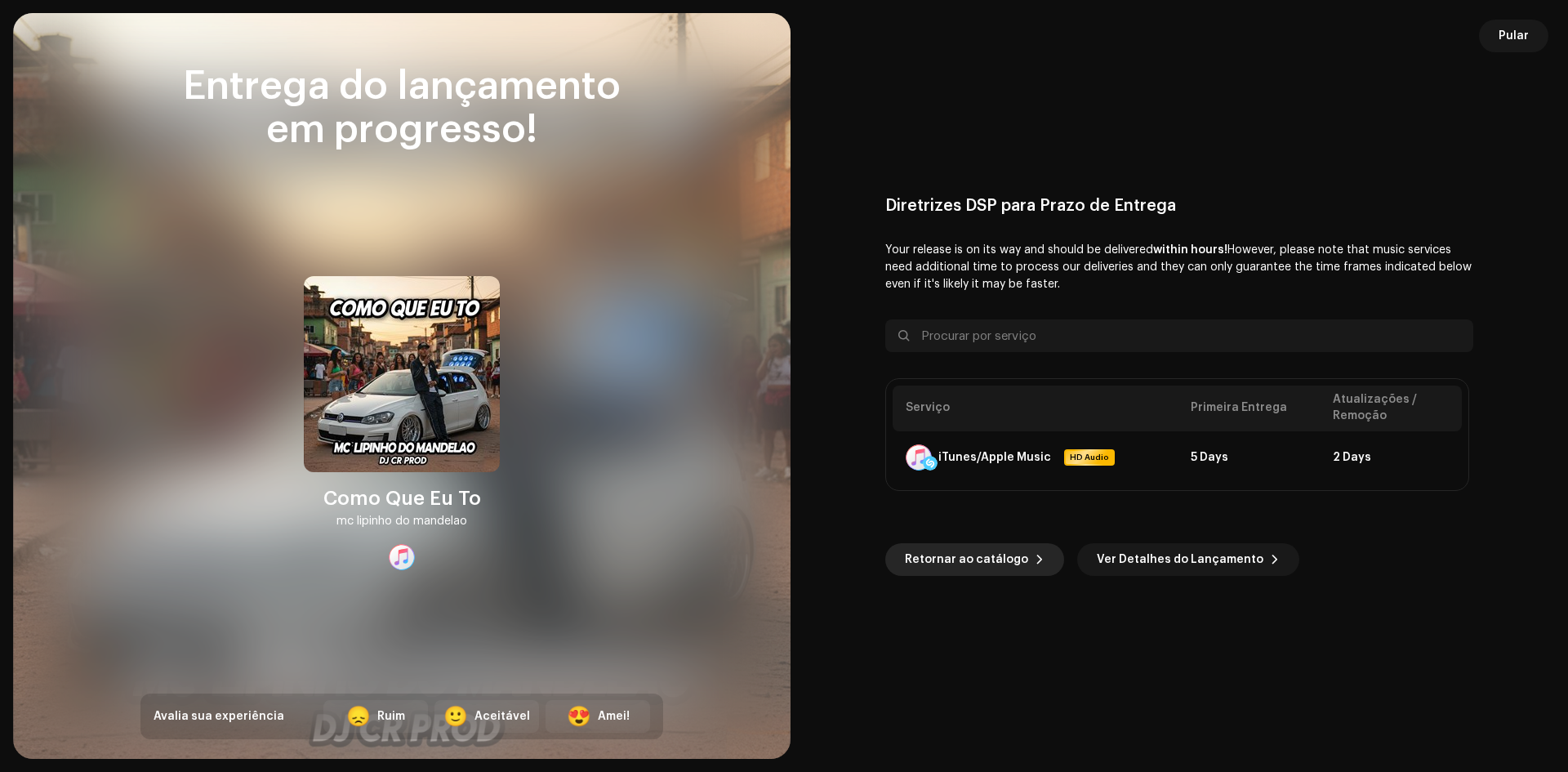
click at [985, 562] on span "Retornar ao catálogo" at bounding box center [966, 559] width 123 height 32
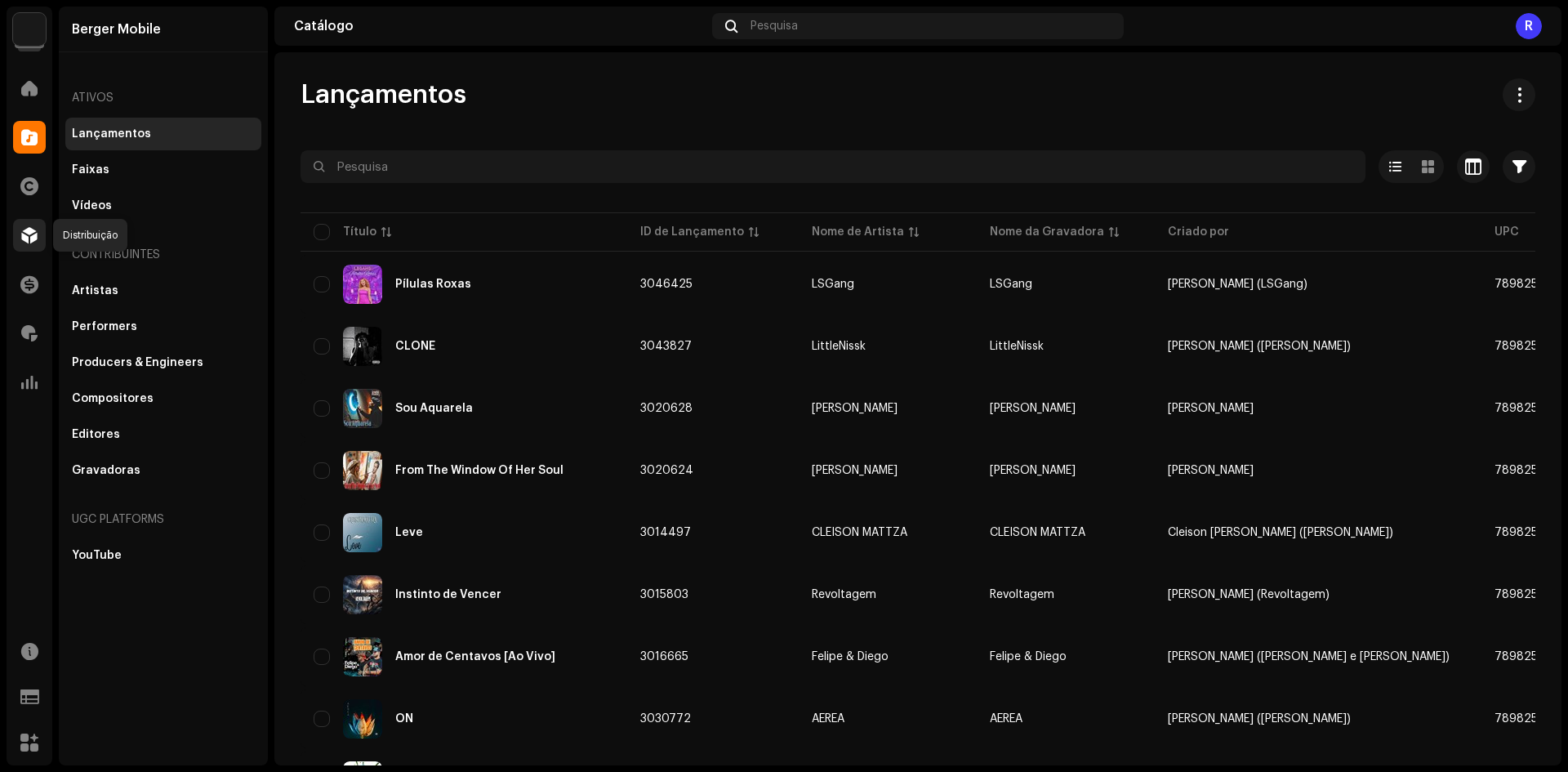
click at [41, 242] on div at bounding box center [29, 234] width 32 height 32
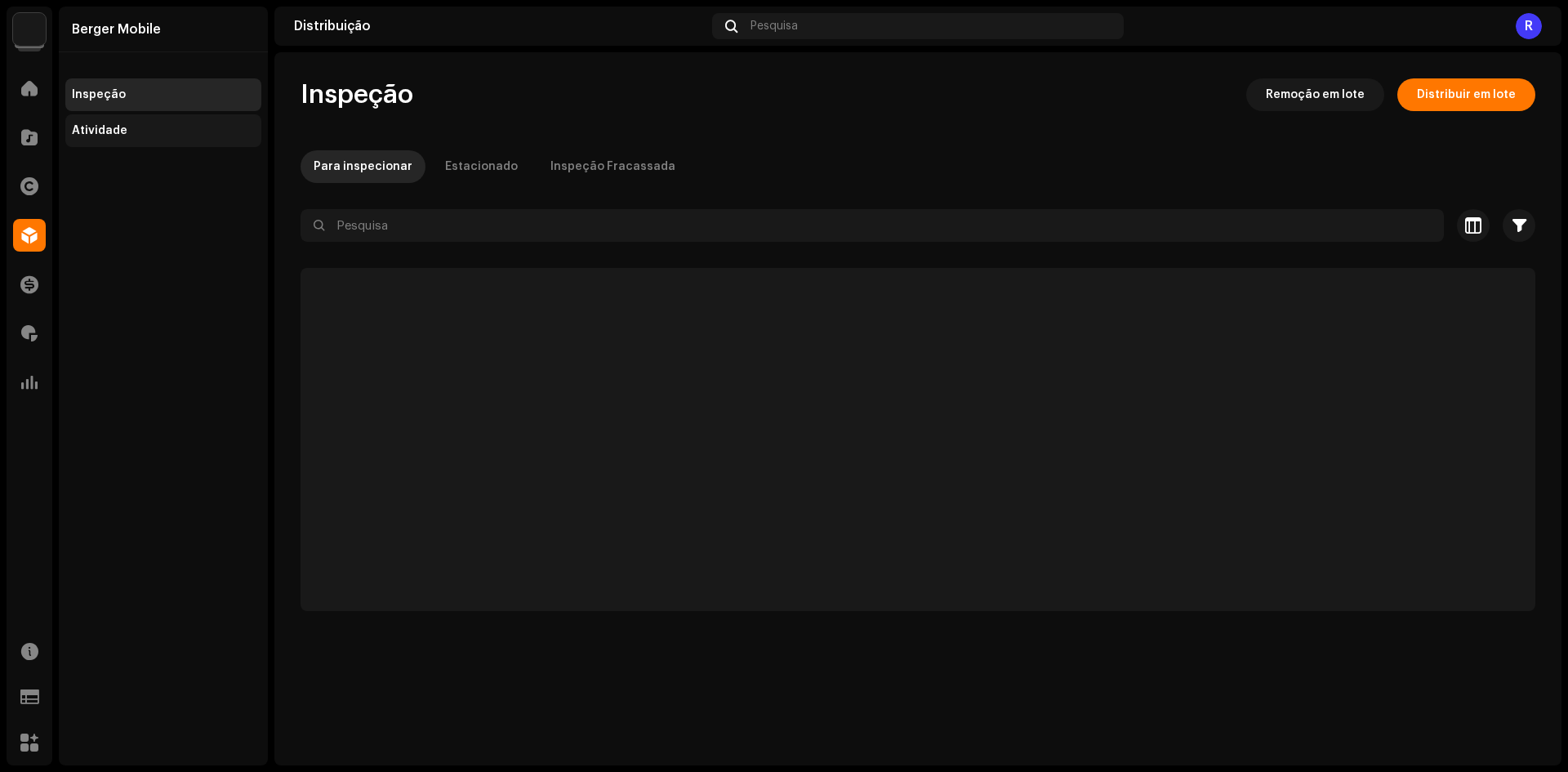
click at [113, 129] on div "Atividade" at bounding box center [100, 130] width 56 height 13
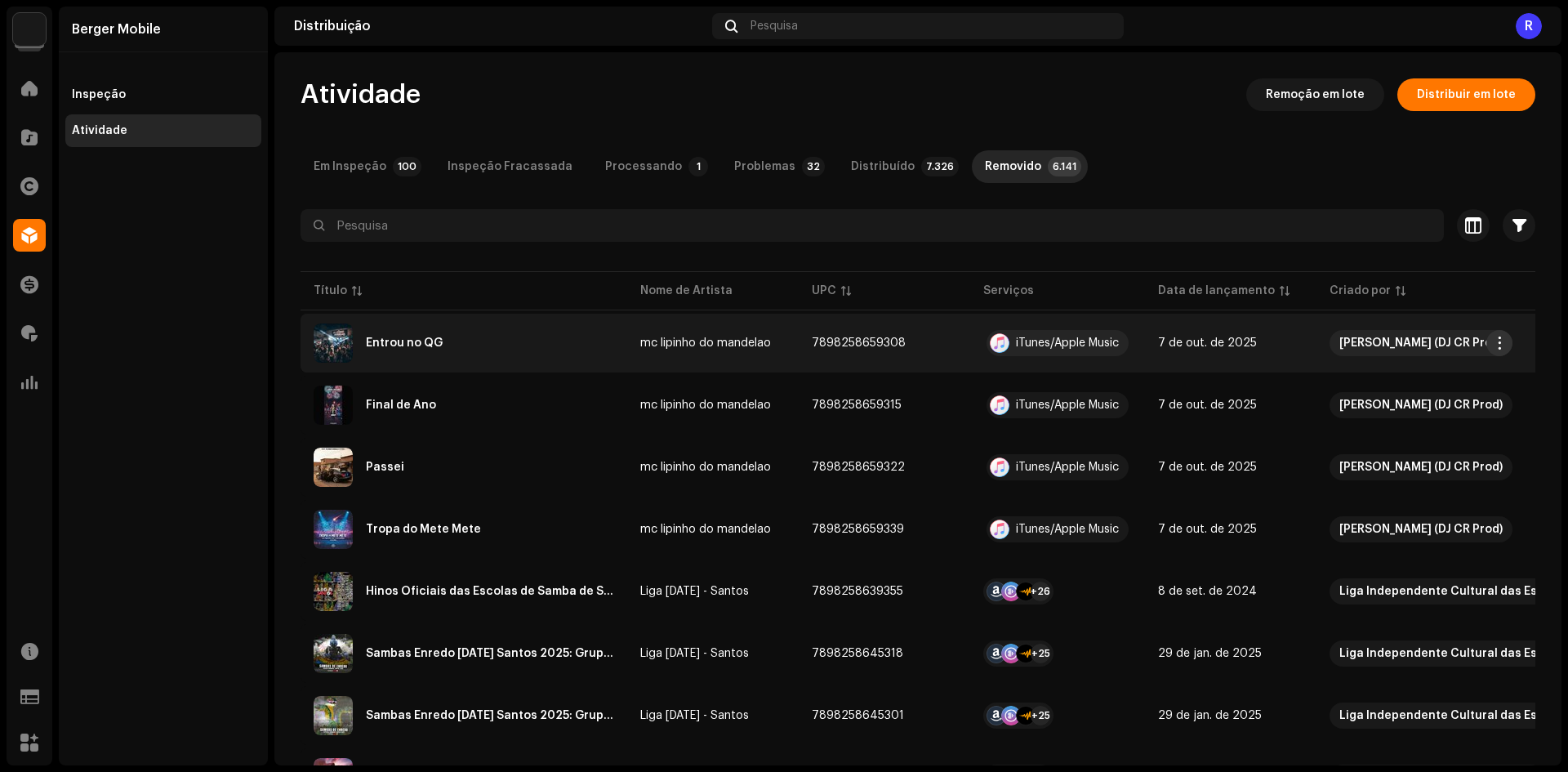
click at [1498, 352] on button "button" at bounding box center [1499, 343] width 26 height 26
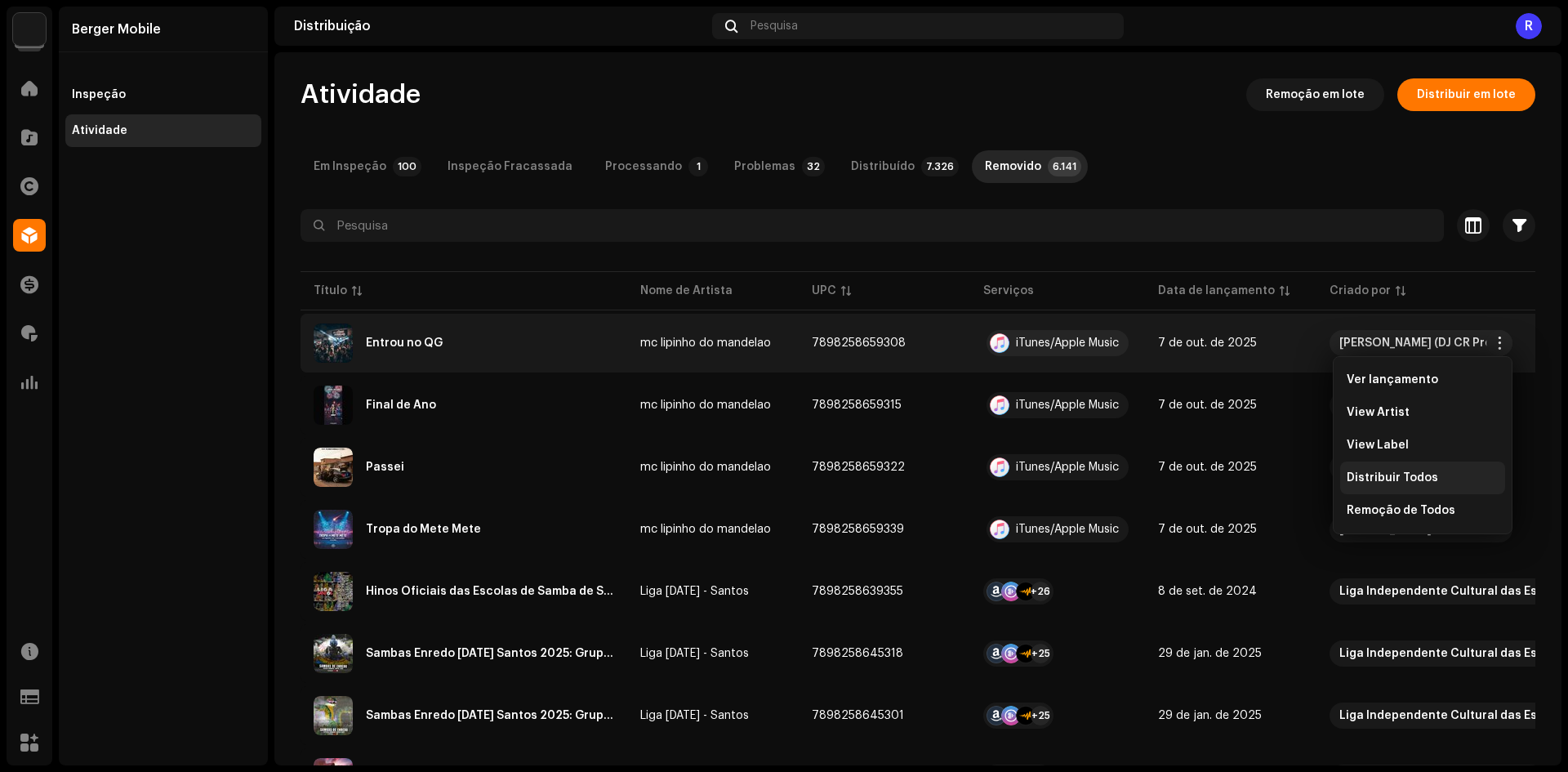
click at [1403, 488] on div "Distribuir Todos" at bounding box center [1422, 477] width 165 height 32
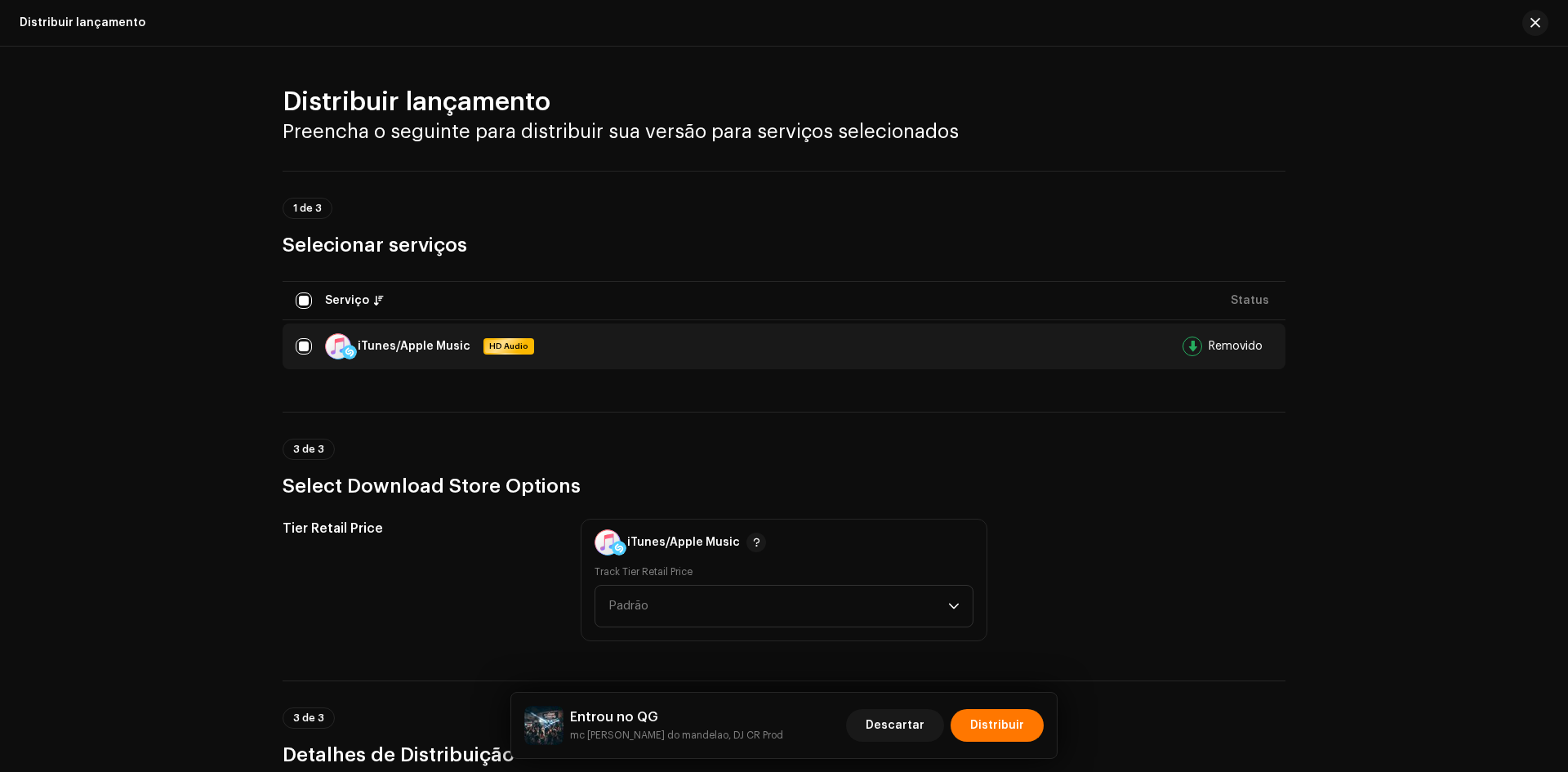
click at [980, 708] on div "Descartar Distribuir" at bounding box center [945, 725] width 198 height 39
click at [982, 729] on span "Distribuir" at bounding box center [997, 725] width 54 height 32
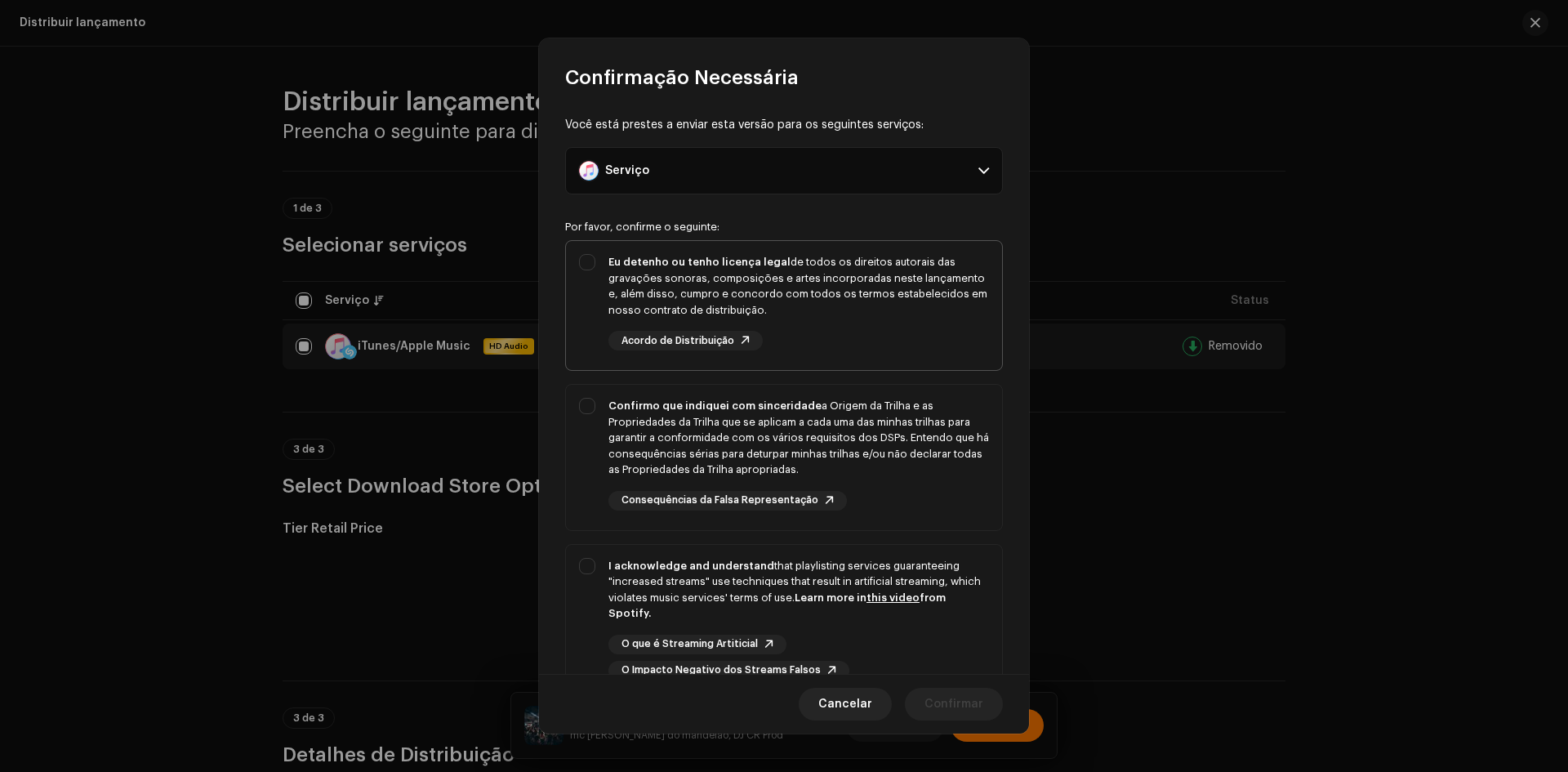
click at [598, 283] on div "Eu detenho ou tenho licença legal de todos os direitos autorais das gravações s…" at bounding box center [783, 303] width 436 height 122
checkbox input "true"
click at [591, 415] on div "Confirmo que indiquei com sinceridade a Origem da Trilha e as Propriedades da T…" at bounding box center [783, 454] width 436 height 139
click at [592, 528] on span "Confirmo que indiquei com sinceridade a Origem da Trilha e as Propriedades da T…" at bounding box center [783, 457] width 436 height 145
checkbox input "false"
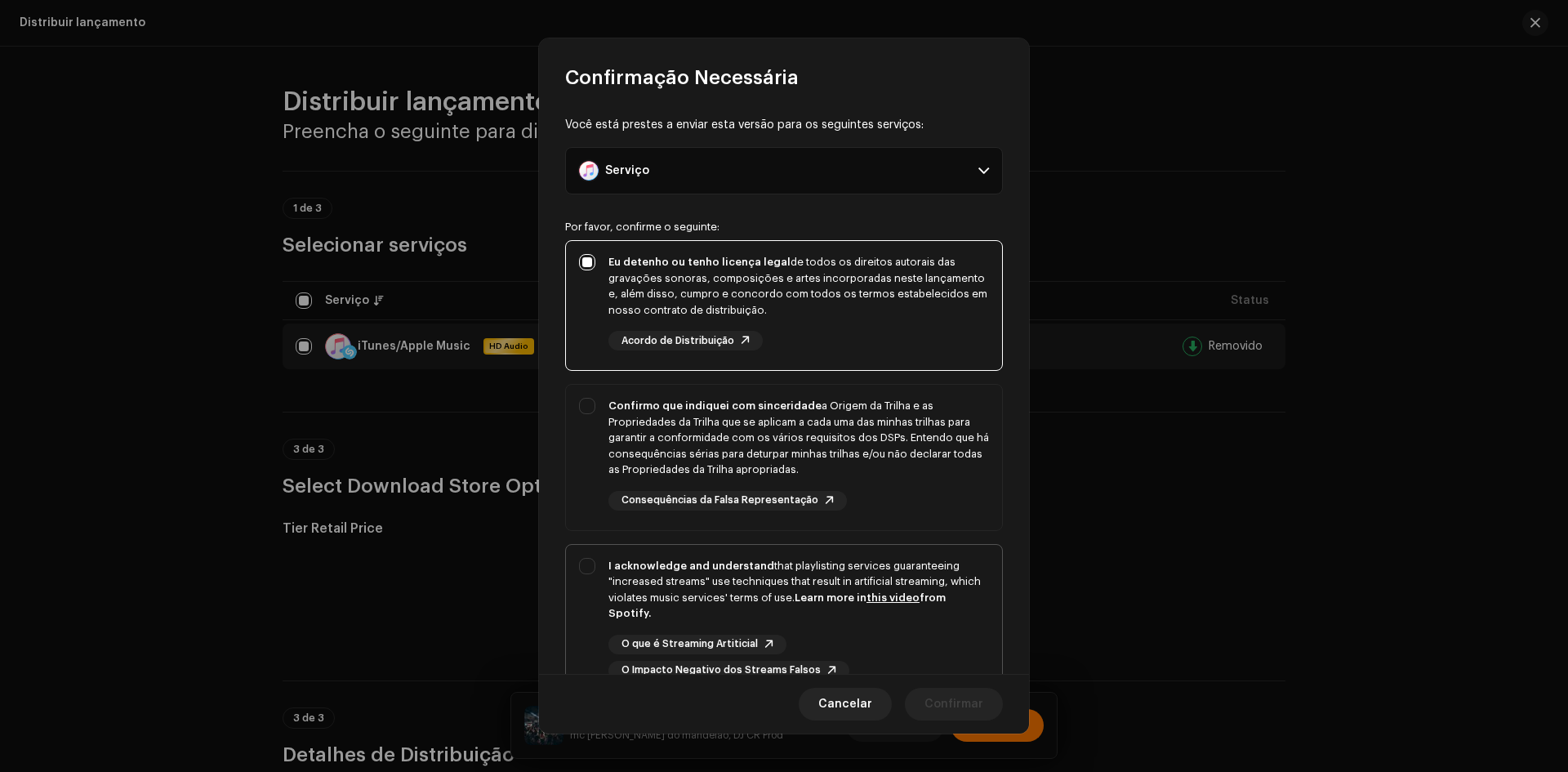
click at [605, 586] on div "I acknowledge and understand that playlisting services guaranteeing "increased …" at bounding box center [783, 619] width 436 height 149
checkbox input "true"
click at [606, 473] on div "Confirmo que indiquei com sinceridade a Origem da Trilha e as Propriedades da T…" at bounding box center [783, 454] width 436 height 139
checkbox input "true"
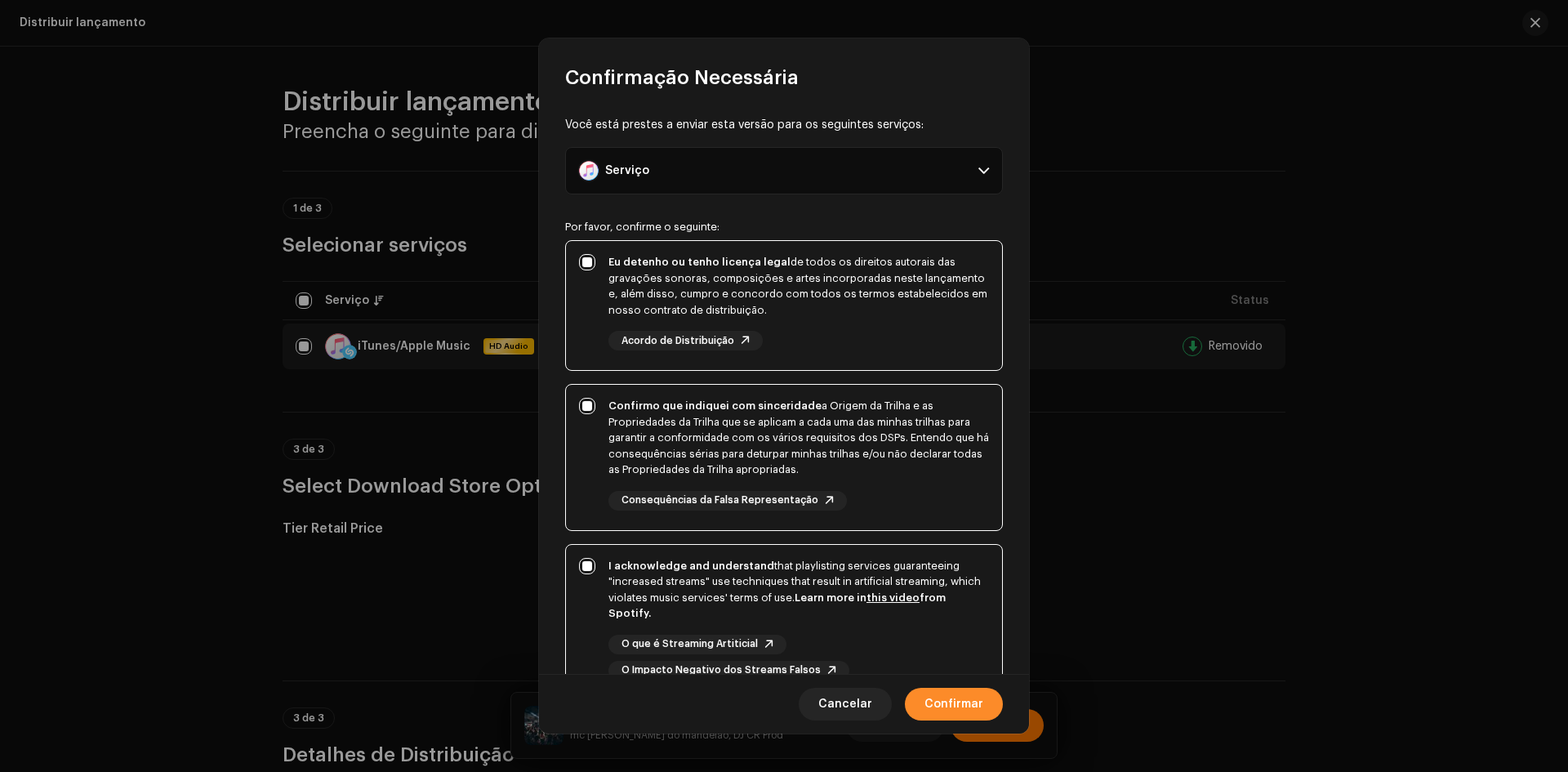
click at [961, 701] on span "Confirmar" at bounding box center [953, 704] width 59 height 32
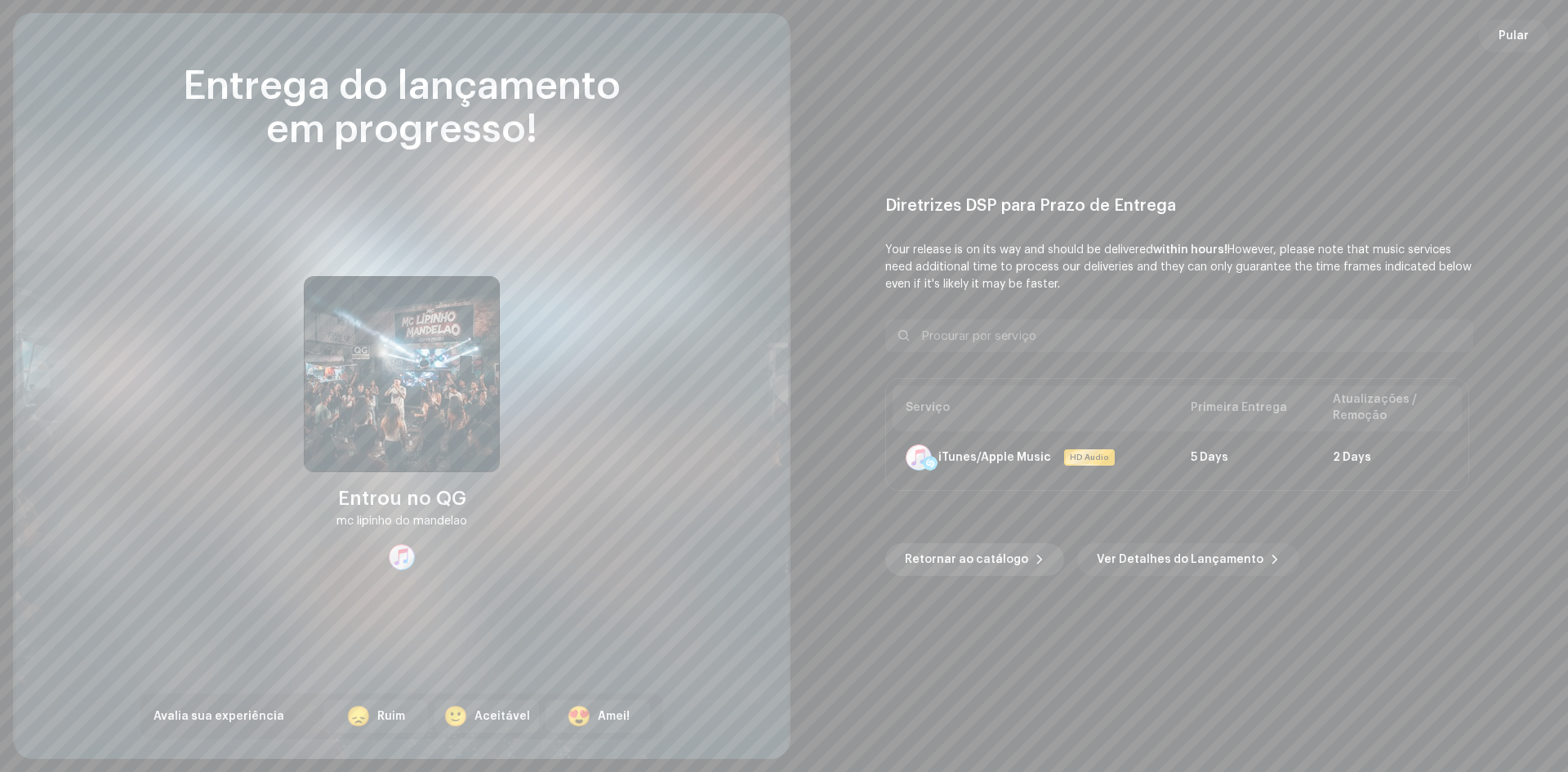
click at [975, 554] on span "Retornar ao catálogo" at bounding box center [966, 559] width 123 height 32
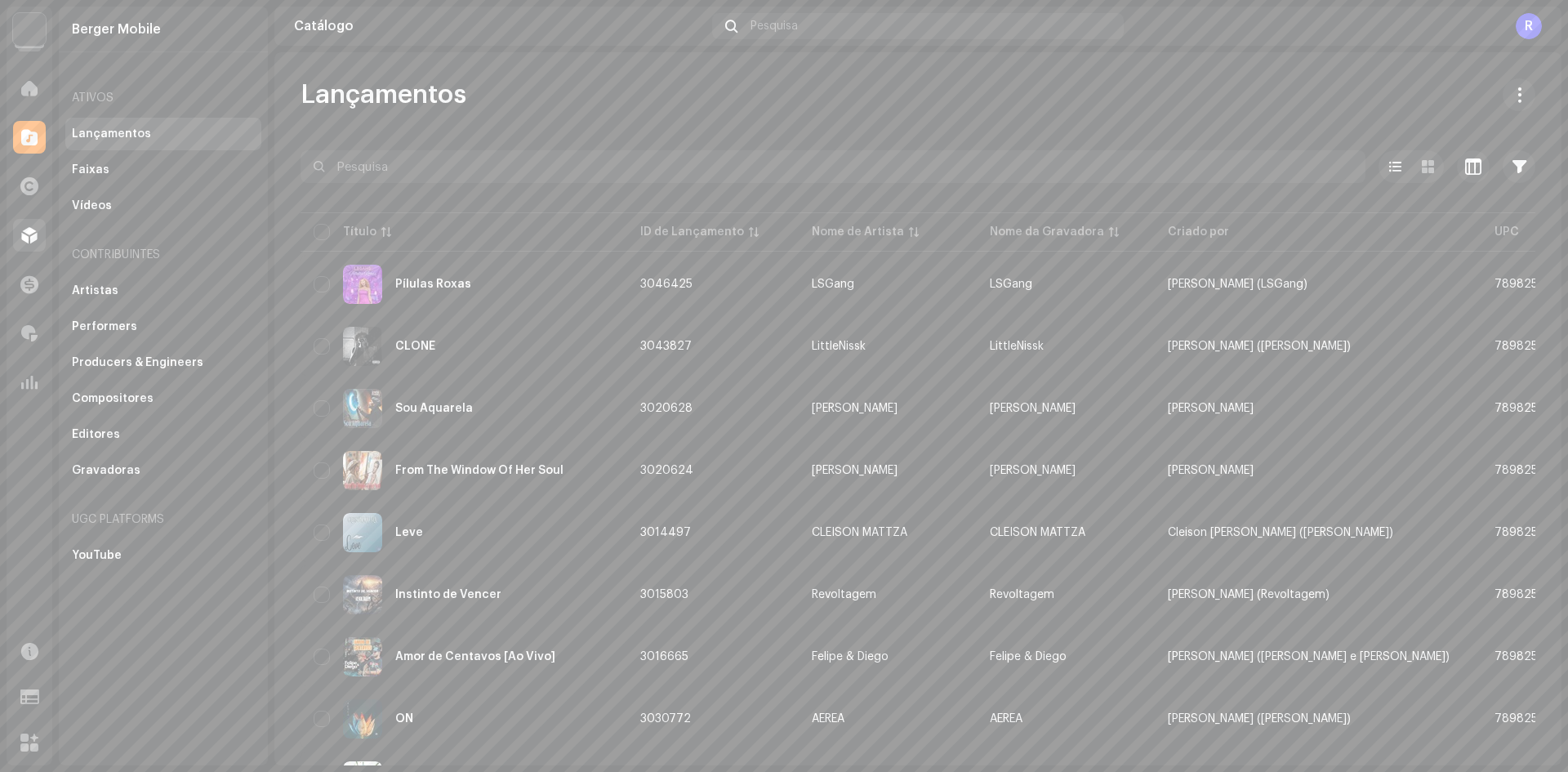
click at [23, 225] on div at bounding box center [29, 234] width 32 height 32
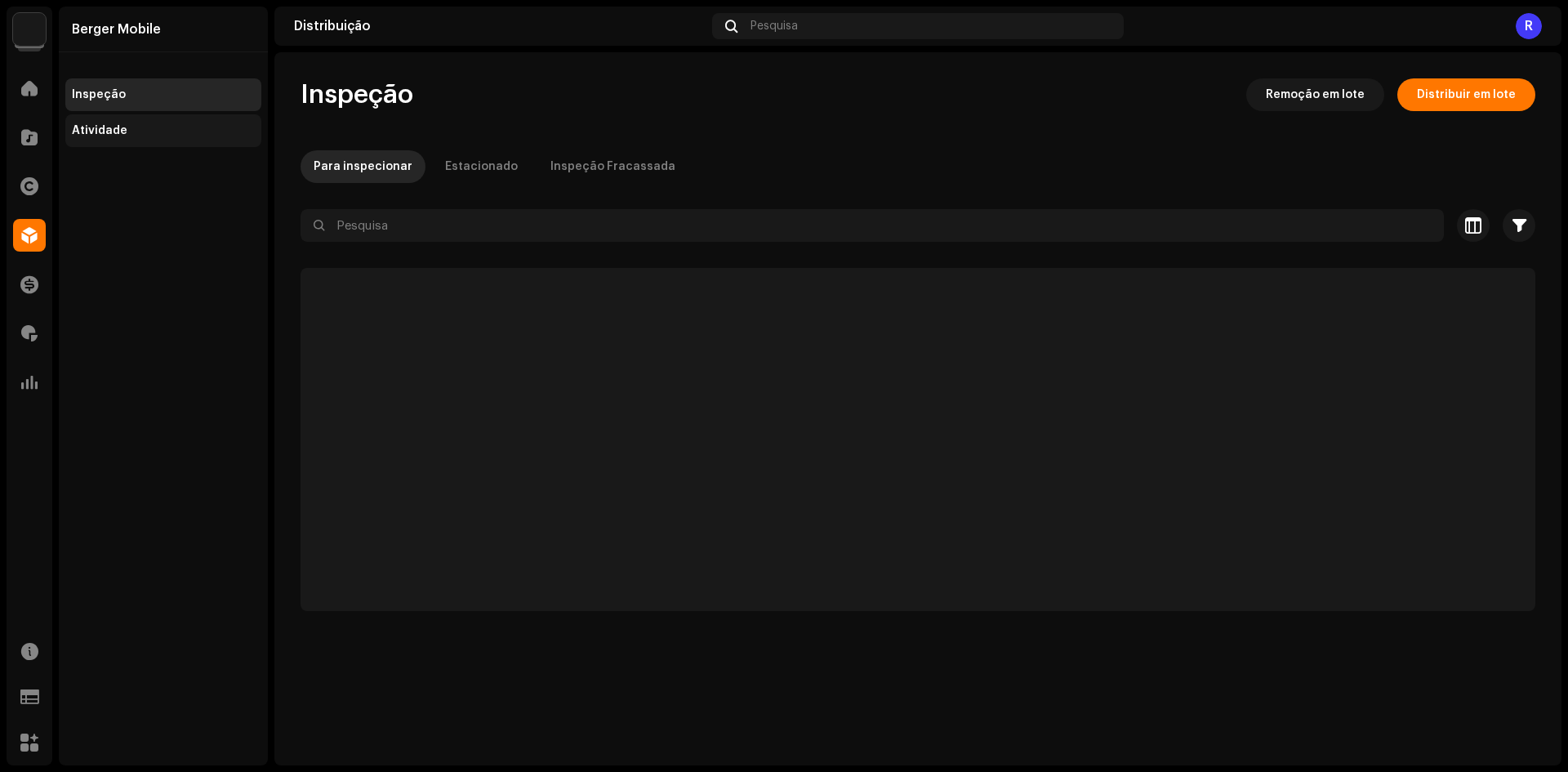
click at [106, 138] on div "Atividade" at bounding box center [163, 130] width 196 height 32
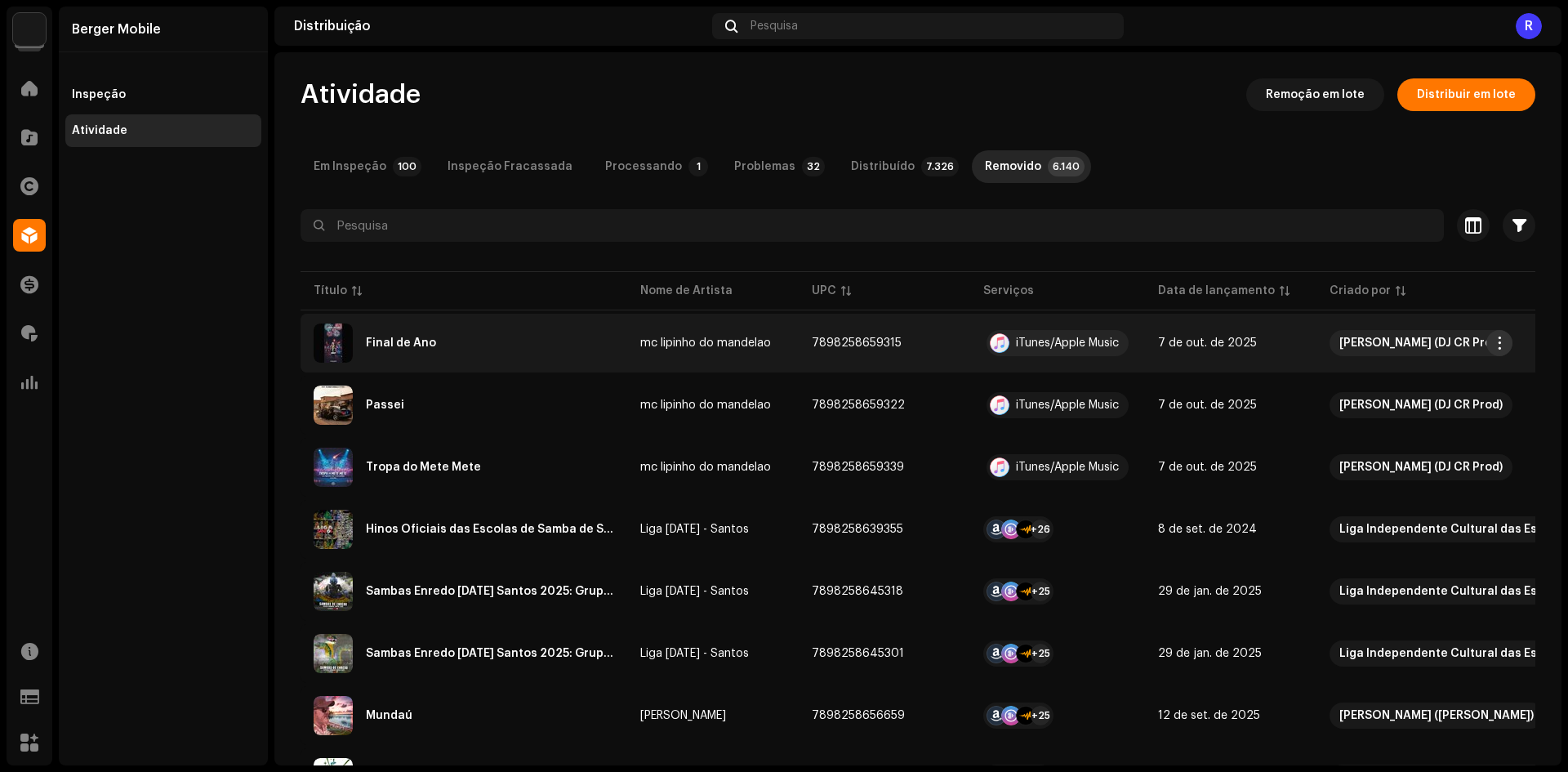
click at [1504, 349] on span "button" at bounding box center [1500, 343] width 12 height 13
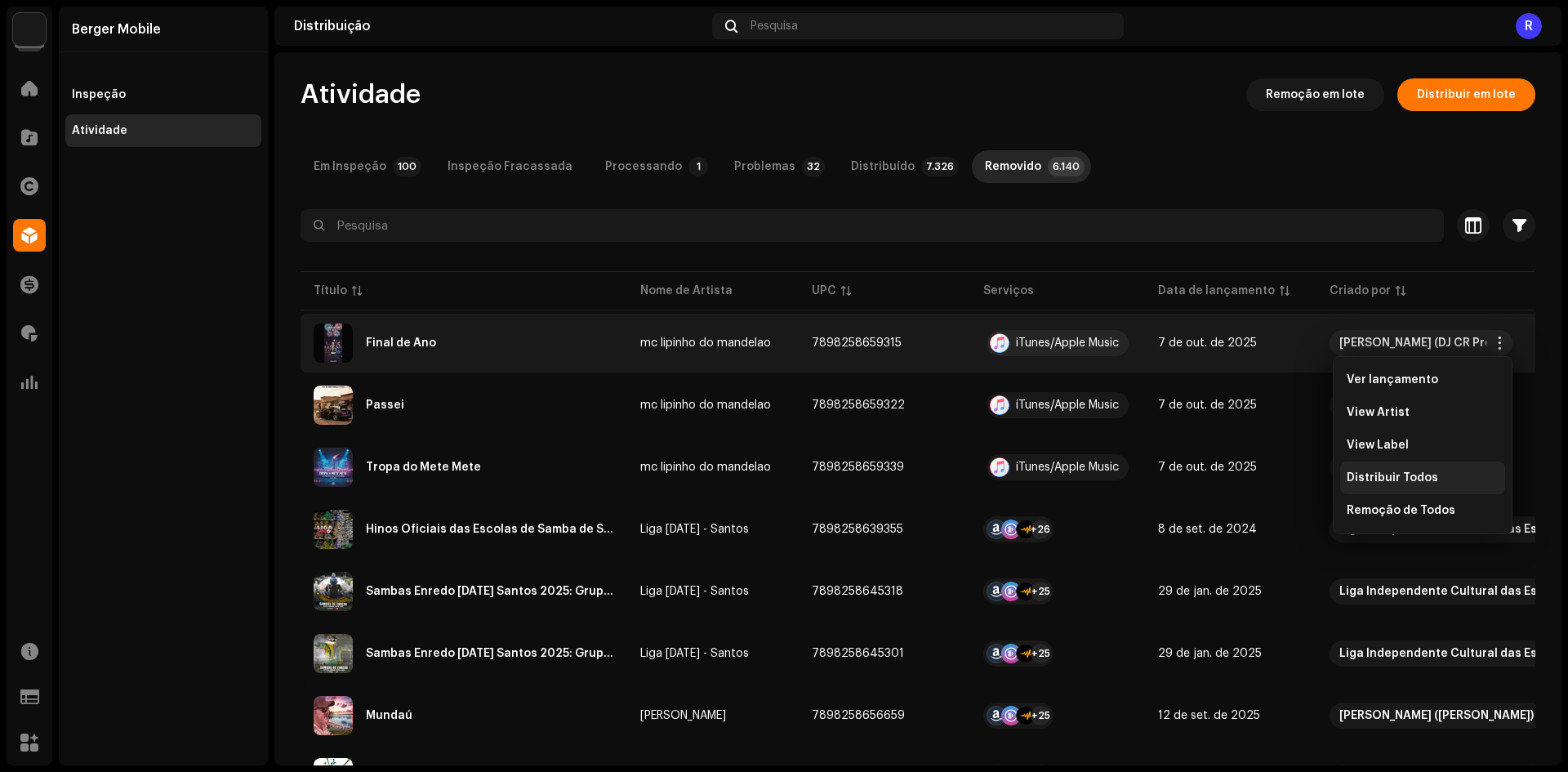
click at [1416, 469] on div "Distribuir Todos" at bounding box center [1422, 477] width 165 height 32
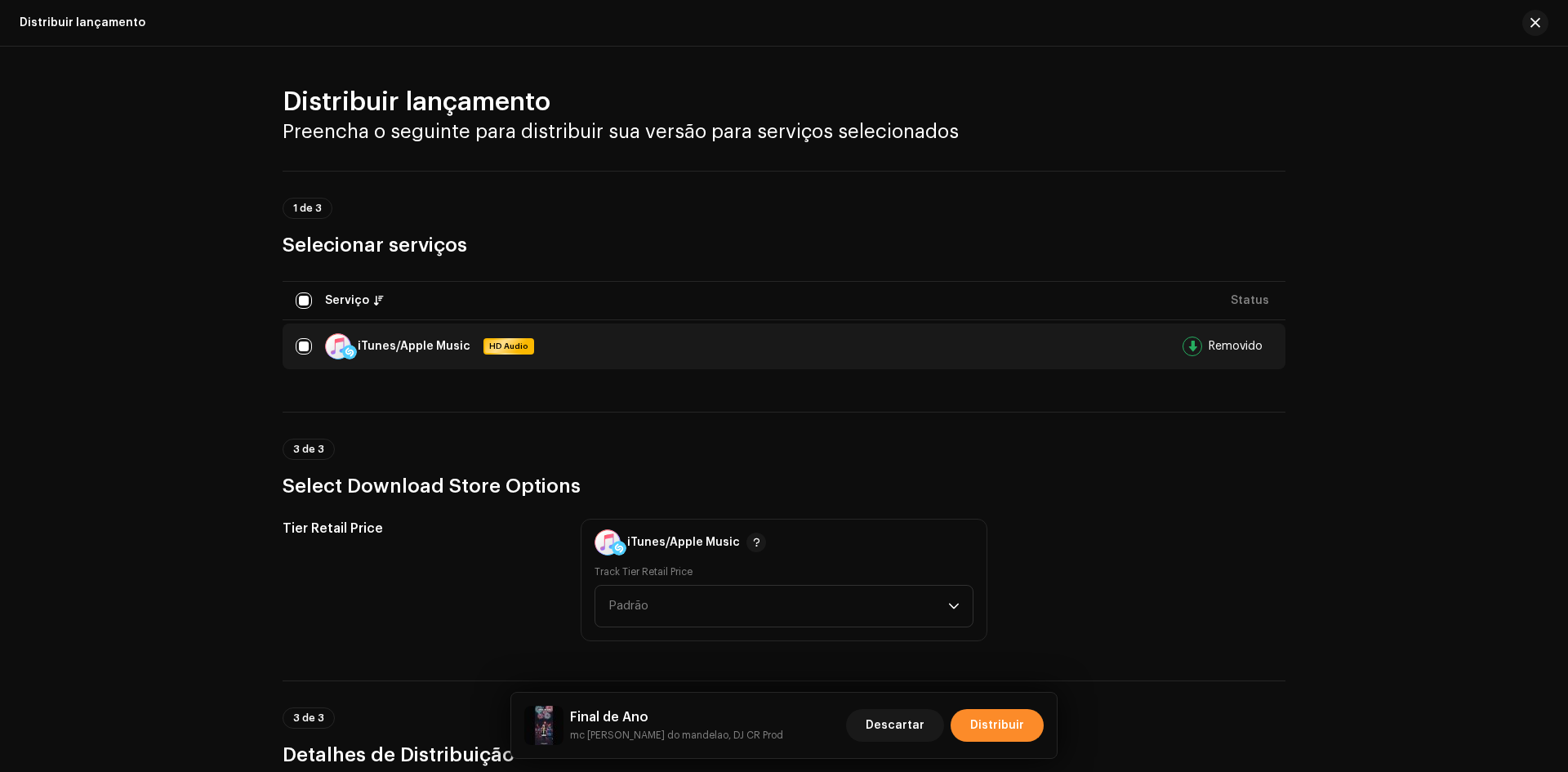
click at [1010, 711] on span "Distribuir" at bounding box center [997, 725] width 54 height 32
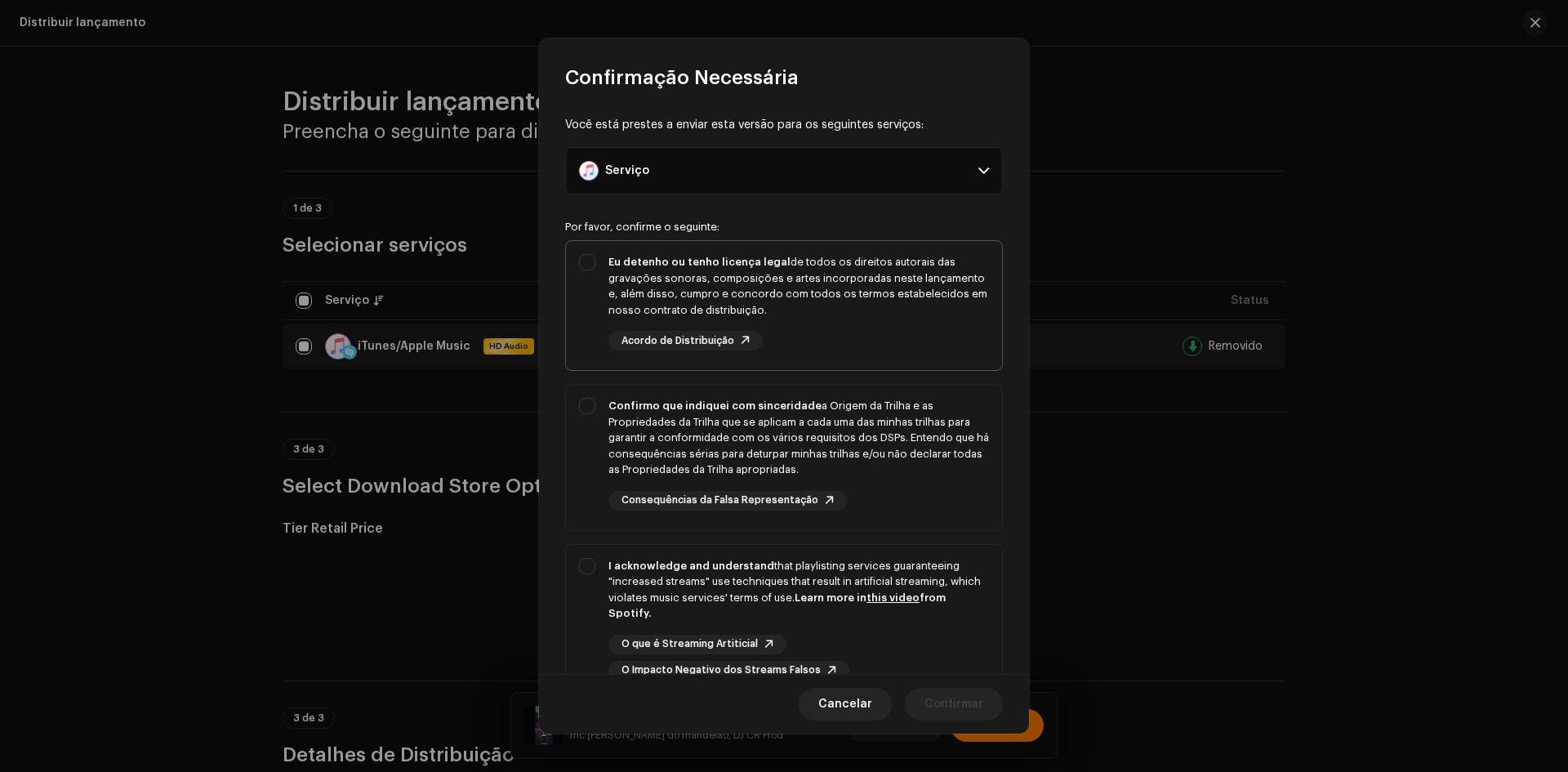
click at [579, 289] on div "Eu detenho ou tenho licença legal de todos os direitos autorais das gravações s…" at bounding box center [783, 303] width 436 height 122
checkbox input "true"
click at [603, 447] on div "Confirmo que indiquei com sinceridade a Origem da Trilha e as Propriedades da T…" at bounding box center [783, 454] width 436 height 139
checkbox input "true"
click at [581, 585] on div "I acknowledge and understand that playlisting services guaranteeing "increased …" at bounding box center [783, 619] width 436 height 149
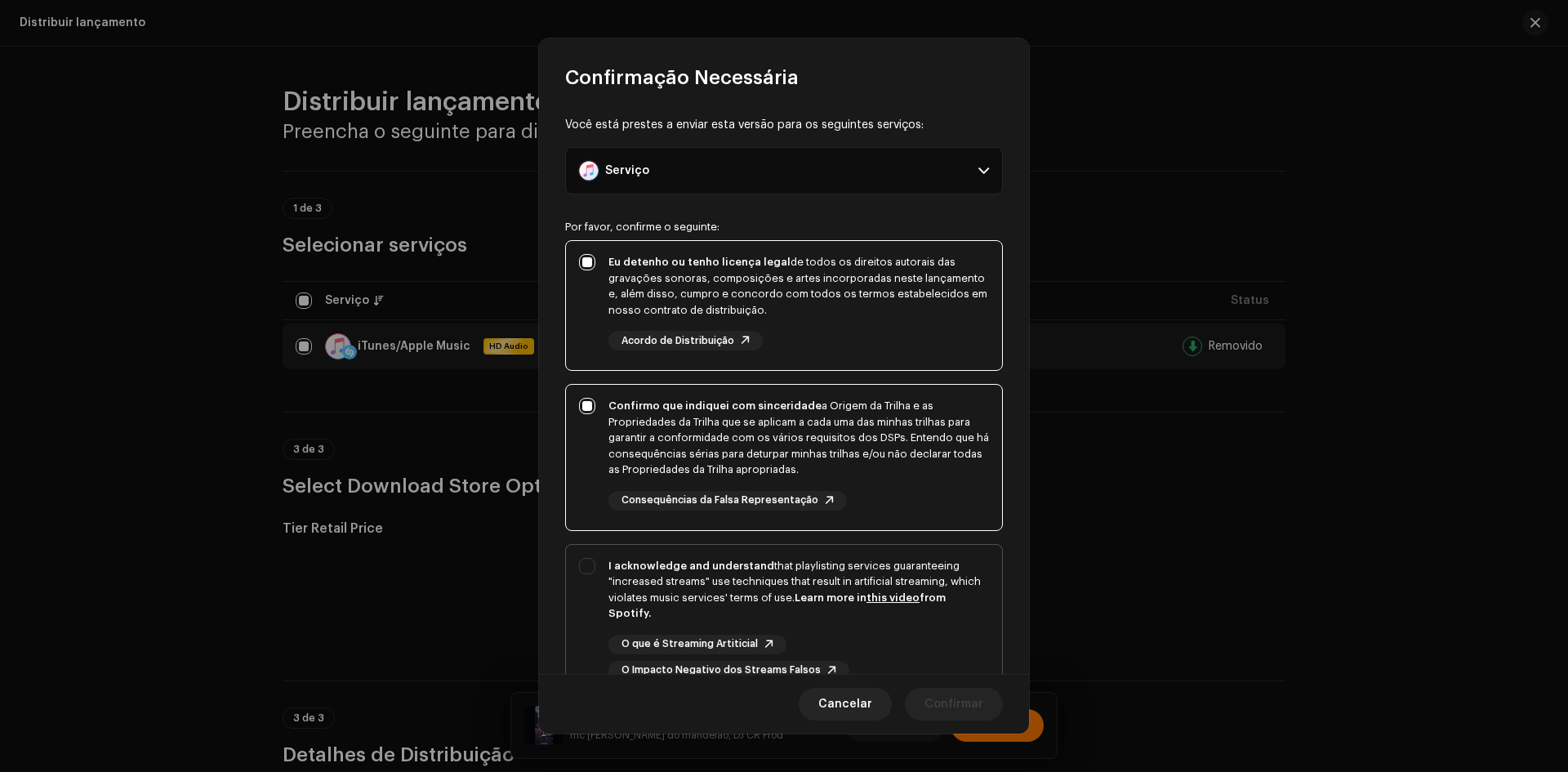
checkbox input "true"
click at [981, 706] on span "Confirmar" at bounding box center [953, 704] width 59 height 32
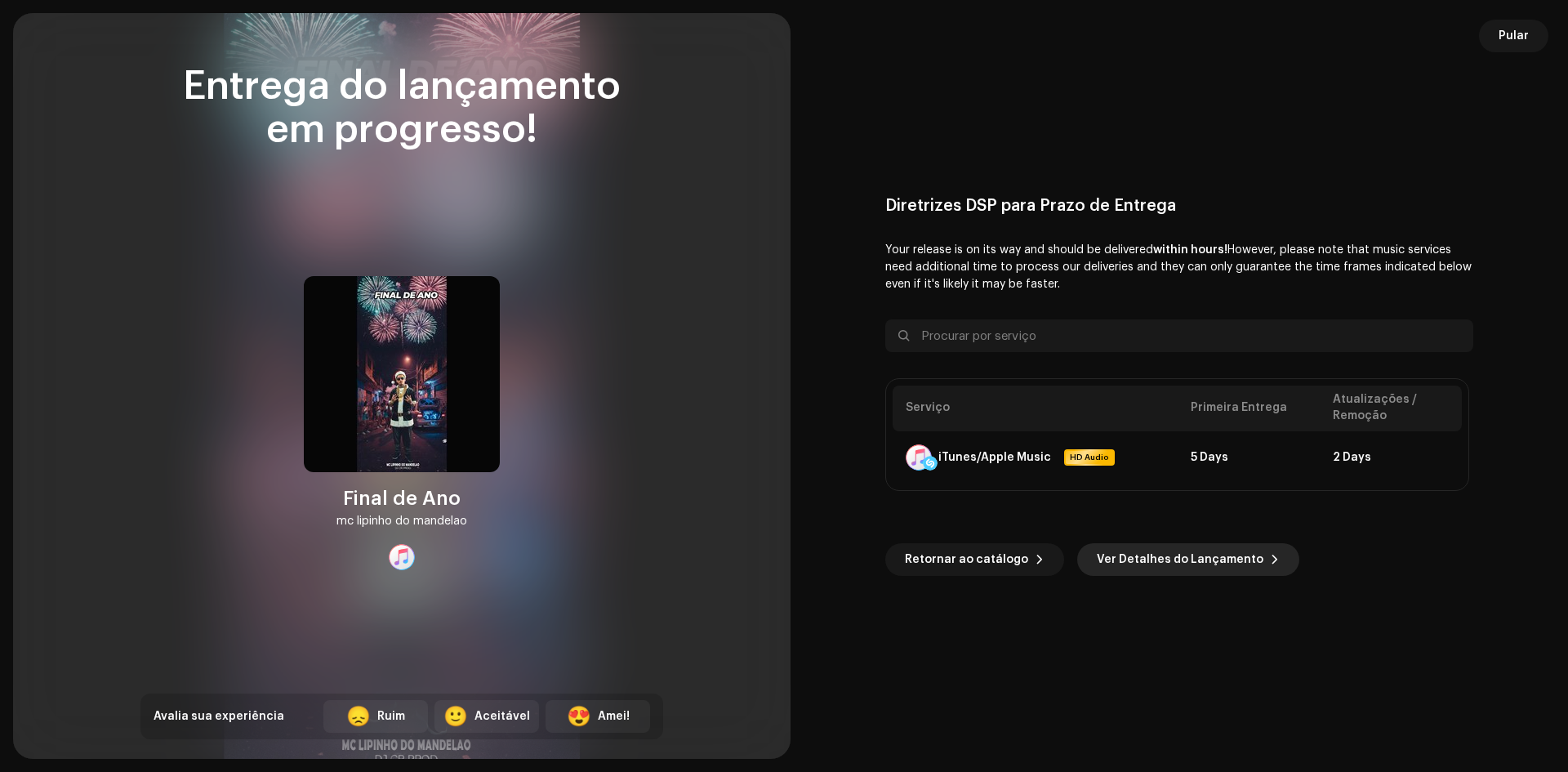
click at [1114, 562] on span "Ver Detalhes do Lançamento" at bounding box center [1180, 559] width 167 height 32
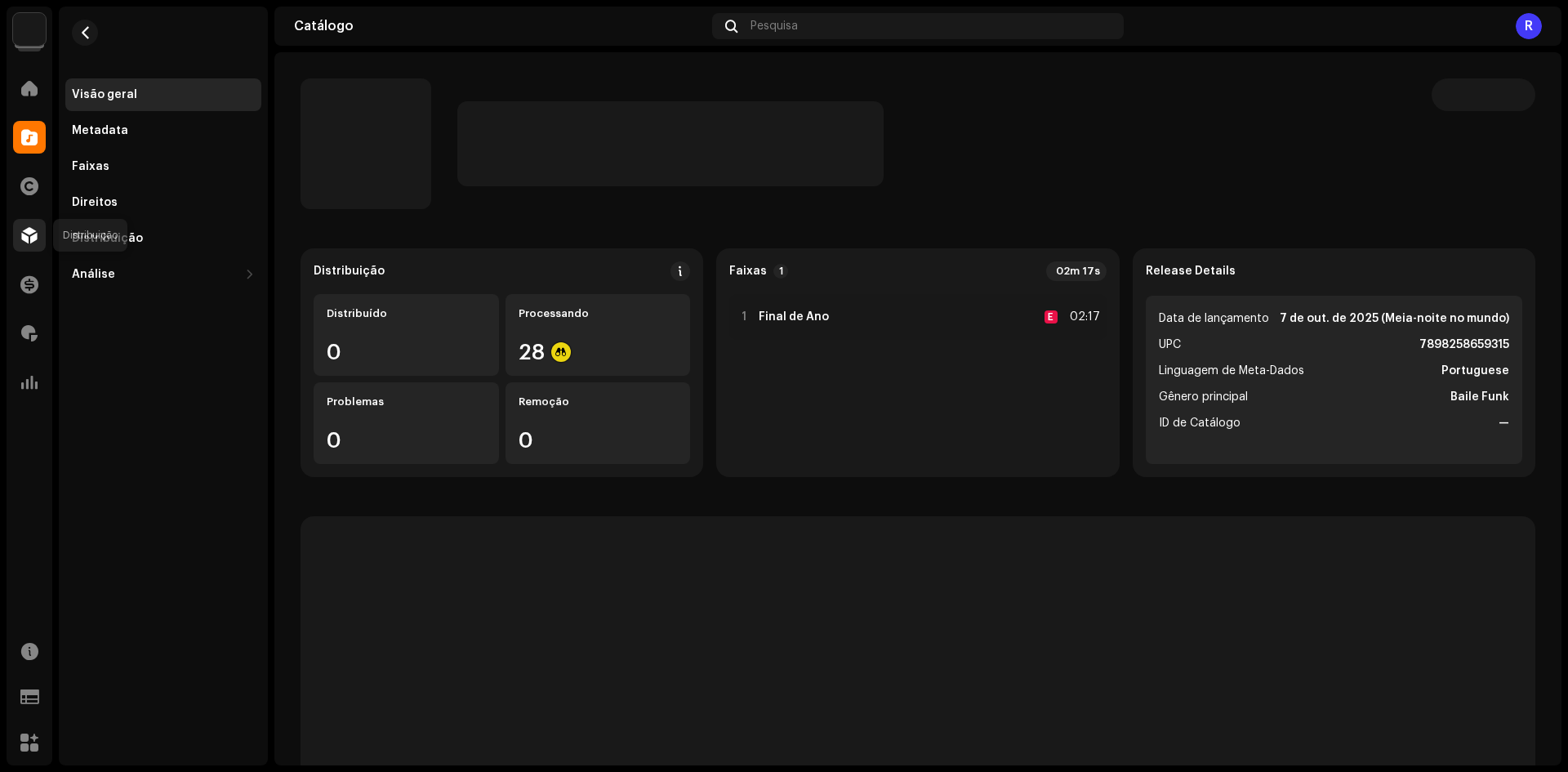
click at [39, 231] on div at bounding box center [29, 234] width 32 height 32
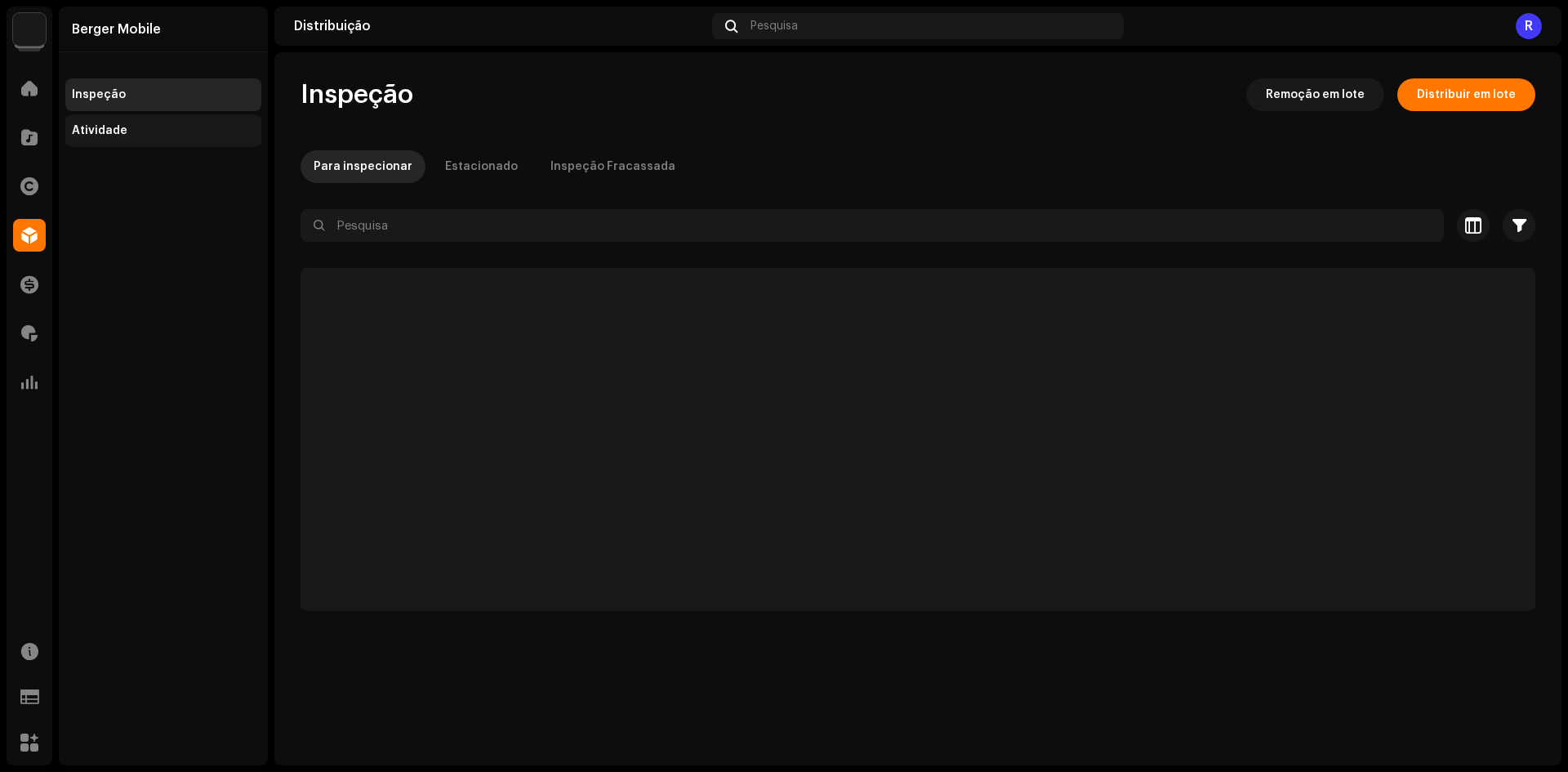
click at [135, 125] on div "Atividade" at bounding box center [163, 130] width 183 height 13
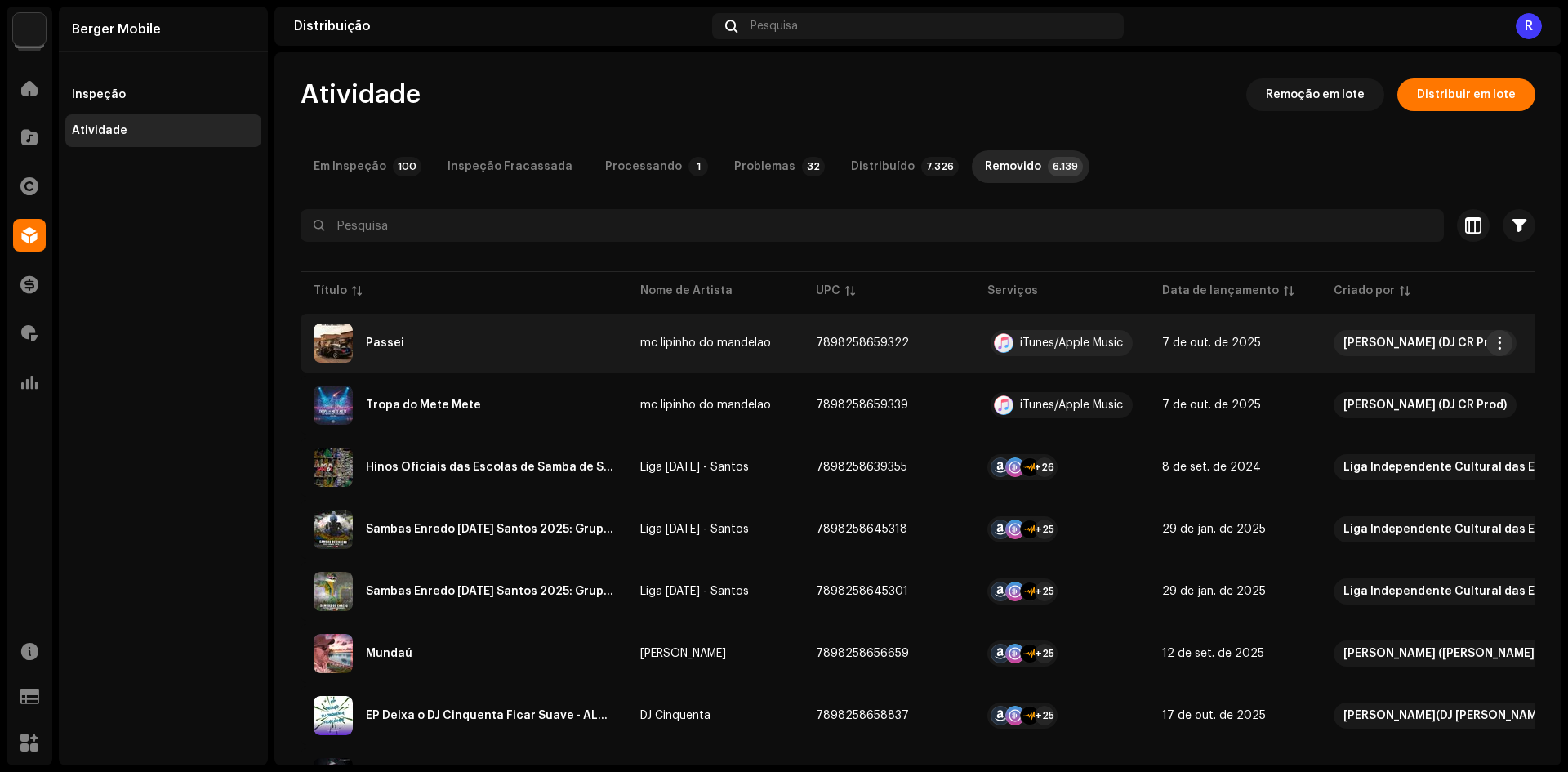
click at [1494, 333] on button "button" at bounding box center [1499, 343] width 26 height 26
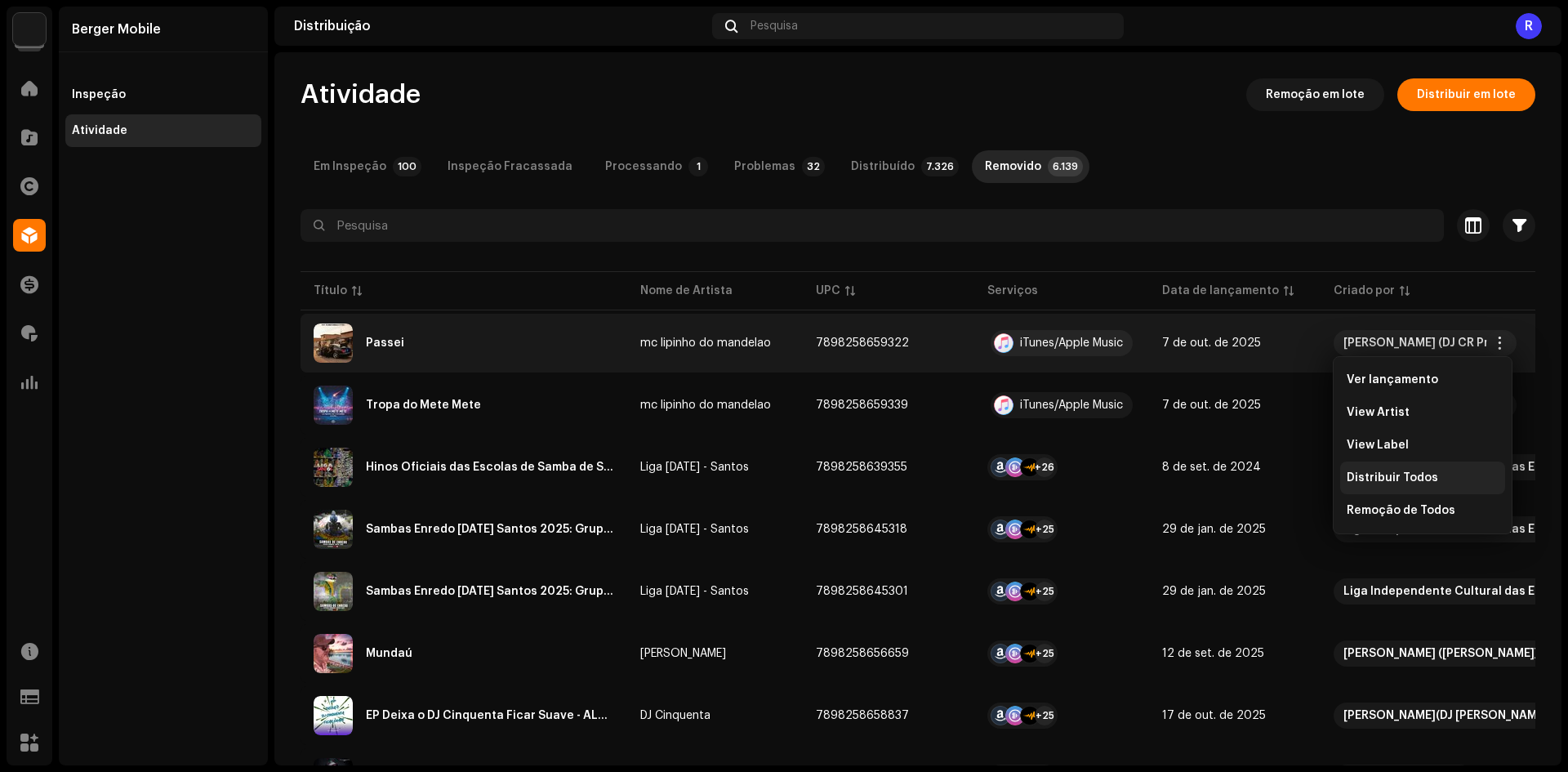
click at [1358, 478] on span "Distribuir Todos" at bounding box center [1391, 477] width 92 height 13
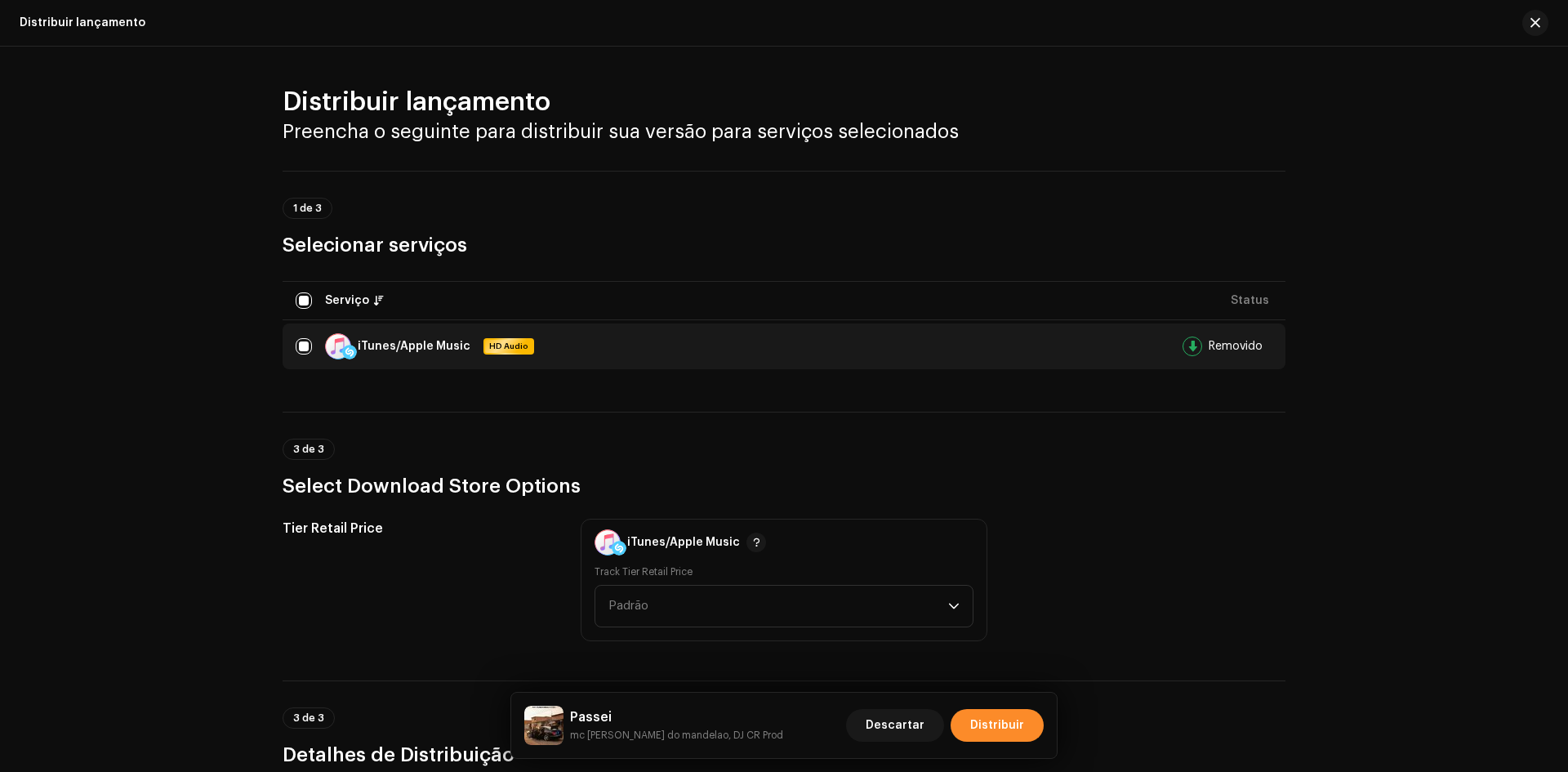
click at [988, 723] on span "Distribuir" at bounding box center [997, 725] width 54 height 32
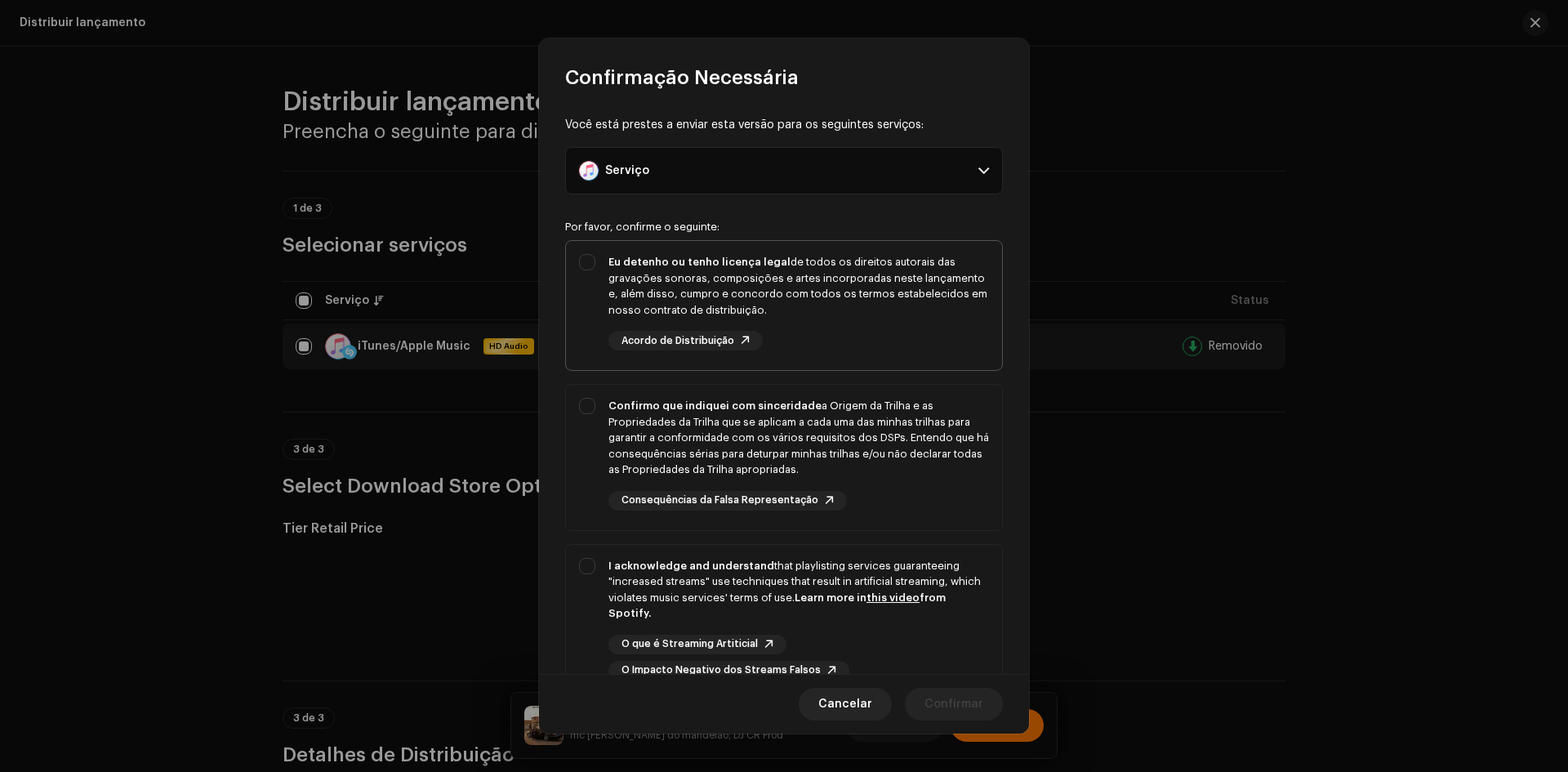
drag, startPoint x: 604, startPoint y: 293, endPoint x: 583, endPoint y: 449, distance: 157.4
click at [604, 295] on div "Eu detenho ou tenho licença legal de todos os direitos autorais das gravações s…" at bounding box center [783, 303] width 436 height 122
checkbox input "true"
click at [578, 470] on div "Confirmo que indiquei com sinceridade a Origem da Trilha e as Propriedades da T…" at bounding box center [783, 454] width 436 height 139
checkbox input "true"
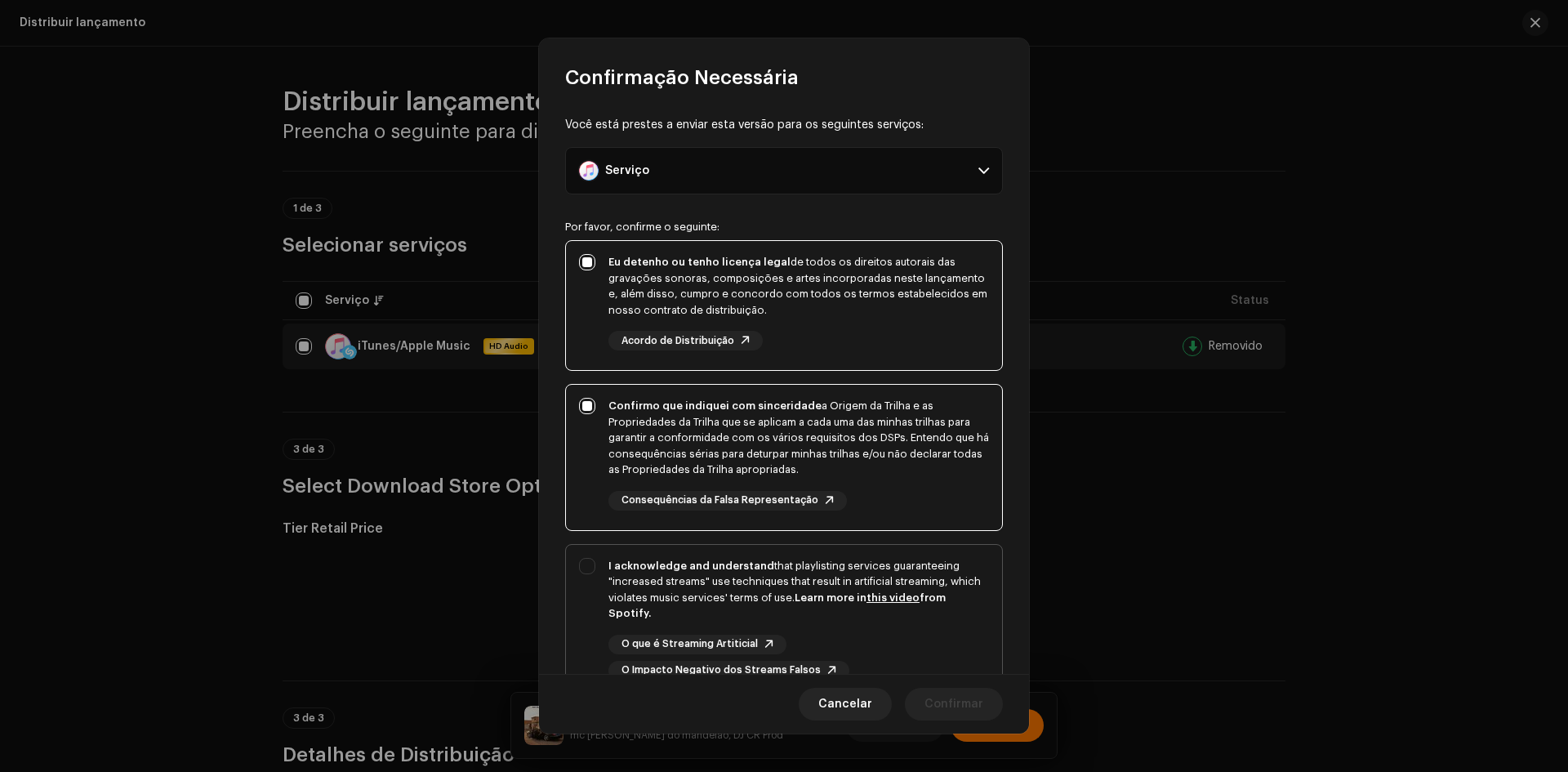
click at [576, 624] on div "I acknowledge and understand that playlisting services guaranteeing "increased …" at bounding box center [783, 619] width 436 height 149
checkbox input "true"
click at [950, 700] on span "Confirmar" at bounding box center [953, 704] width 59 height 32
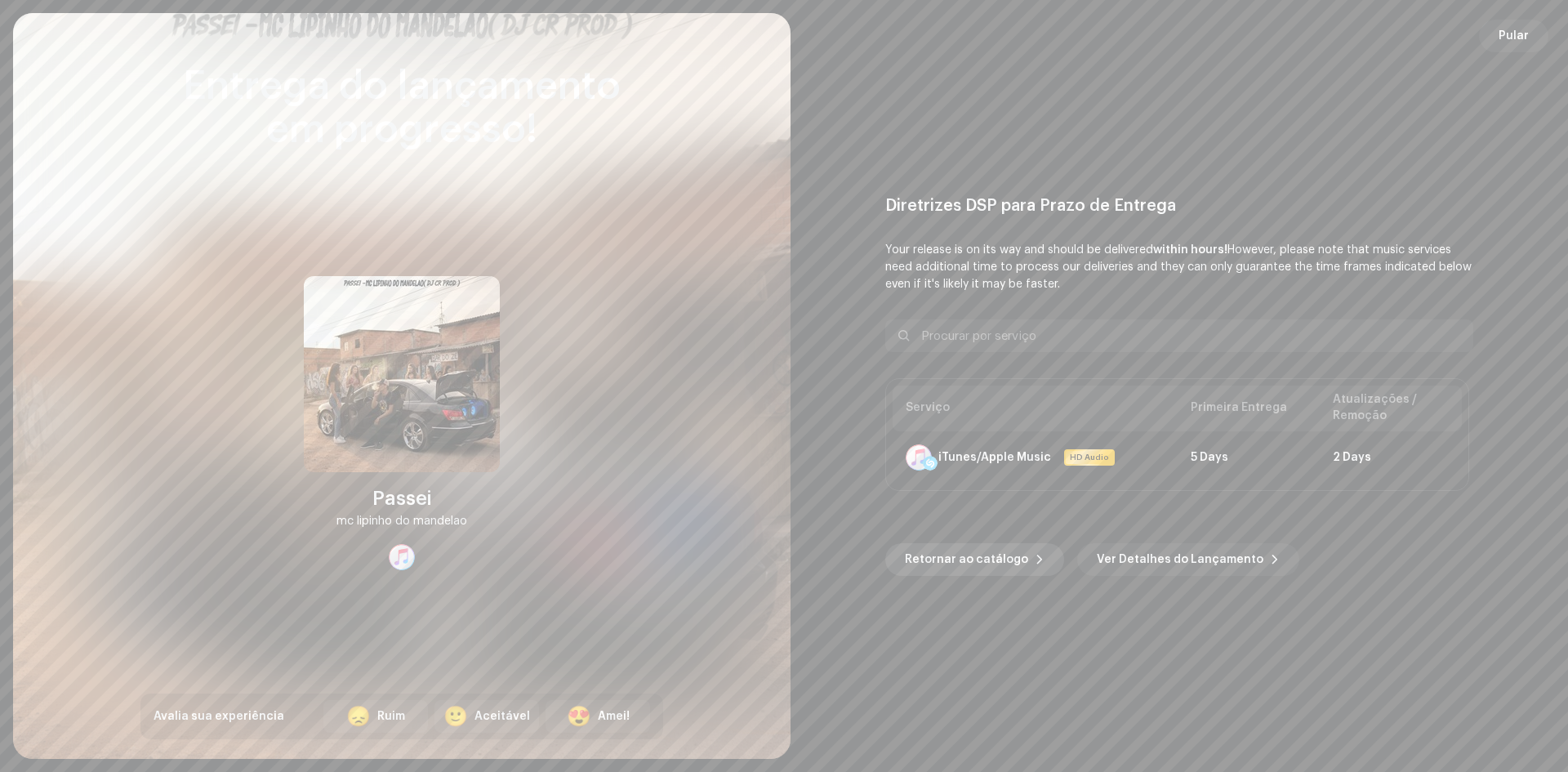
click at [936, 556] on span "Retornar ao catálogo" at bounding box center [966, 559] width 123 height 32
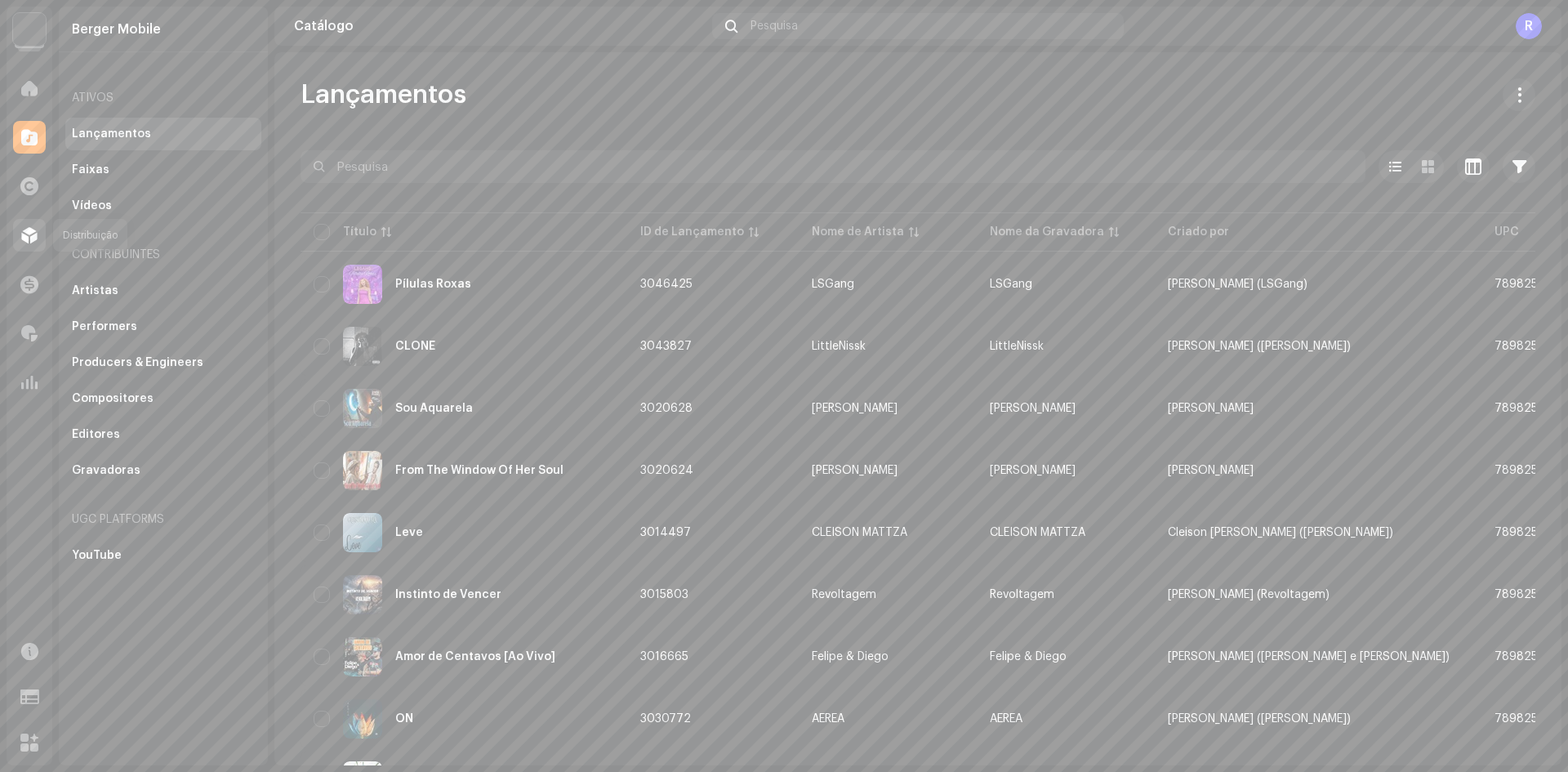
click at [31, 225] on div at bounding box center [29, 234] width 32 height 32
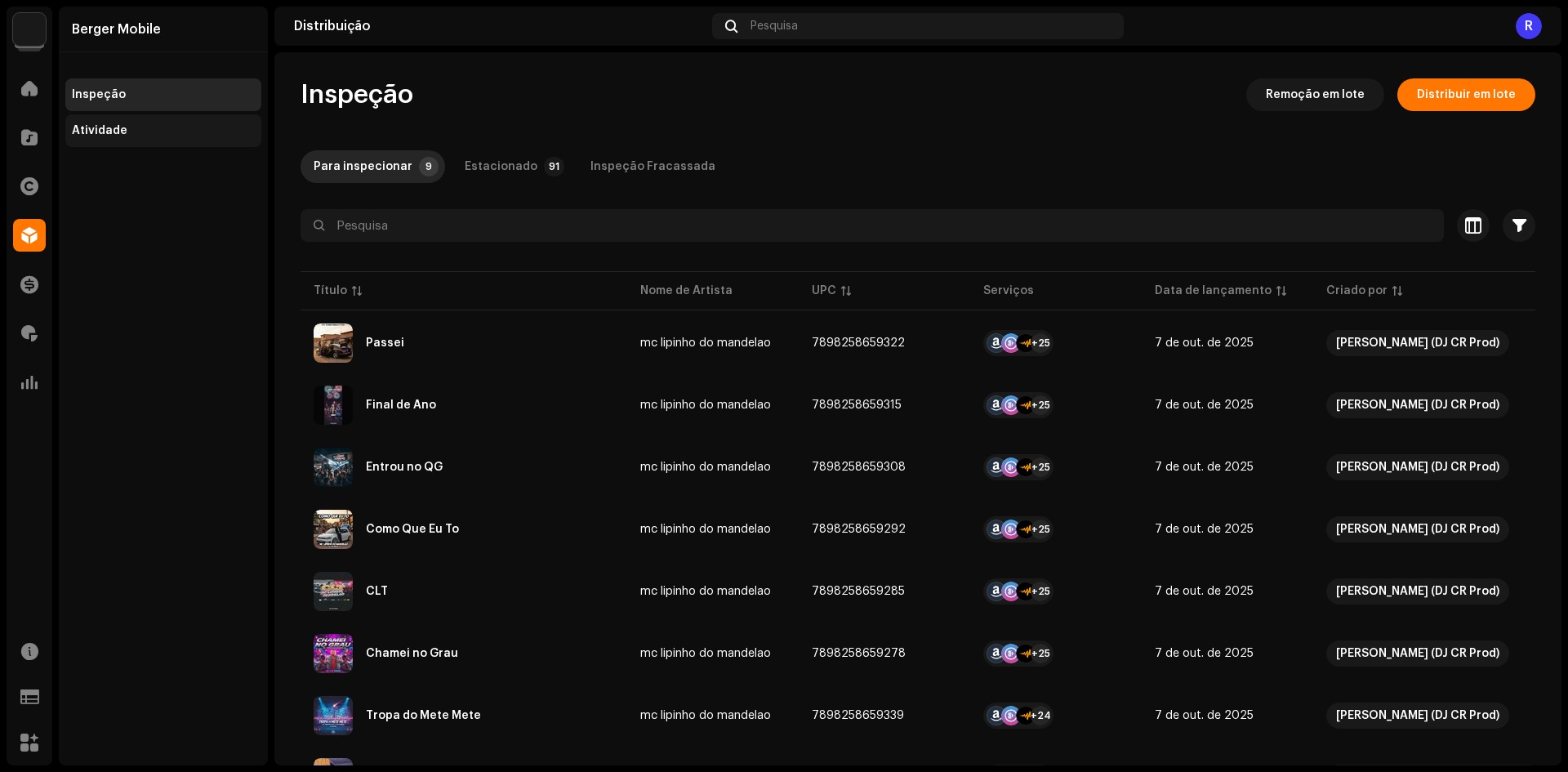
click at [91, 136] on div "Atividade" at bounding box center [100, 130] width 56 height 13
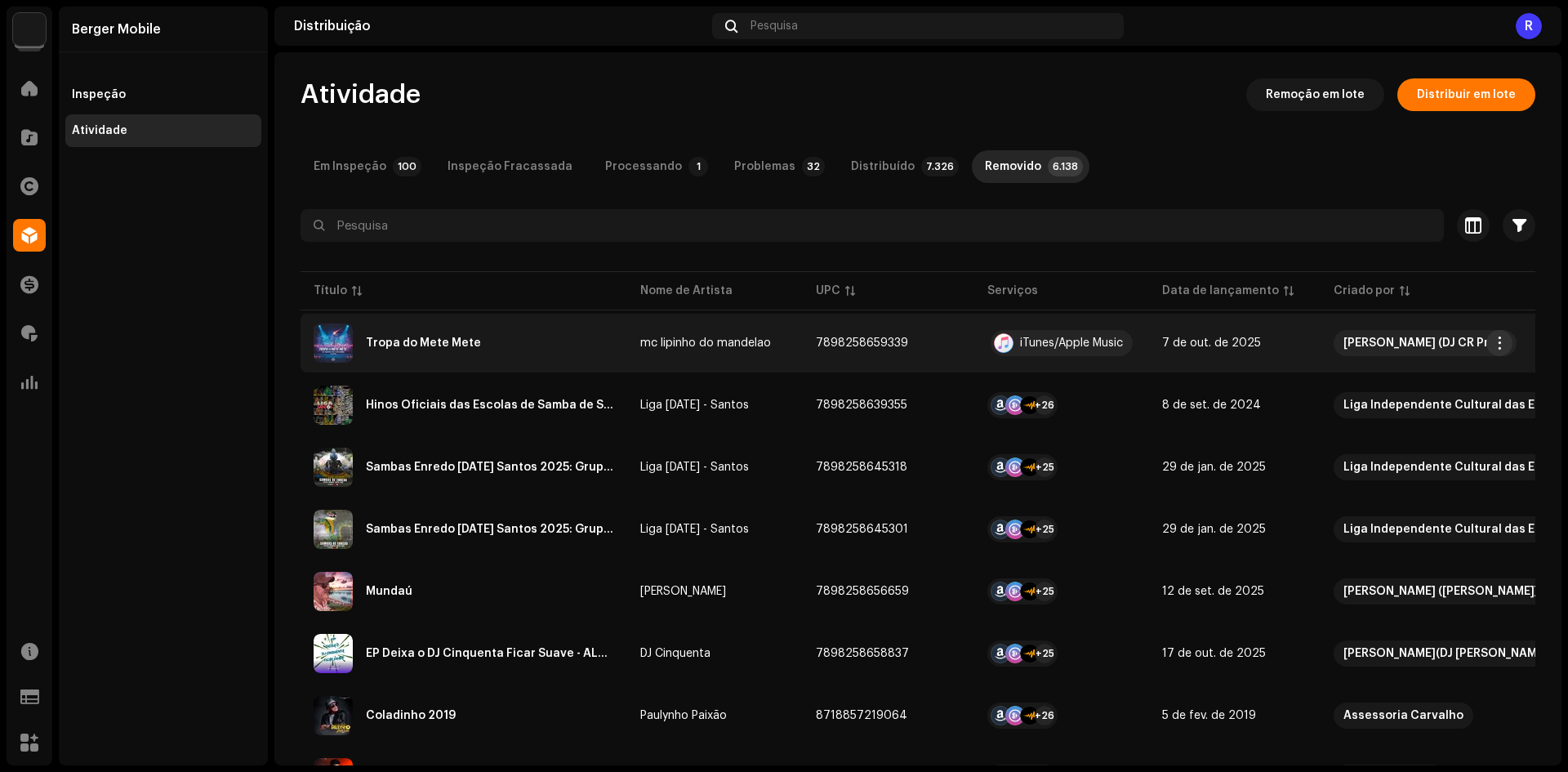
click at [1495, 345] on span "button" at bounding box center [1500, 343] width 12 height 13
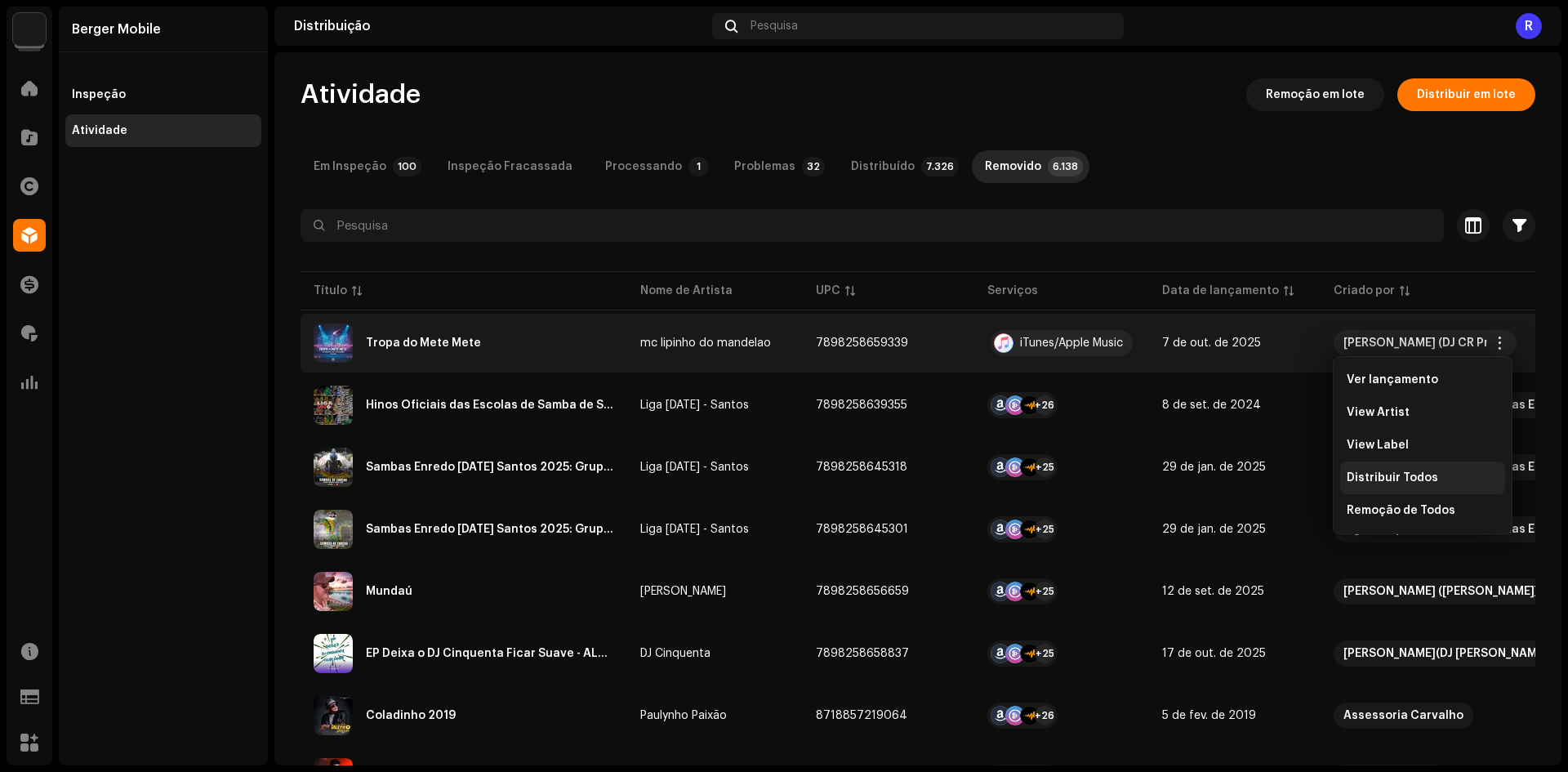
click at [1377, 483] on span "Distribuir Todos" at bounding box center [1391, 477] width 92 height 13
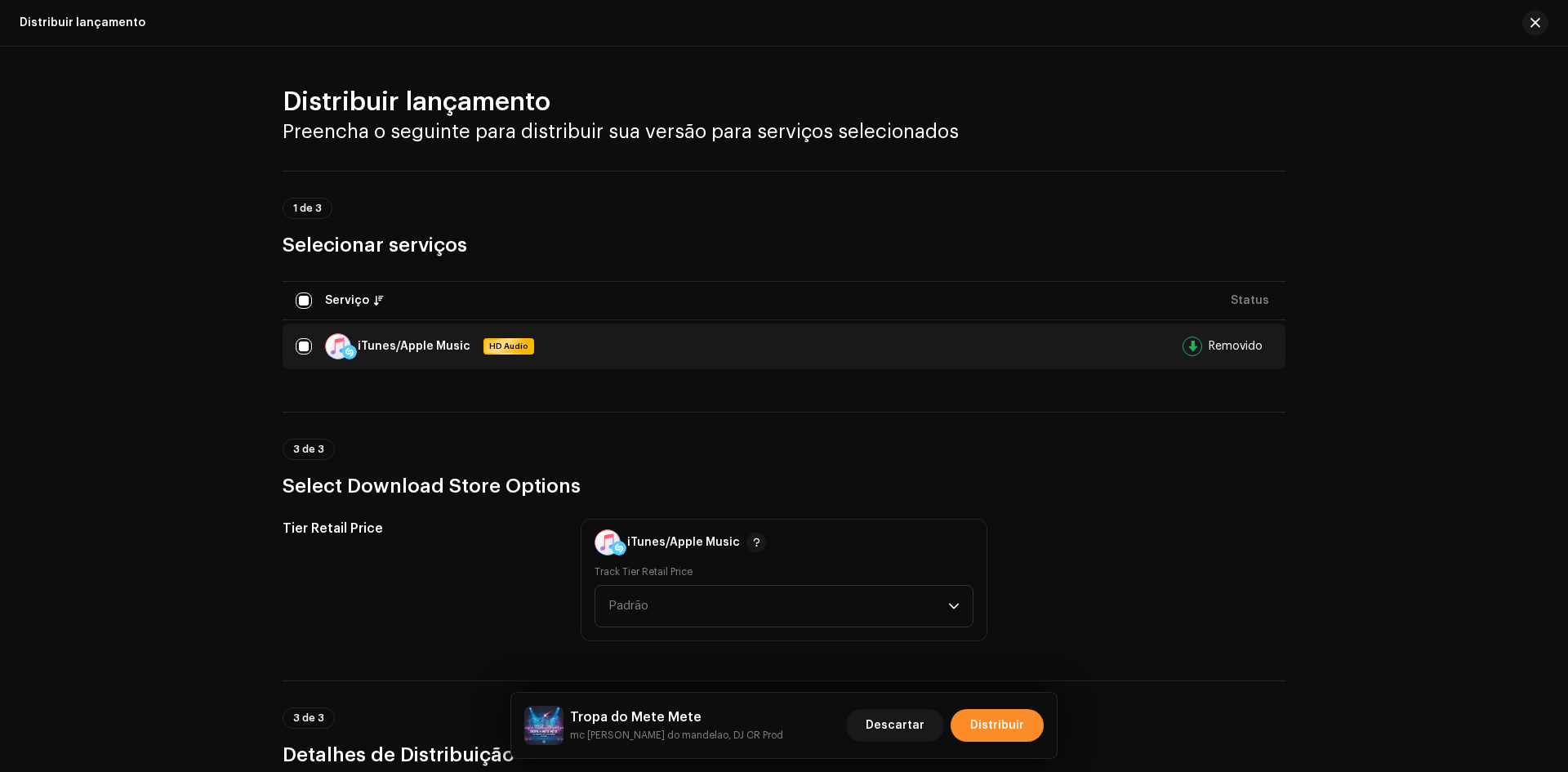
click at [994, 727] on span "Distribuir" at bounding box center [997, 725] width 54 height 32
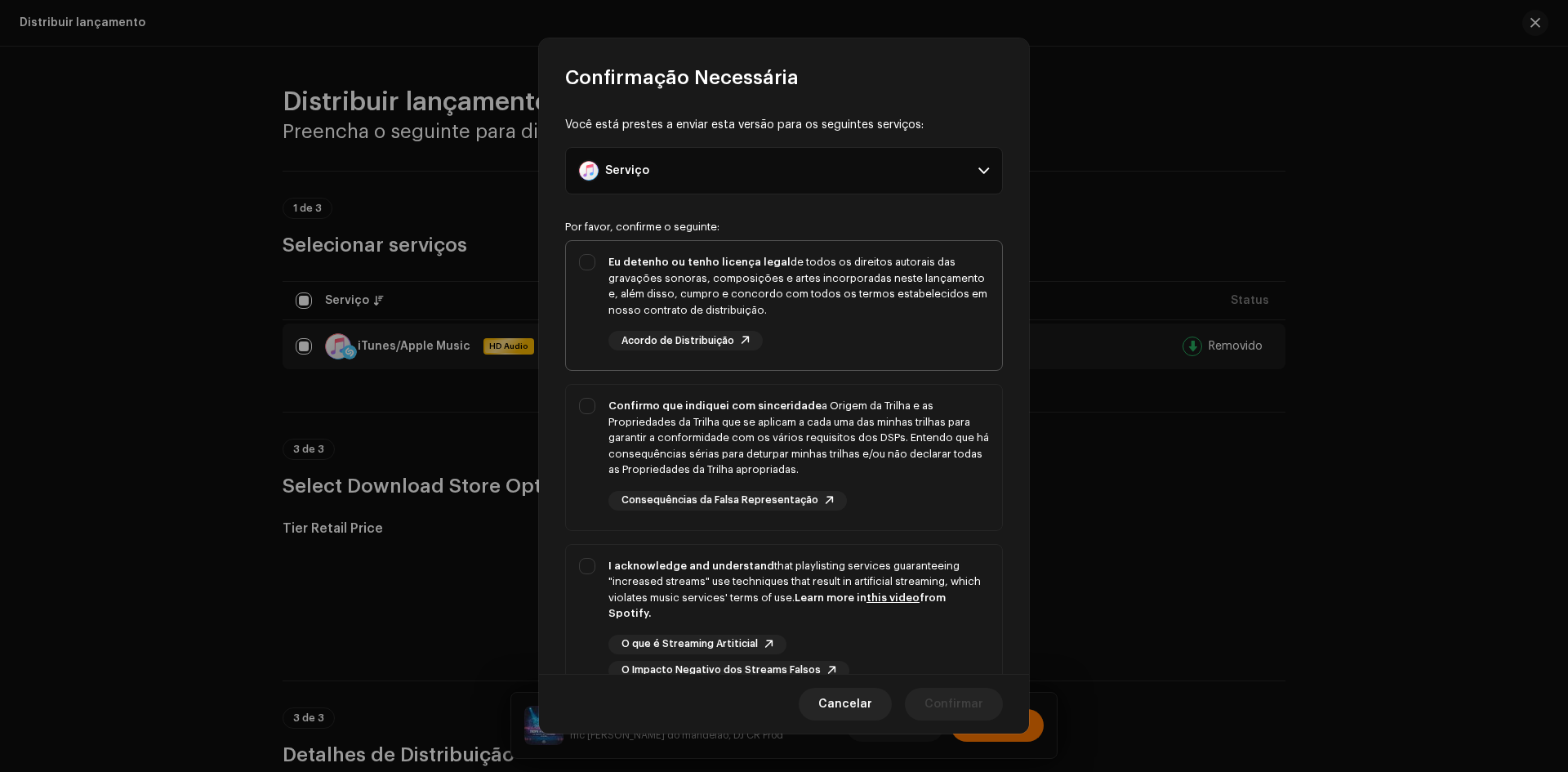
drag, startPoint x: 600, startPoint y: 294, endPoint x: 606, endPoint y: 320, distance: 26.7
click at [600, 293] on div "Eu detenho ou tenho licença legal de todos os direitos autorais das gravações s…" at bounding box center [783, 303] width 436 height 122
checkbox input "true"
click at [612, 440] on div "Confirmo que indiquei com sinceridade a Origem da Trilha e as Propriedades da T…" at bounding box center [798, 438] width 380 height 80
checkbox input "true"
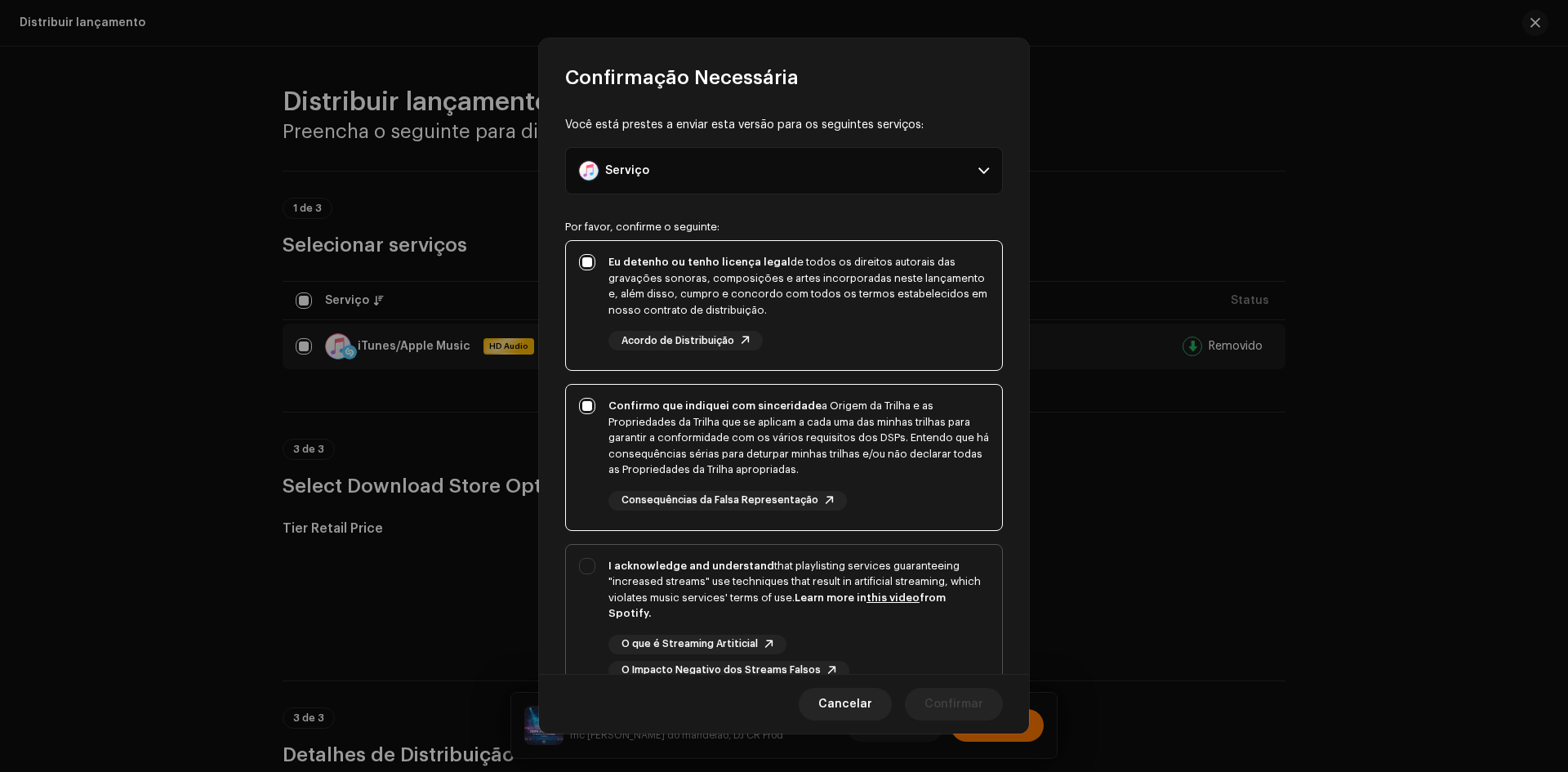
click at [598, 560] on div "I acknowledge and understand that playlisting services guaranteeing "increased …" at bounding box center [783, 619] width 436 height 149
checkbox input "true"
click at [961, 699] on span "Confirmar" at bounding box center [953, 704] width 59 height 32
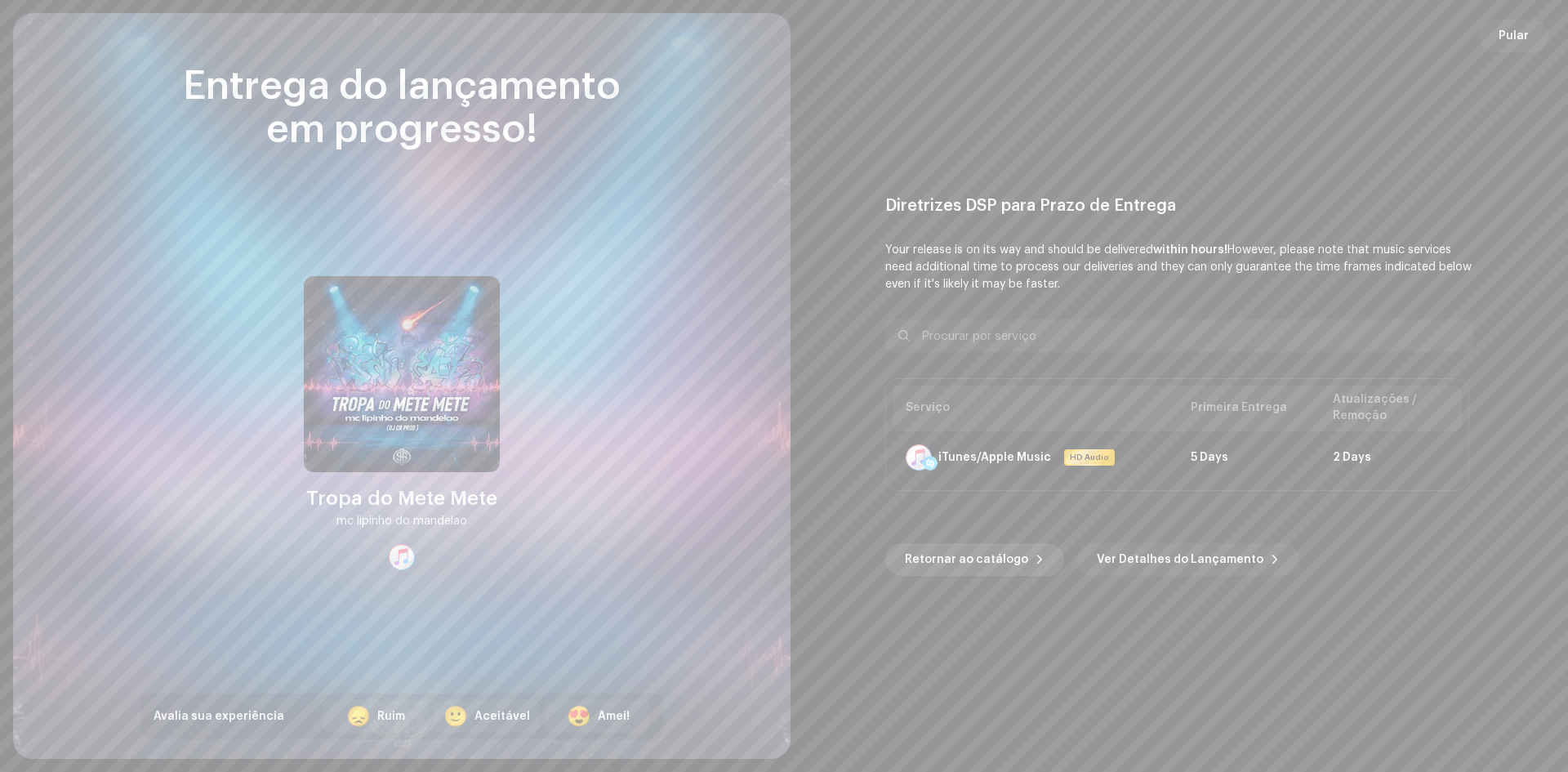
click at [991, 560] on span "Retornar ao catálogo" at bounding box center [966, 559] width 123 height 32
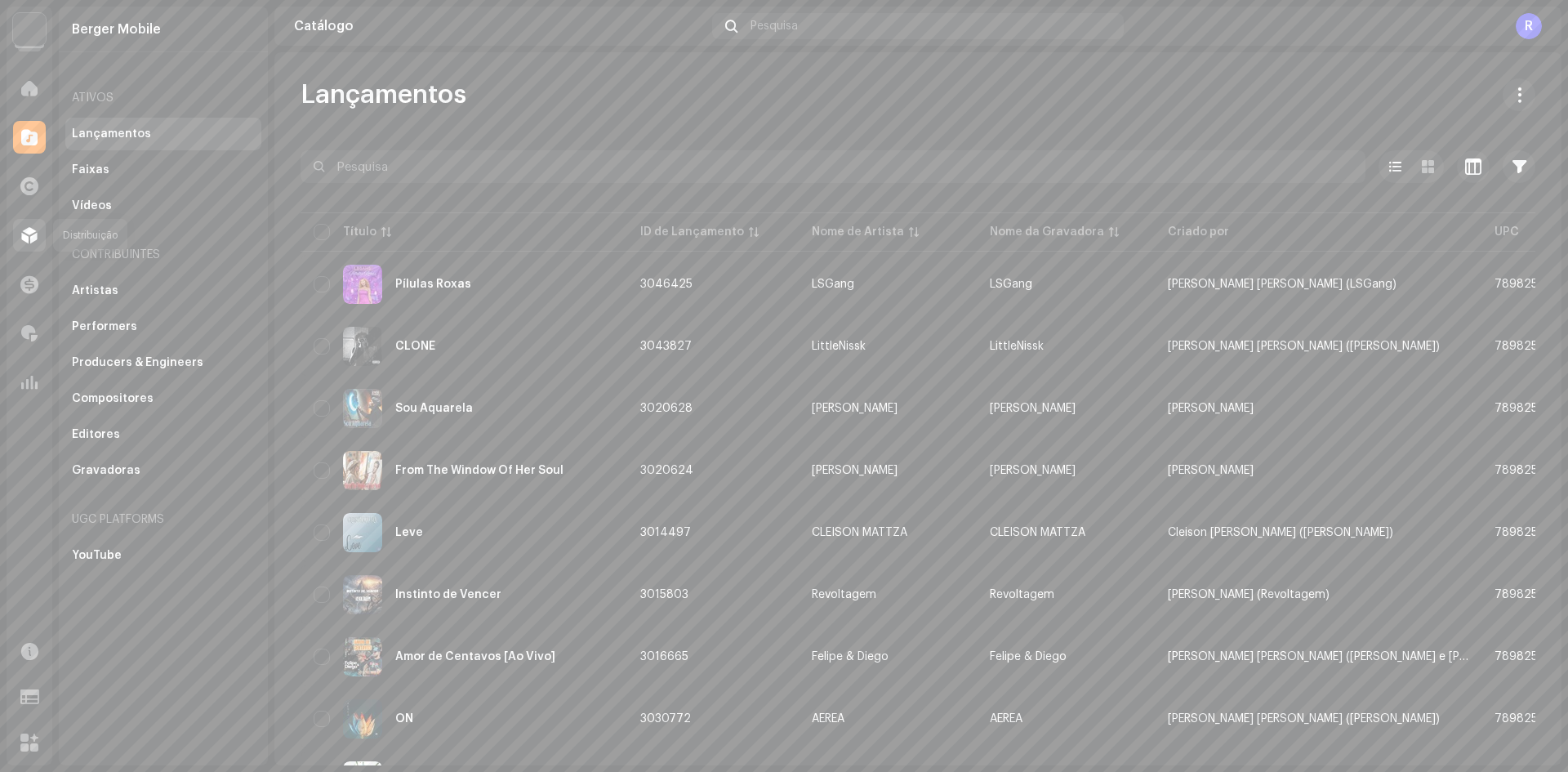
click at [31, 243] on div at bounding box center [29, 234] width 32 height 32
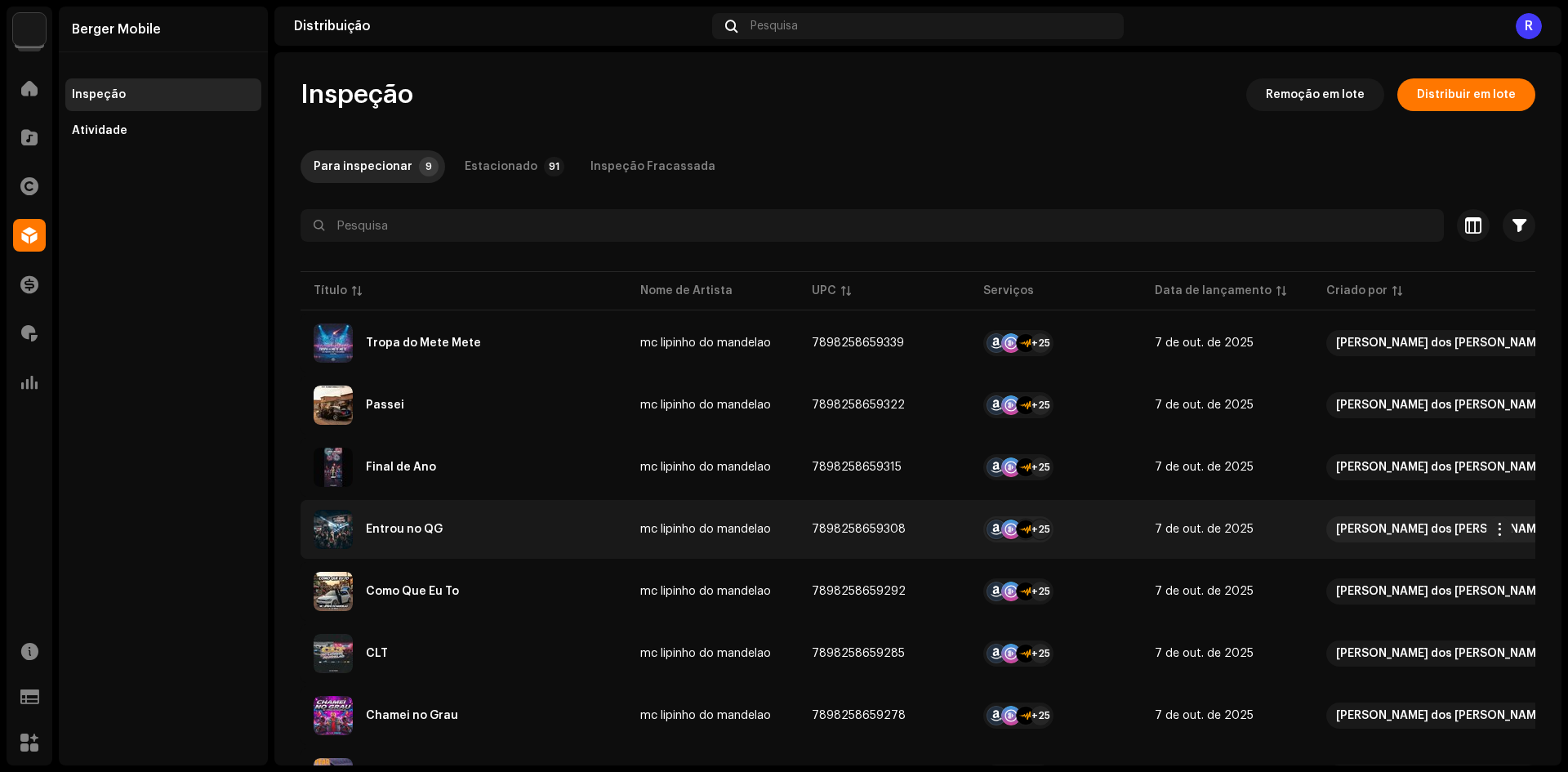
scroll to position [153, 0]
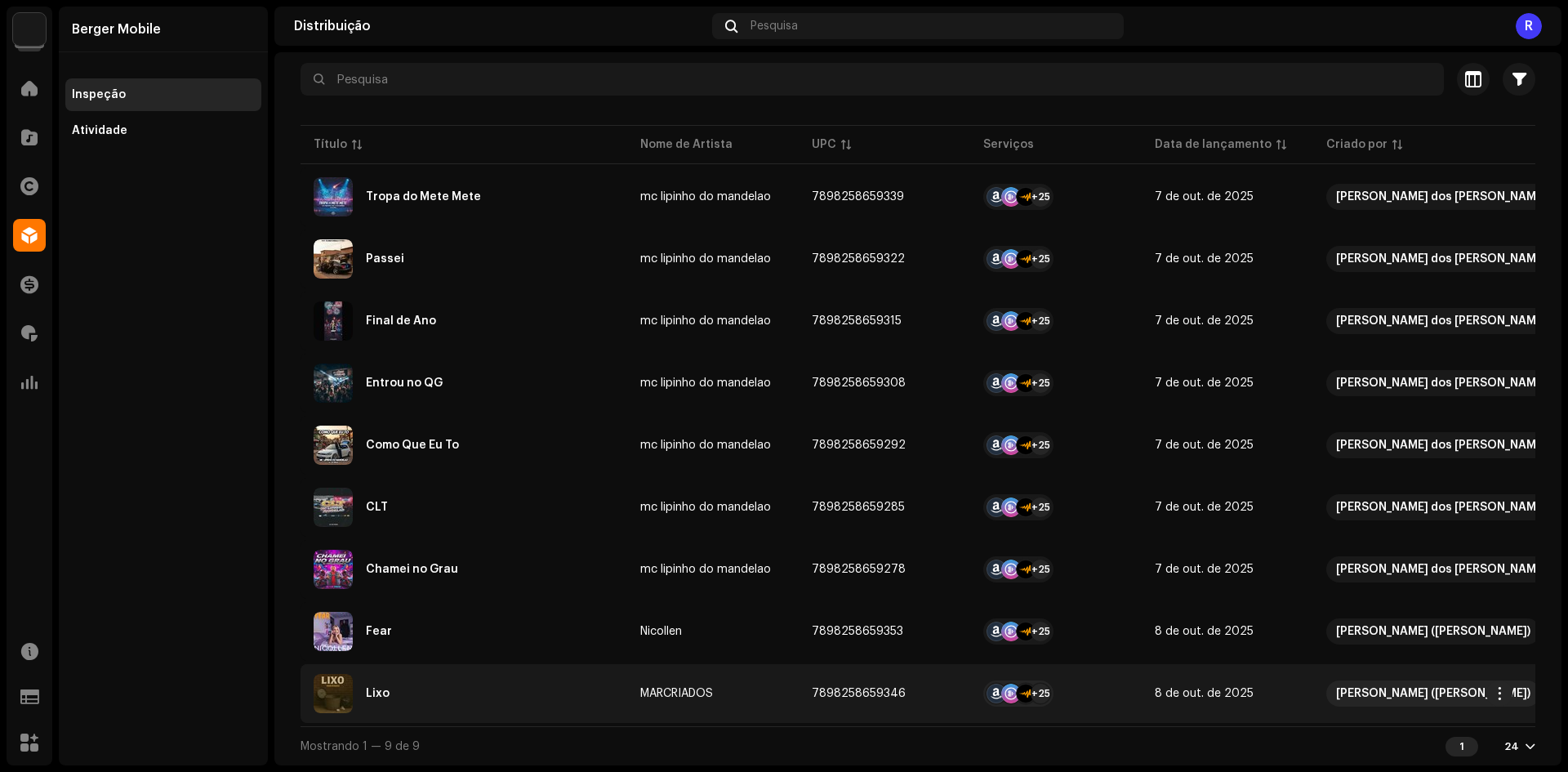
click at [396, 689] on div "Lixo" at bounding box center [464, 693] width 301 height 39
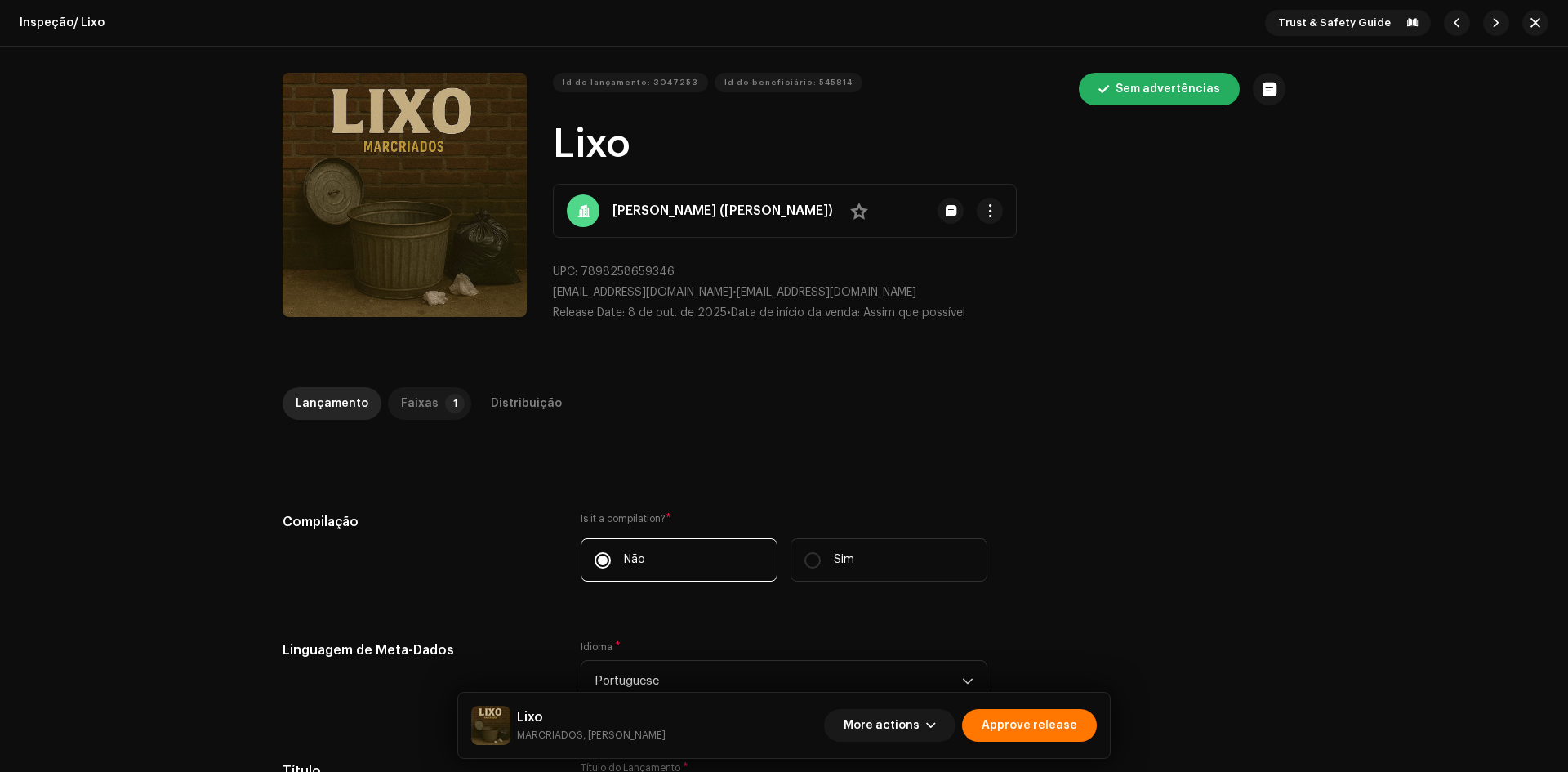
click at [401, 402] on div "Faixas" at bounding box center [420, 403] width 38 height 32
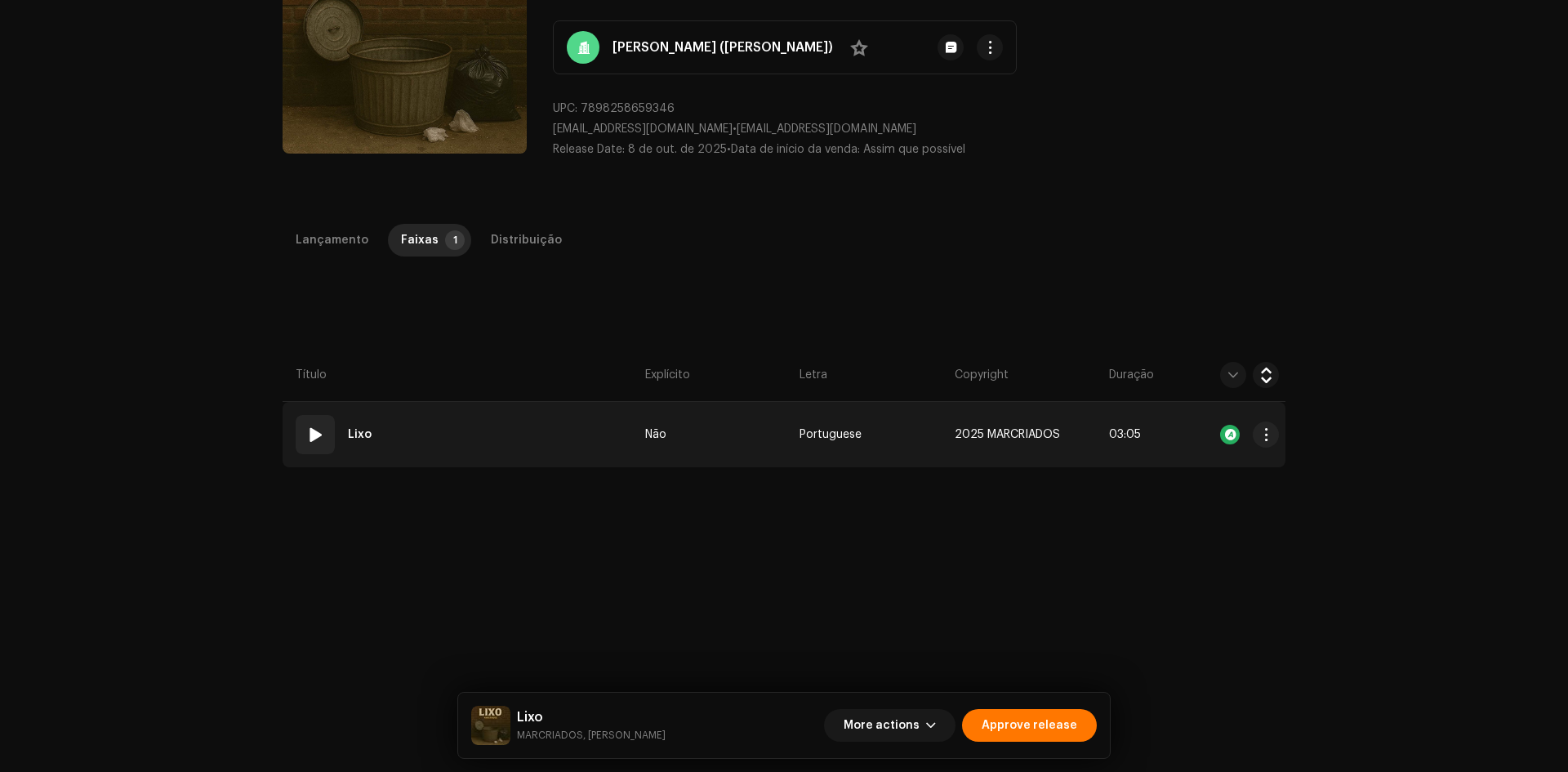
click at [474, 413] on td "01 Lixo" at bounding box center [460, 435] width 356 height 66
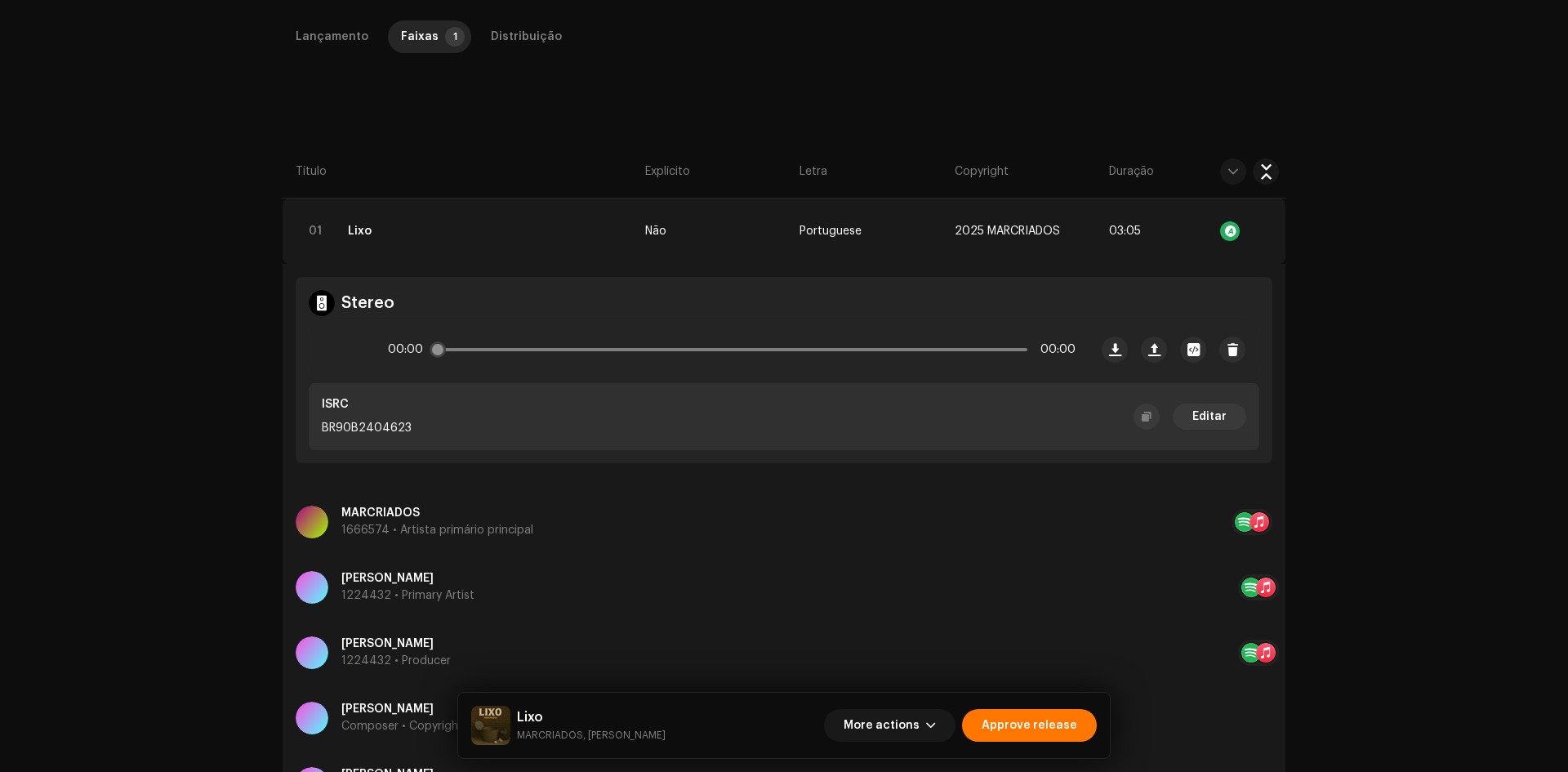
scroll to position [529, 0]
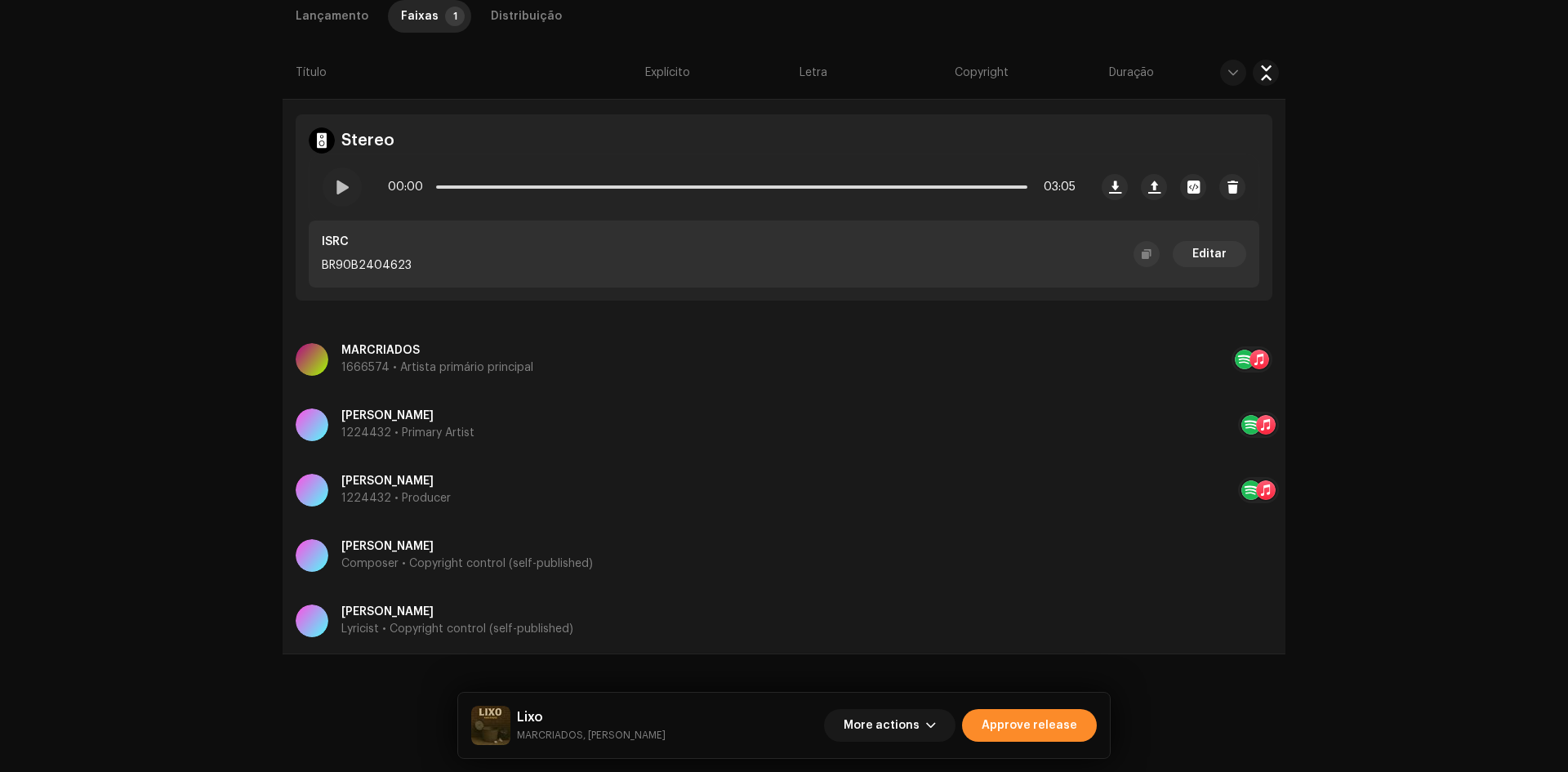
click at [1004, 729] on span "Approve release" at bounding box center [1029, 725] width 95 height 32
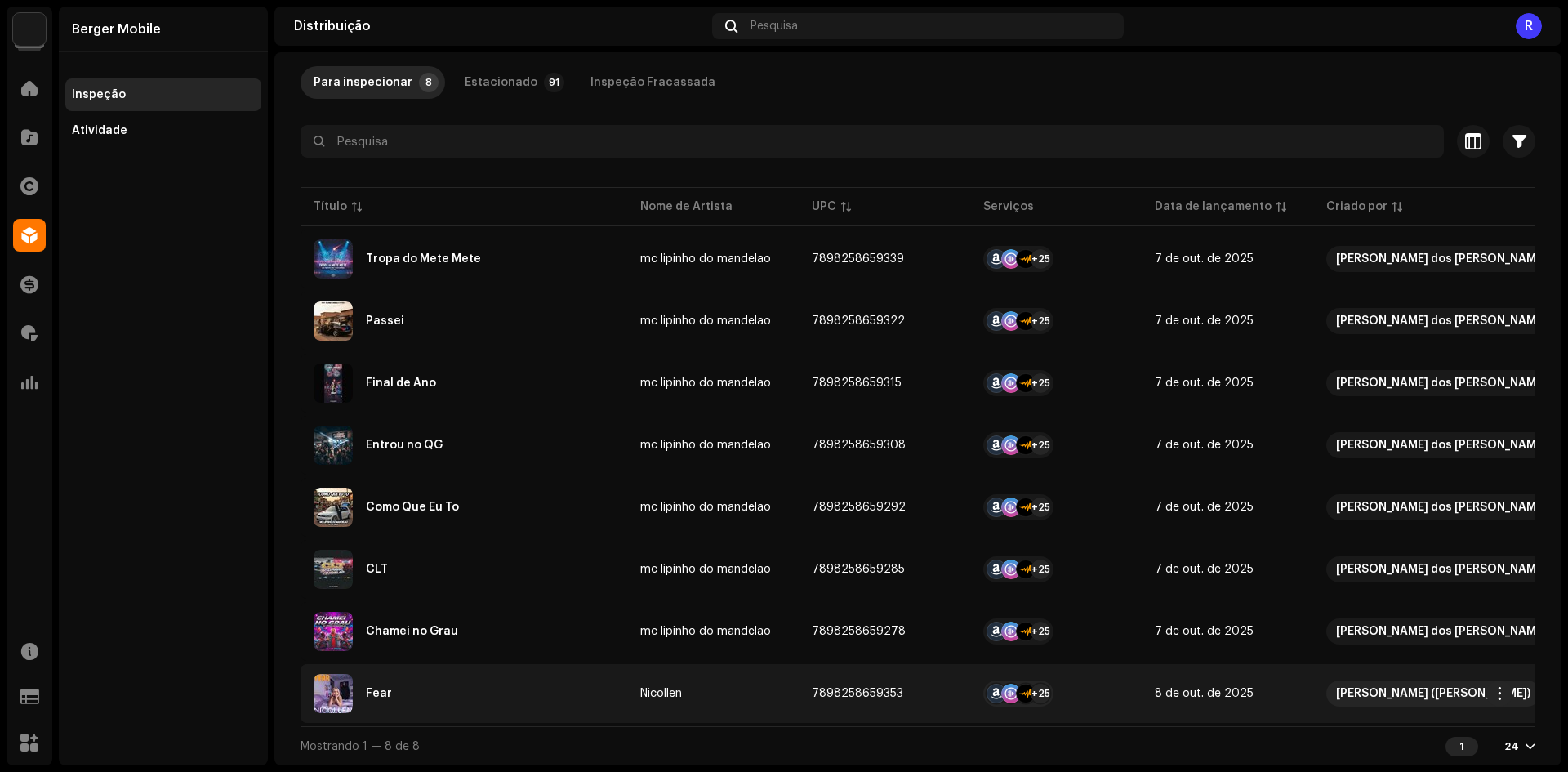
scroll to position [91, 0]
click at [386, 692] on div "Fear" at bounding box center [464, 693] width 301 height 39
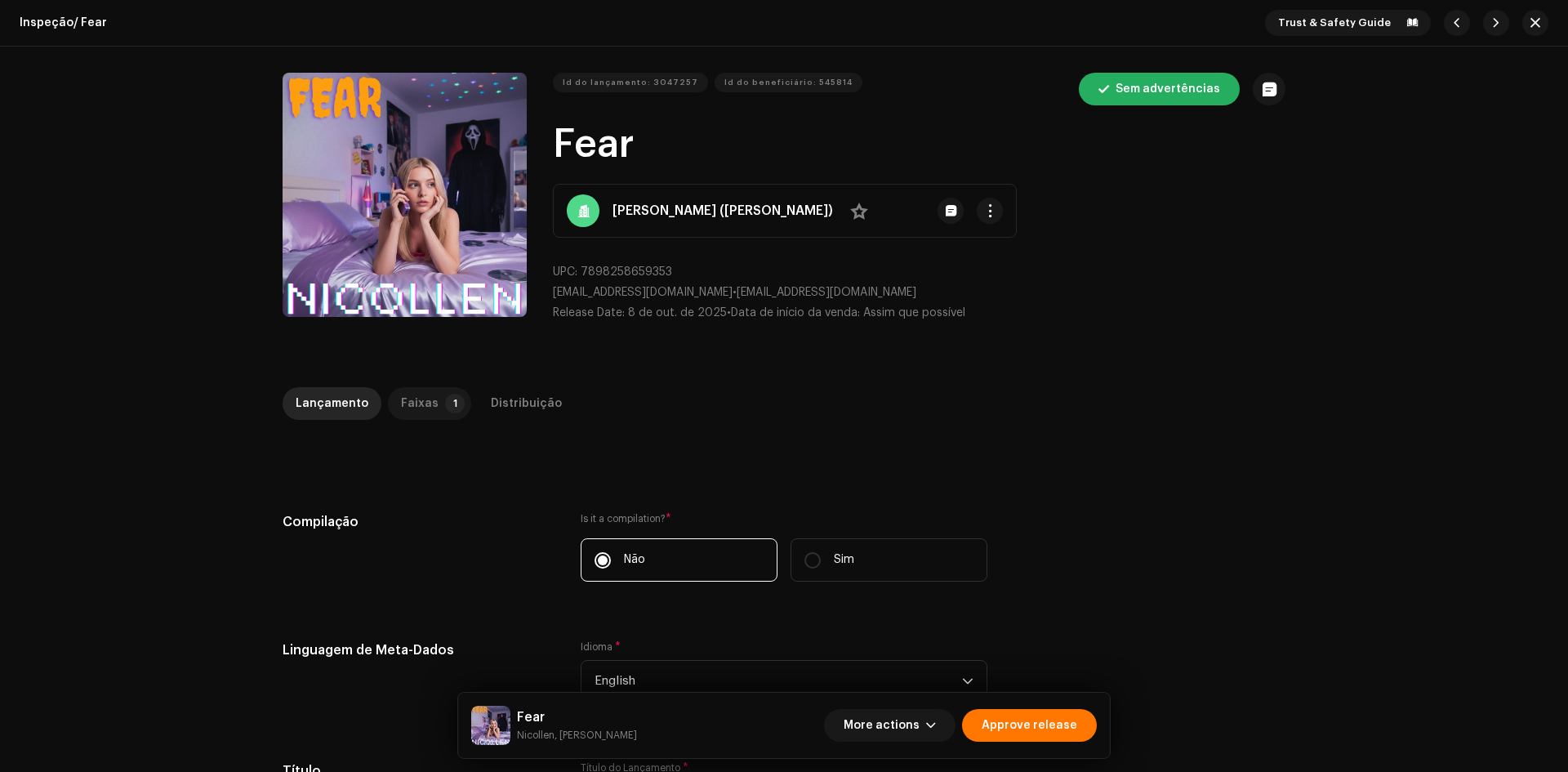
click at [418, 396] on div "Faixas" at bounding box center [420, 403] width 38 height 32
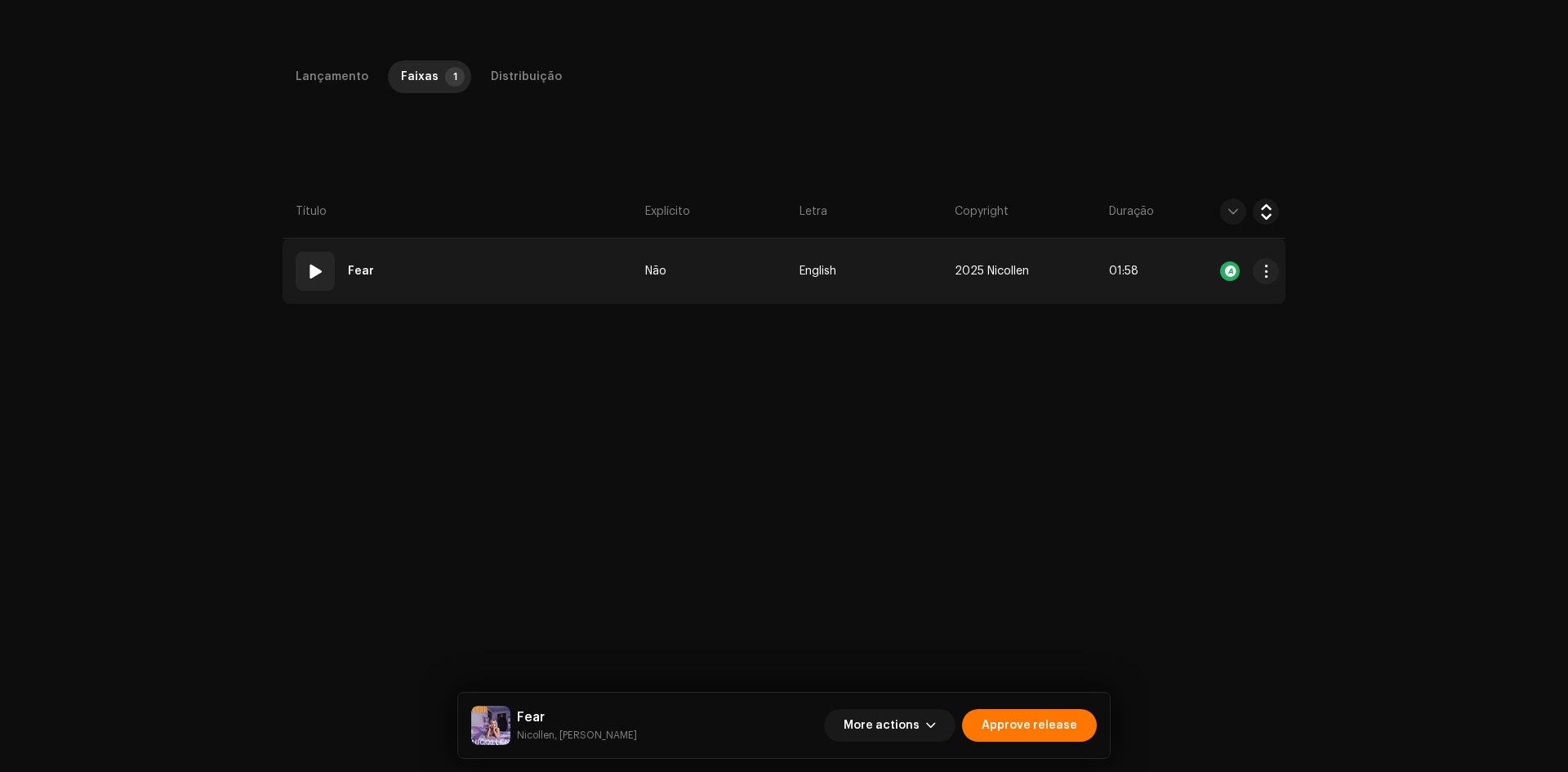
click at [554, 266] on td "01 Fear" at bounding box center [460, 271] width 356 height 66
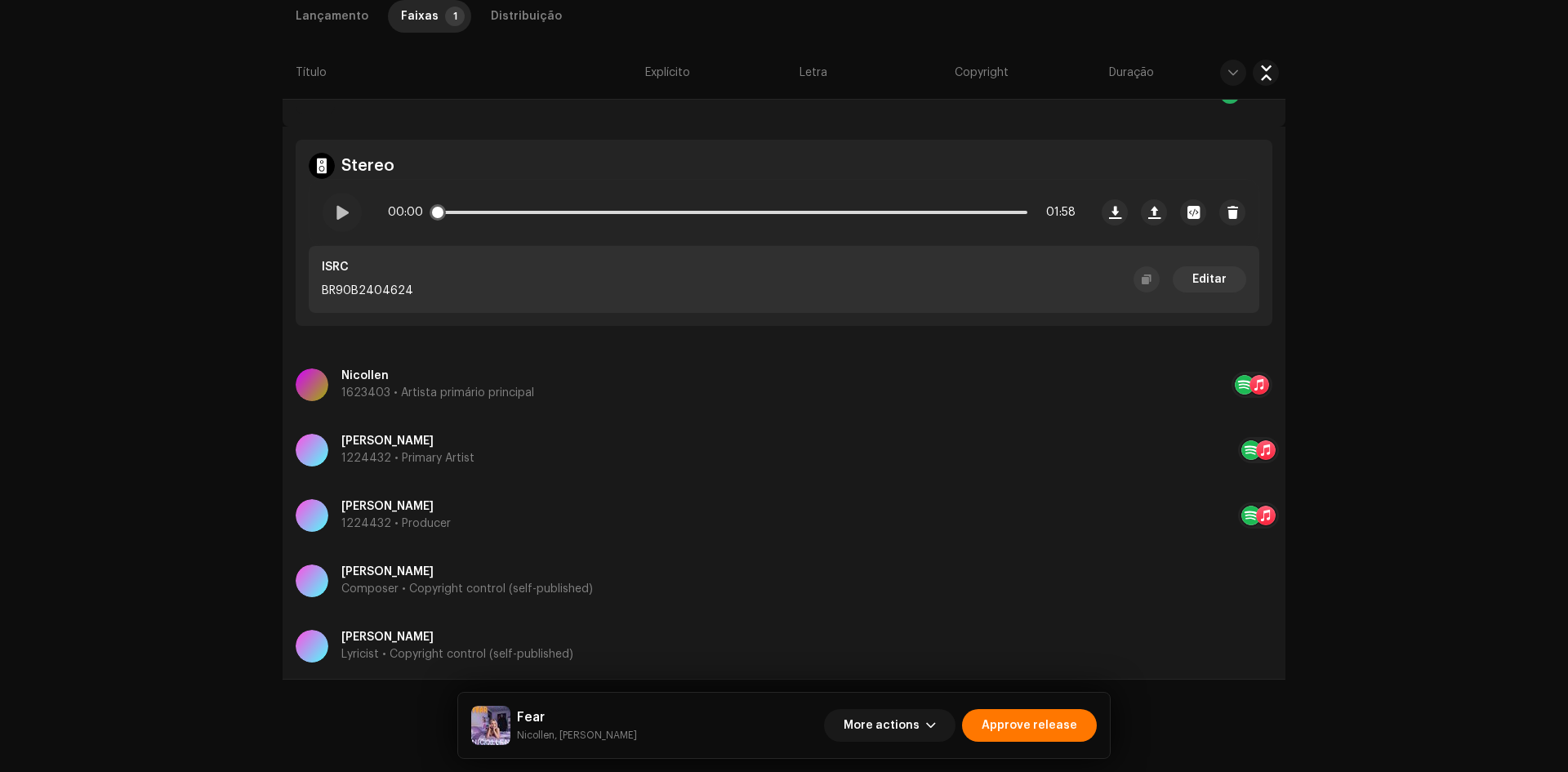
scroll to position [529, 0]
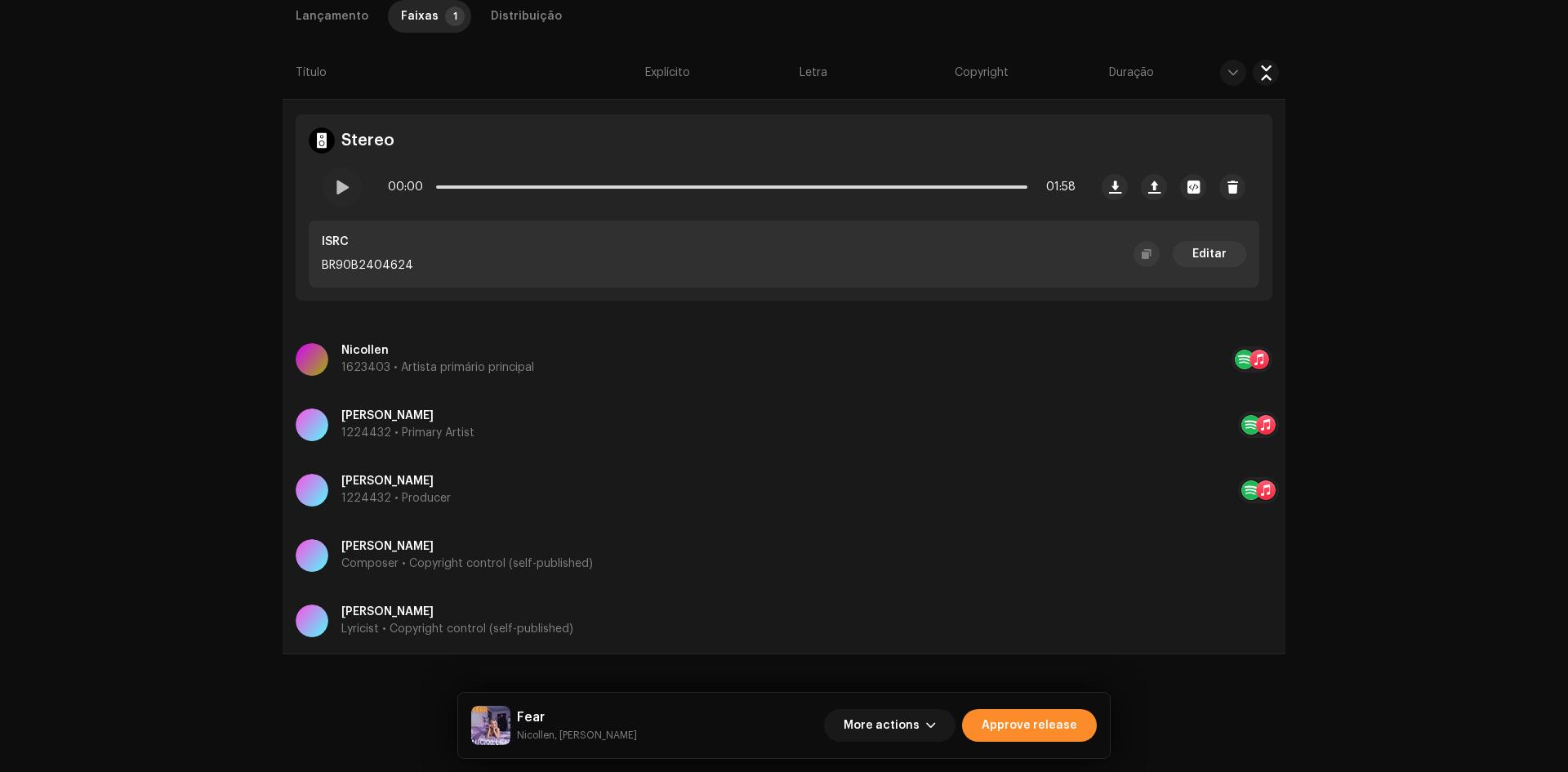
click at [1019, 735] on span "Approve release" at bounding box center [1029, 725] width 95 height 32
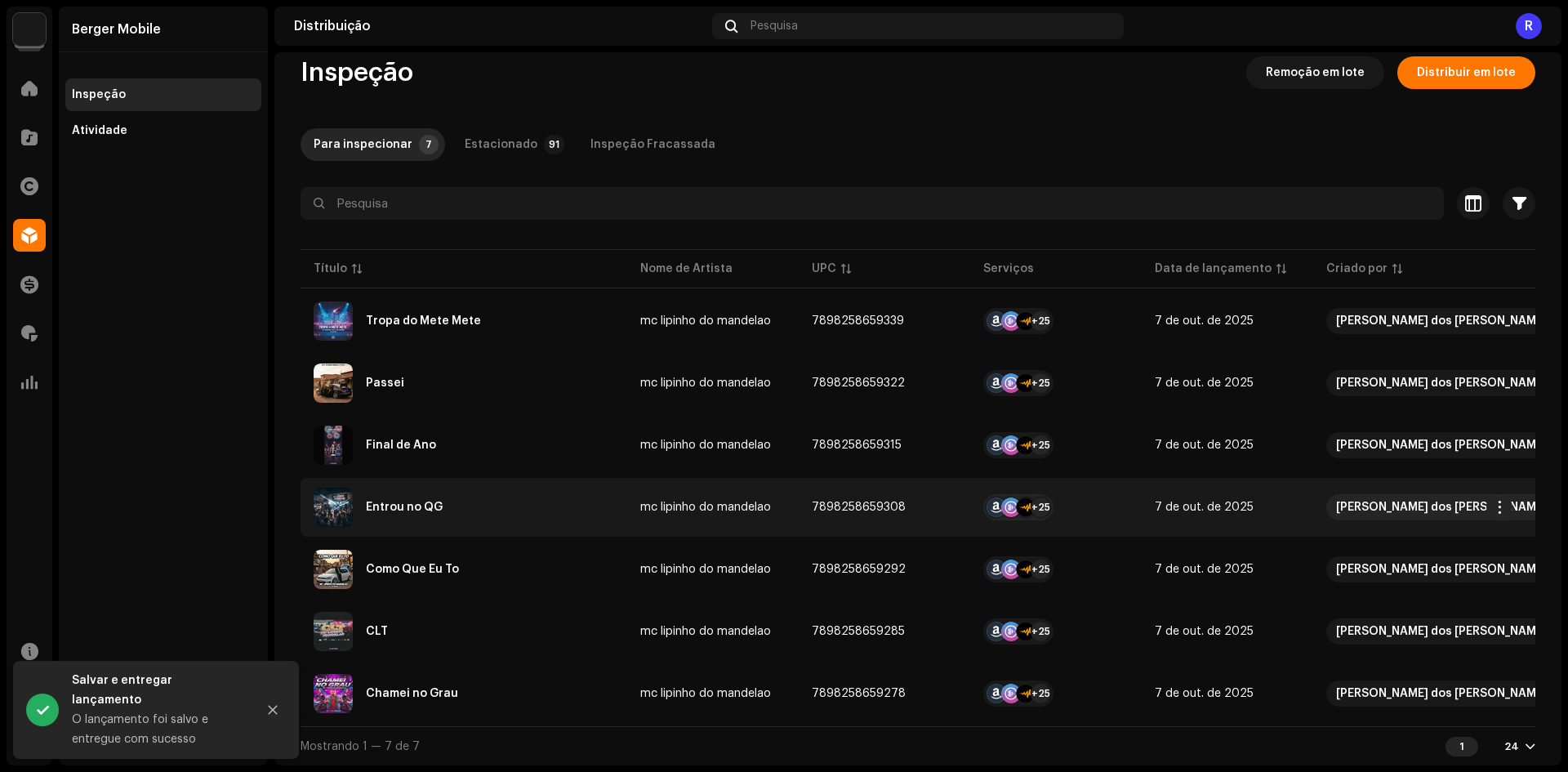
scroll to position [29, 0]
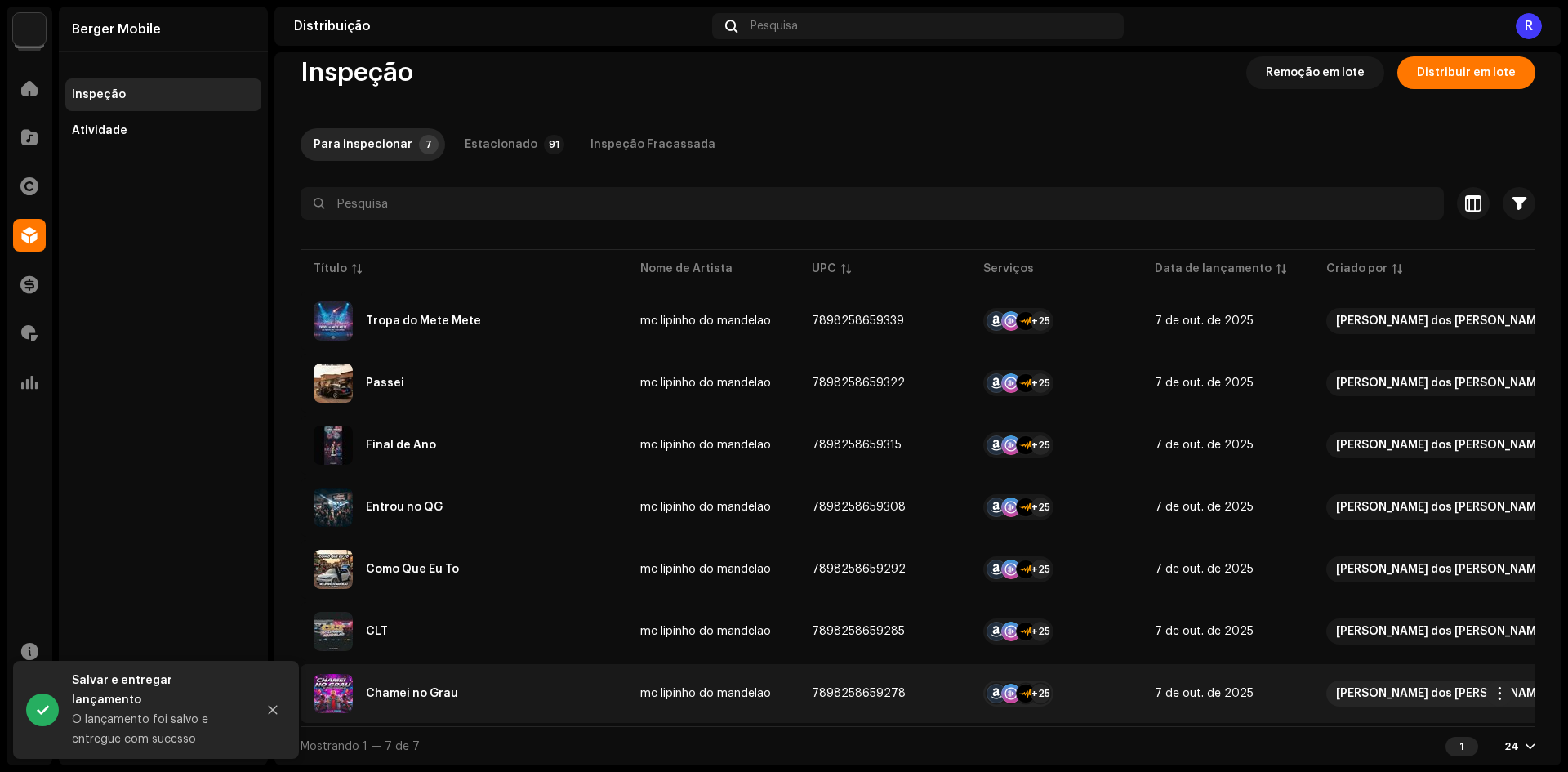
click at [420, 688] on div "Chamei no Grau" at bounding box center [413, 693] width 93 height 11
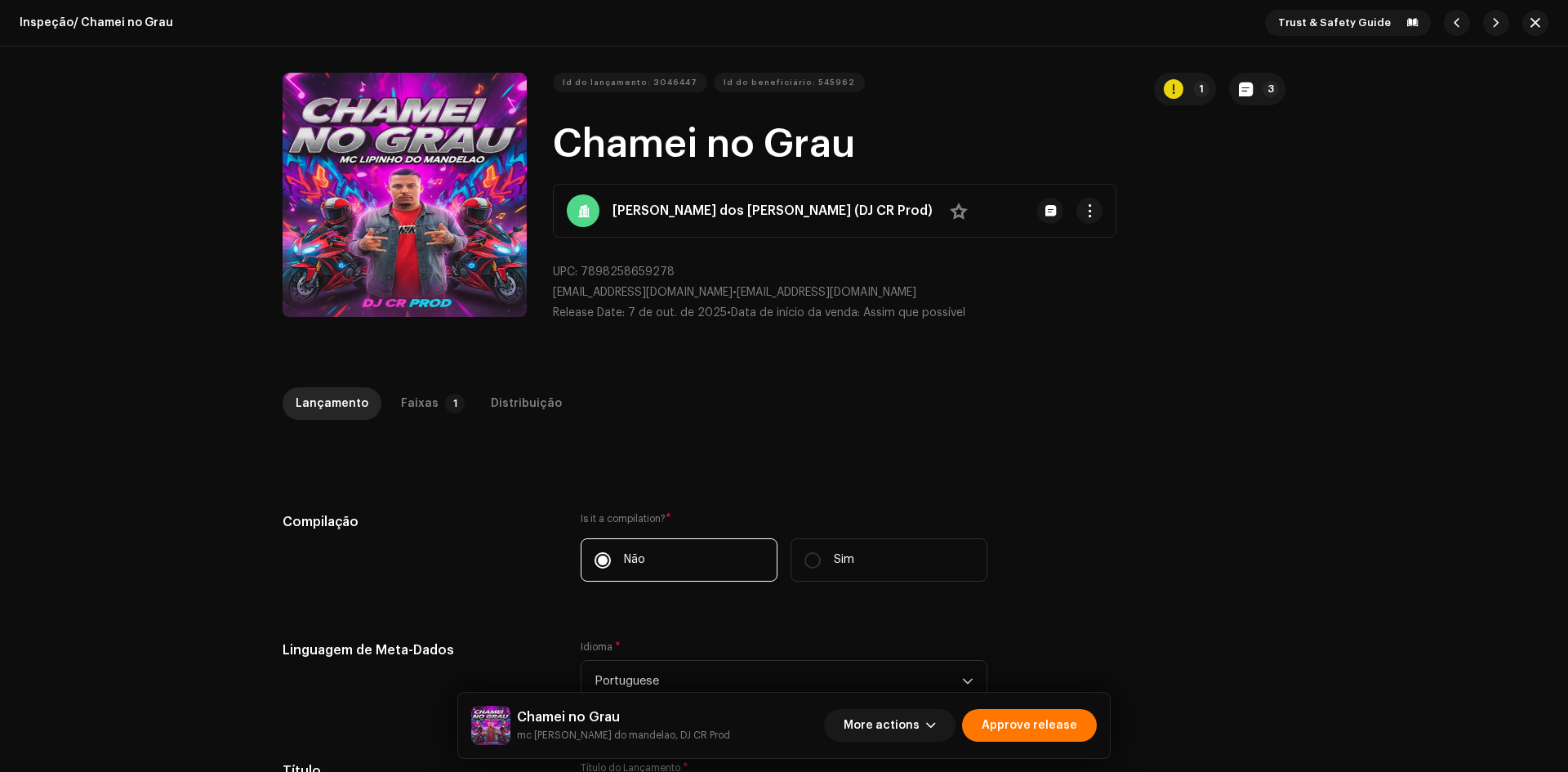
click at [409, 381] on div "Inspeção / Chamei no Grau Trust & Safety Guide Id do lançamento: 3046447 Id do …" at bounding box center [784, 386] width 1568 height 772
click at [413, 389] on div "Faixas" at bounding box center [420, 403] width 38 height 32
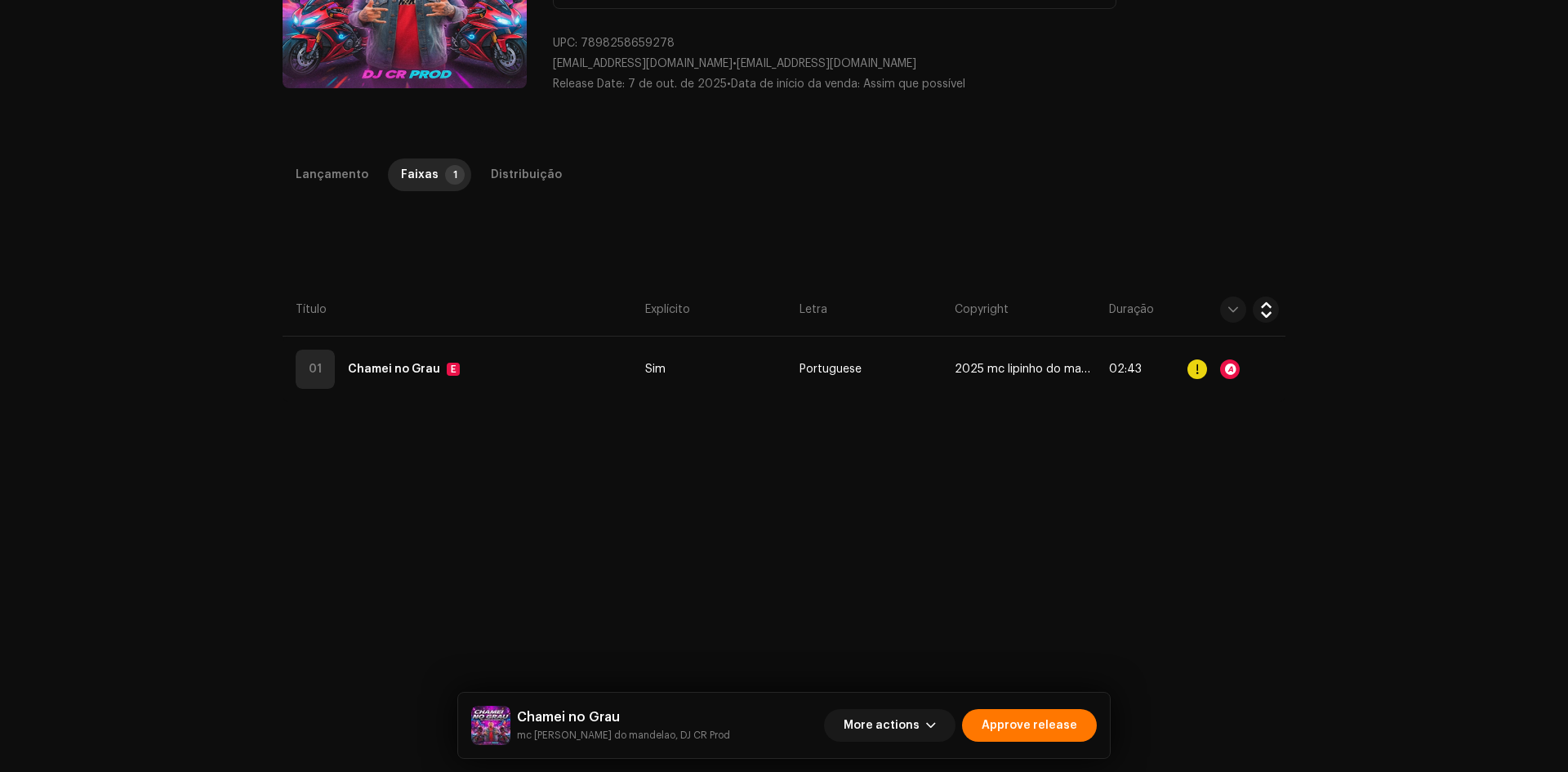
scroll to position [245, 0]
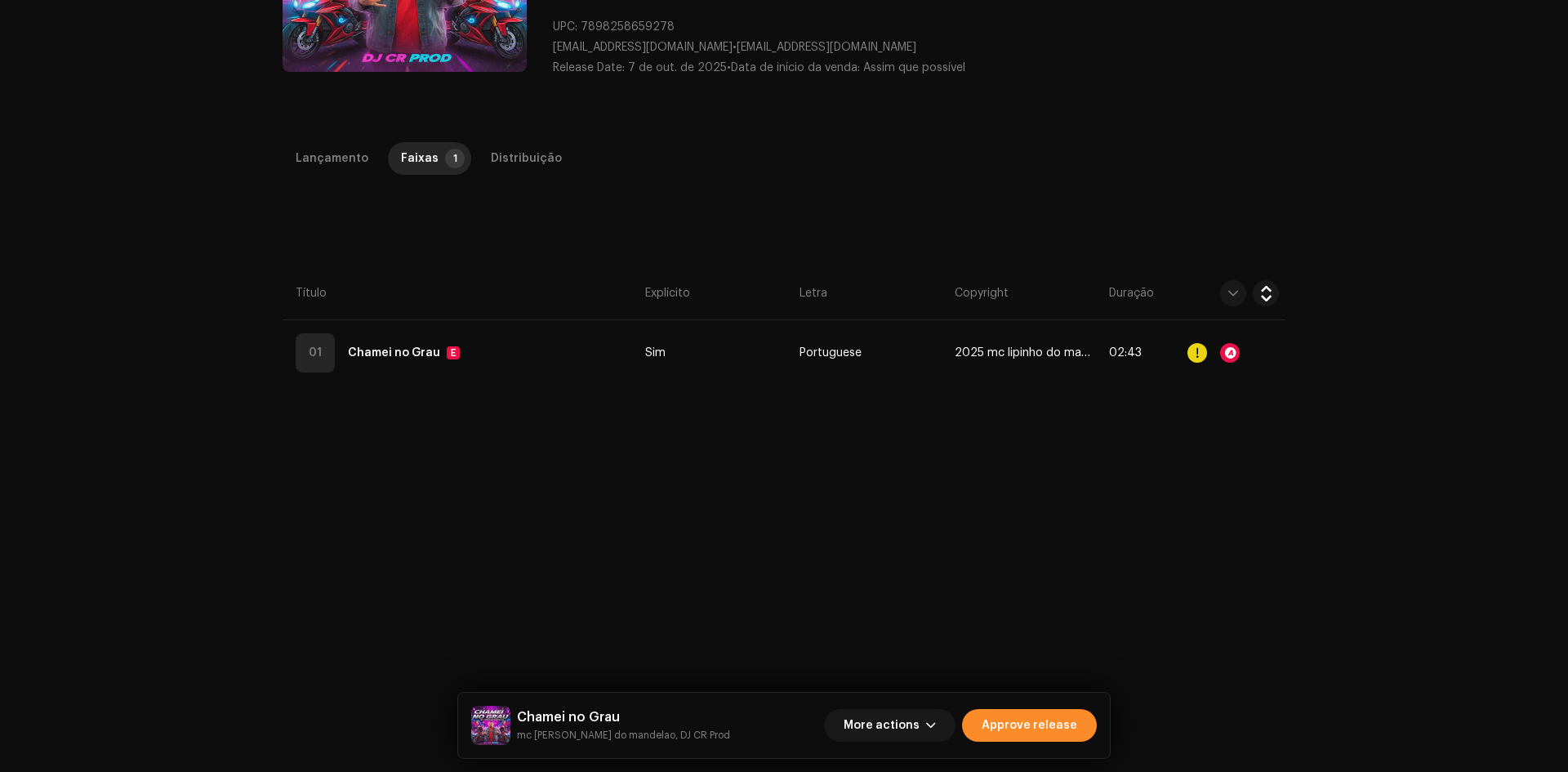
click at [1015, 726] on span "Approve release" at bounding box center [1029, 725] width 95 height 32
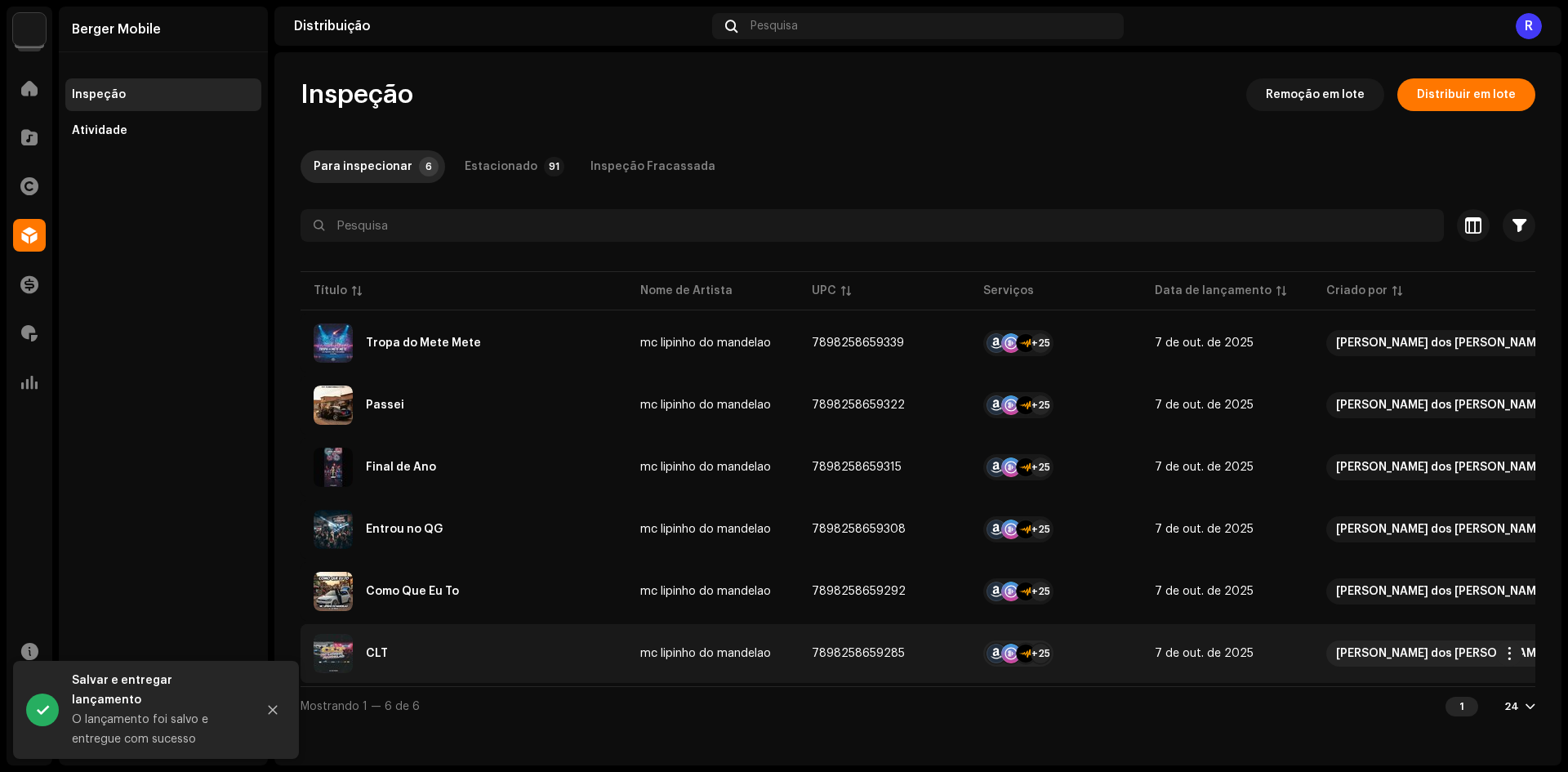
click at [382, 651] on div "CLT" at bounding box center [377, 653] width 22 height 11
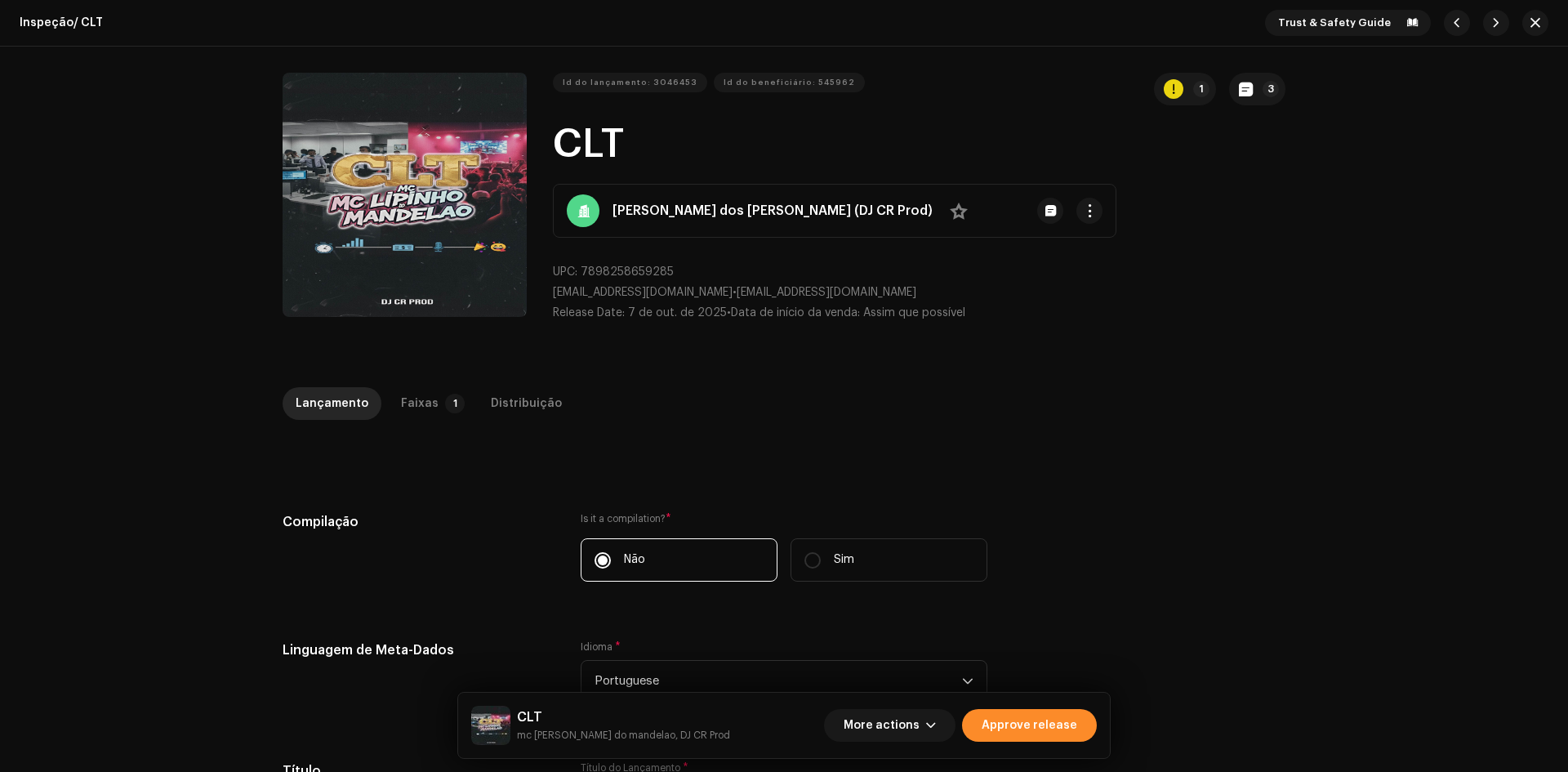
click at [1009, 723] on span "Approve release" at bounding box center [1029, 725] width 95 height 32
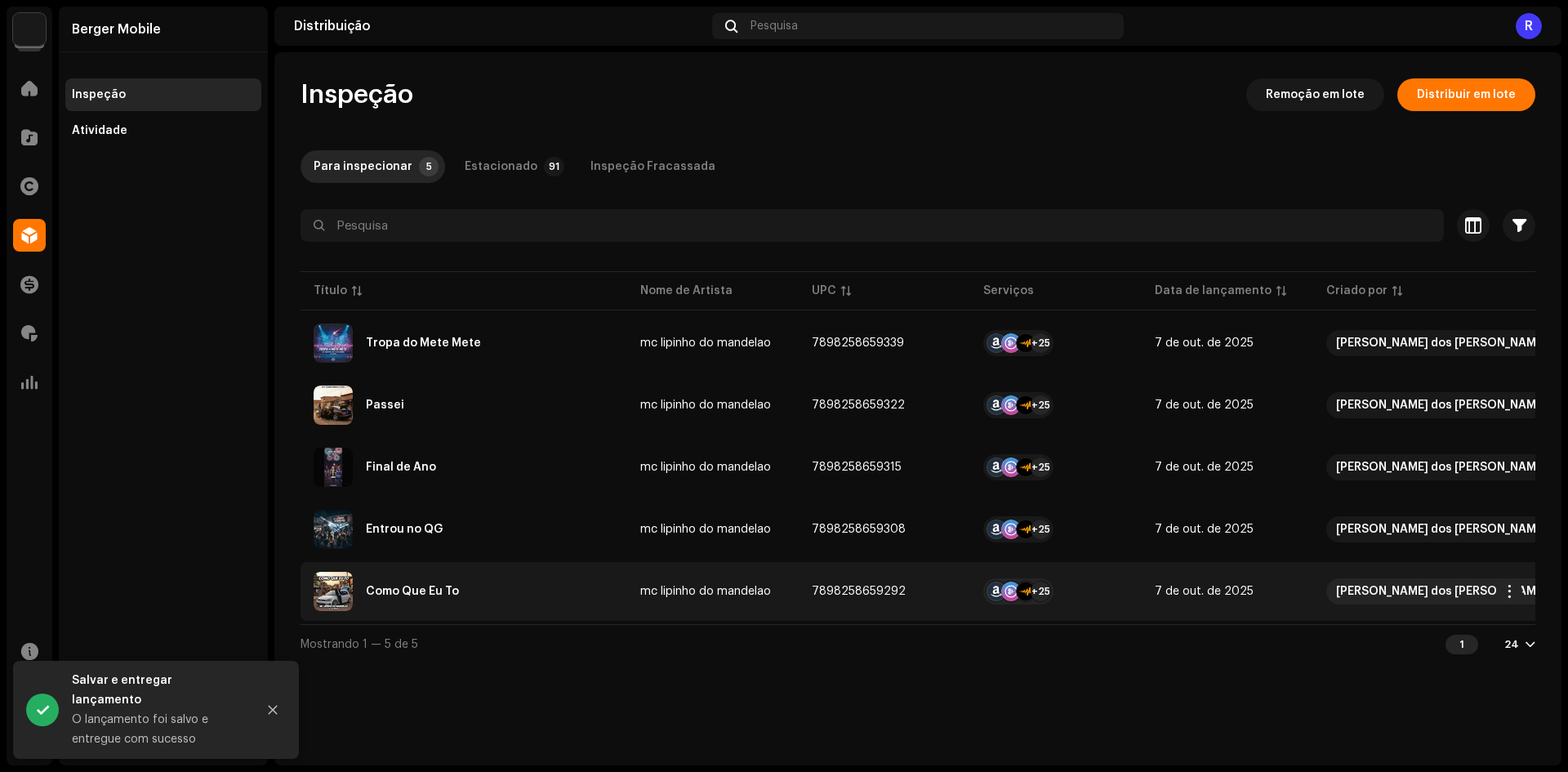
click at [390, 576] on div "Como Que Eu To" at bounding box center [464, 591] width 301 height 39
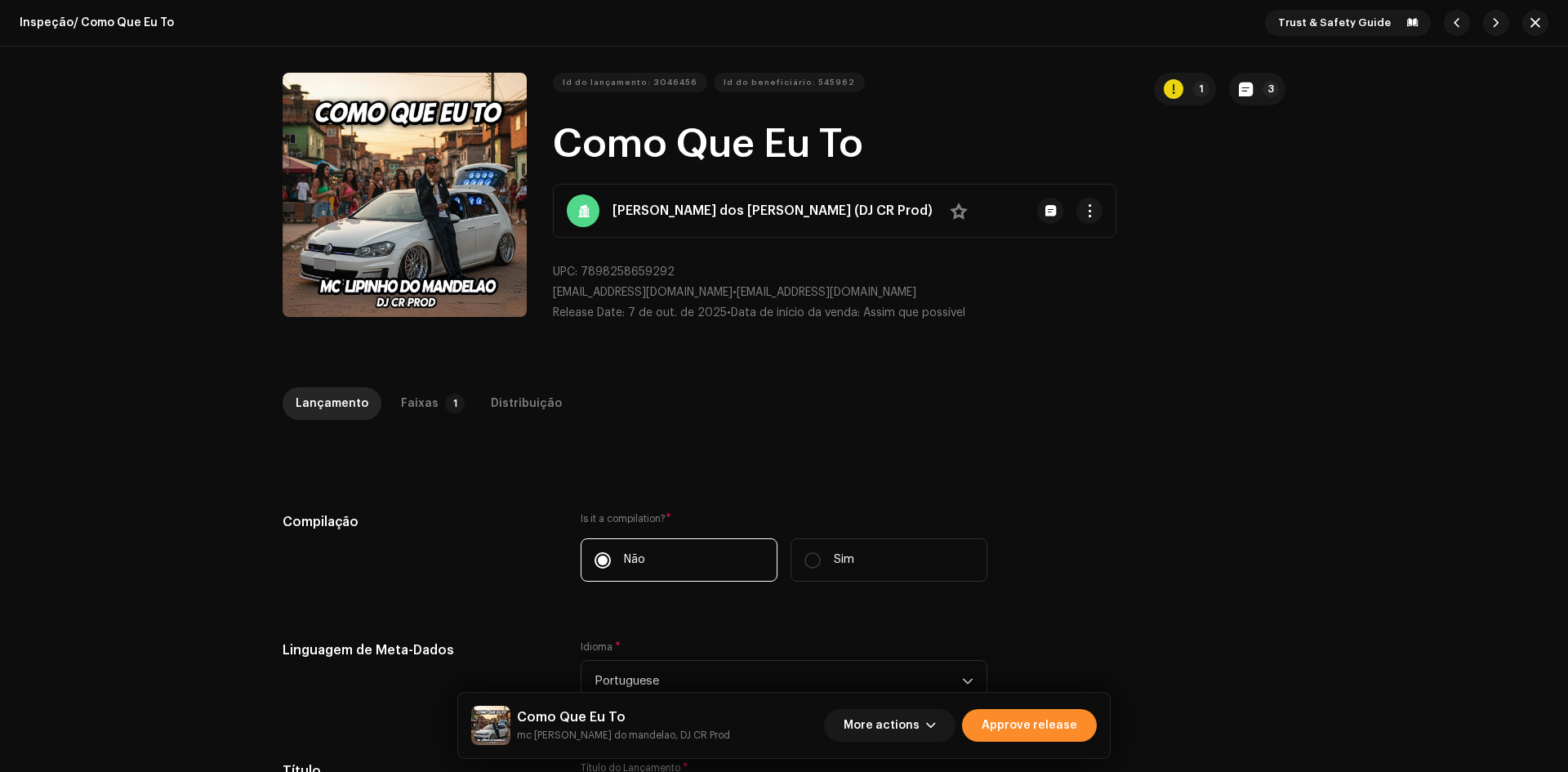
click at [1037, 723] on span "Approve release" at bounding box center [1029, 725] width 95 height 32
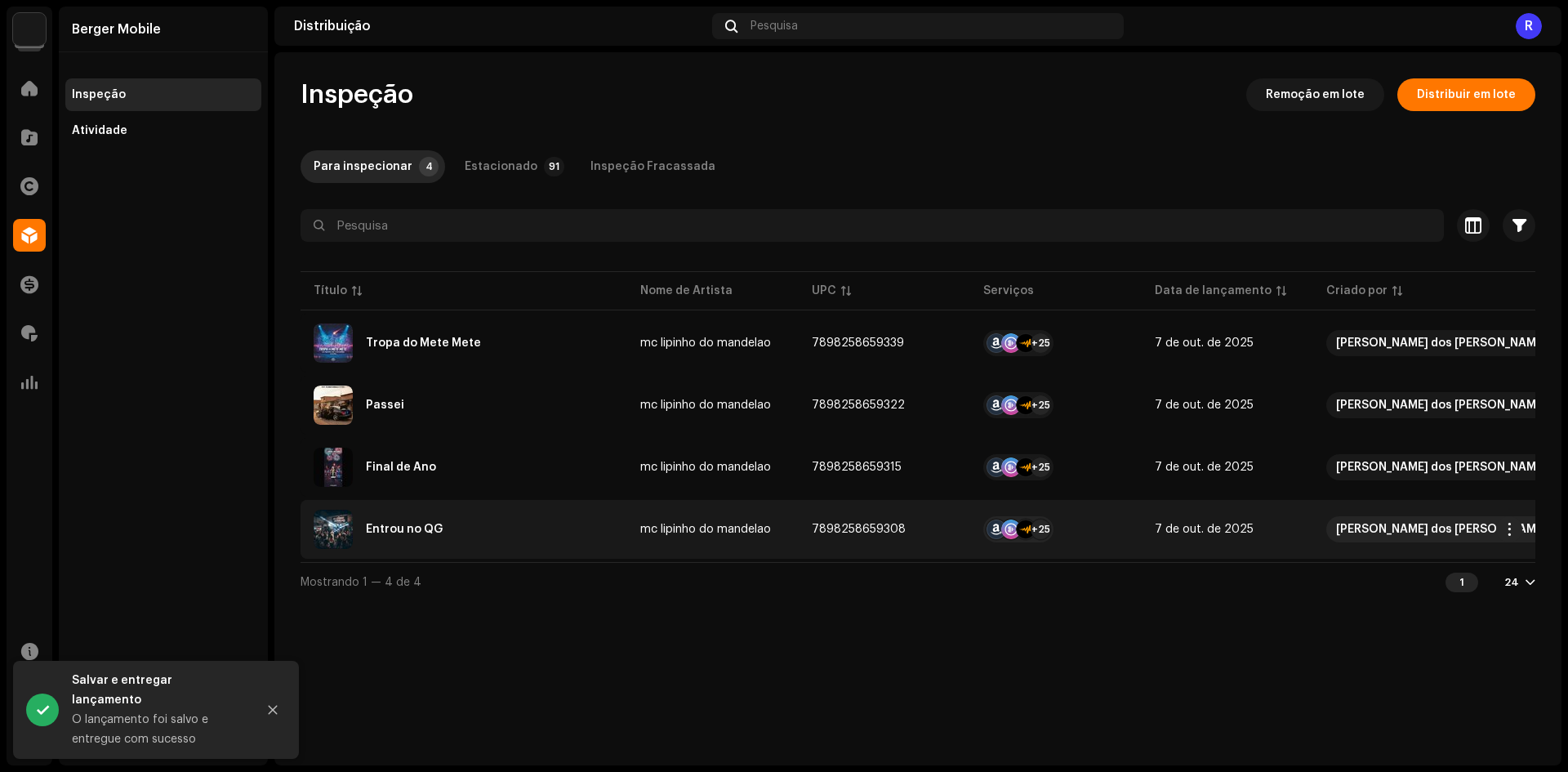
click at [385, 527] on div "Entrou no QG" at bounding box center [405, 529] width 77 height 11
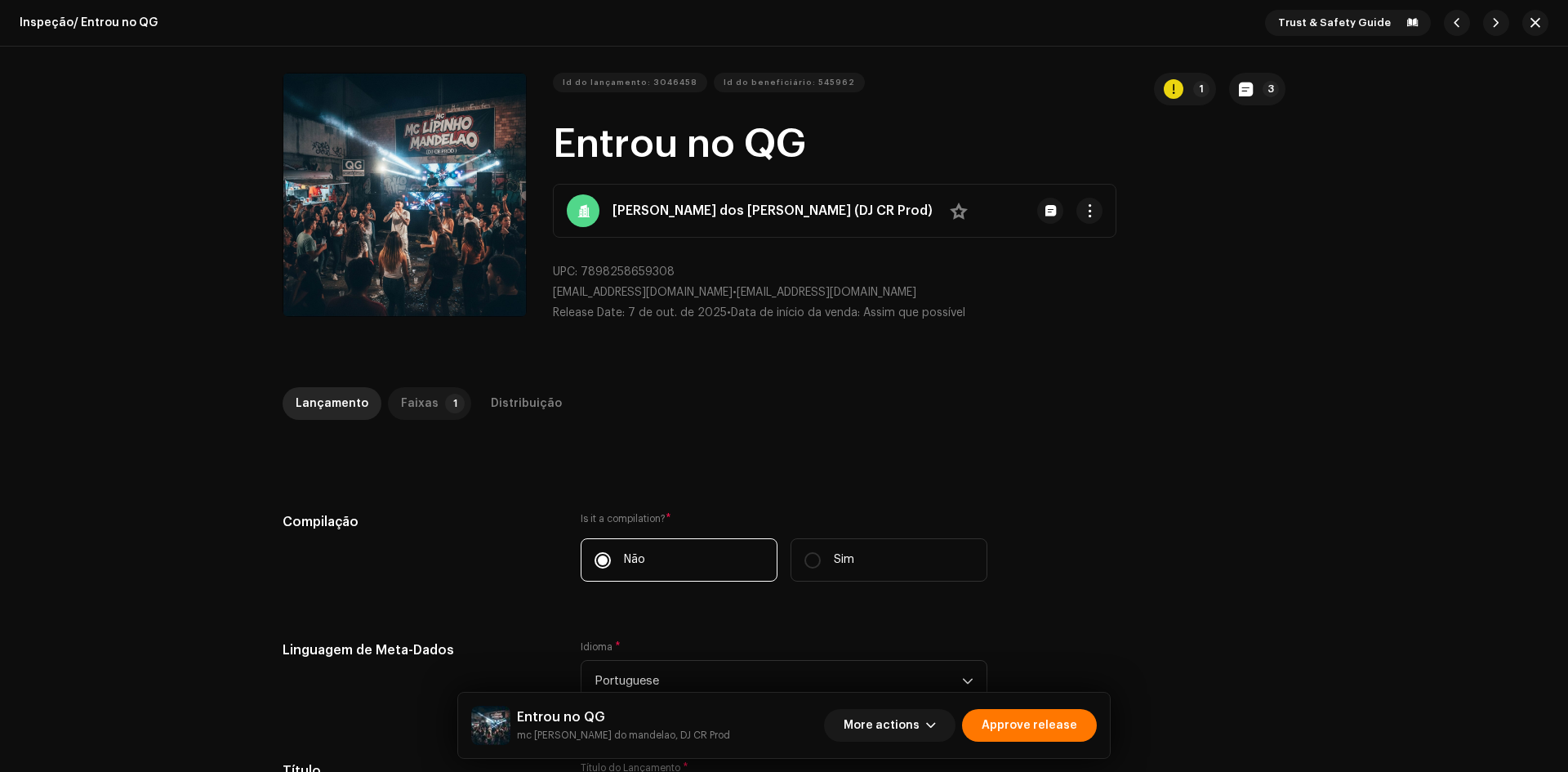
click at [416, 397] on div "Faixas" at bounding box center [420, 403] width 38 height 32
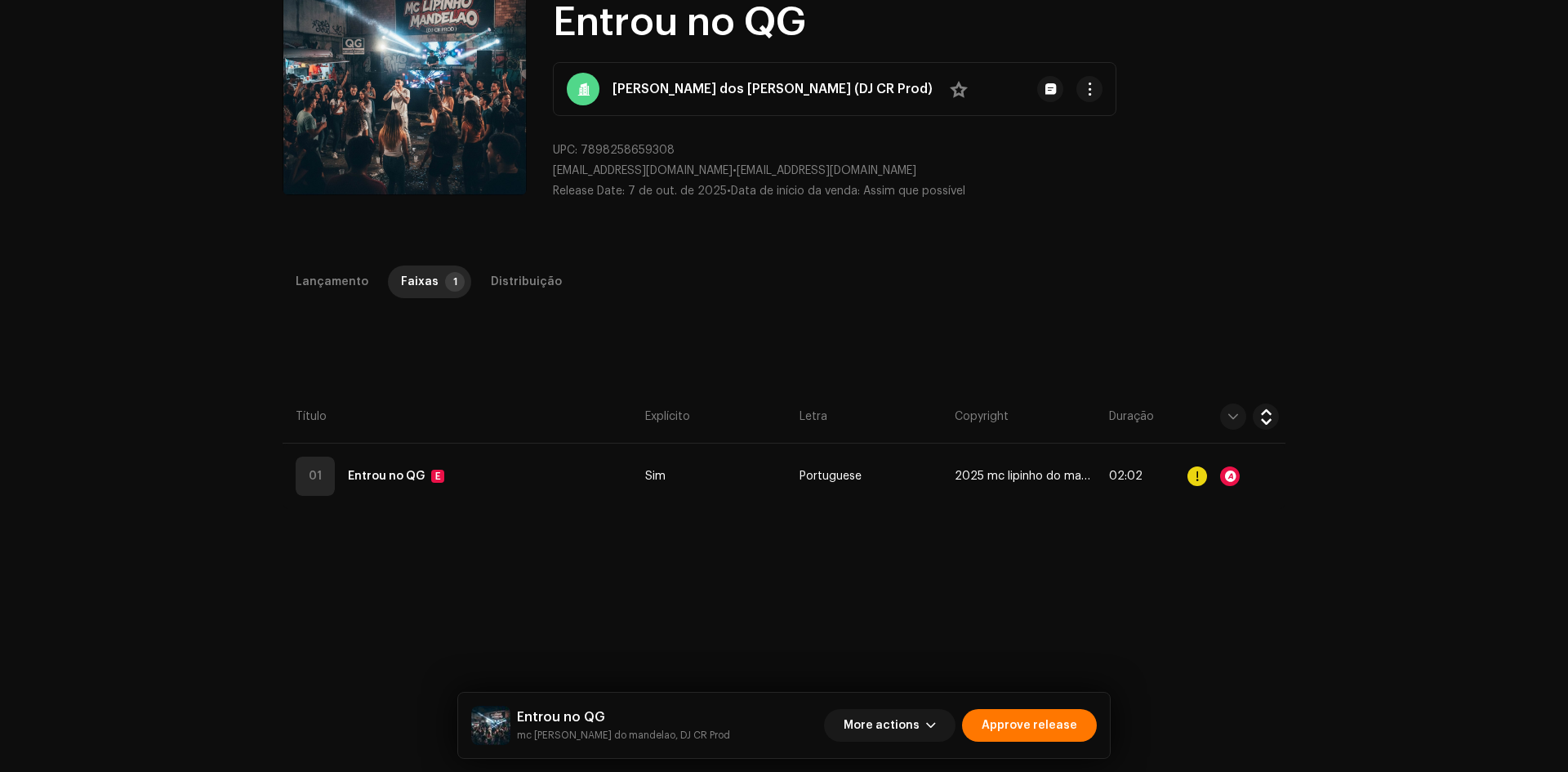
scroll to position [327, 0]
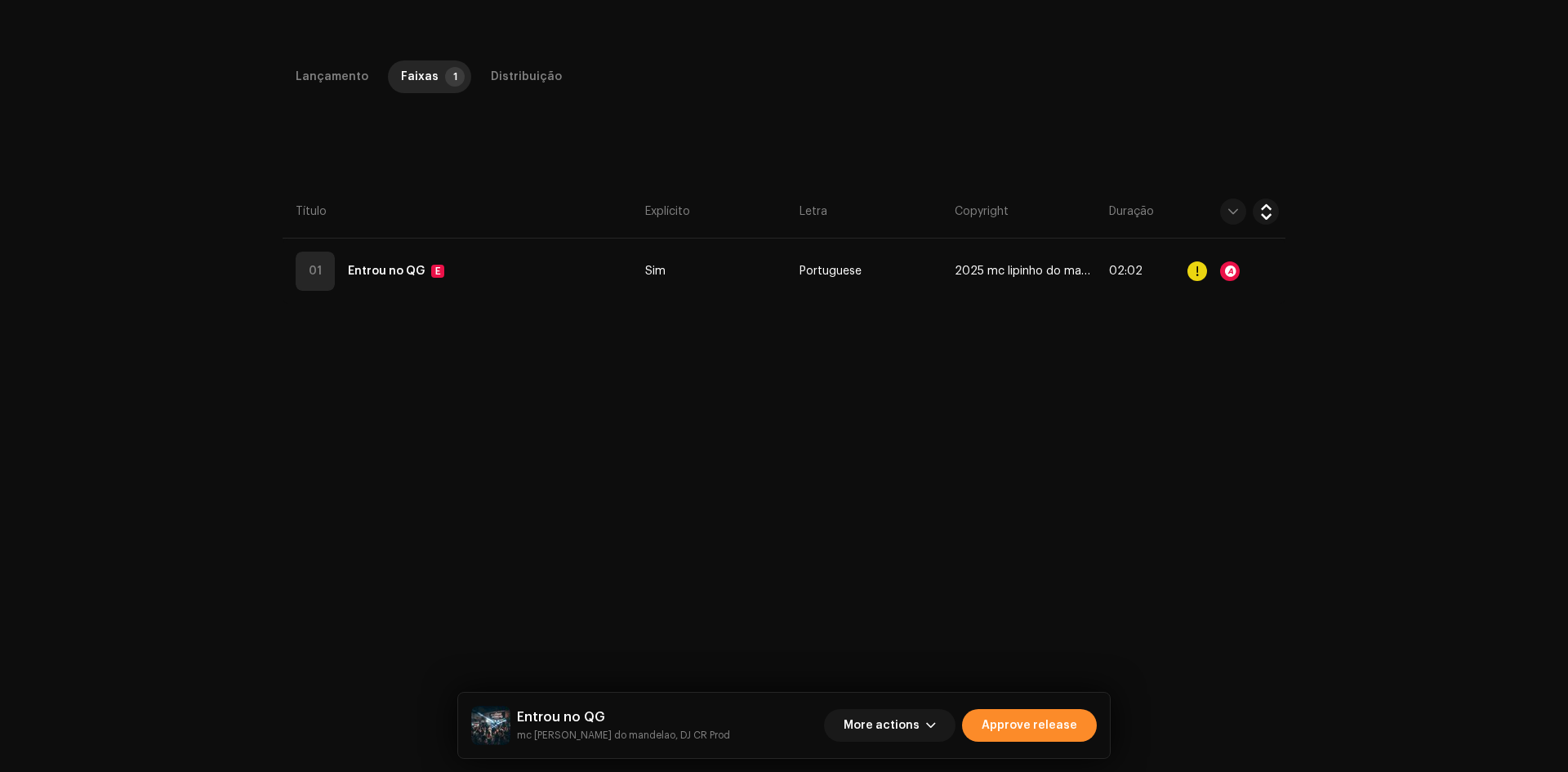
click at [1044, 720] on span "Approve release" at bounding box center [1029, 725] width 95 height 32
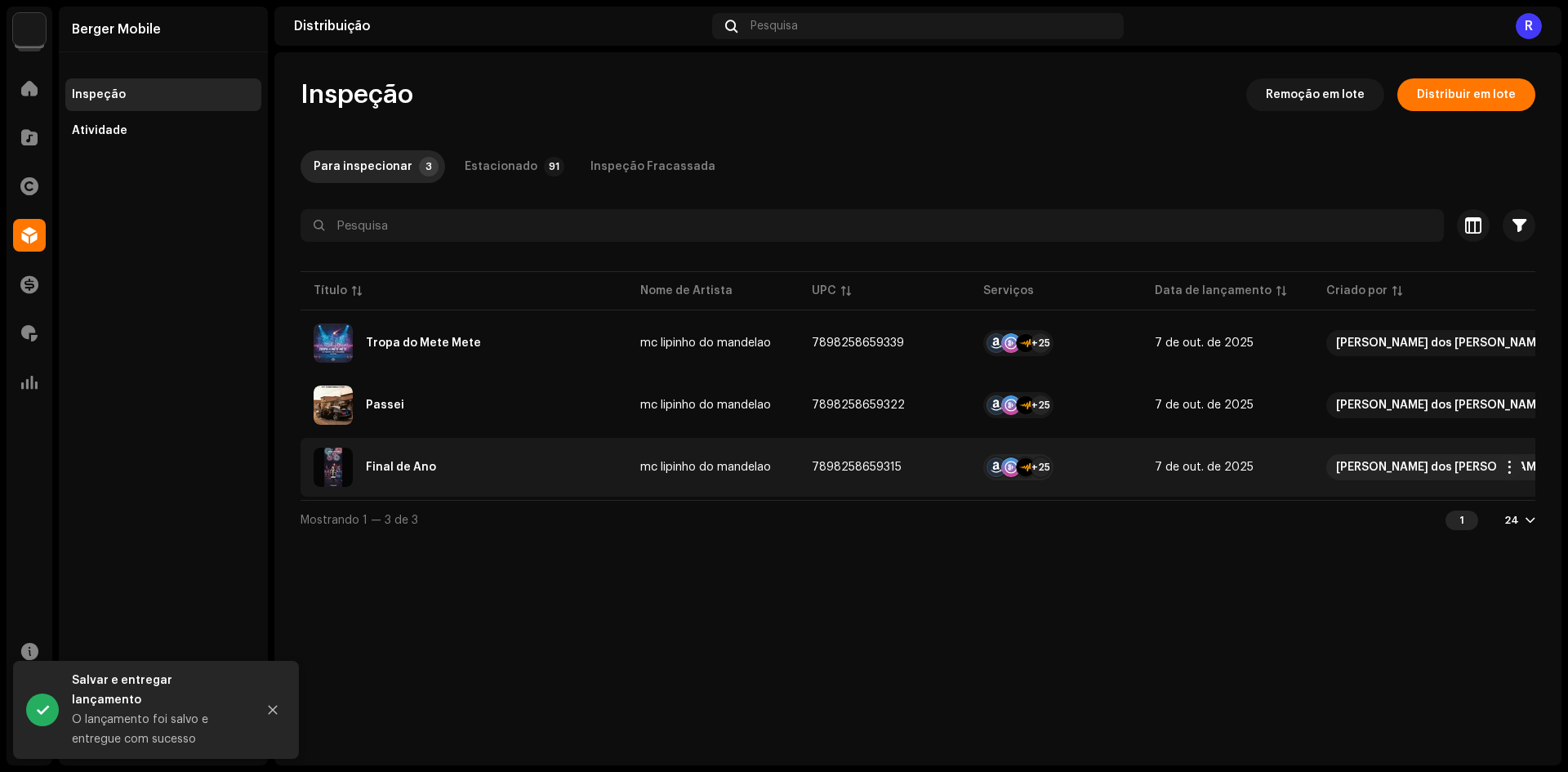
click at [370, 463] on div "Final de Ano" at bounding box center [401, 467] width 70 height 11
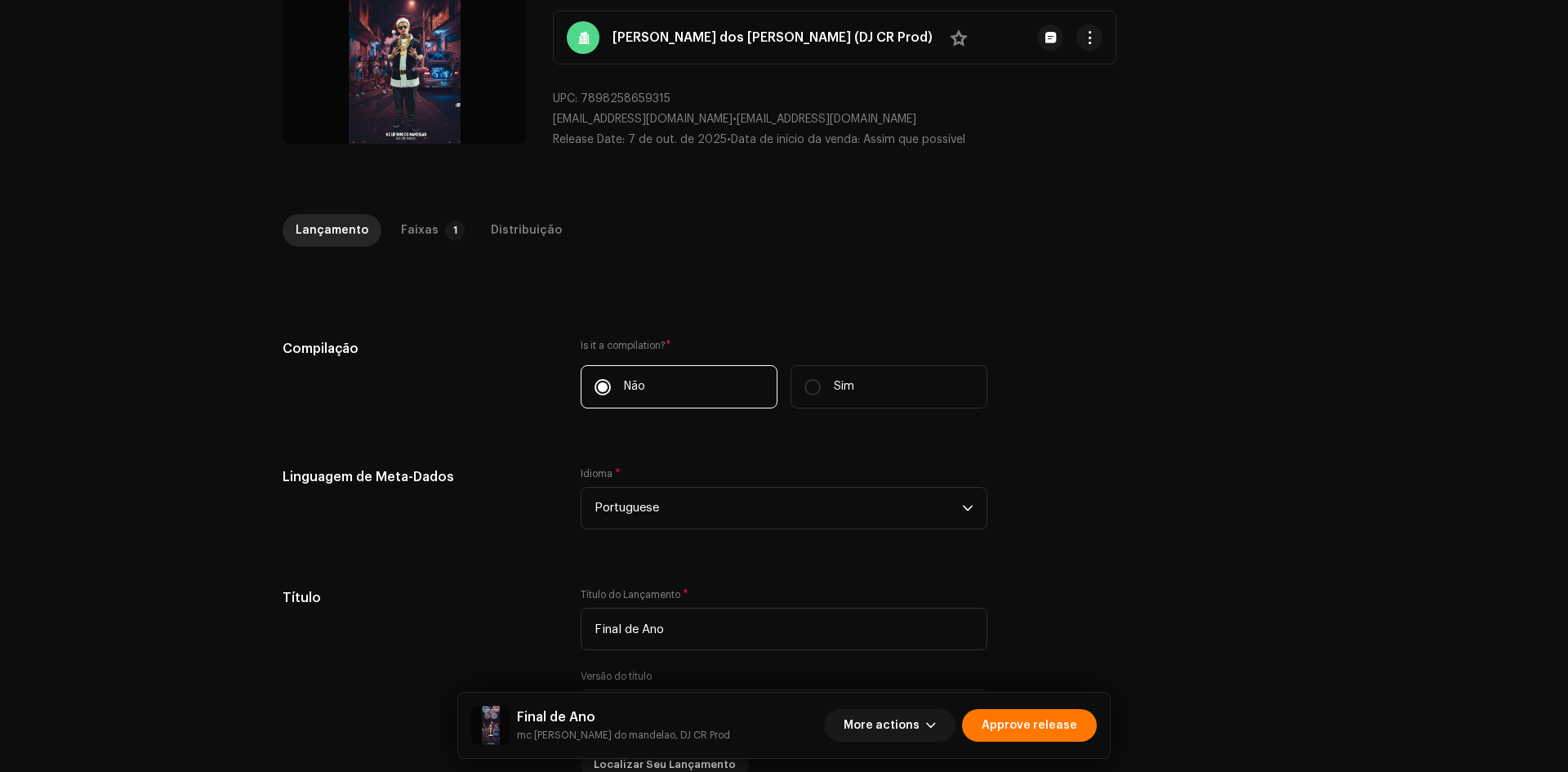
scroll to position [245, 0]
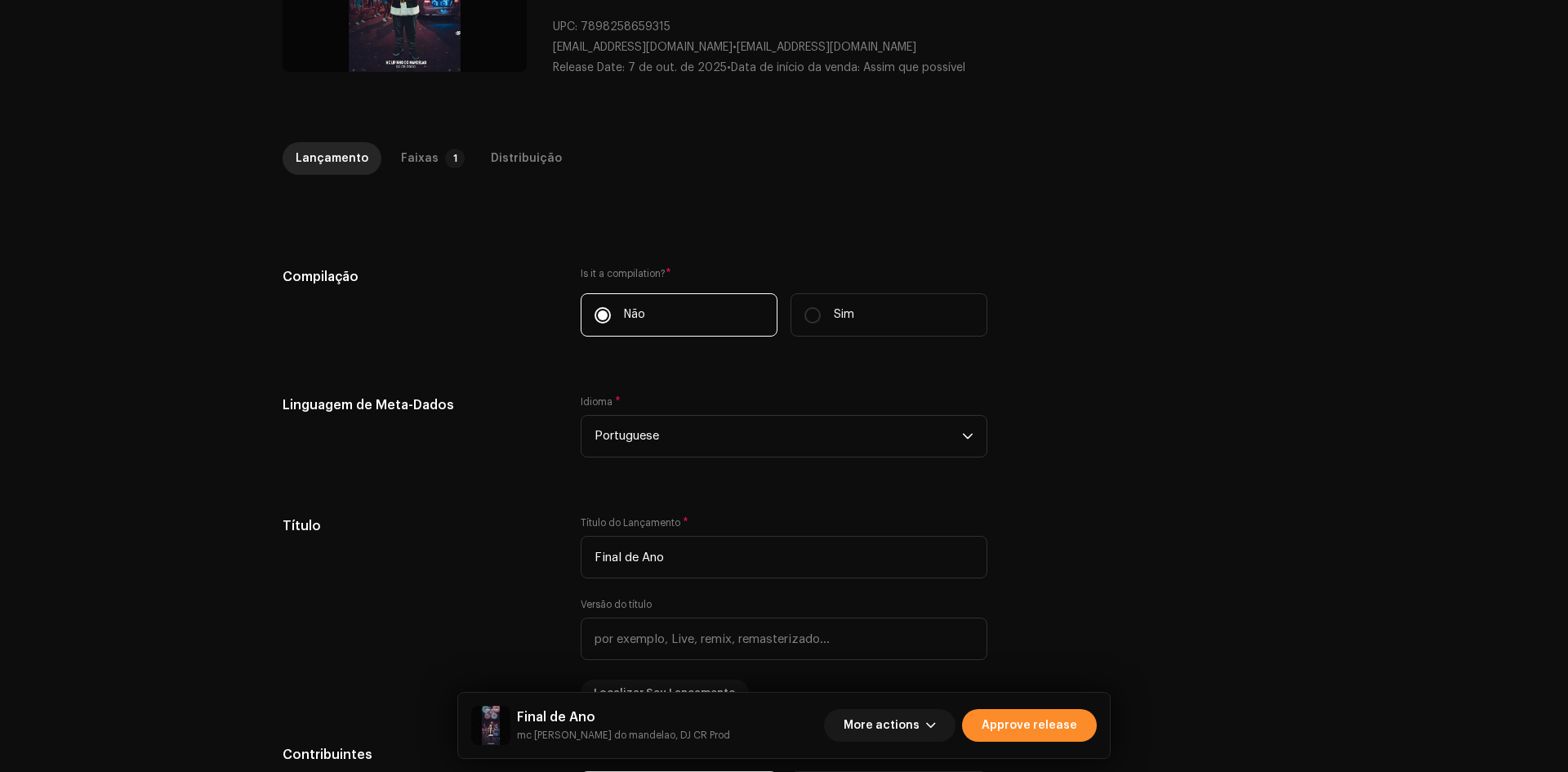
click at [1040, 724] on span "Approve release" at bounding box center [1029, 725] width 95 height 32
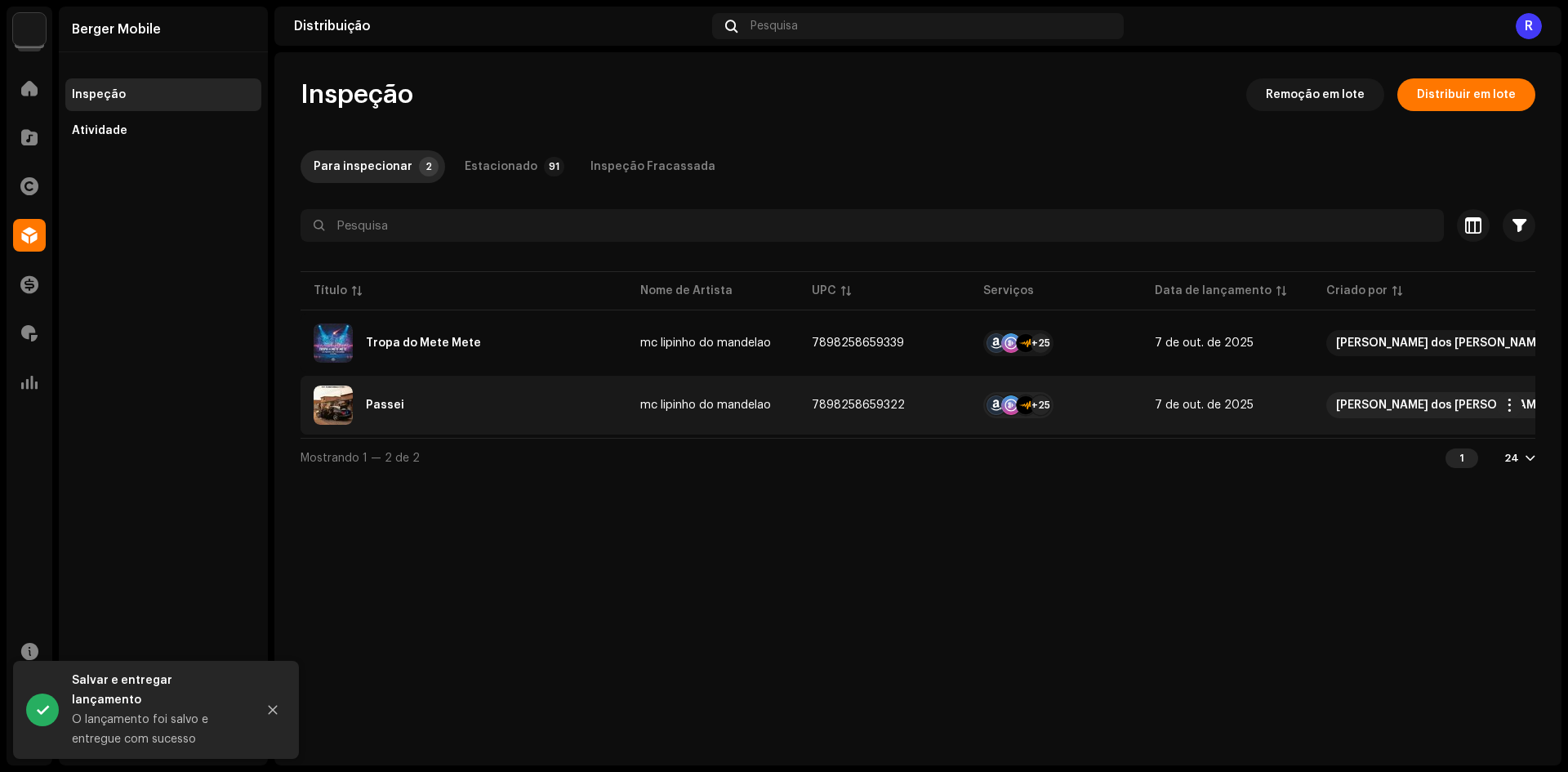
click at [382, 414] on div "Passei" at bounding box center [464, 405] width 301 height 39
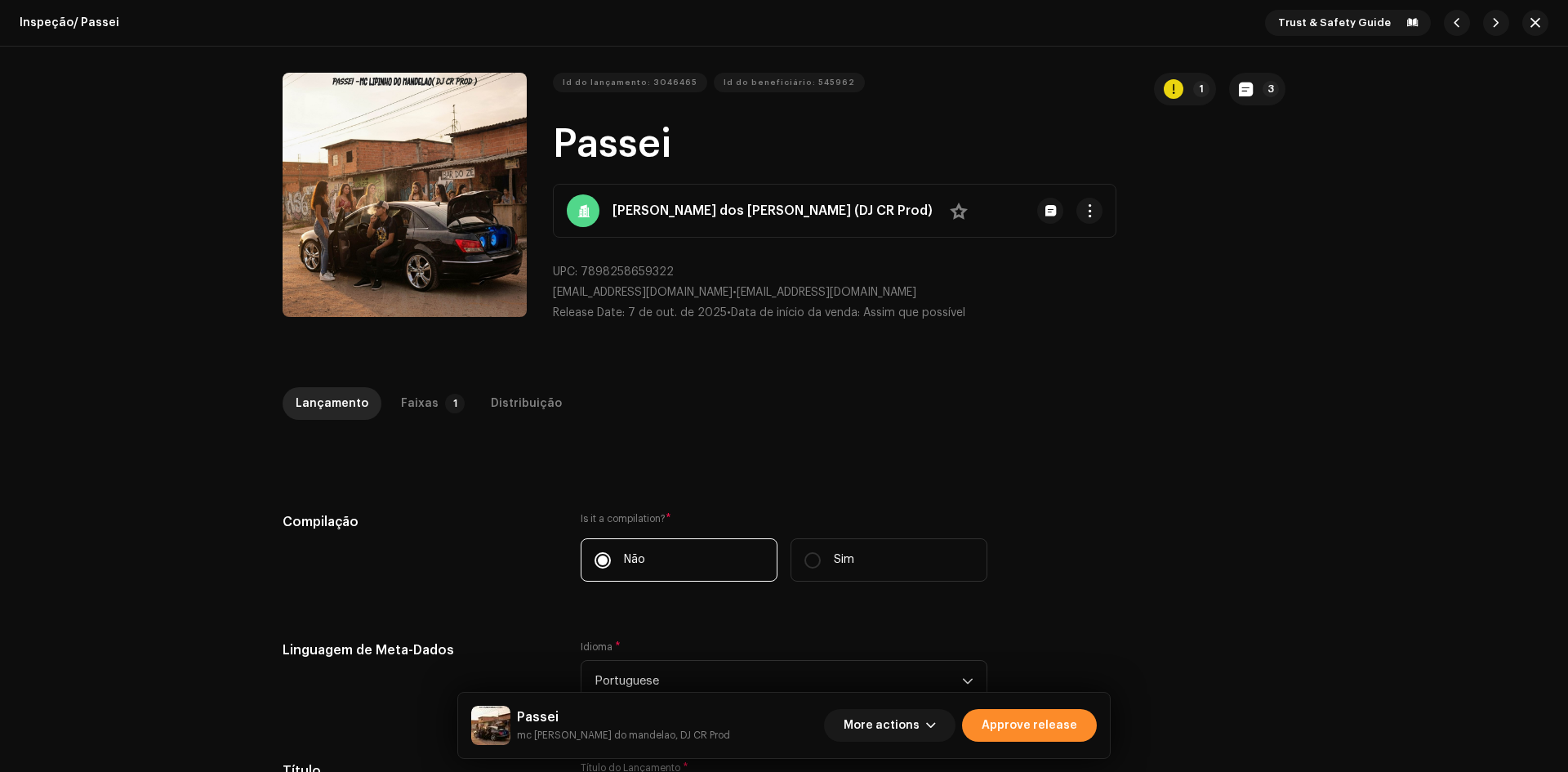
click at [1036, 720] on span "Approve release" at bounding box center [1029, 725] width 95 height 32
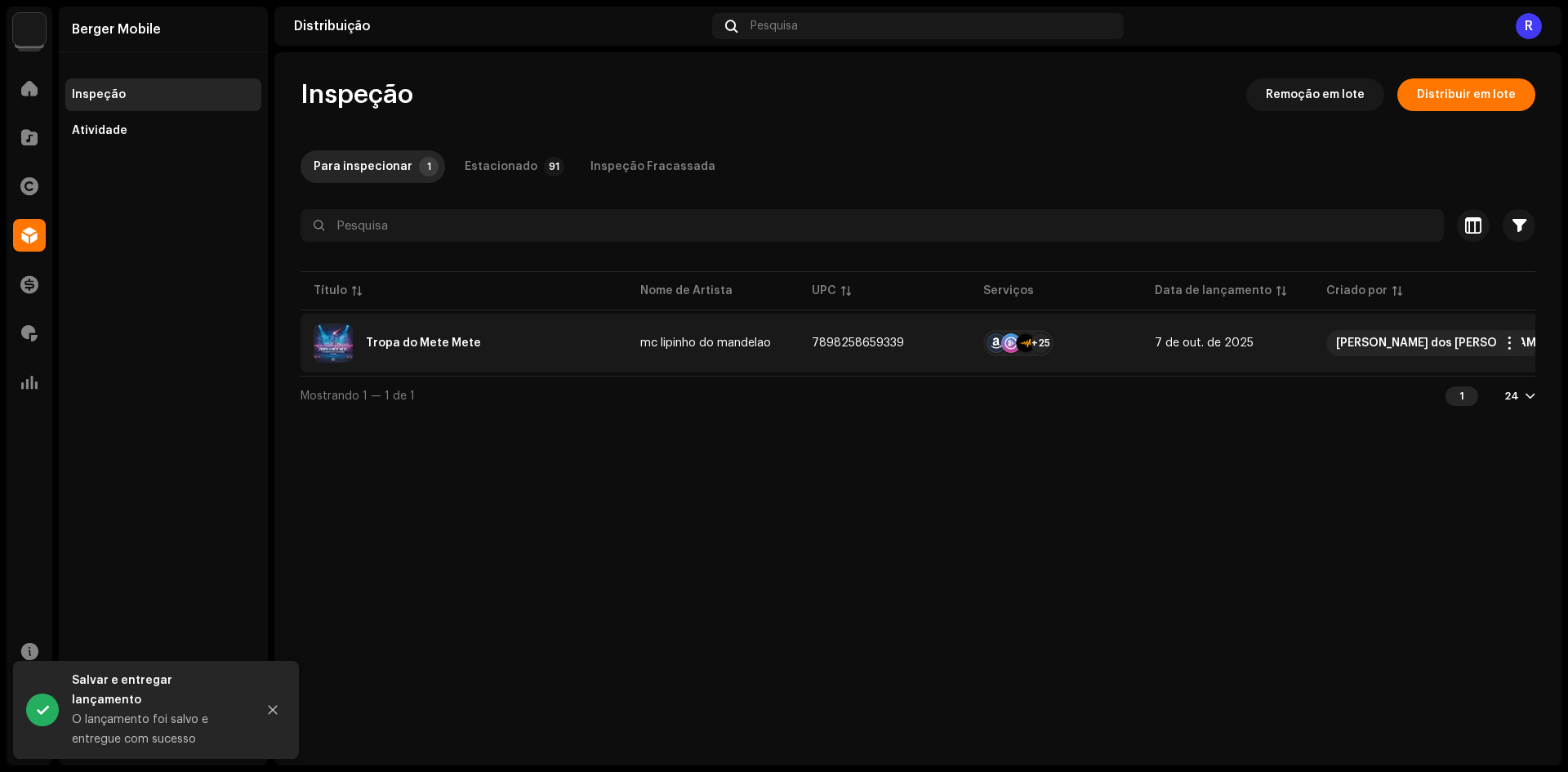
click at [405, 343] on div "Tropa do Mete Mete" at bounding box center [424, 343] width 115 height 11
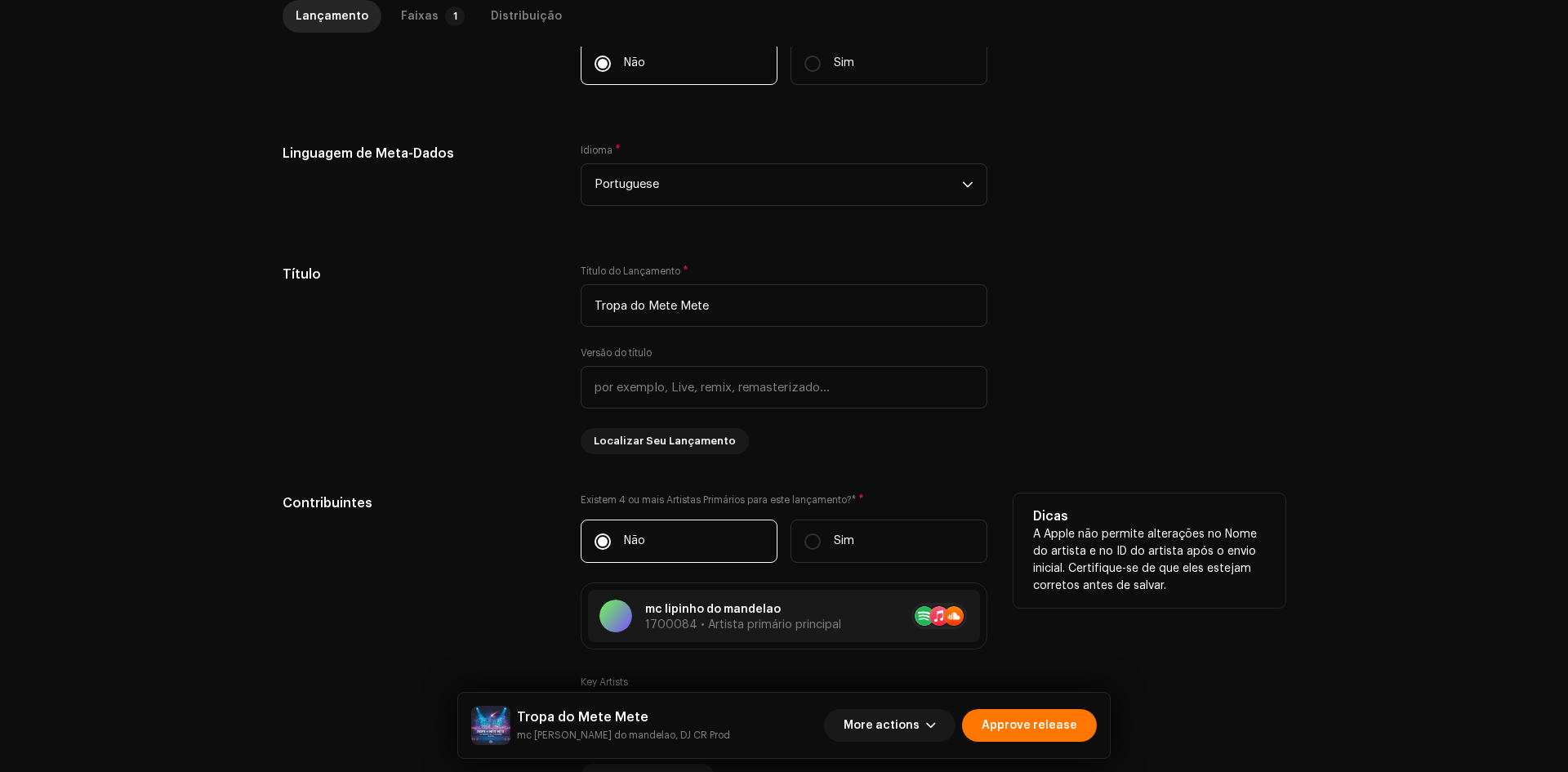
scroll to position [735, 0]
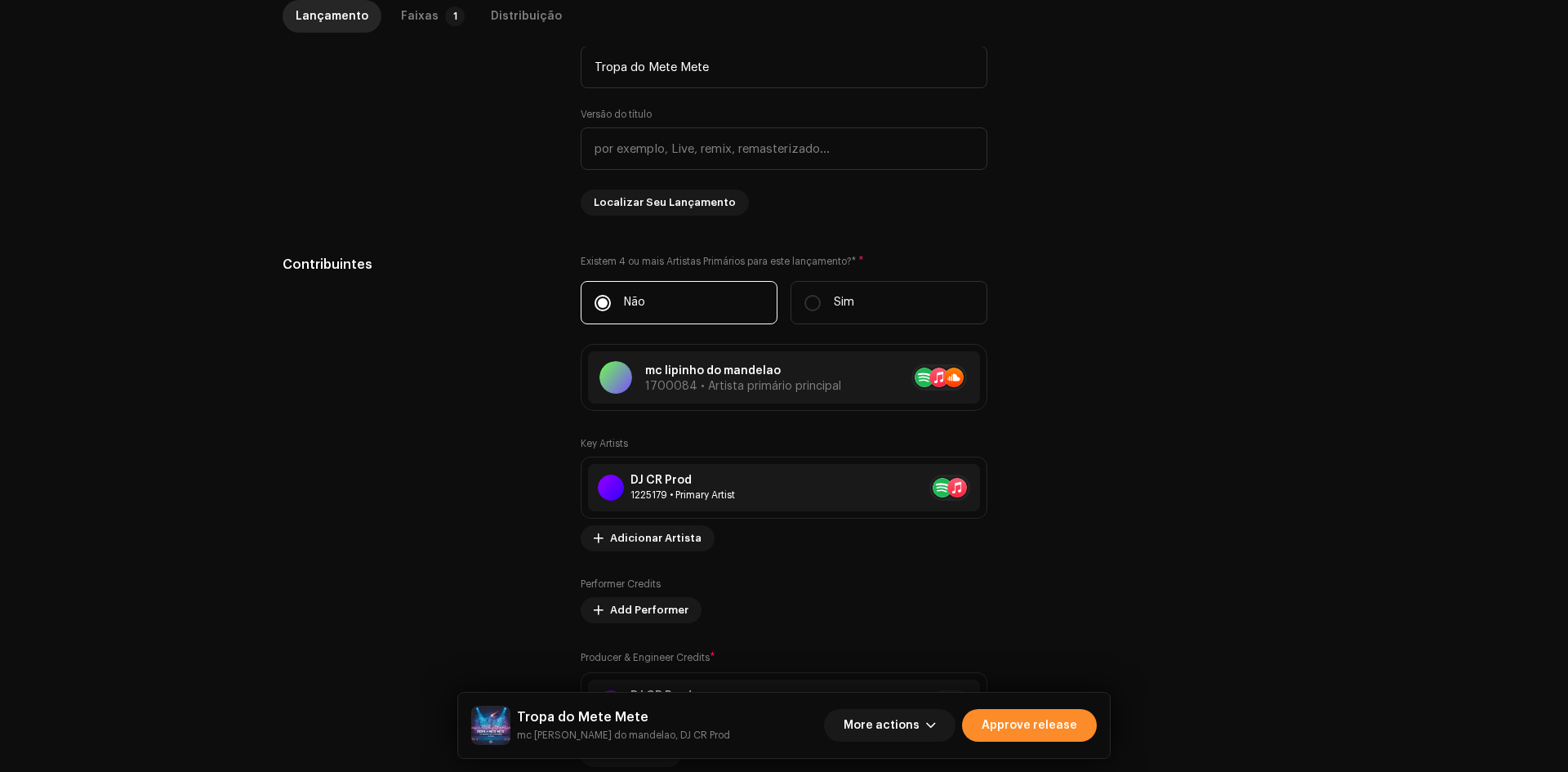
click at [1018, 723] on span "Approve release" at bounding box center [1029, 725] width 95 height 32
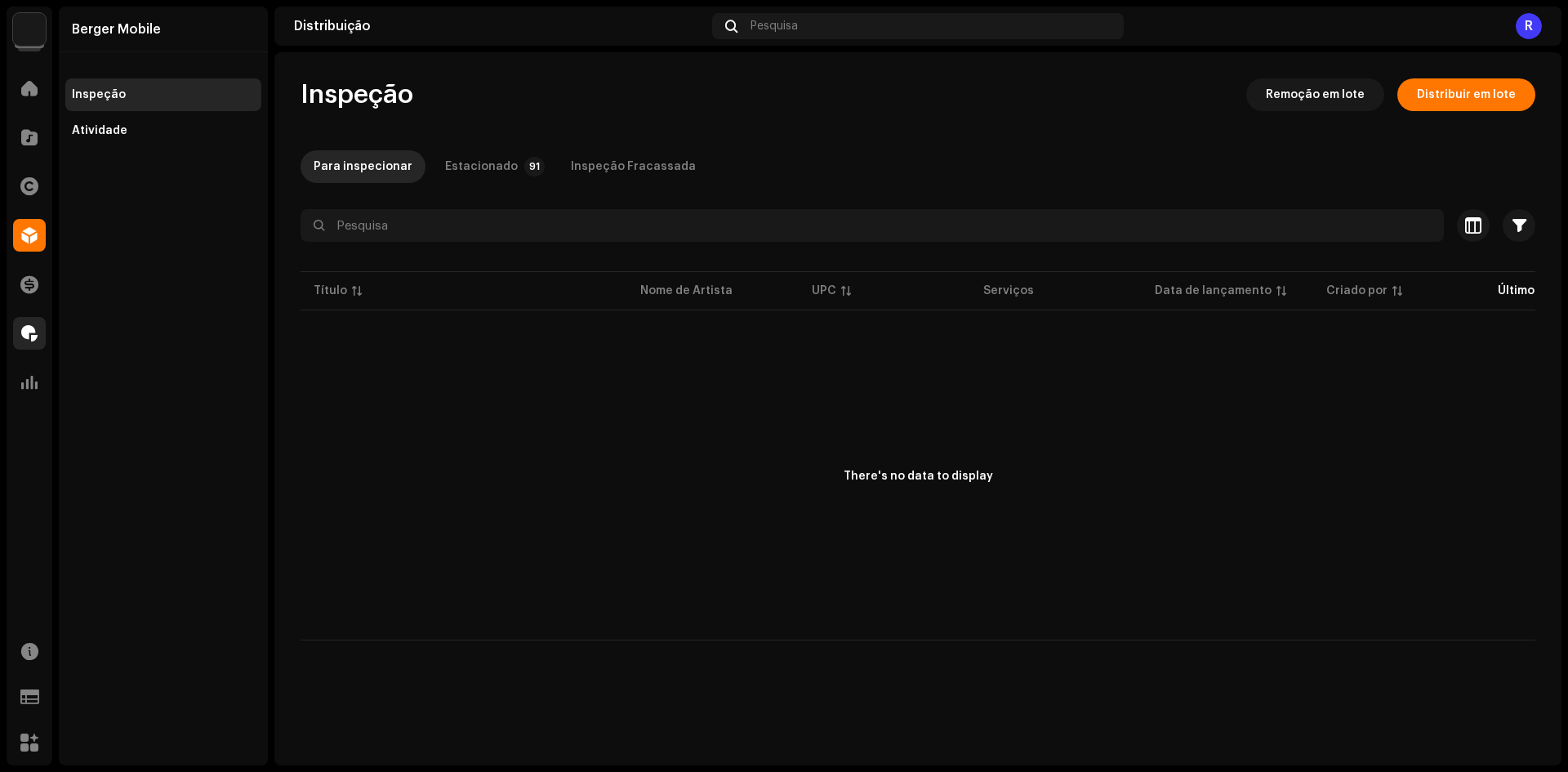
click at [38, 344] on div at bounding box center [29, 332] width 32 height 32
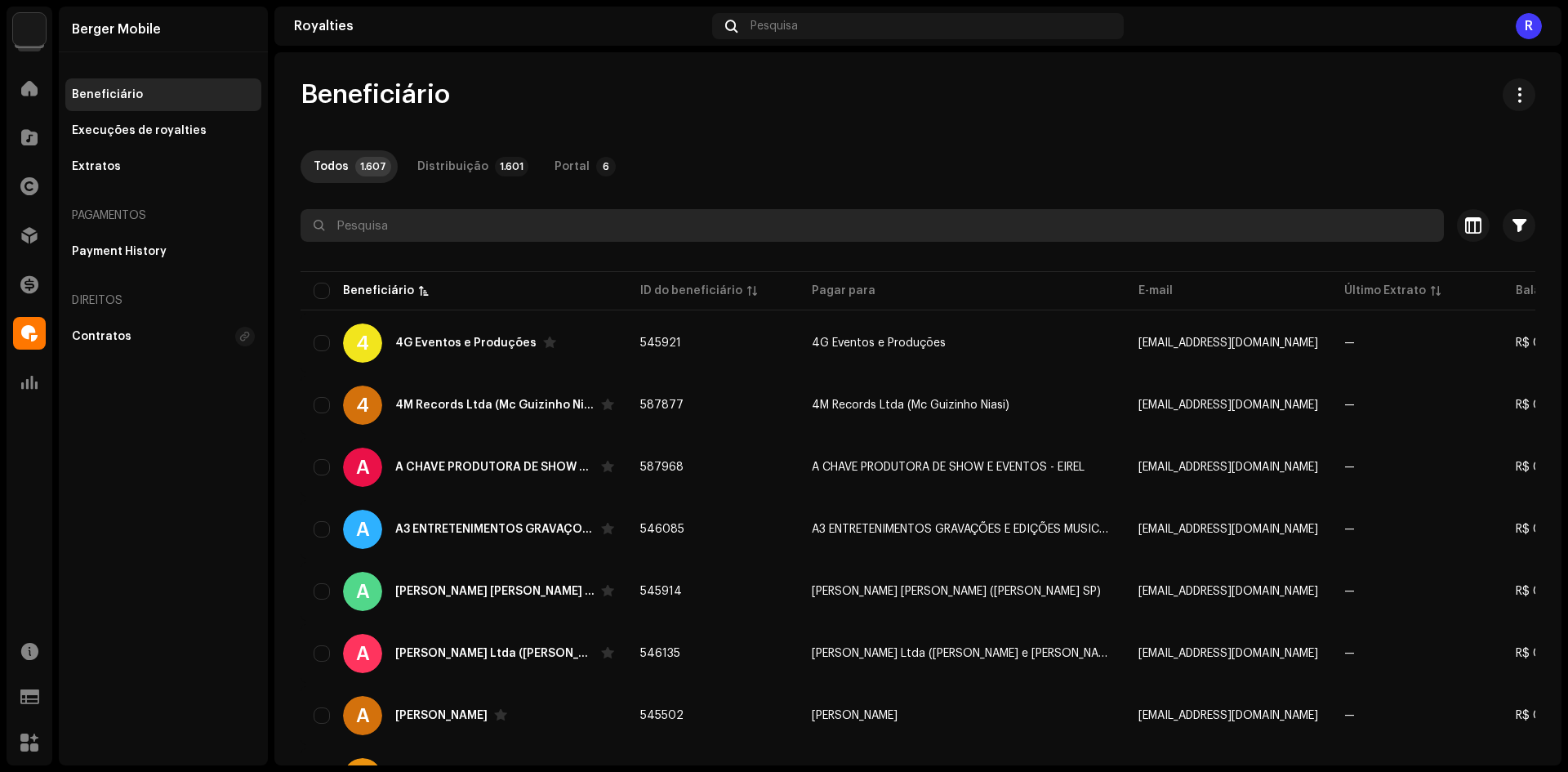
click at [613, 217] on input "text" at bounding box center [872, 225] width 1143 height 32
paste input "Calebi Raimundo Moraes dos Santos"
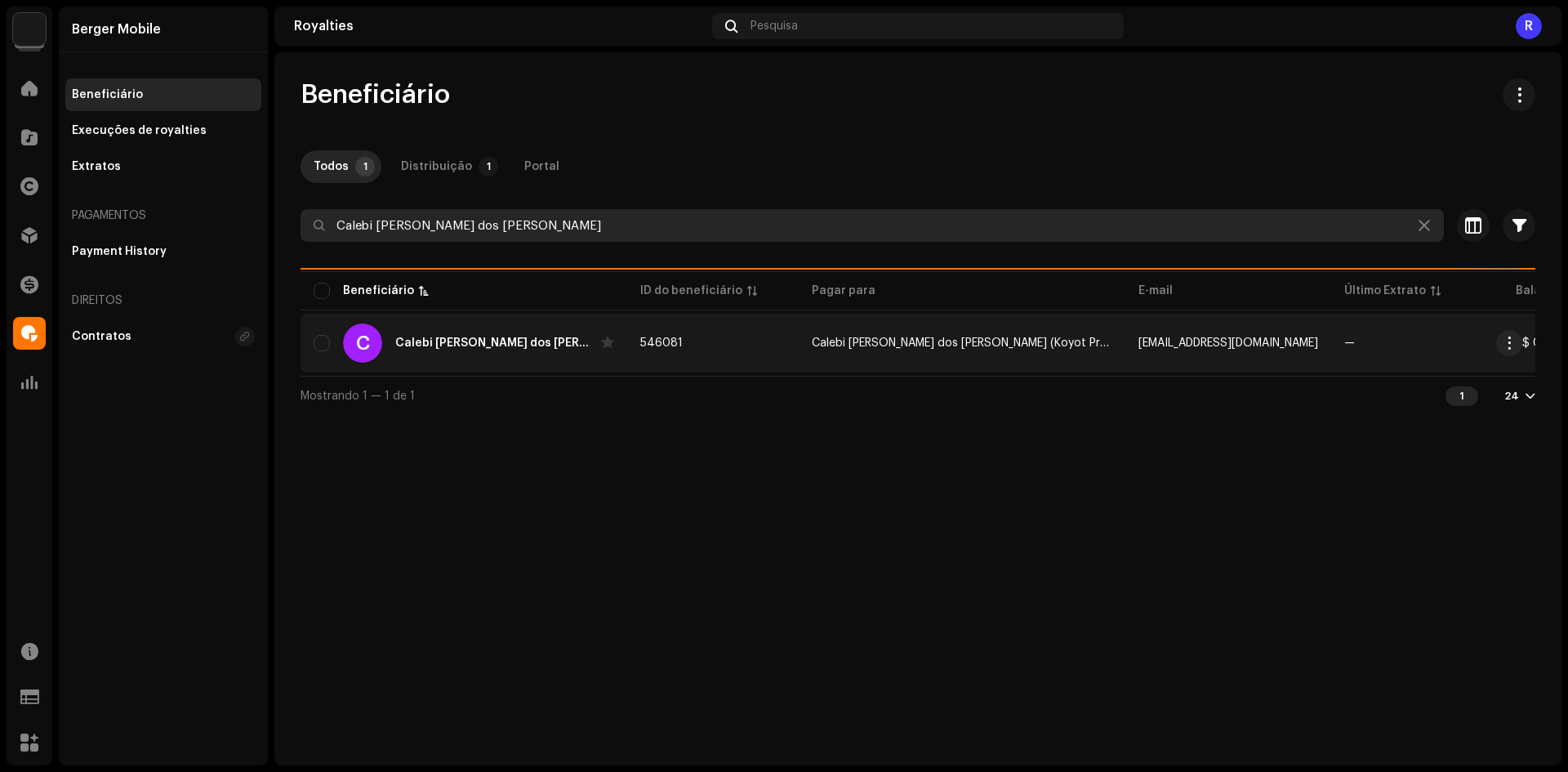
type input "Calebi Raimundo Moraes dos Santos"
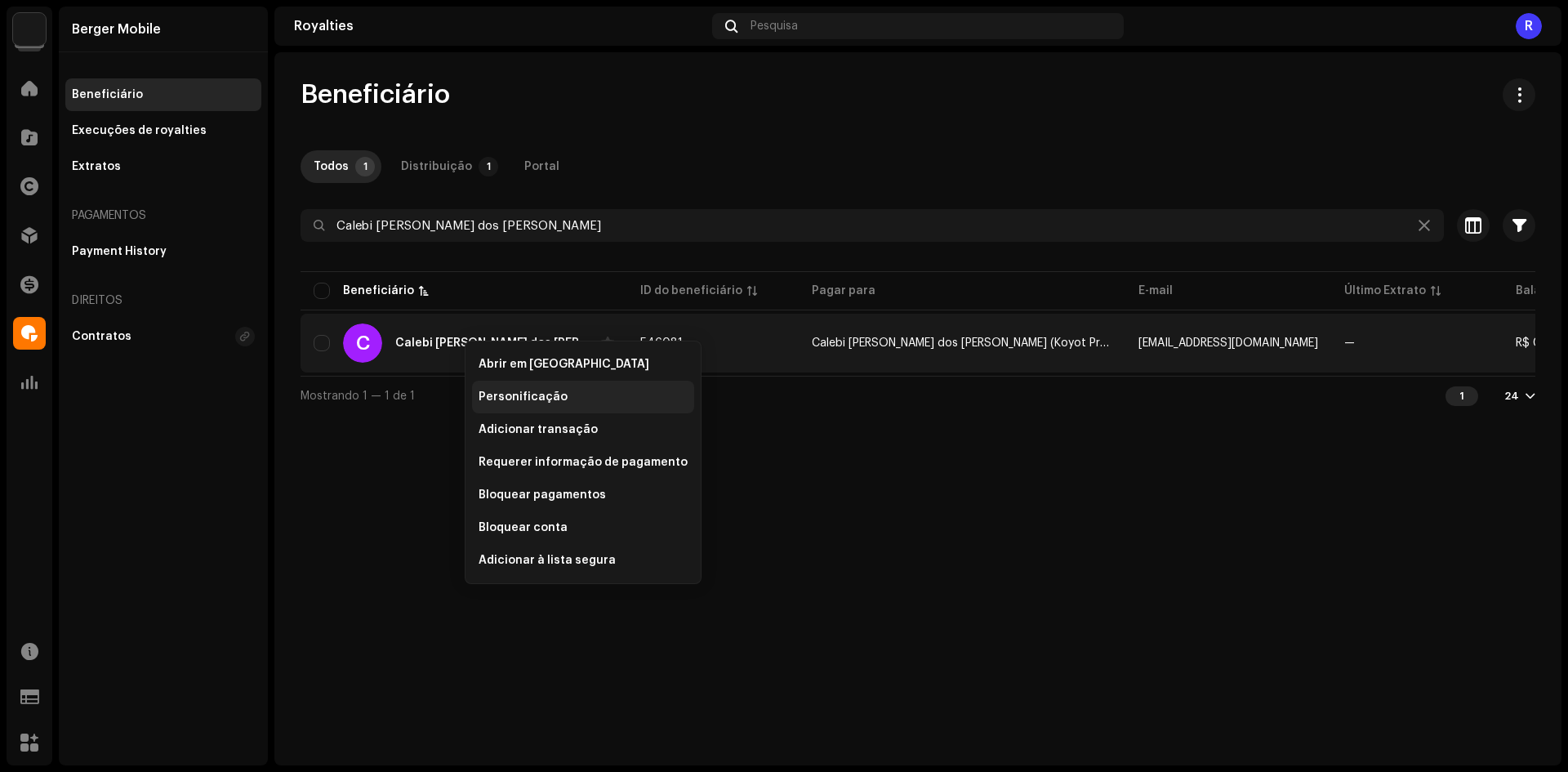
click at [477, 391] on div "Personificação" at bounding box center [583, 396] width 222 height 32
